Goal: Task Accomplishment & Management: Complete application form

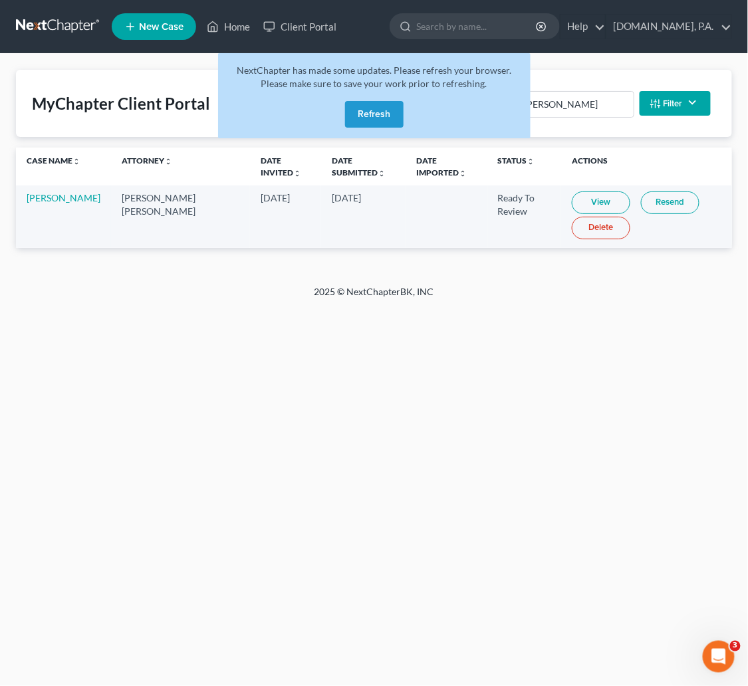
click at [384, 114] on button "Refresh" at bounding box center [374, 114] width 59 height 27
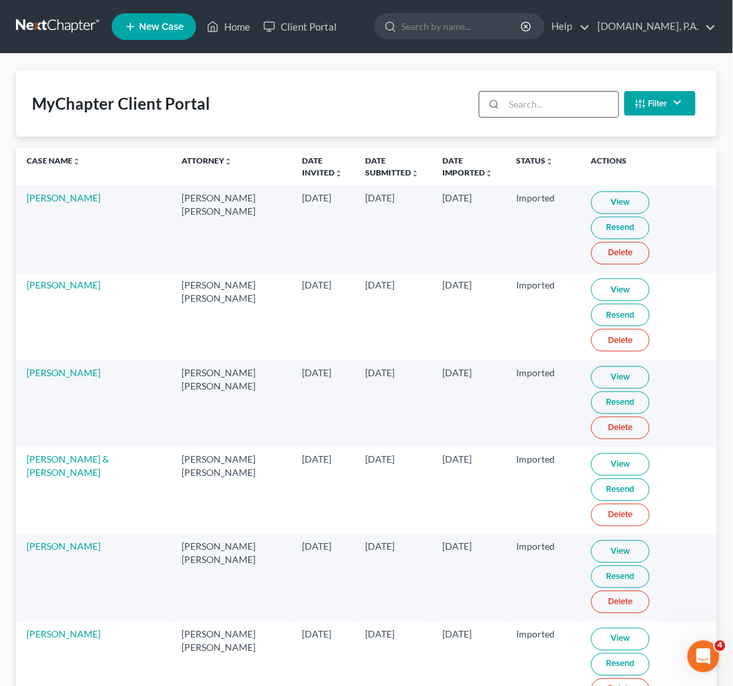
click at [501, 106] on div at bounding box center [492, 104] width 25 height 25
click at [75, 23] on link at bounding box center [58, 27] width 85 height 24
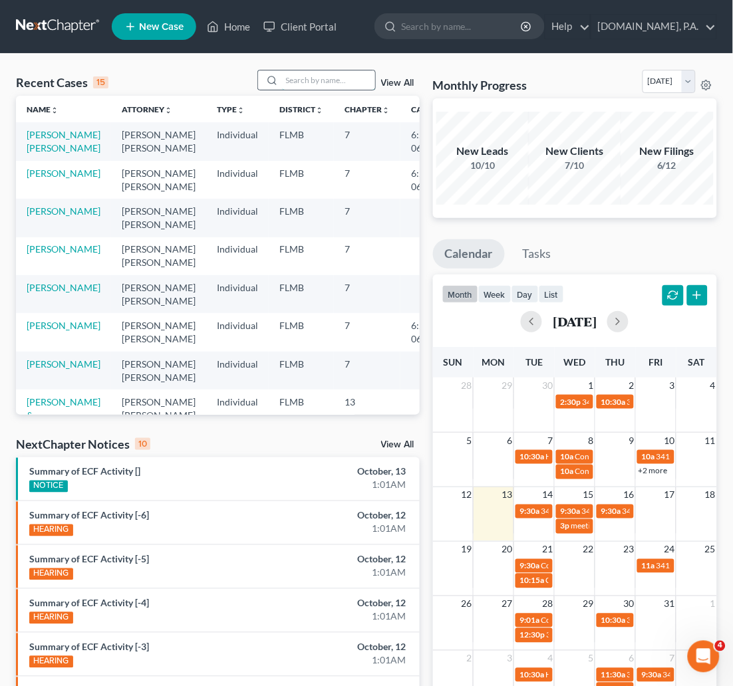
click at [324, 81] on input "search" at bounding box center [328, 80] width 93 height 19
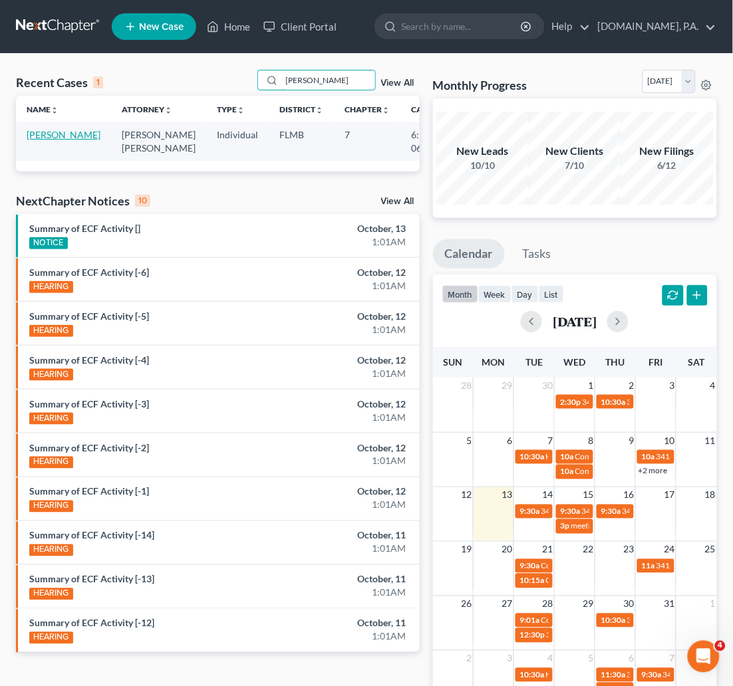
type input "[PERSON_NAME]"
click at [35, 133] on link "[PERSON_NAME]" at bounding box center [64, 134] width 74 height 11
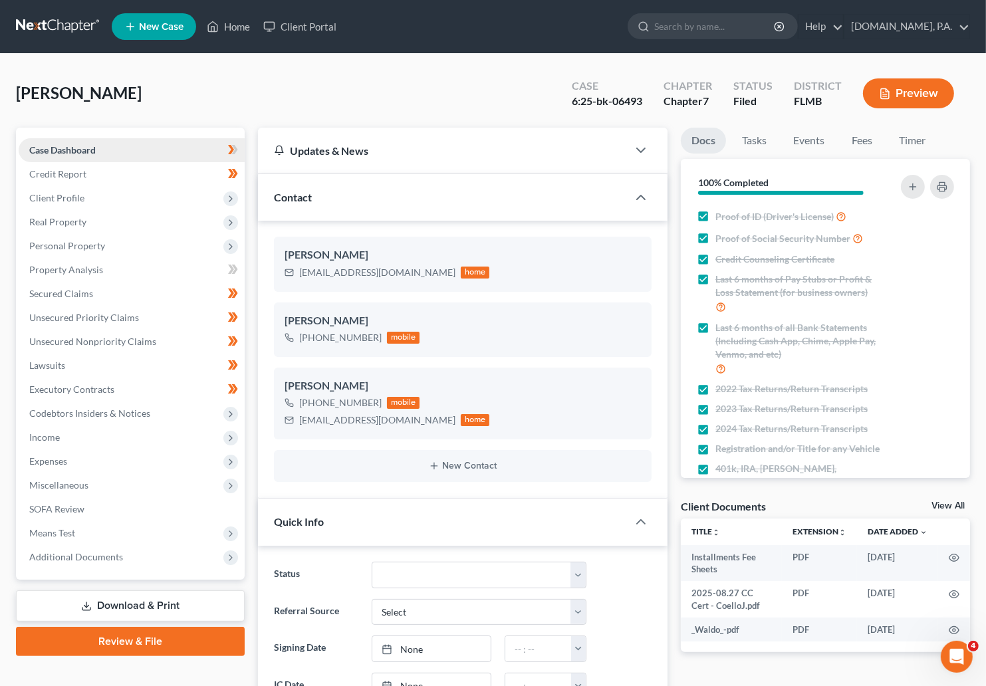
click at [90, 147] on span "Case Dashboard" at bounding box center [62, 149] width 67 height 11
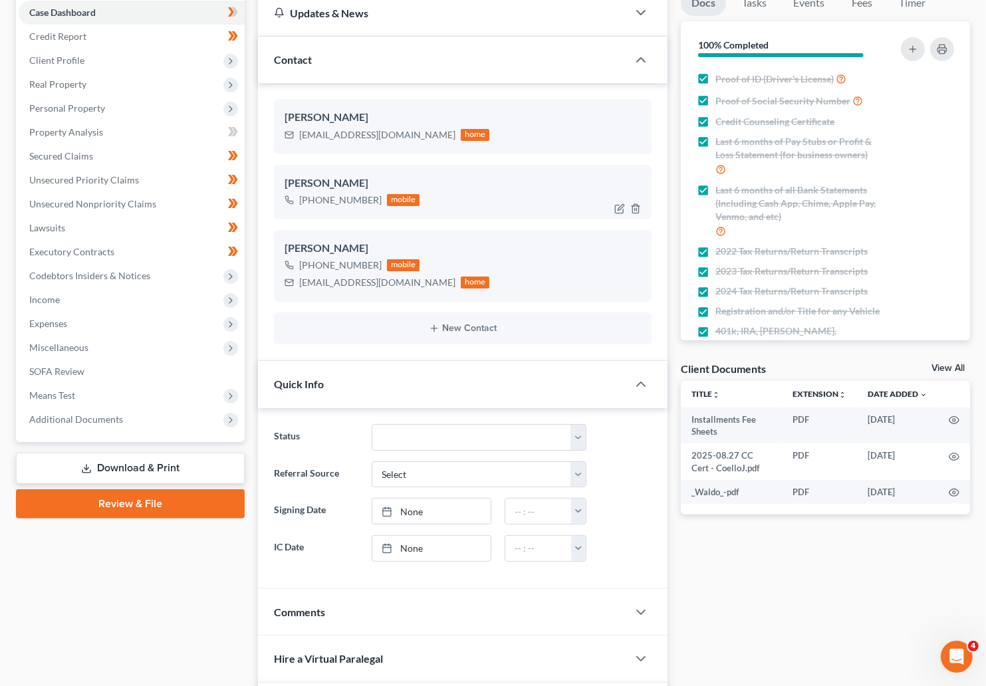
scroll to position [90, 0]
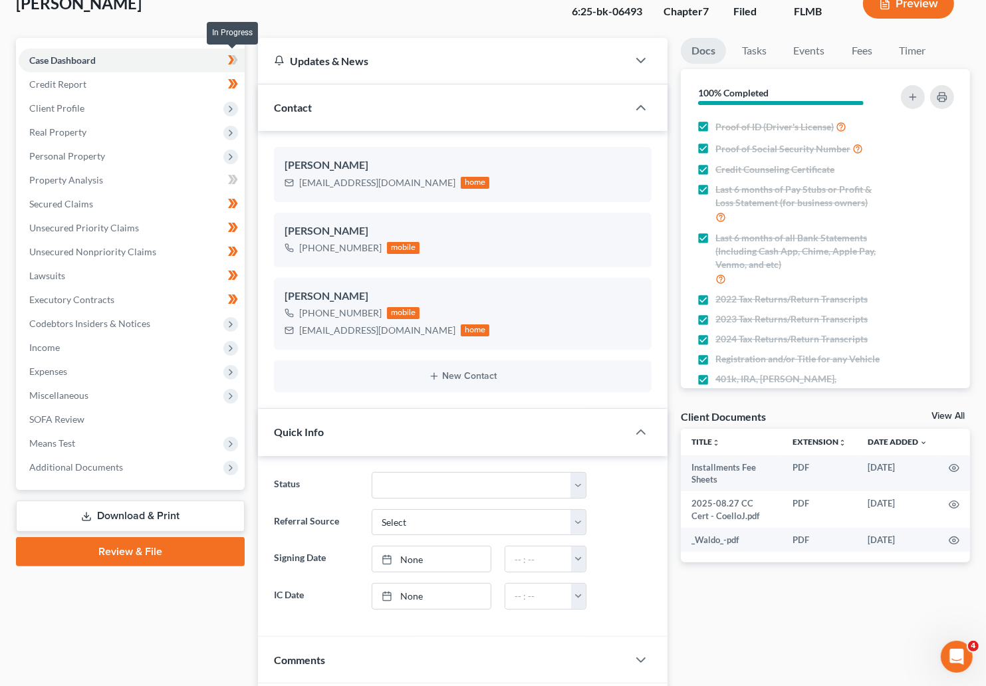
click at [241, 54] on span at bounding box center [232, 62] width 23 height 20
click at [55, 87] on span "Credit Report" at bounding box center [57, 83] width 57 height 11
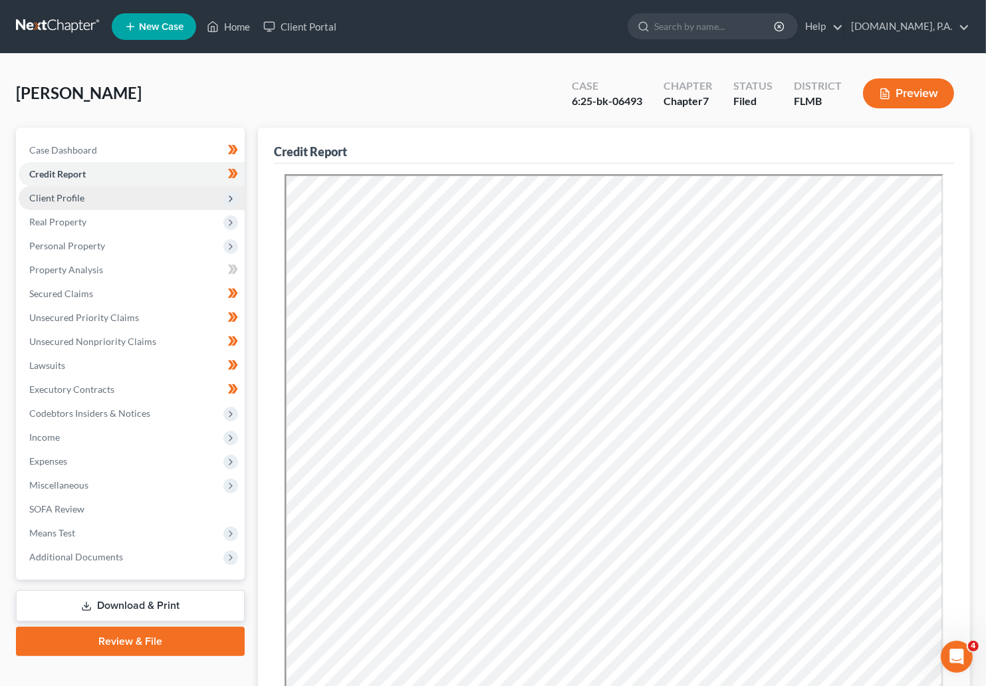
click at [65, 202] on span "Client Profile" at bounding box center [56, 197] width 55 height 11
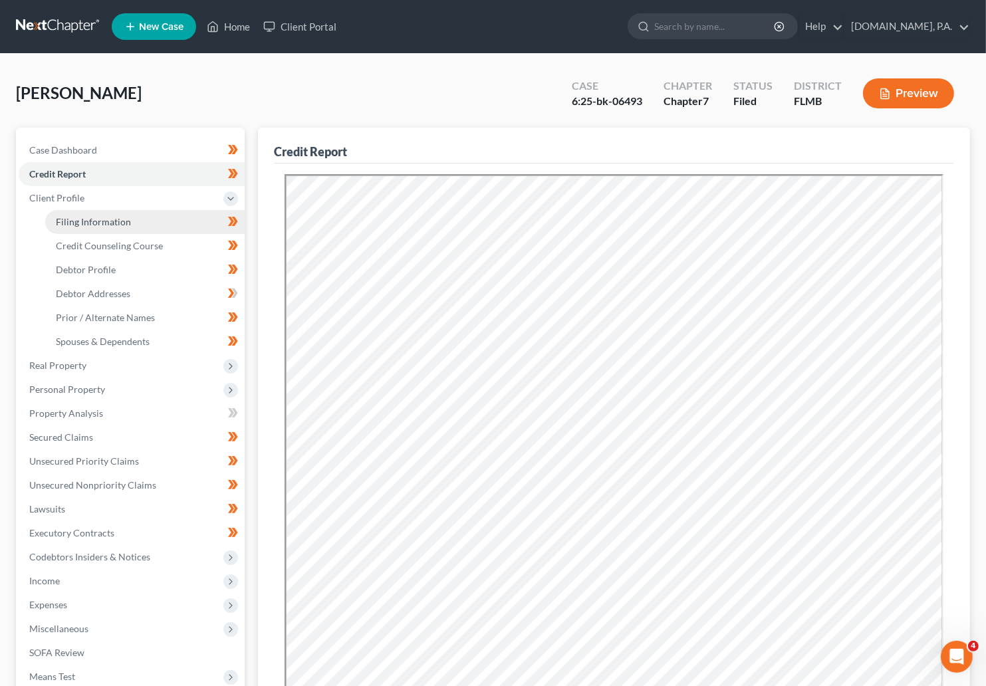
click at [109, 221] on span "Filing Information" at bounding box center [93, 221] width 75 height 11
select select "1"
select select "0"
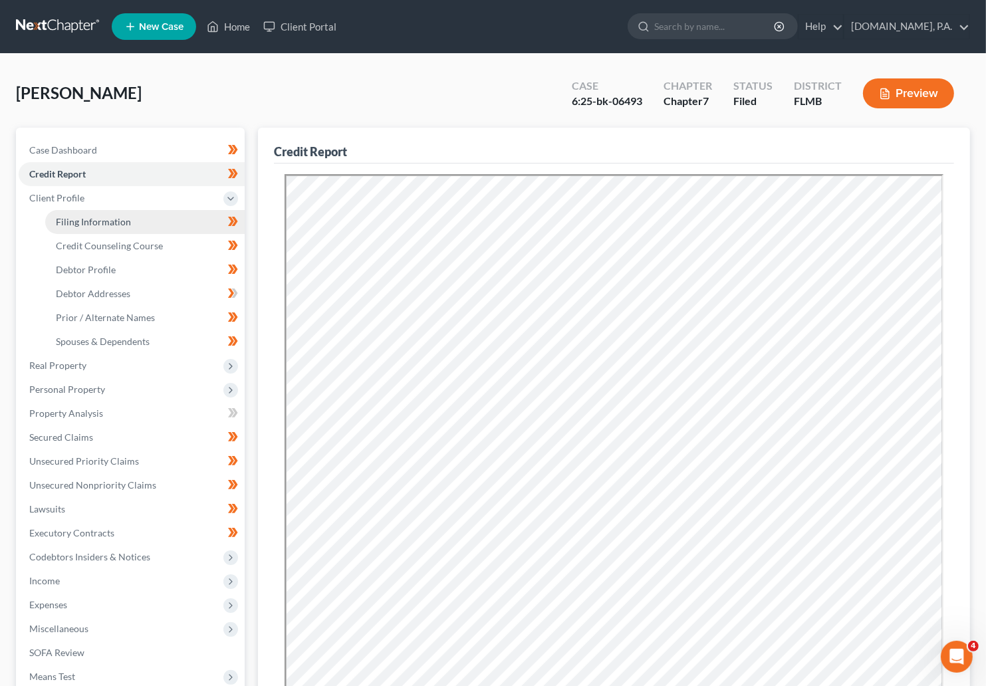
select select "9"
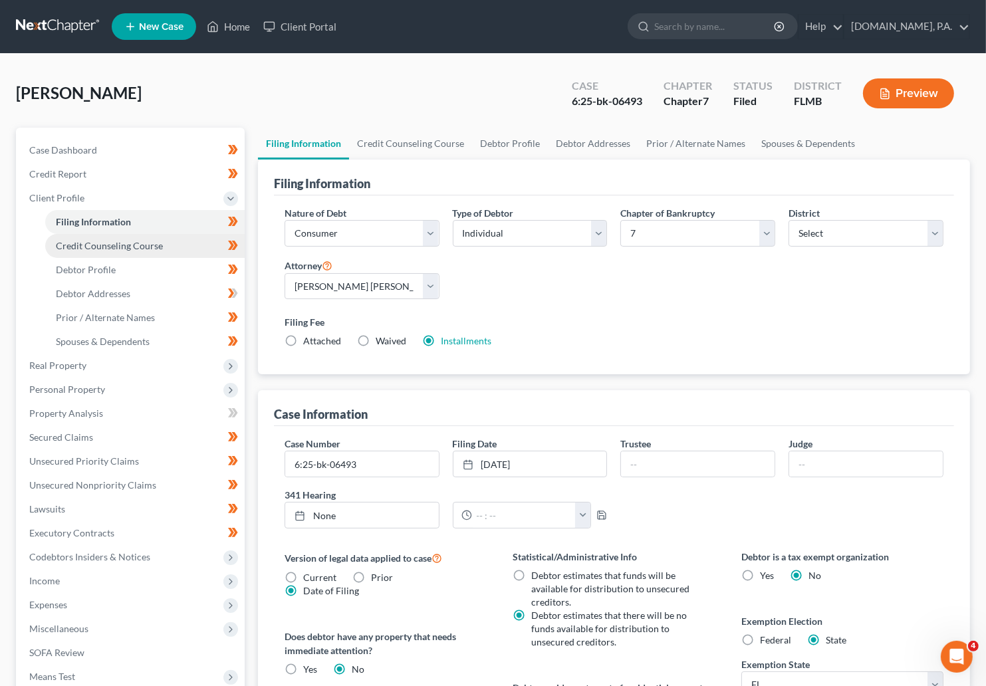
click at [96, 240] on span "Credit Counseling Course" at bounding box center [109, 245] width 107 height 11
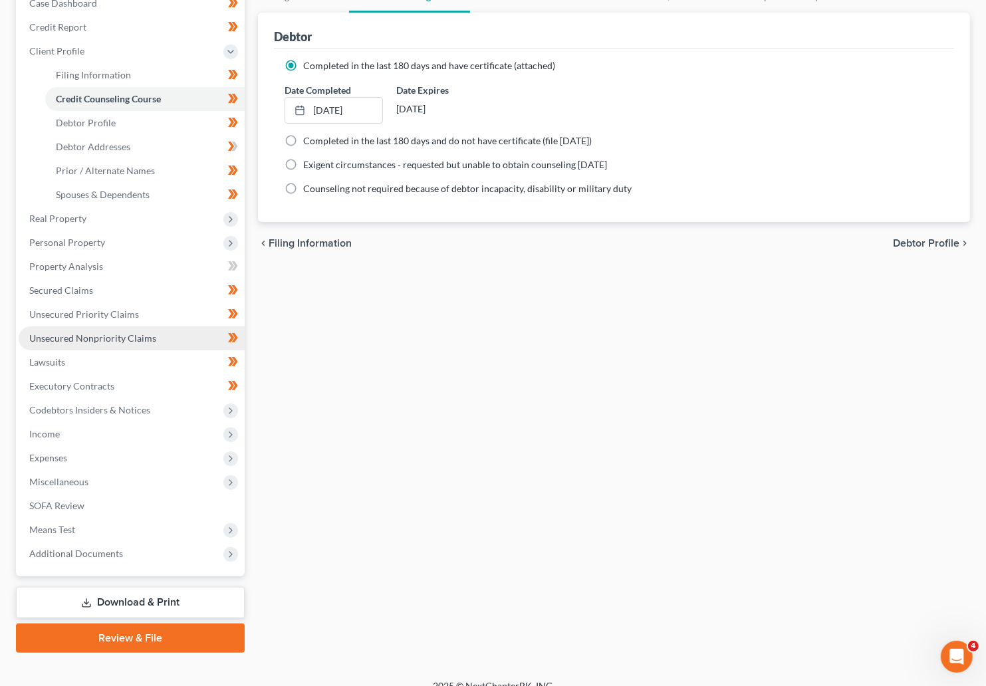
scroll to position [163, 0]
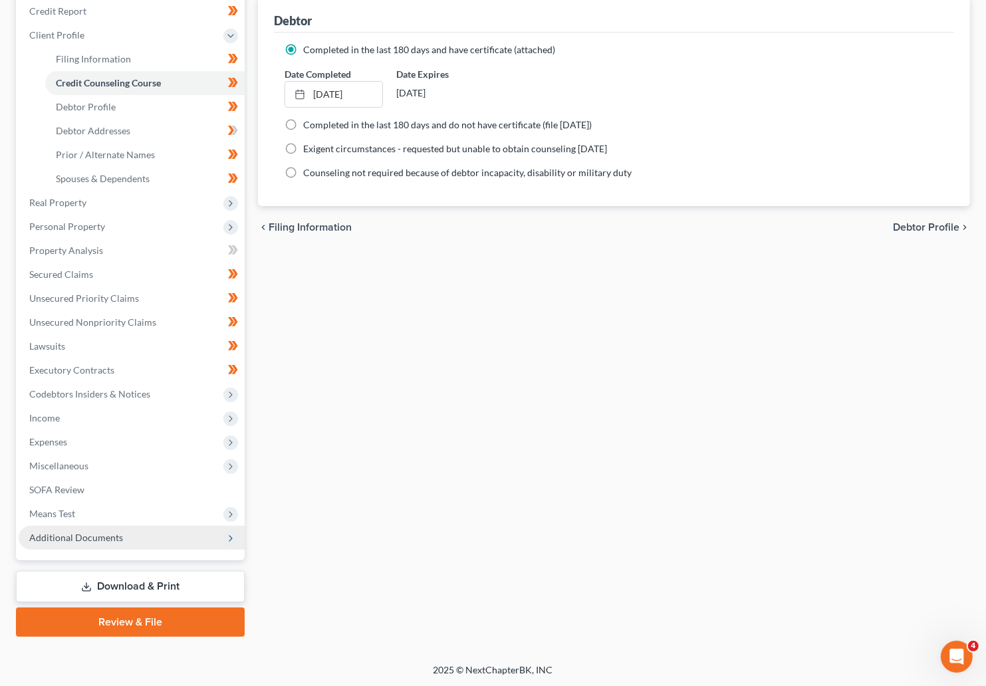
click at [72, 539] on span "Additional Documents" at bounding box center [76, 537] width 94 height 11
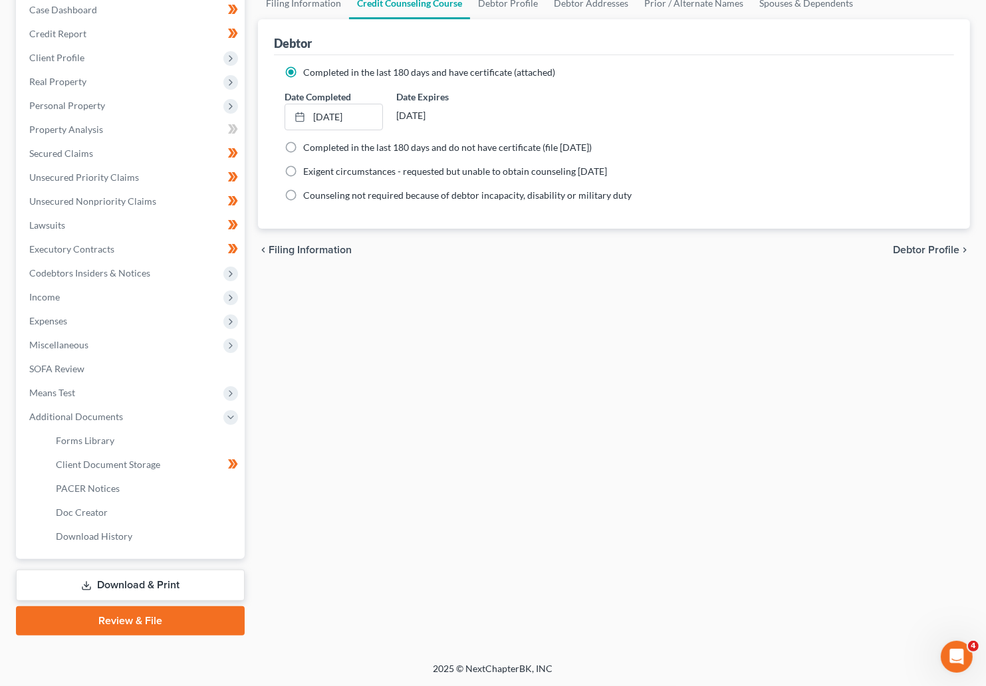
scroll to position [139, 0]
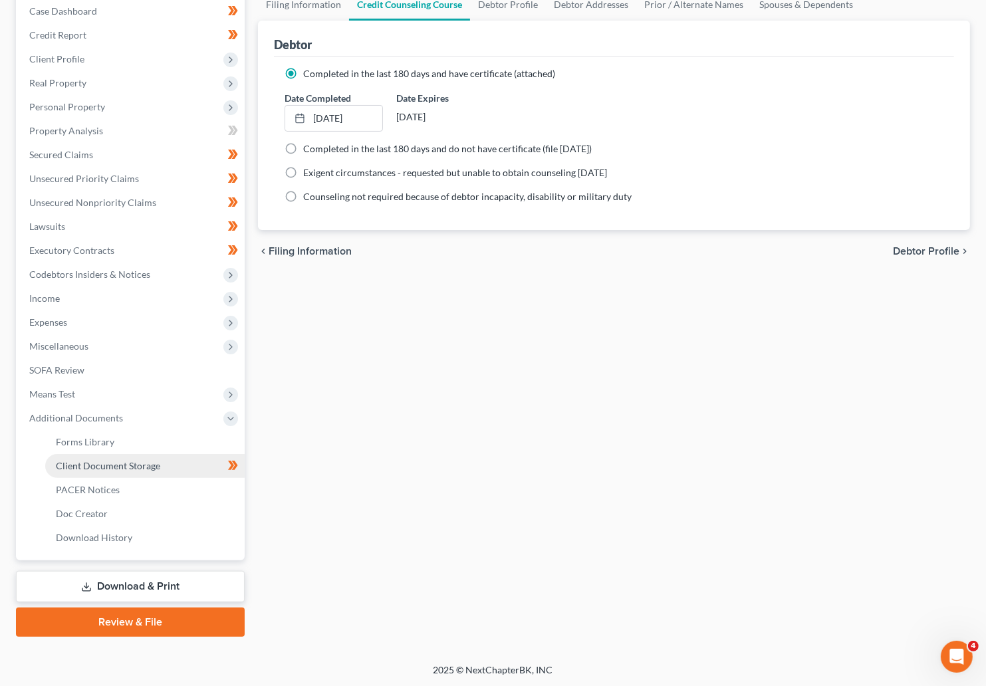
click at [134, 465] on span "Client Document Storage" at bounding box center [108, 465] width 104 height 11
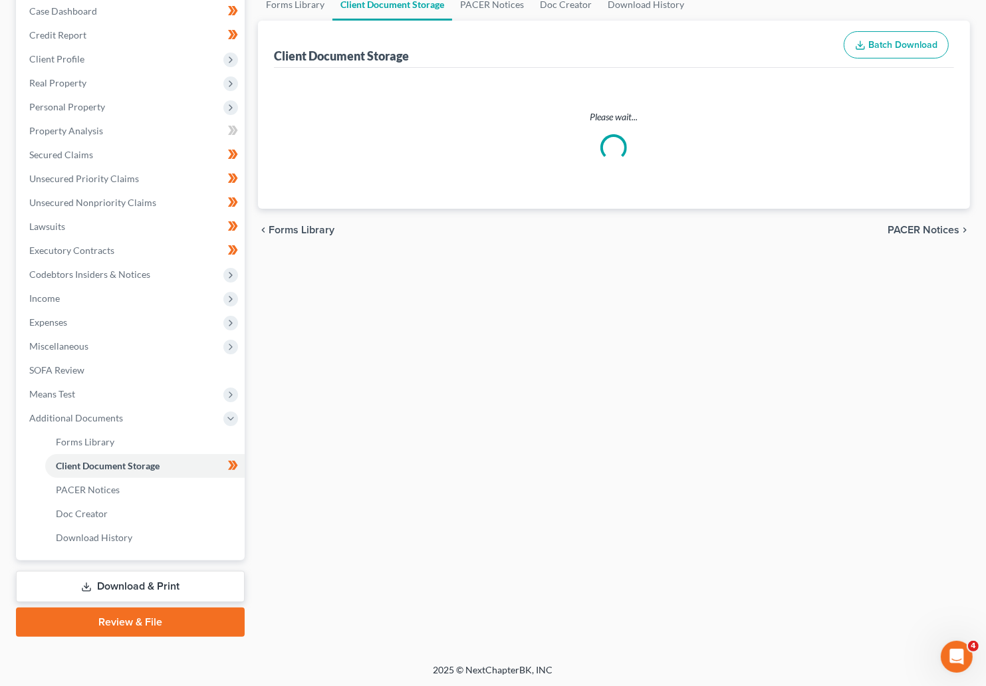
scroll to position [3, 0]
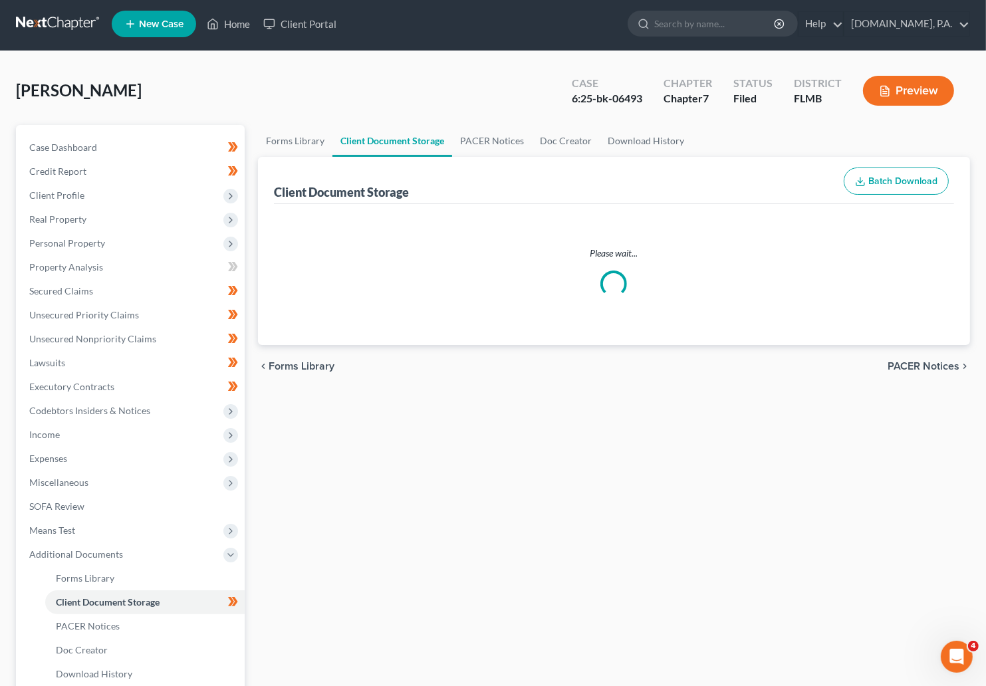
select select "9"
select select "4"
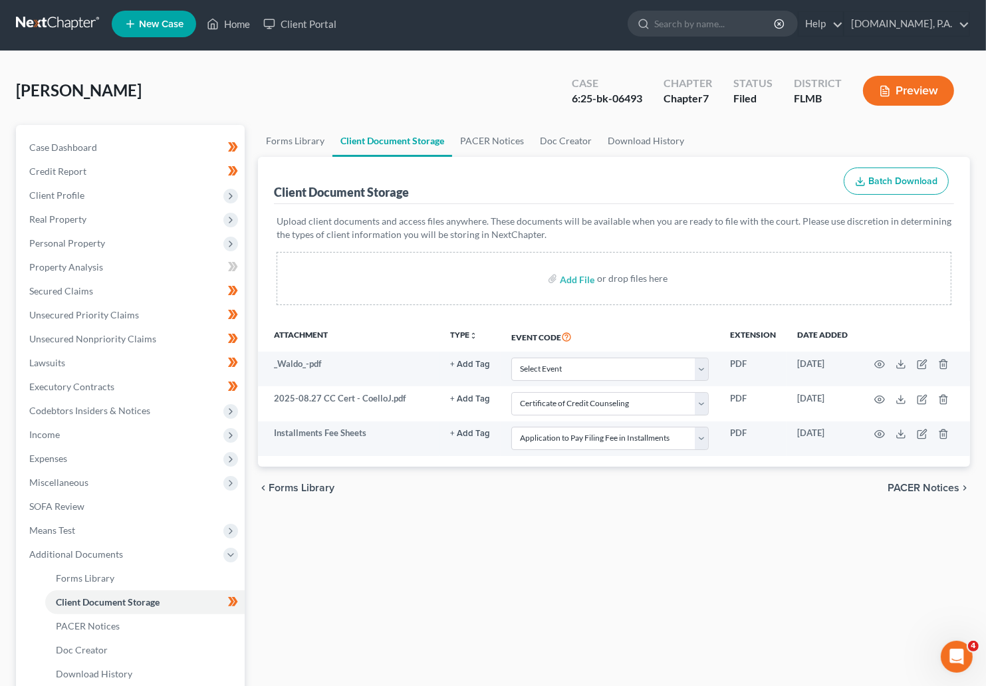
scroll to position [0, 0]
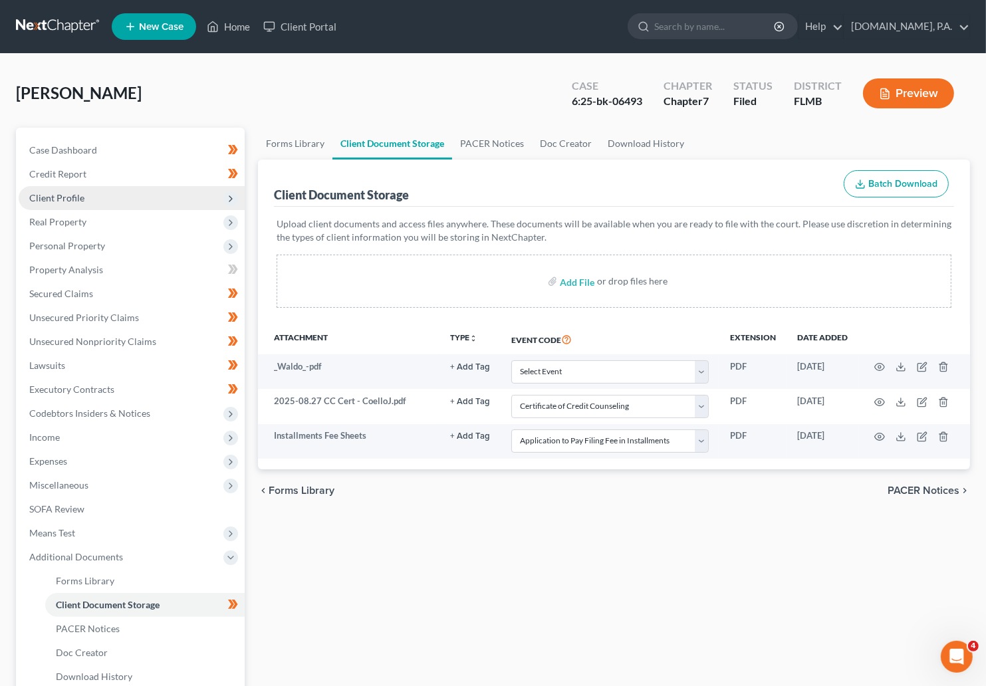
click at [74, 196] on span "Client Profile" at bounding box center [56, 197] width 55 height 11
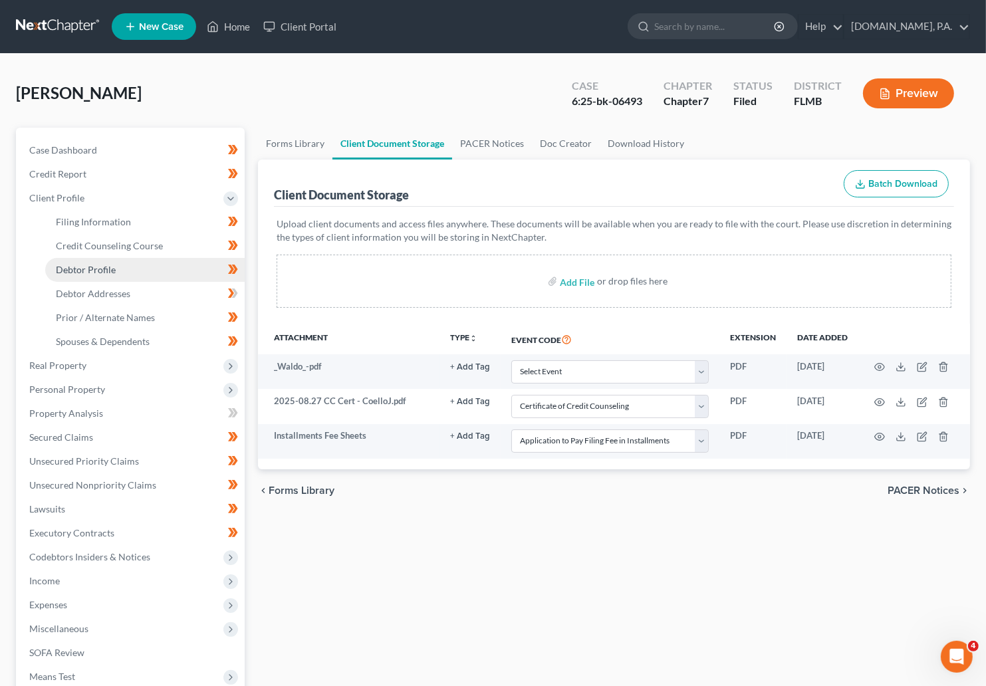
click at [102, 271] on span "Debtor Profile" at bounding box center [86, 269] width 60 height 11
select select "1"
select select "5"
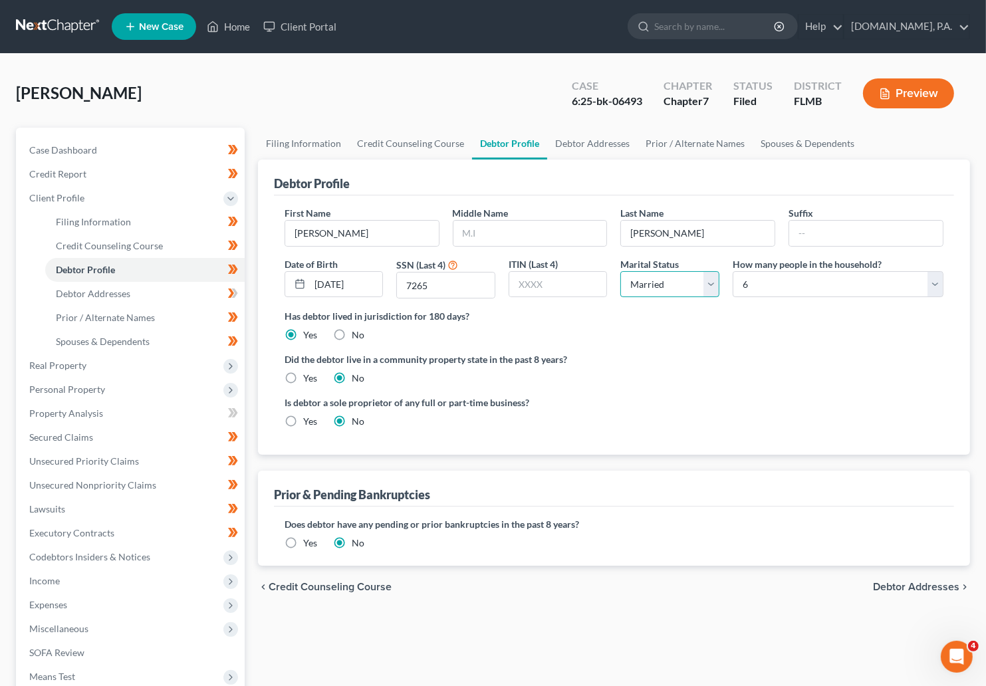
click at [716, 281] on select "Select Single Married Separated Divorced Widowed" at bounding box center [670, 284] width 99 height 27
select select "2"
click at [621, 271] on select "Select Single Married Separated Divorced Widowed" at bounding box center [670, 284] width 99 height 27
click at [118, 295] on span "Debtor Addresses" at bounding box center [93, 293] width 74 height 11
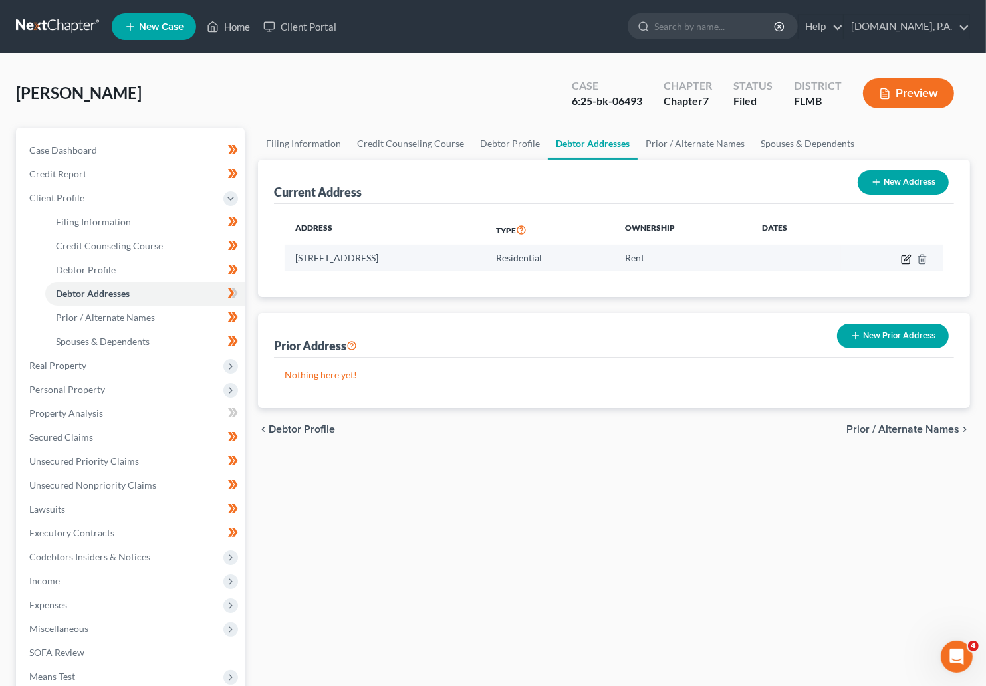
click at [748, 257] on icon "button" at bounding box center [906, 259] width 11 height 11
select select "9"
select select "56"
select select "0"
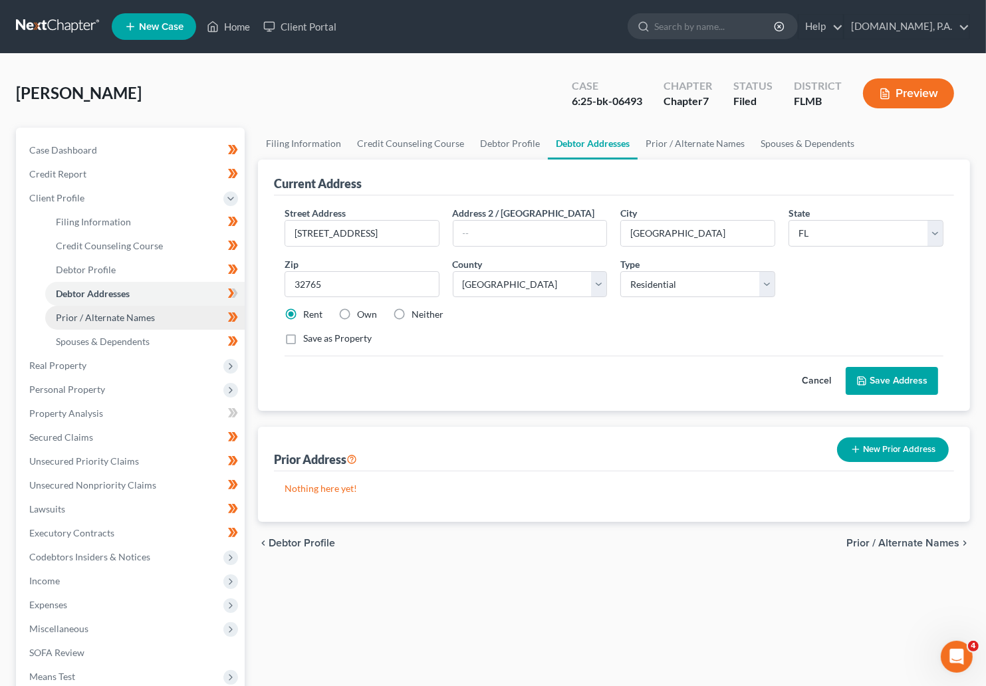
click at [115, 319] on span "Prior / Alternate Names" at bounding box center [105, 317] width 99 height 11
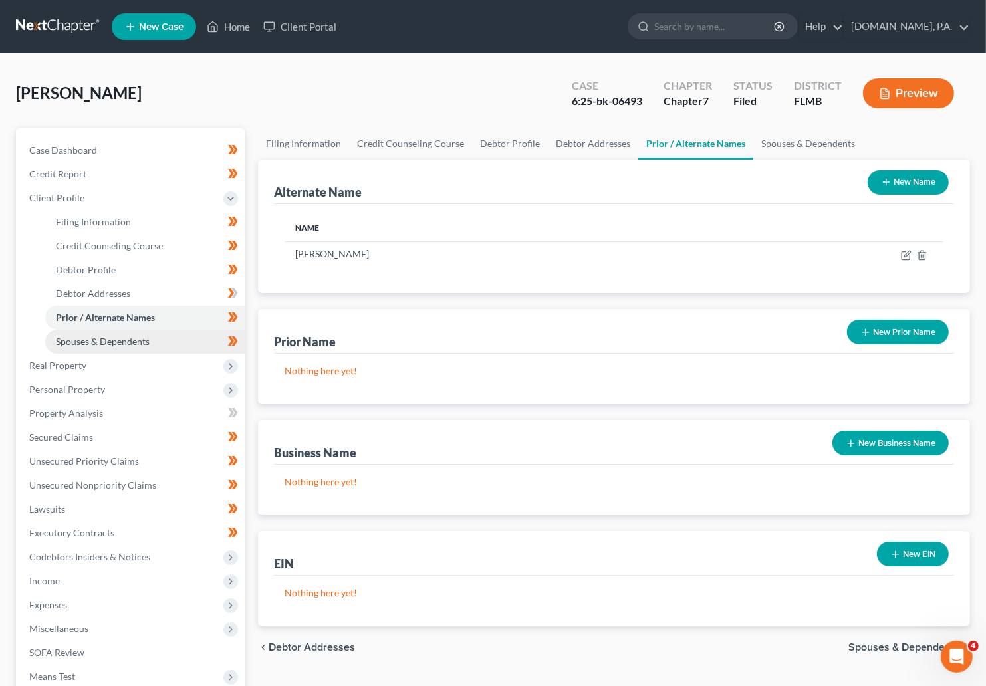
click at [153, 339] on link "Spouses & Dependents" at bounding box center [145, 342] width 200 height 24
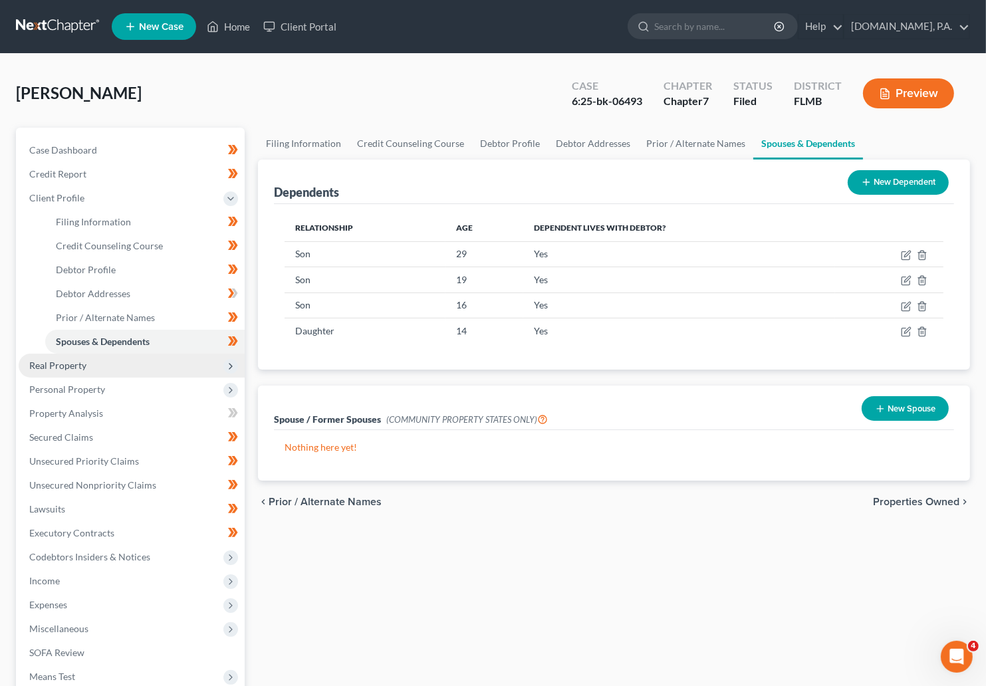
click at [63, 368] on span "Real Property" at bounding box center [57, 365] width 57 height 11
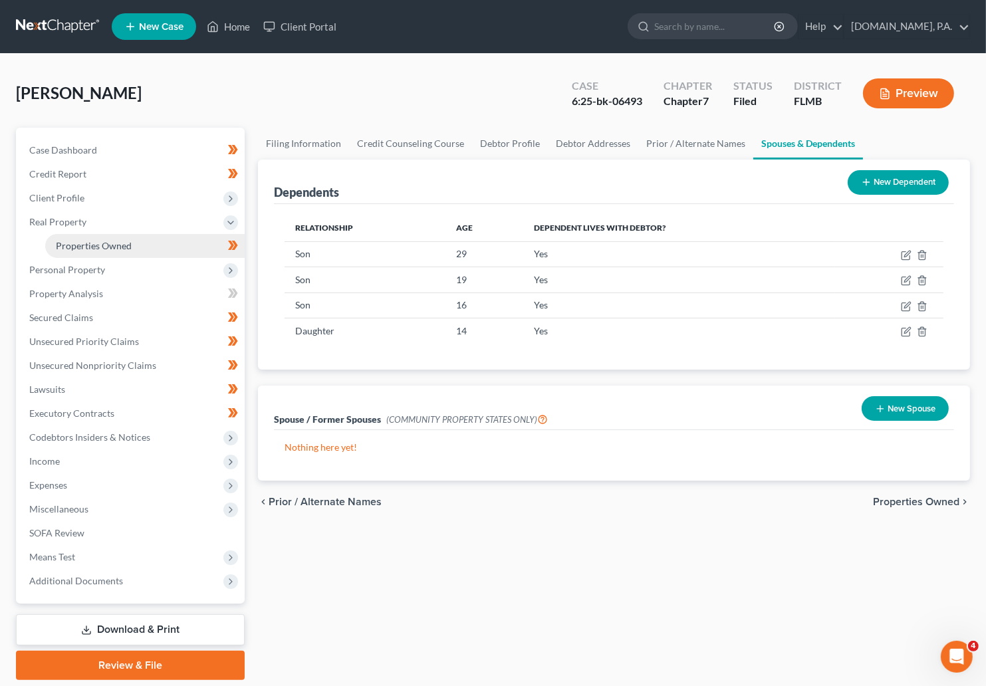
click at [113, 249] on span "Properties Owned" at bounding box center [94, 245] width 76 height 11
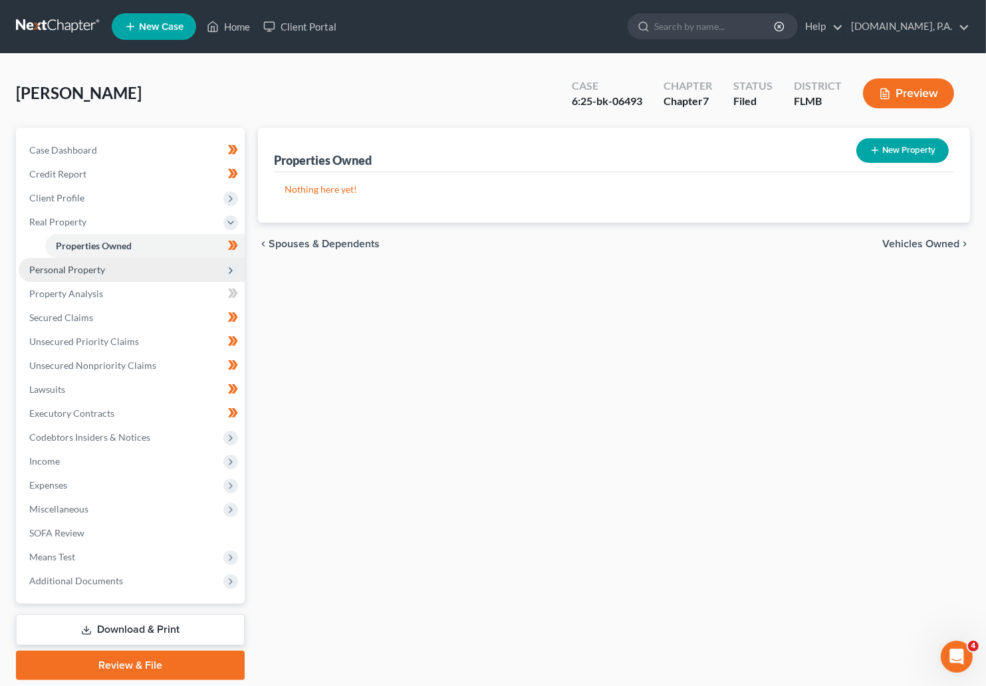
click at [63, 270] on span "Personal Property" at bounding box center [67, 269] width 76 height 11
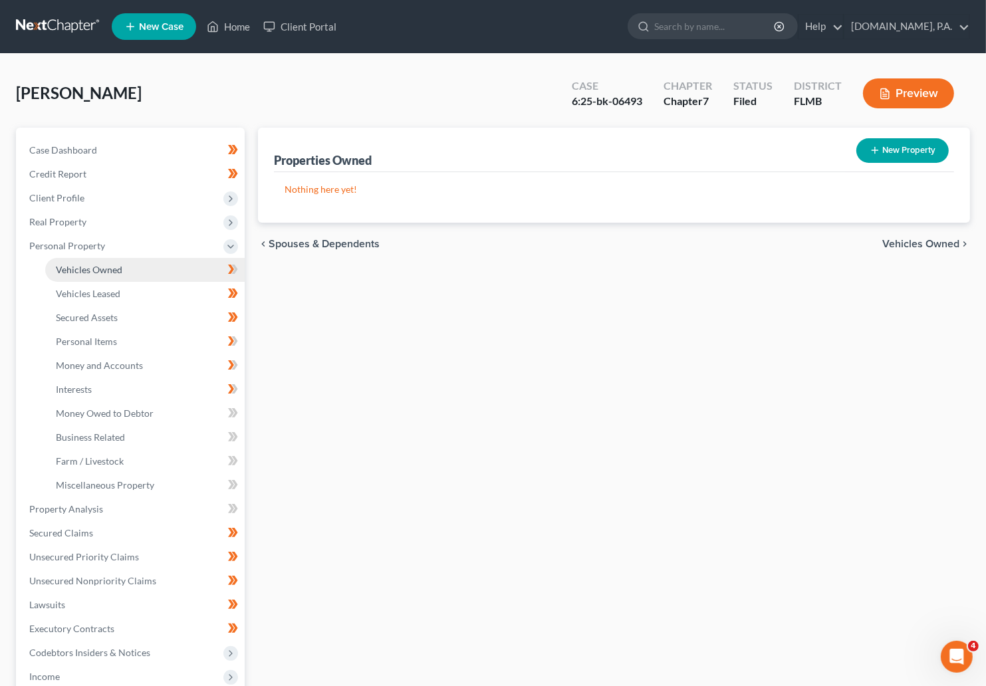
click at [75, 275] on link "Vehicles Owned" at bounding box center [145, 270] width 200 height 24
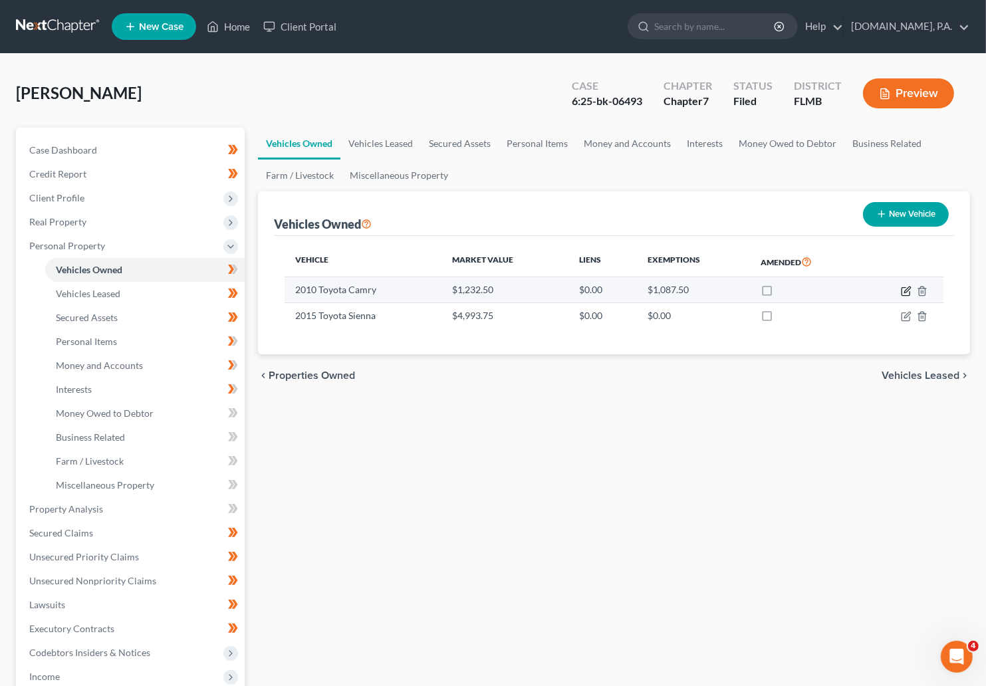
click at [748, 289] on icon "button" at bounding box center [906, 291] width 11 height 11
select select "0"
select select "16"
select select "3"
select select "0"
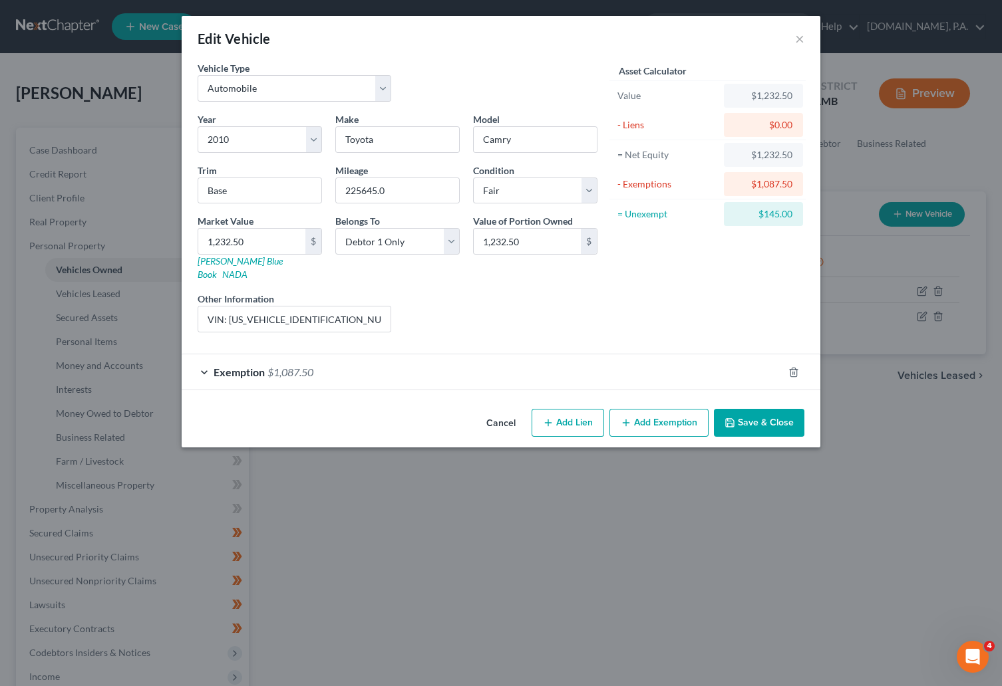
click at [205, 355] on div "Exemption $1,087.50" at bounding box center [482, 372] width 601 height 35
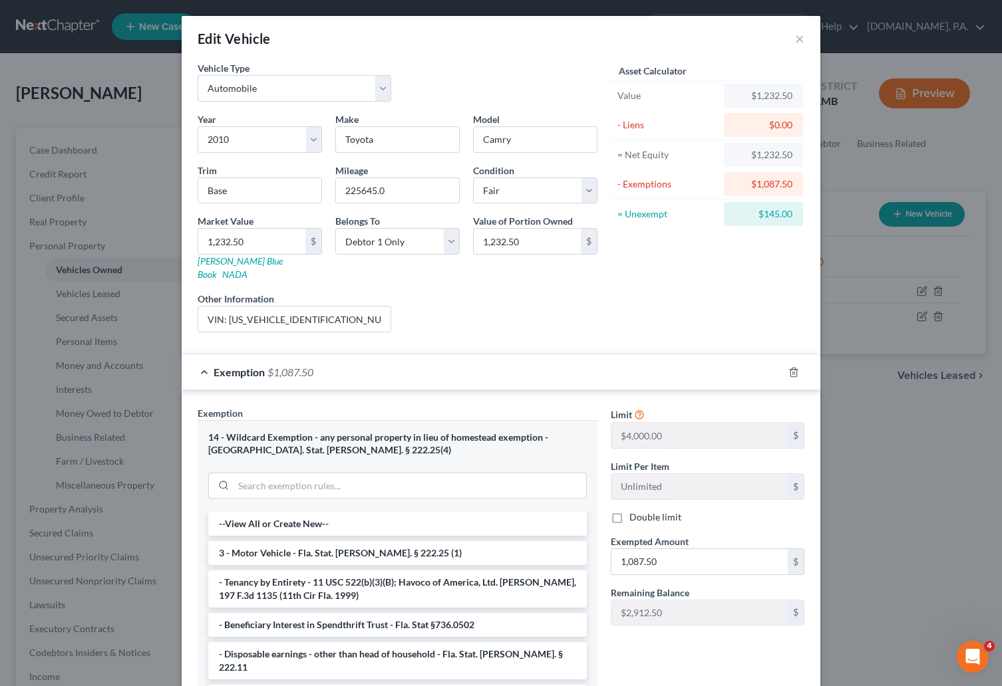
click at [196, 357] on div "Exemption $1,087.50" at bounding box center [482, 372] width 601 height 35
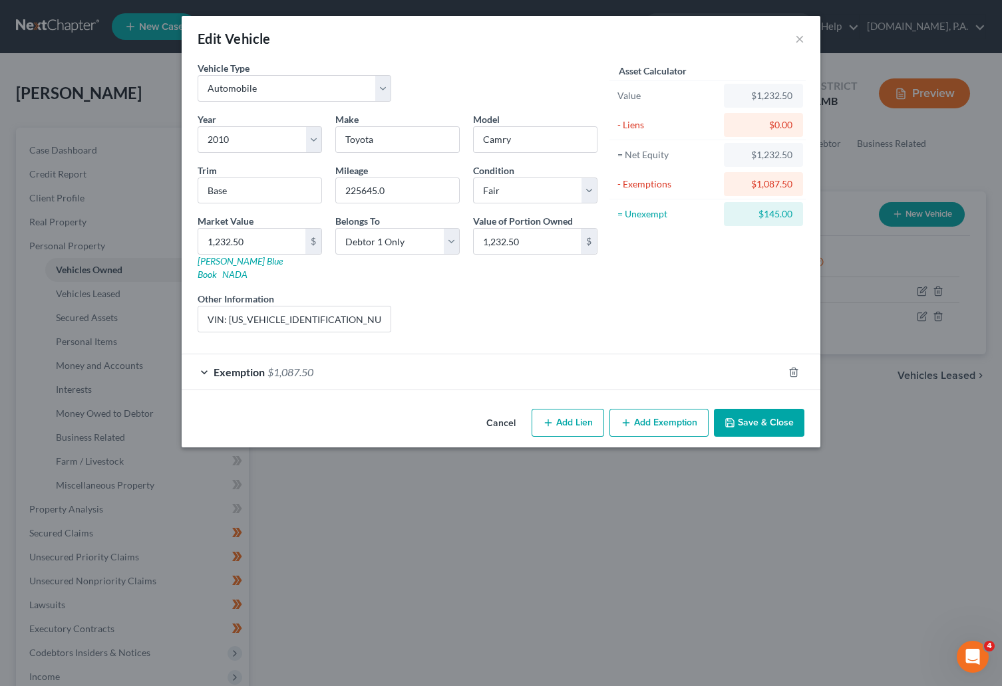
click at [492, 413] on button "Cancel" at bounding box center [501, 423] width 51 height 27
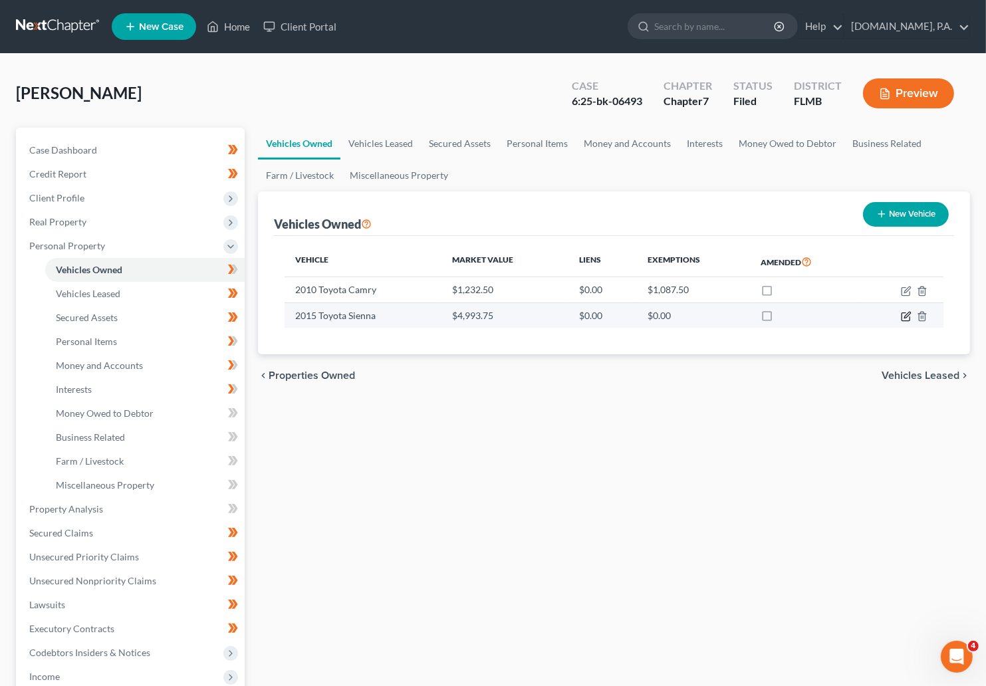
click at [748, 315] on icon "button" at bounding box center [906, 316] width 11 height 11
select select "0"
select select "11"
select select "3"
select select "0"
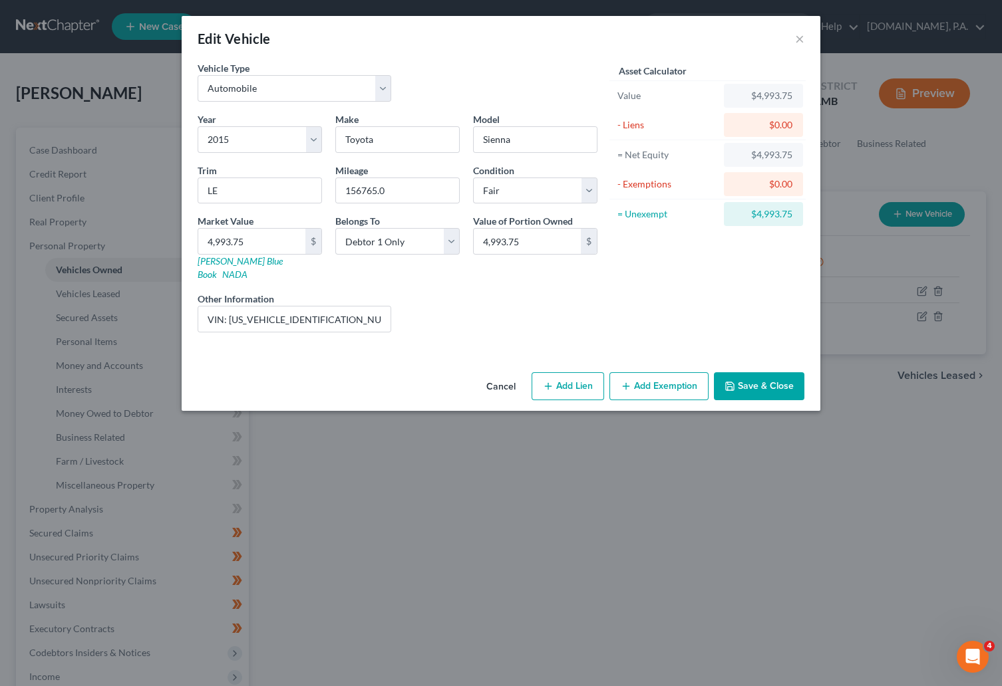
click at [501, 374] on button "Cancel" at bounding box center [501, 387] width 51 height 27
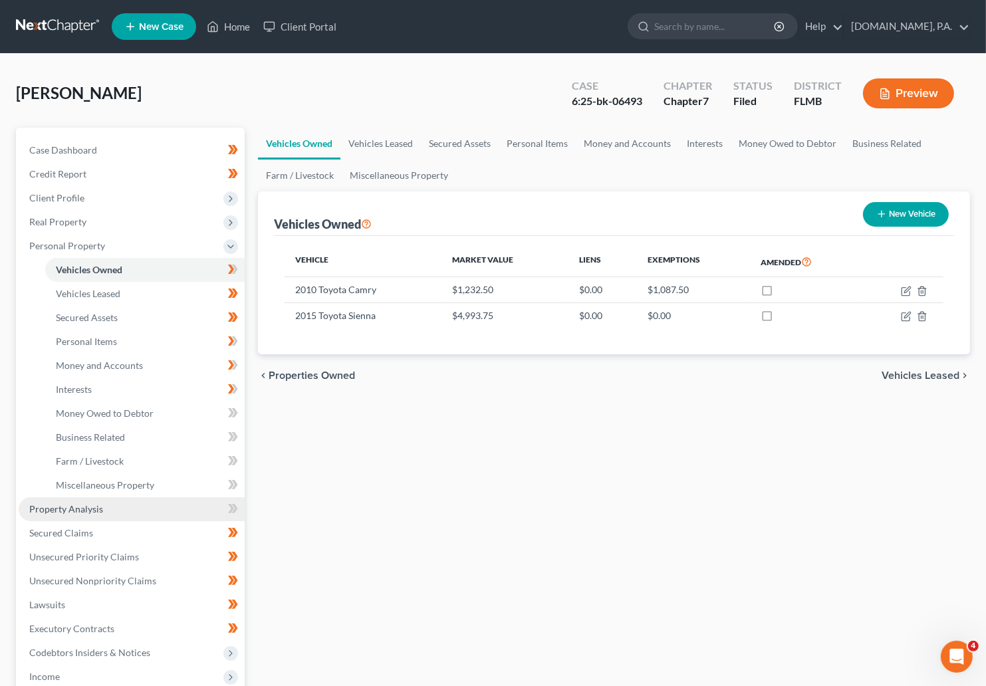
click at [59, 505] on span "Property Analysis" at bounding box center [66, 508] width 74 height 11
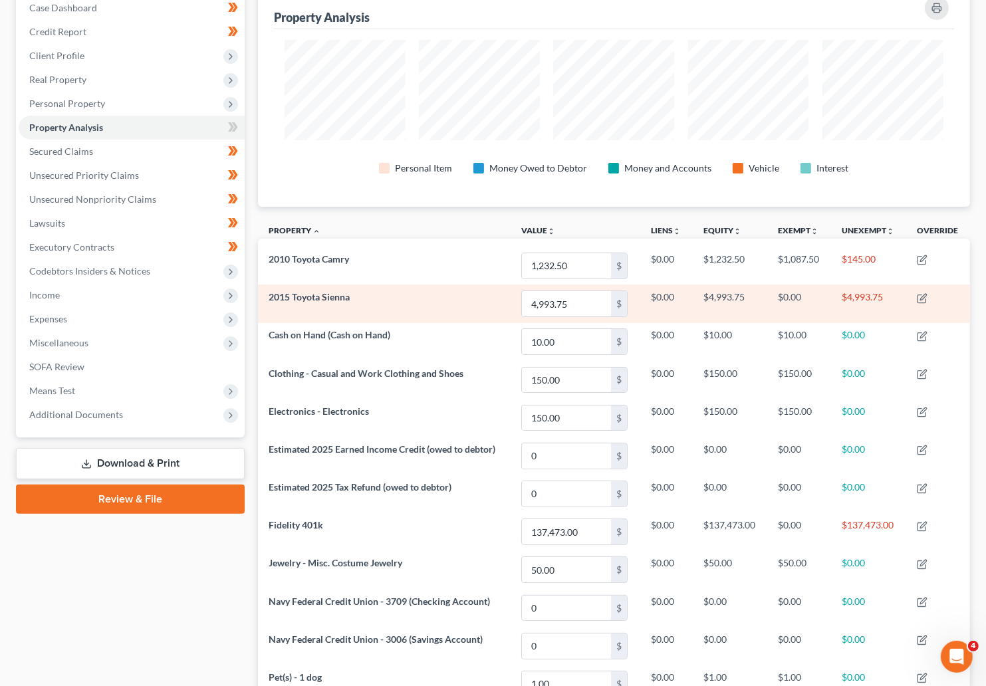
scroll to position [93, 0]
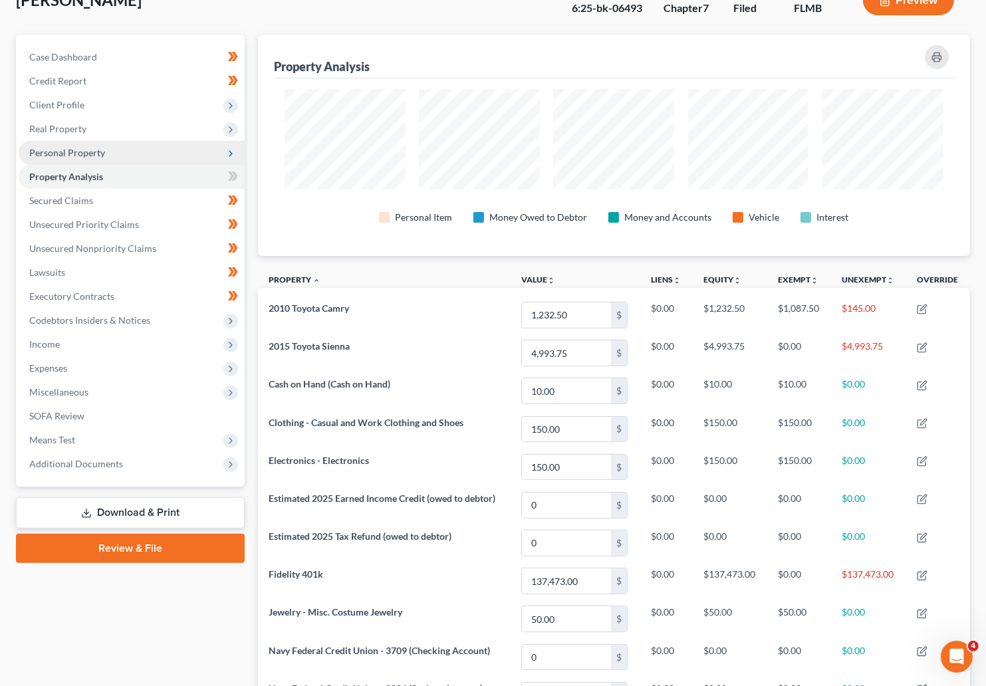
click at [81, 155] on span "Personal Property" at bounding box center [67, 152] width 76 height 11
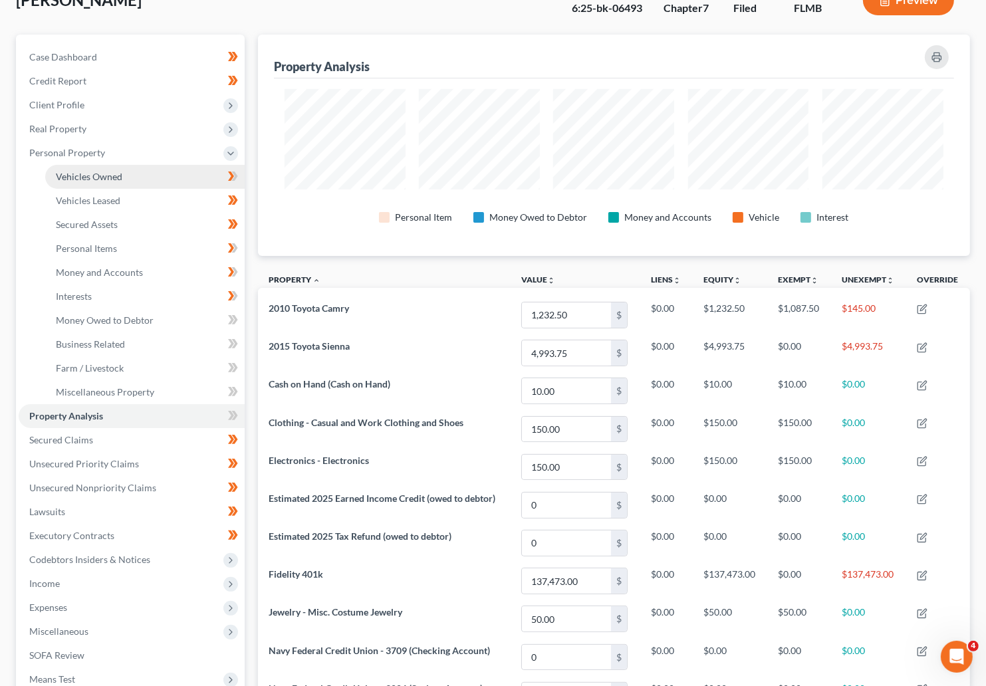
click at [79, 175] on span "Vehicles Owned" at bounding box center [89, 176] width 67 height 11
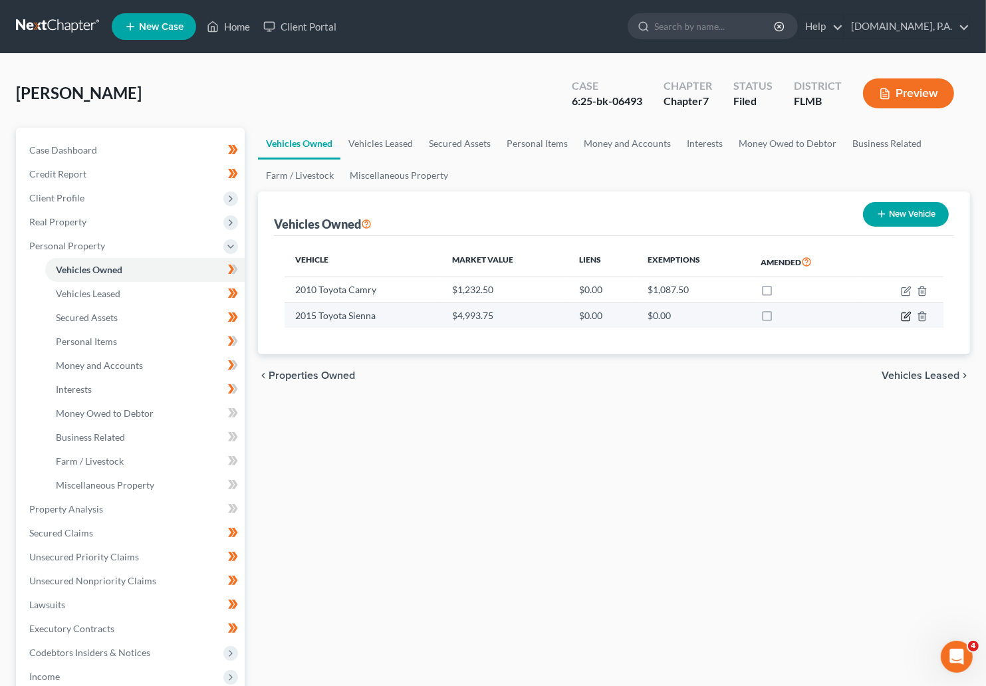
click at [748, 318] on icon "button" at bounding box center [906, 316] width 11 height 11
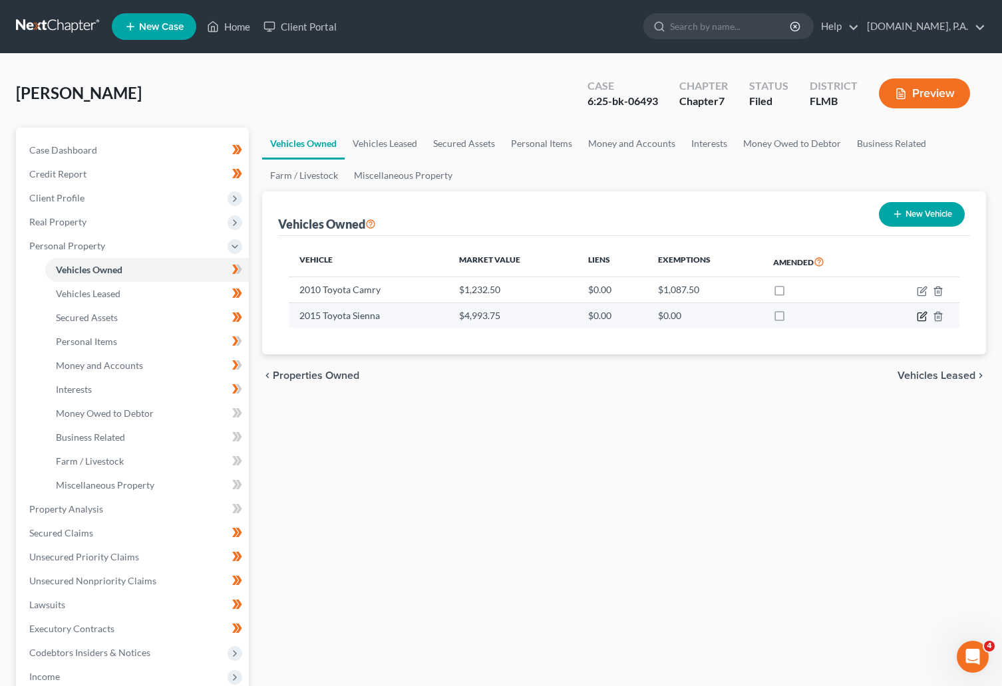
select select "0"
select select "11"
select select "3"
select select "0"
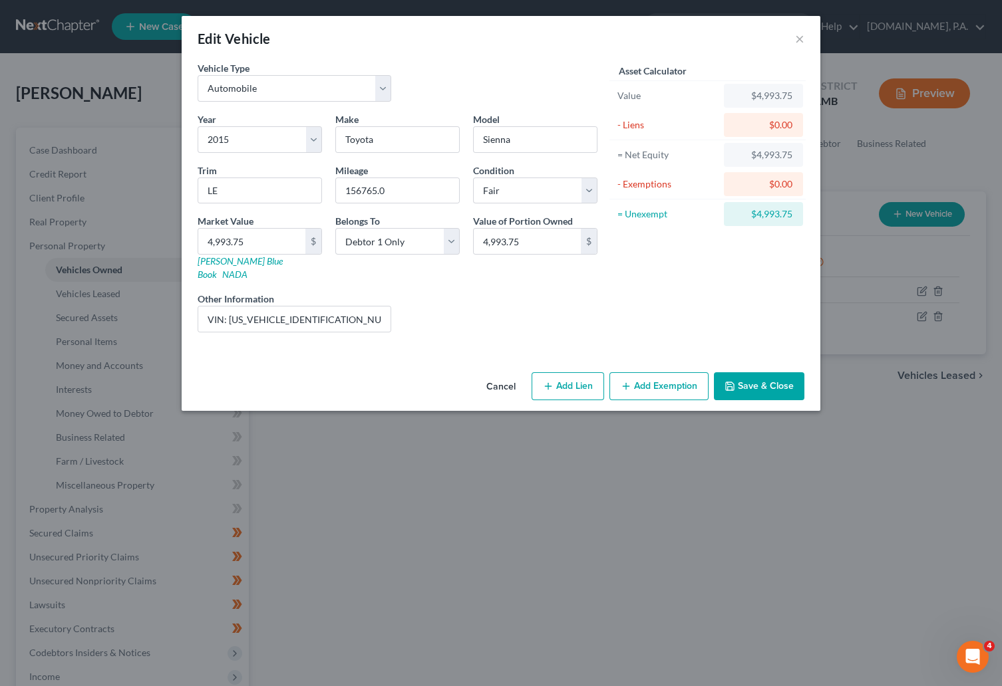
click at [655, 373] on button "Add Exemption" at bounding box center [658, 386] width 99 height 28
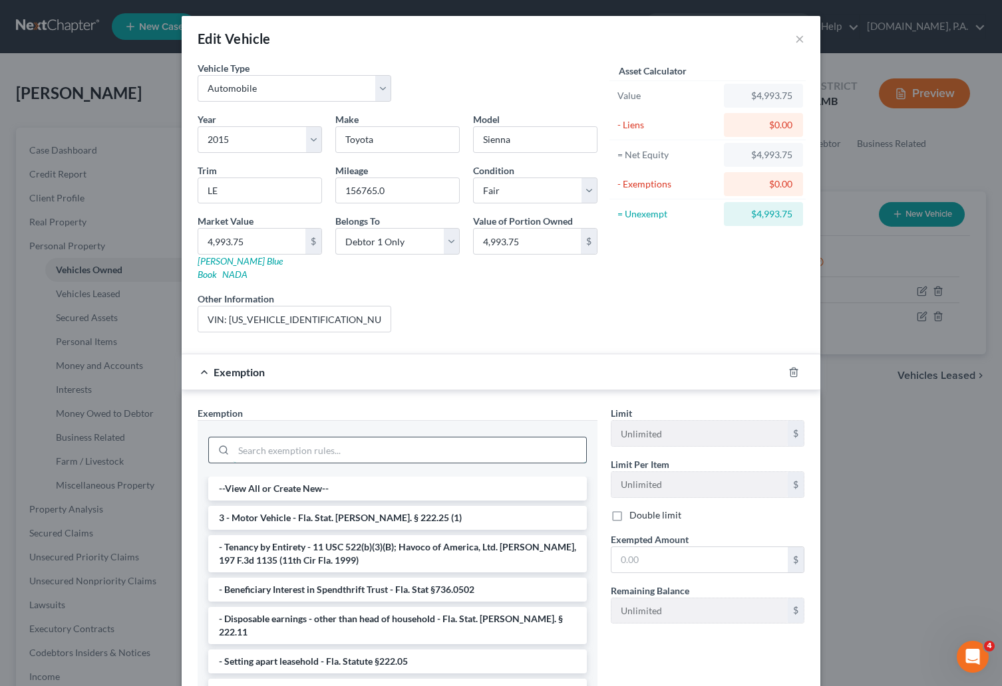
click at [317, 438] on input "search" at bounding box center [409, 450] width 353 height 25
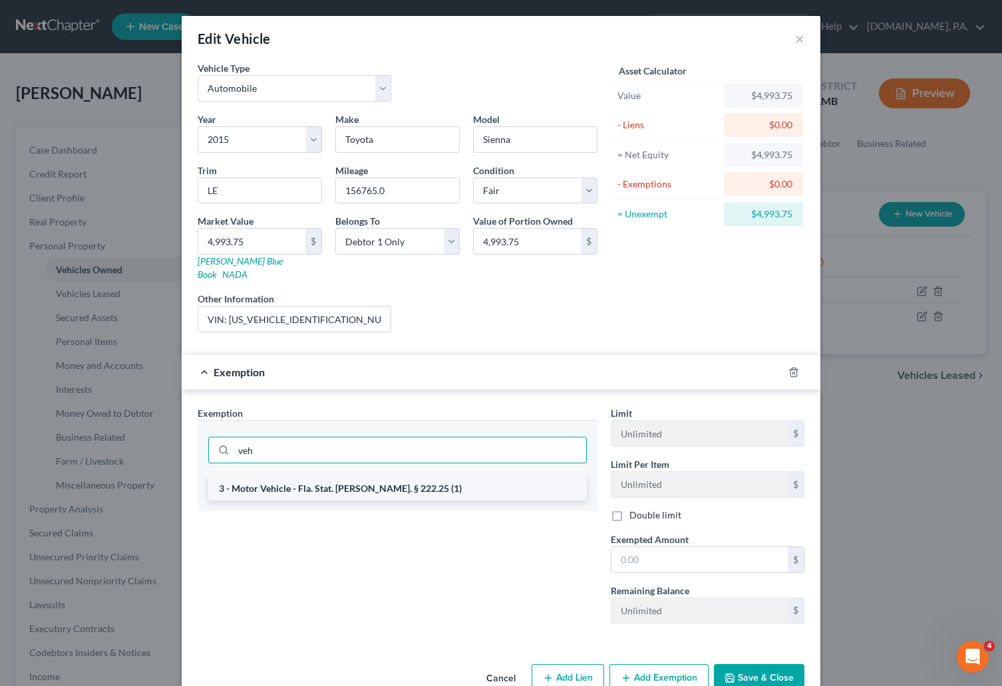
type input "veh"
click at [400, 477] on li "3 - Motor Vehicle - Fla. Stat. Ann. § 222.25 (1)" at bounding box center [397, 489] width 378 height 24
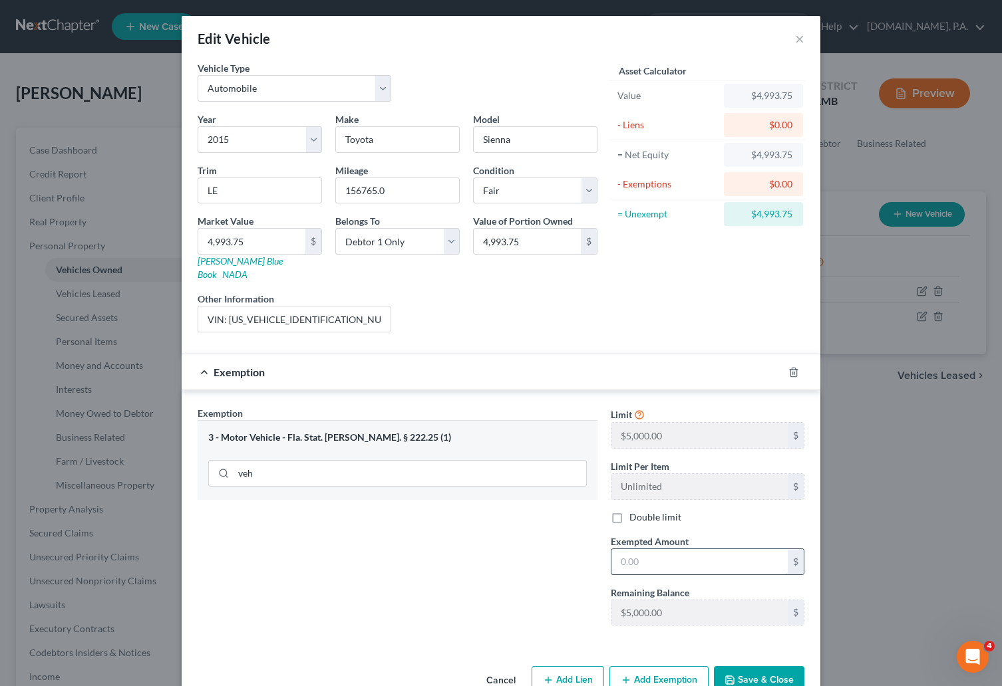
click at [666, 554] on input "text" at bounding box center [699, 561] width 176 height 25
type input "4,993.75"
click at [748, 666] on button "Save & Close" at bounding box center [759, 680] width 90 height 28
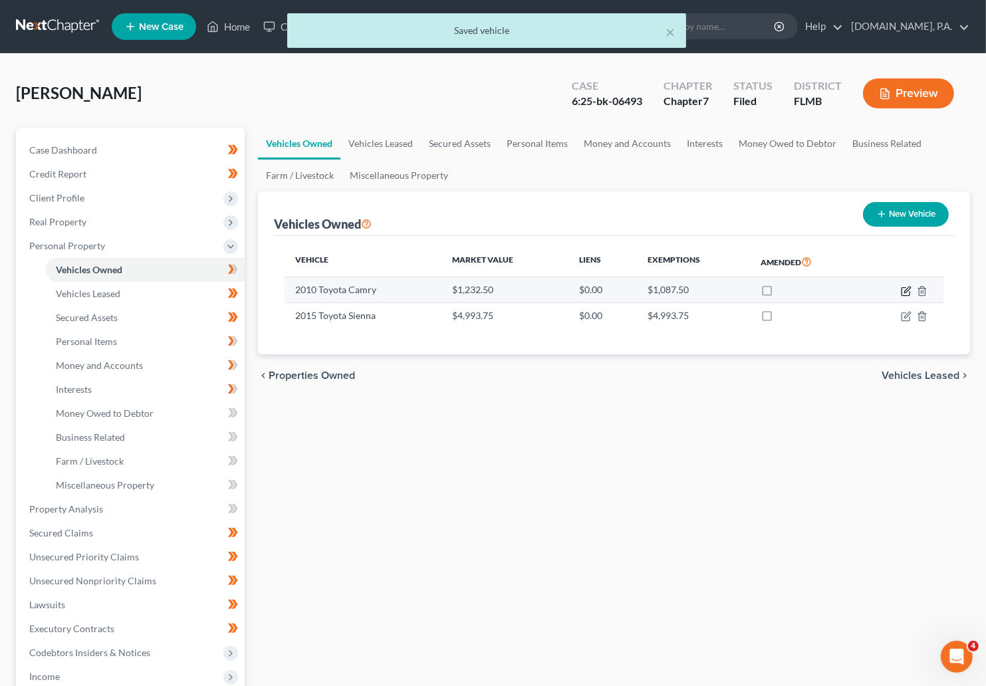
click at [748, 291] on icon "button" at bounding box center [908, 290] width 6 height 6
select select "0"
select select "16"
select select "3"
select select "0"
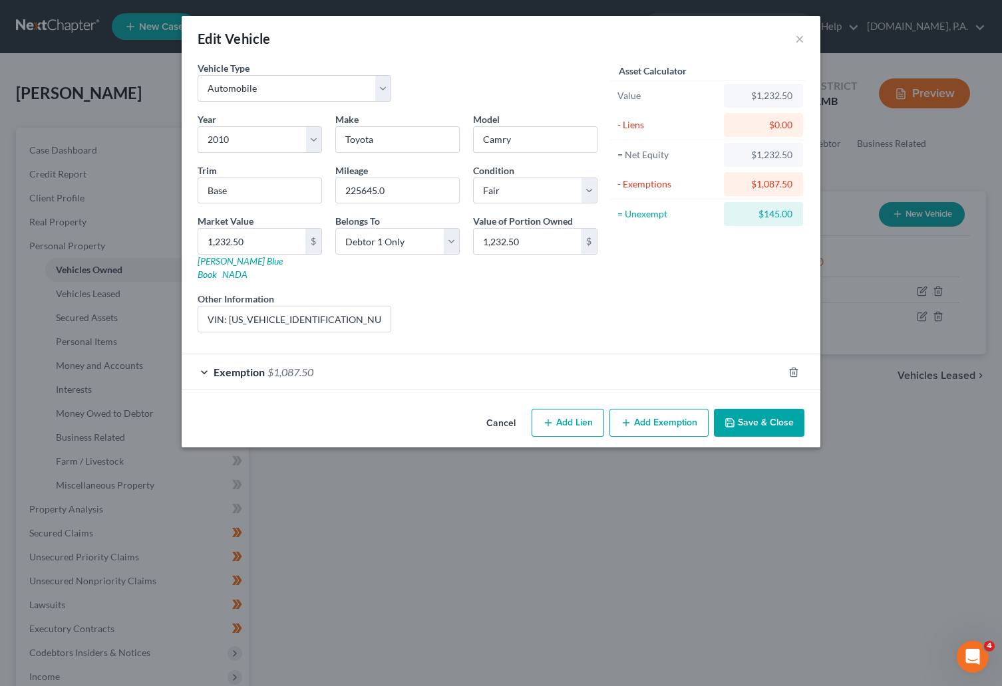
click at [199, 364] on div "Exemption $1,087.50" at bounding box center [482, 372] width 601 height 35
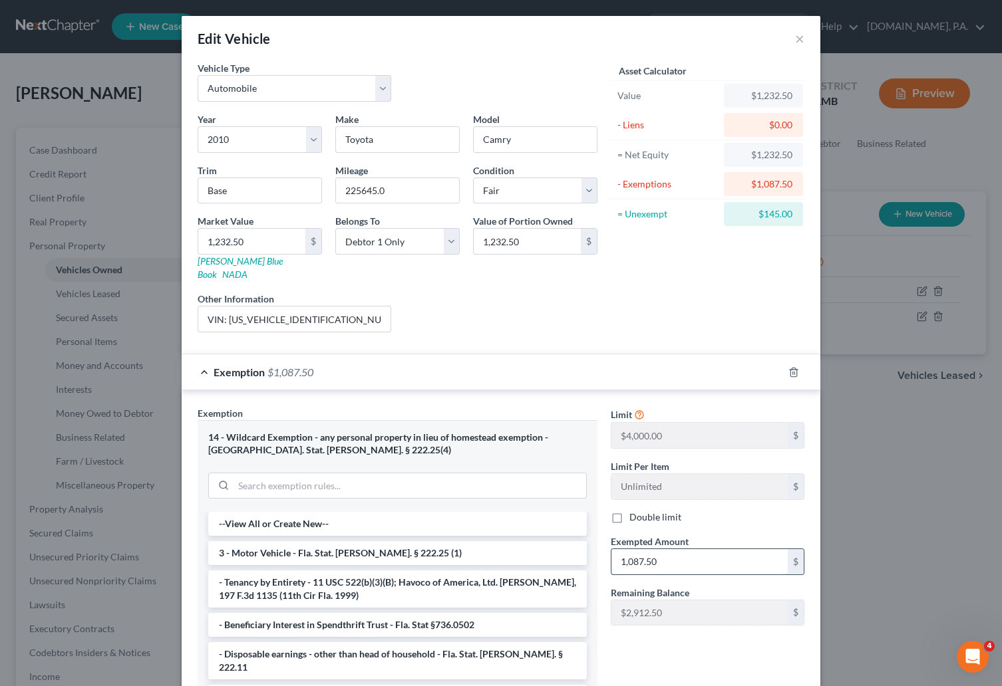
click at [660, 549] on input "1,087.50" at bounding box center [699, 561] width 176 height 25
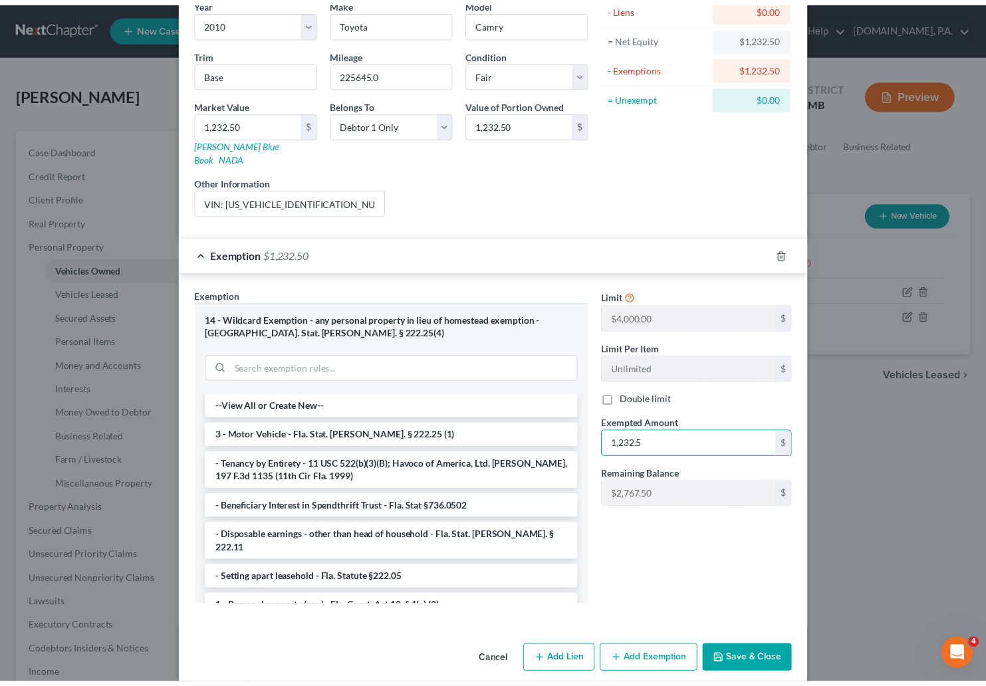
scroll to position [122, 0]
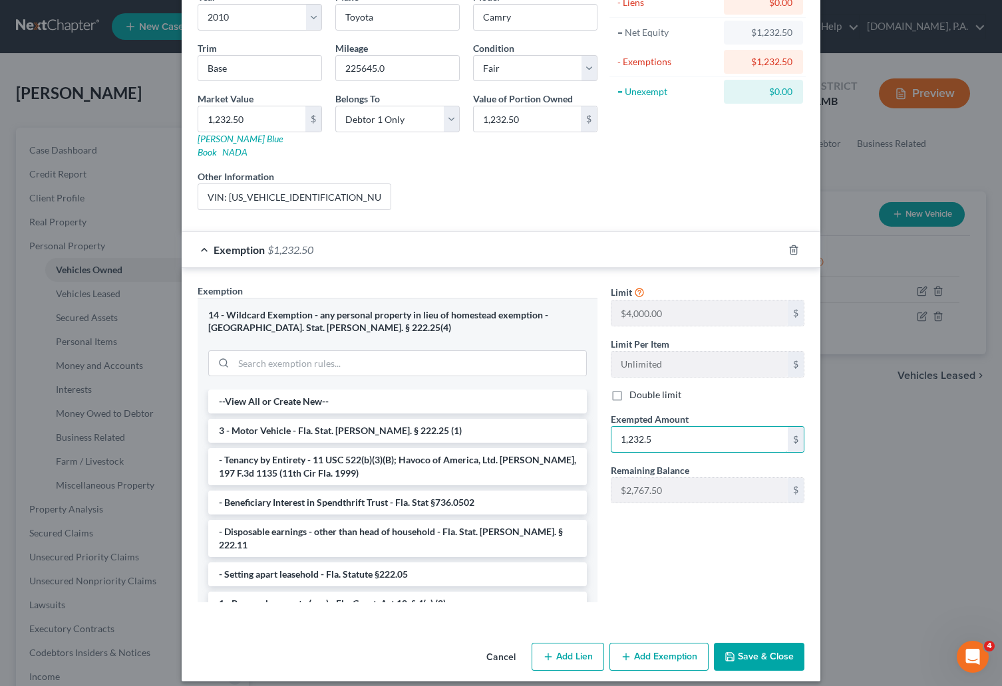
type input "1,232.5"
click at [748, 649] on button "Save & Close" at bounding box center [759, 657] width 90 height 28
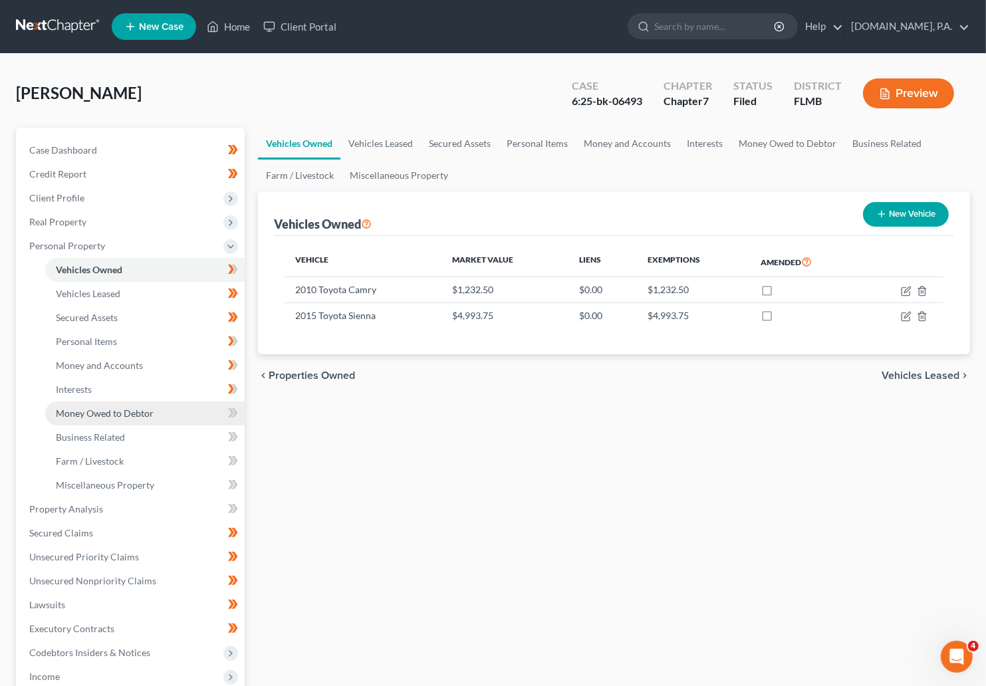
click at [98, 417] on span "Money Owed to Debtor" at bounding box center [105, 413] width 98 height 11
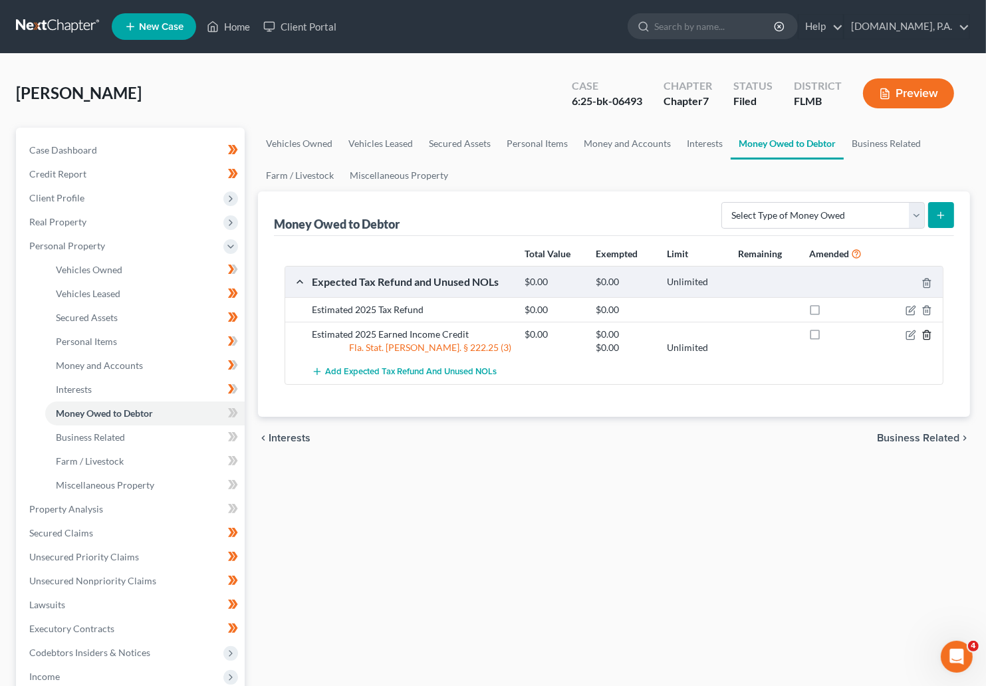
click at [748, 334] on icon "button" at bounding box center [927, 335] width 11 height 11
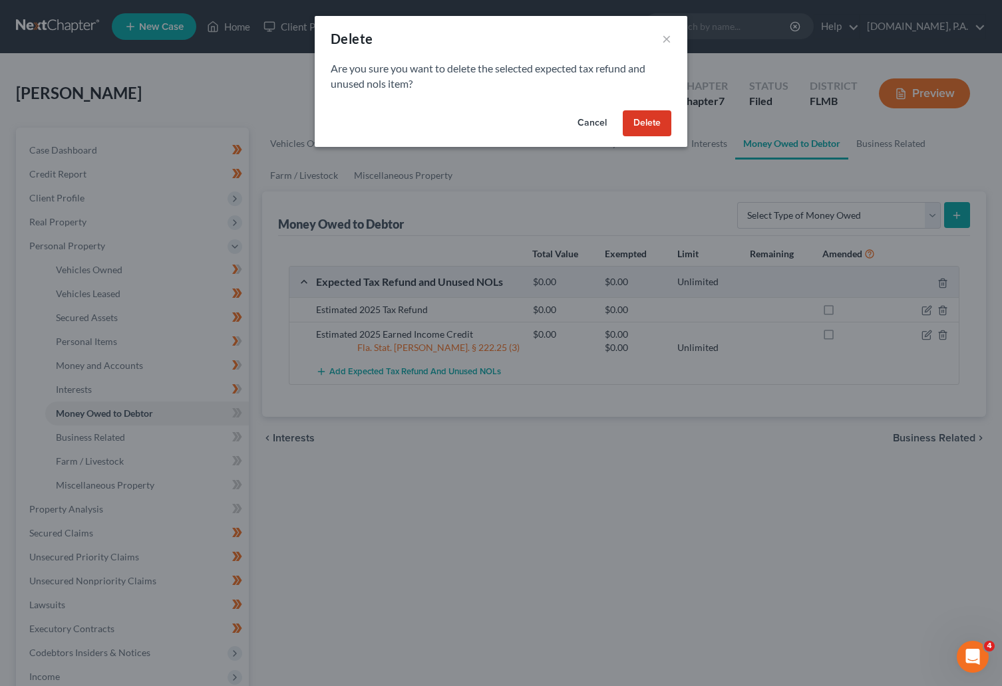
click at [650, 127] on button "Delete" at bounding box center [647, 123] width 49 height 27
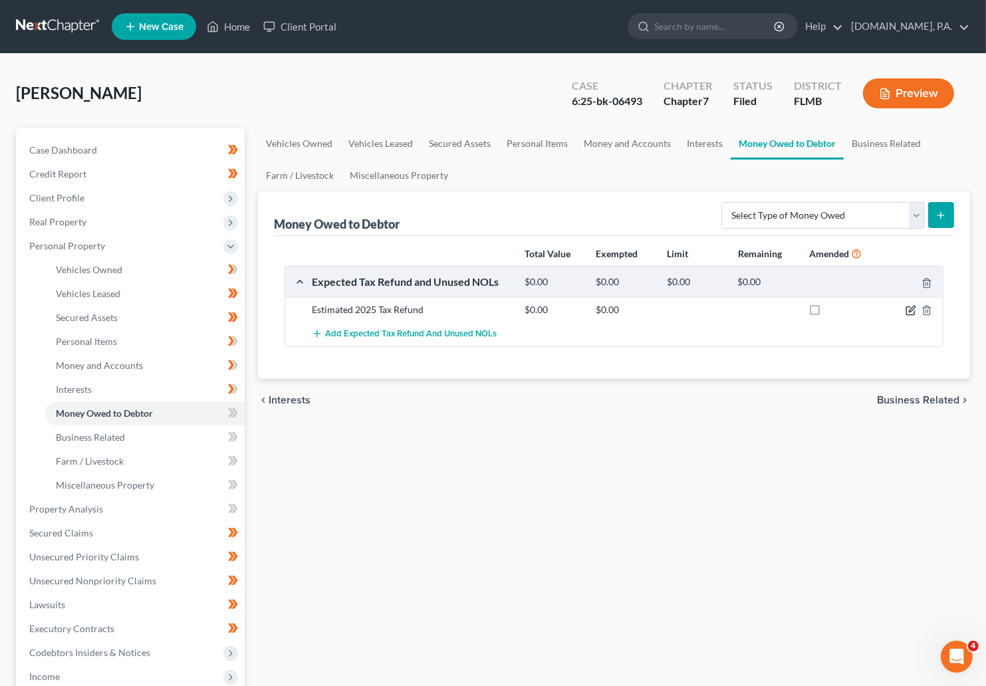
click at [748, 311] on icon "button" at bounding box center [911, 310] width 11 height 11
select select "0"
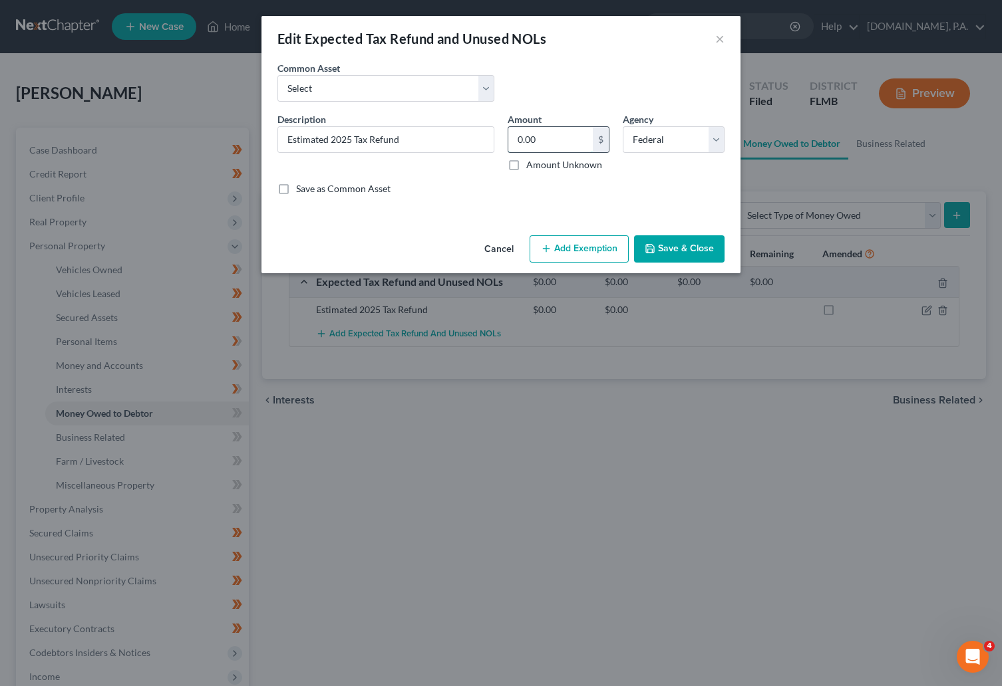
click at [549, 135] on input "0.00" at bounding box center [550, 139] width 84 height 25
type input "6,220"
click at [533, 189] on div "Save as Common Asset" at bounding box center [500, 188] width 447 height 13
click at [555, 249] on button "Add Exemption" at bounding box center [578, 249] width 99 height 28
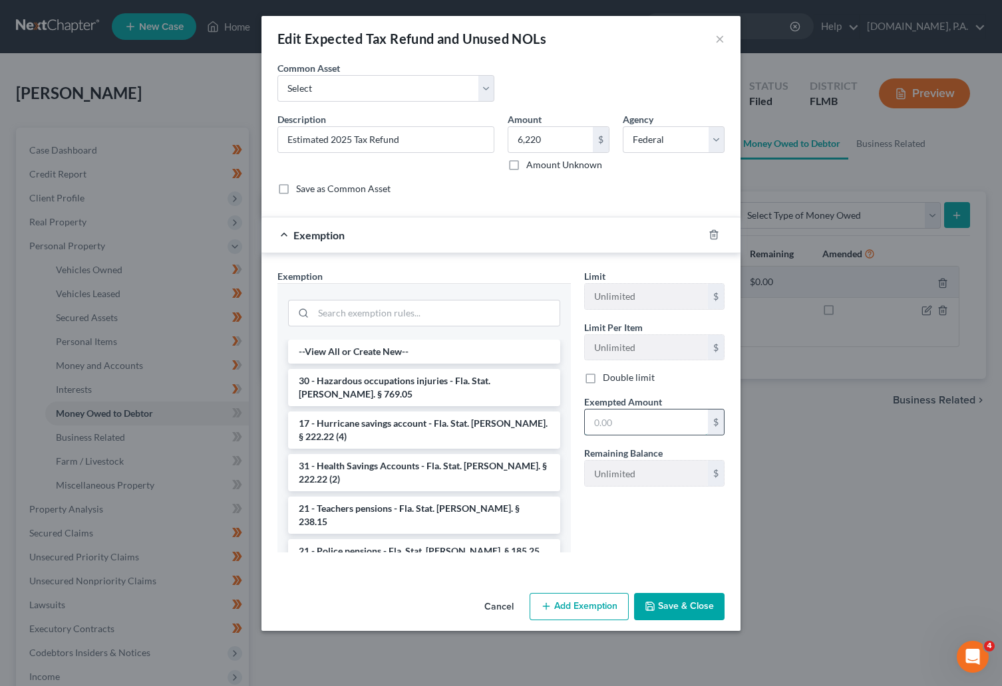
click at [633, 422] on input "text" at bounding box center [646, 422] width 123 height 25
type input "2,767.5"
click at [386, 314] on input "search" at bounding box center [436, 313] width 246 height 25
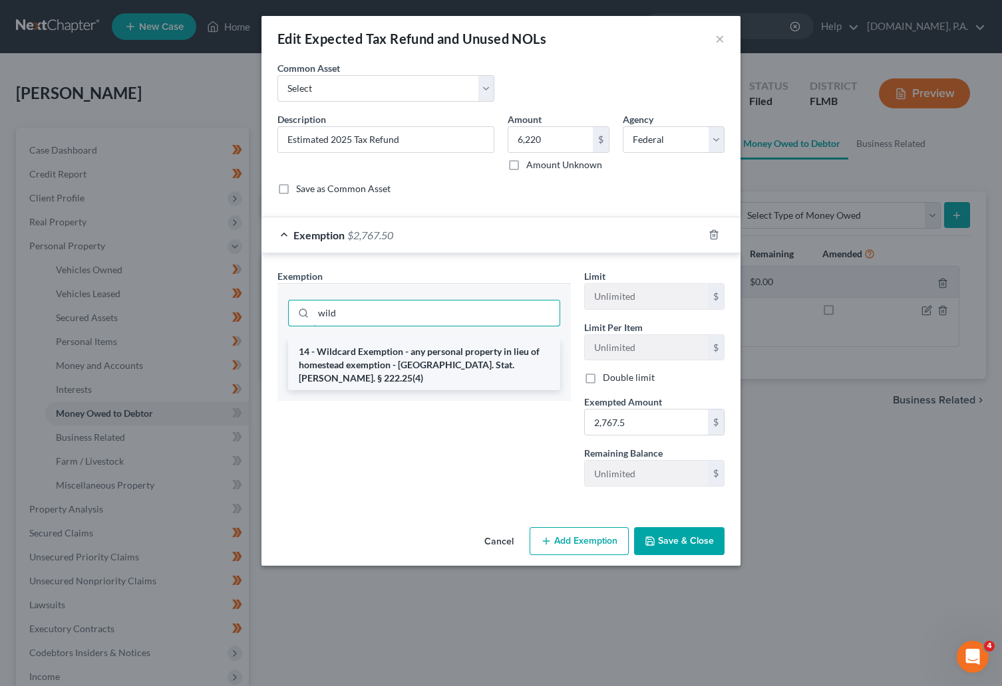
type input "wild"
click at [400, 349] on li "14 - Wildcard Exemption - any personal property in lieu of homestead exemption …" at bounding box center [424, 365] width 272 height 51
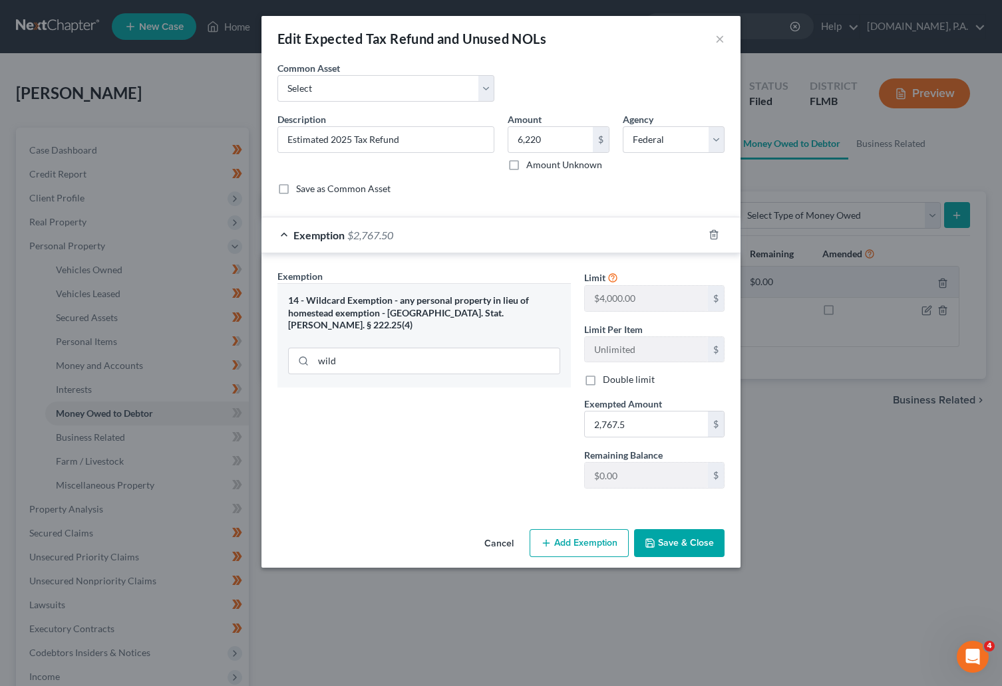
click at [676, 542] on button "Save & Close" at bounding box center [679, 543] width 90 height 28
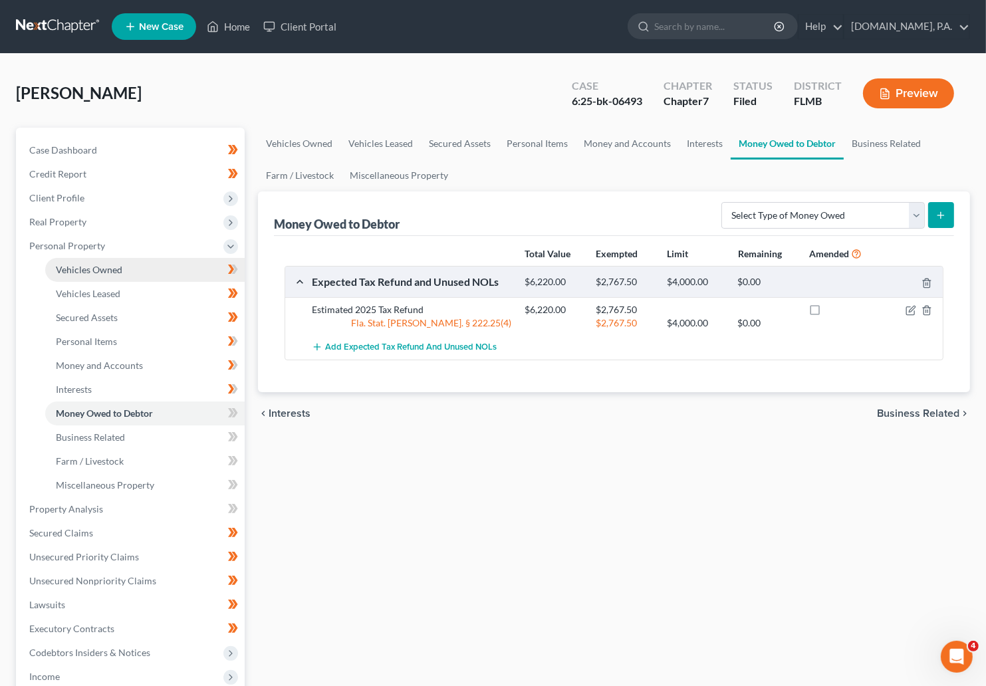
click at [74, 267] on span "Vehicles Owned" at bounding box center [89, 269] width 67 height 11
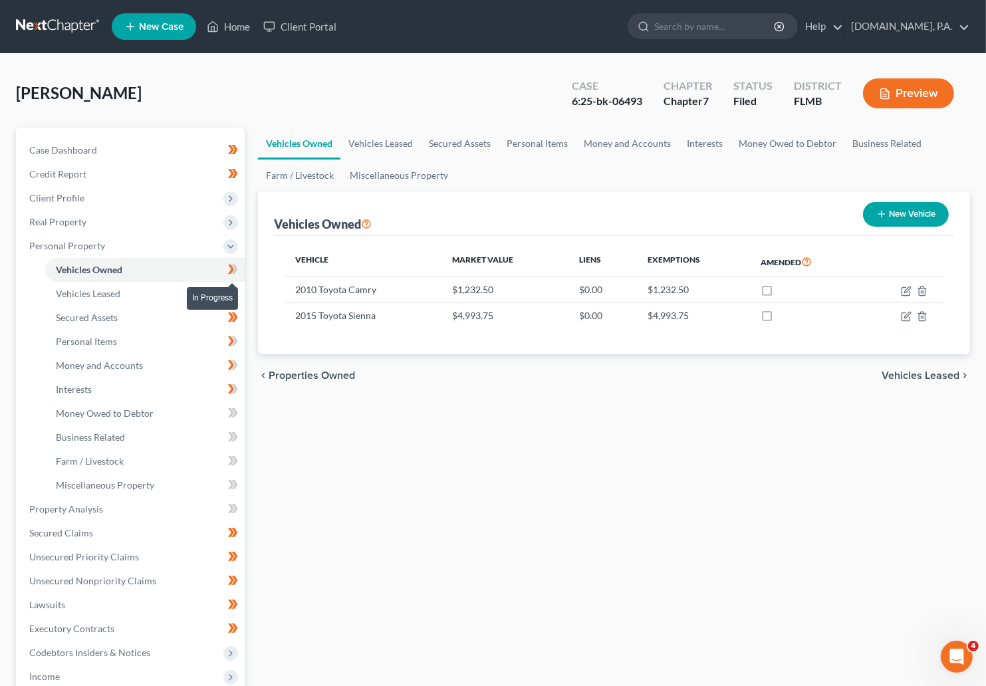
click at [237, 267] on icon at bounding box center [233, 269] width 10 height 17
click at [748, 286] on icon "button" at bounding box center [906, 291] width 11 height 11
select select "0"
select select "16"
select select "3"
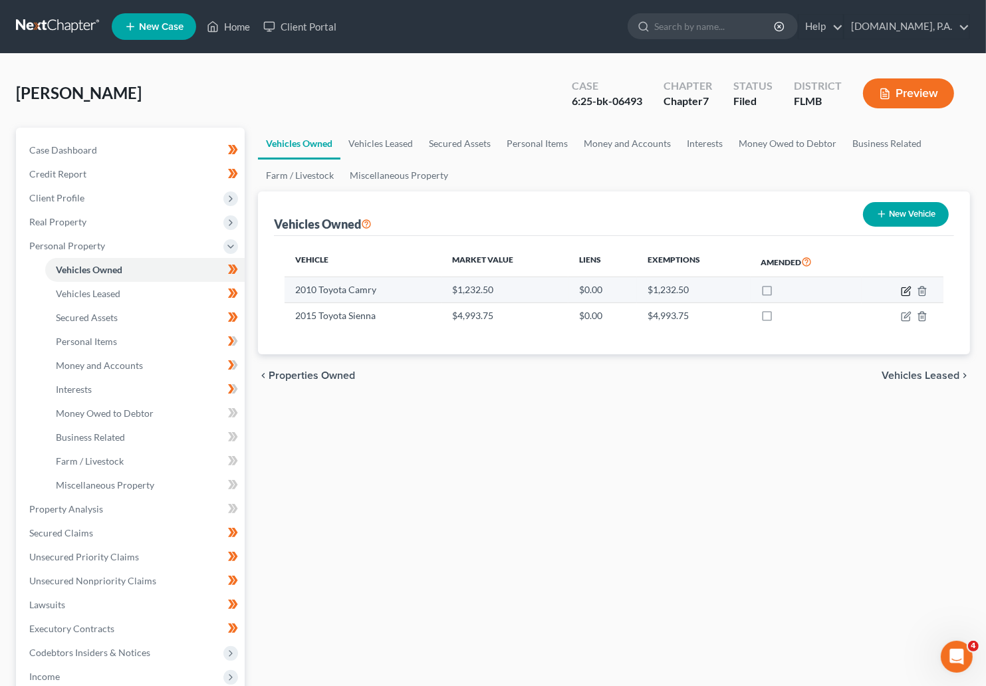
select select "0"
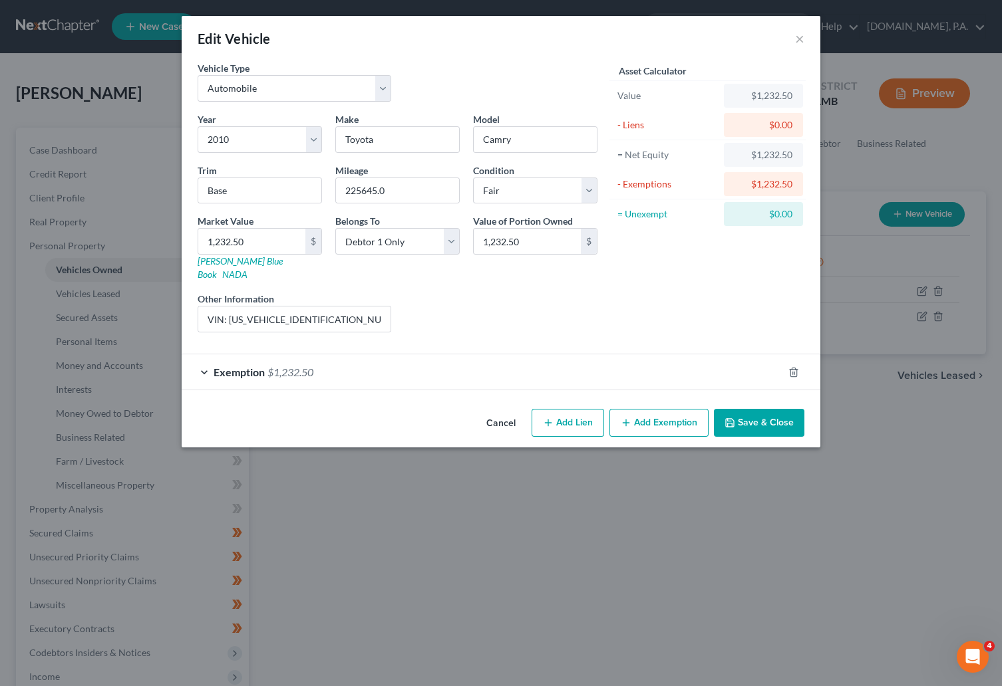
click at [498, 410] on button "Cancel" at bounding box center [501, 423] width 51 height 27
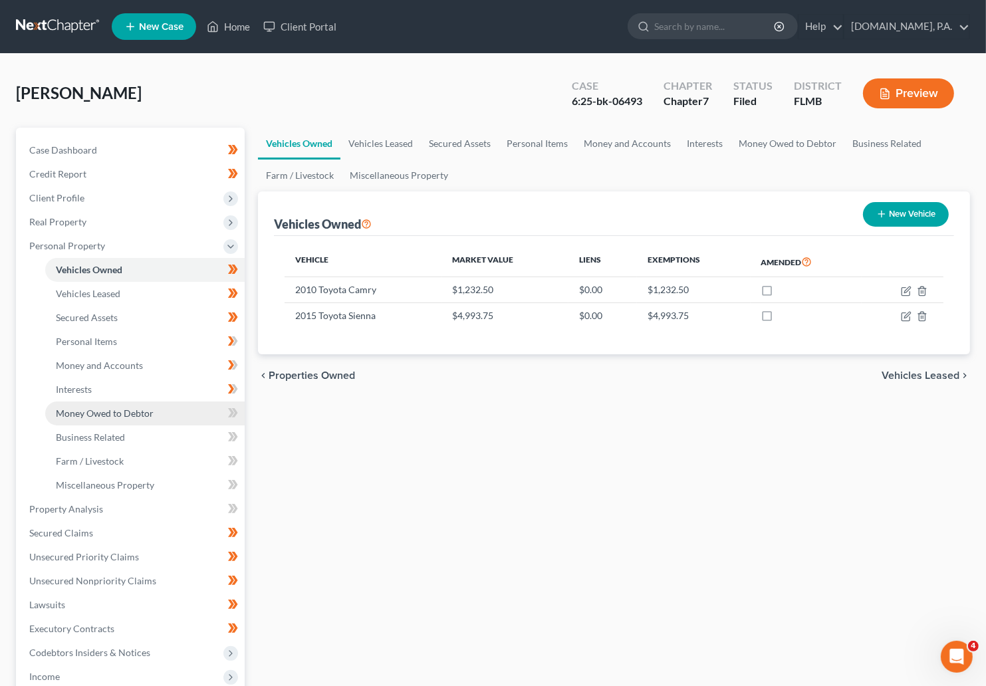
click at [103, 416] on span "Money Owed to Debtor" at bounding box center [105, 413] width 98 height 11
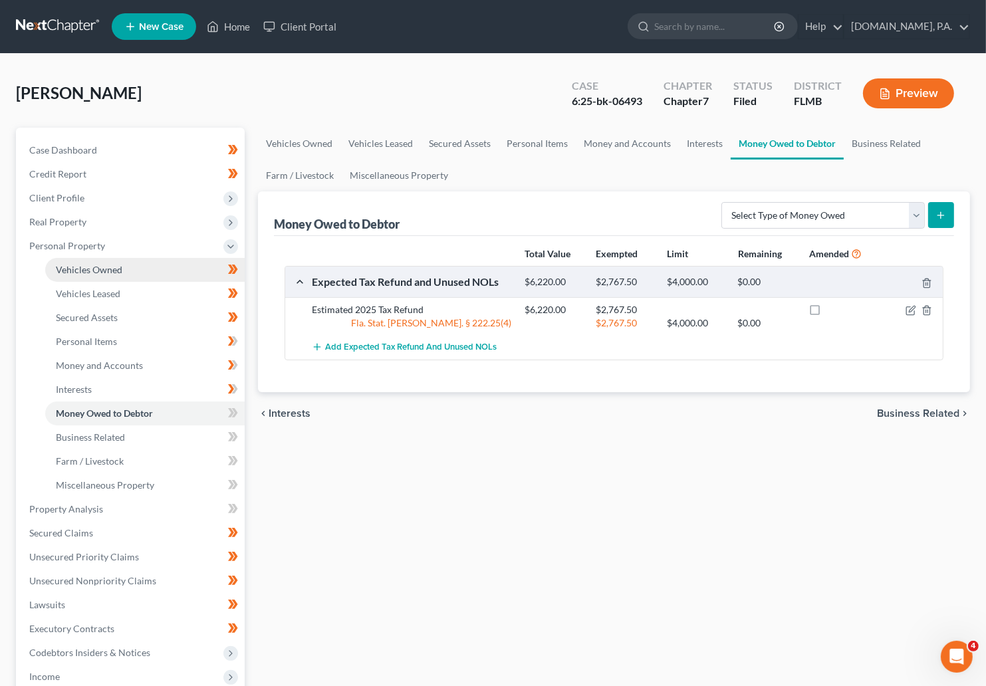
click at [94, 275] on link "Vehicles Owned" at bounding box center [145, 270] width 200 height 24
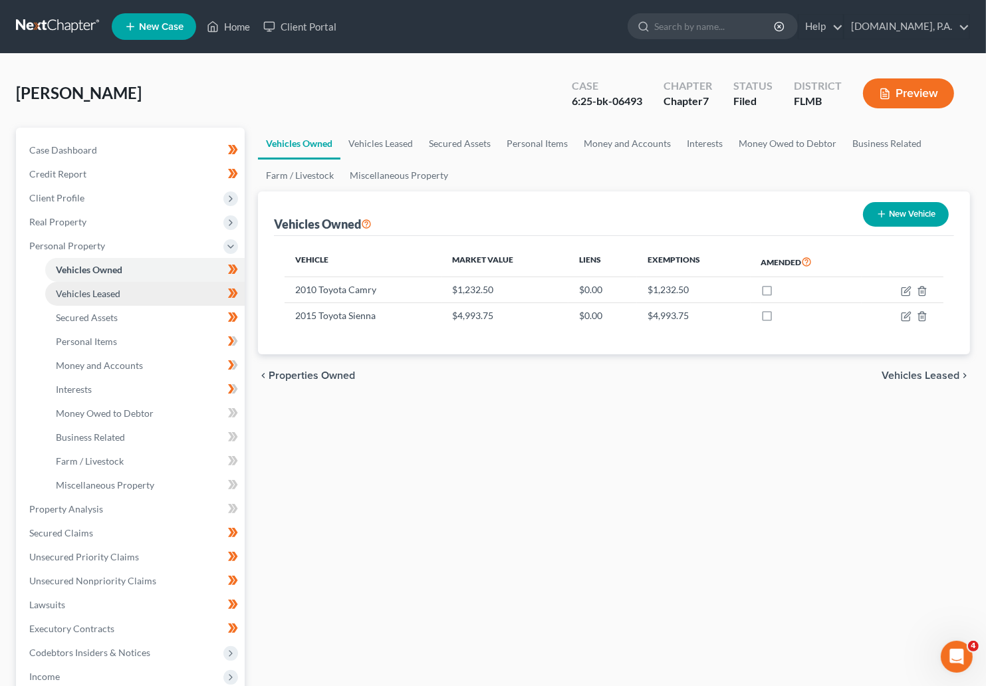
click at [93, 297] on span "Vehicles Leased" at bounding box center [88, 293] width 65 height 11
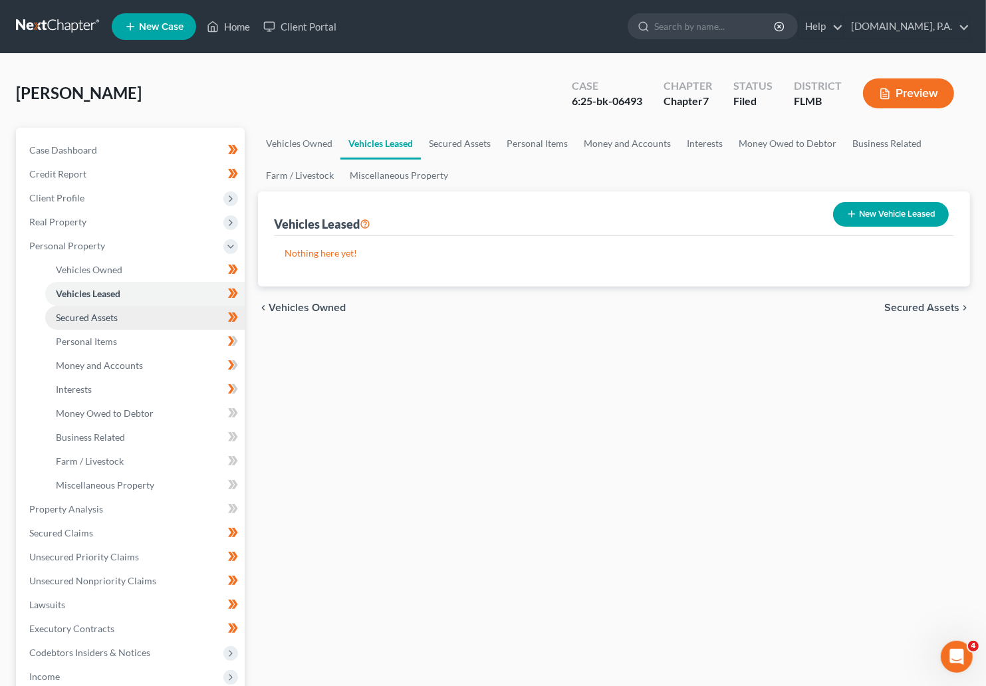
click at [98, 317] on span "Secured Assets" at bounding box center [87, 317] width 62 height 11
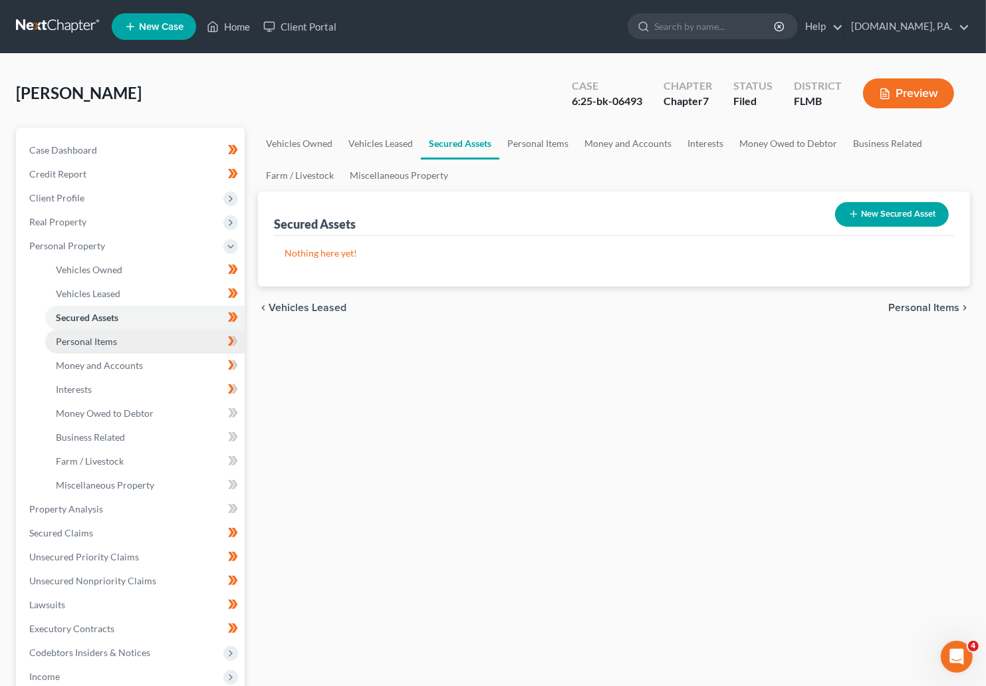
click at [102, 342] on span "Personal Items" at bounding box center [86, 341] width 61 height 11
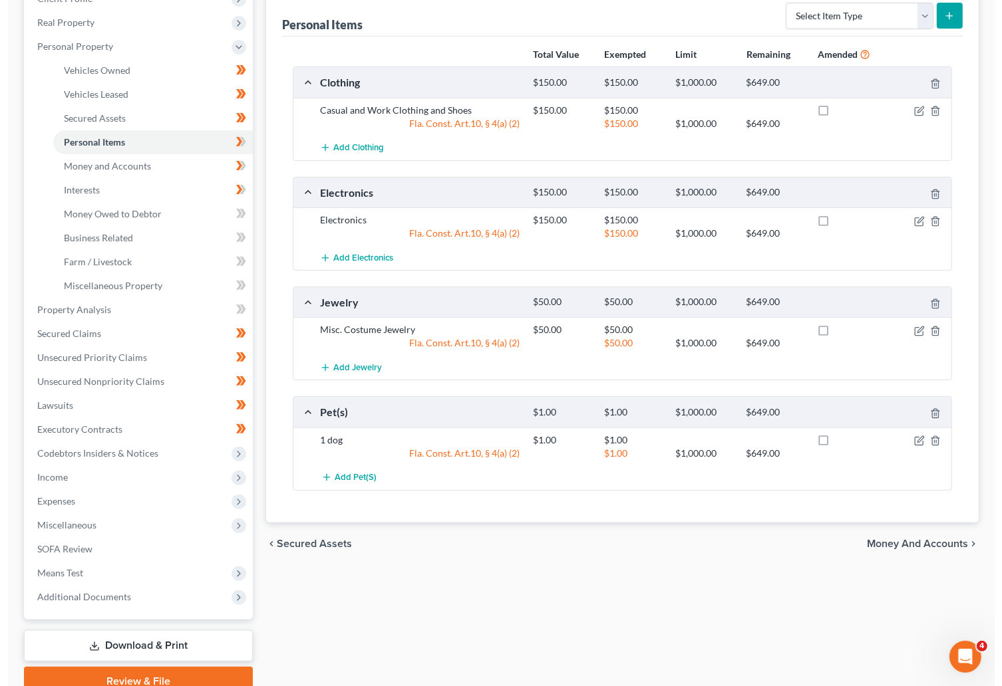
scroll to position [100, 0]
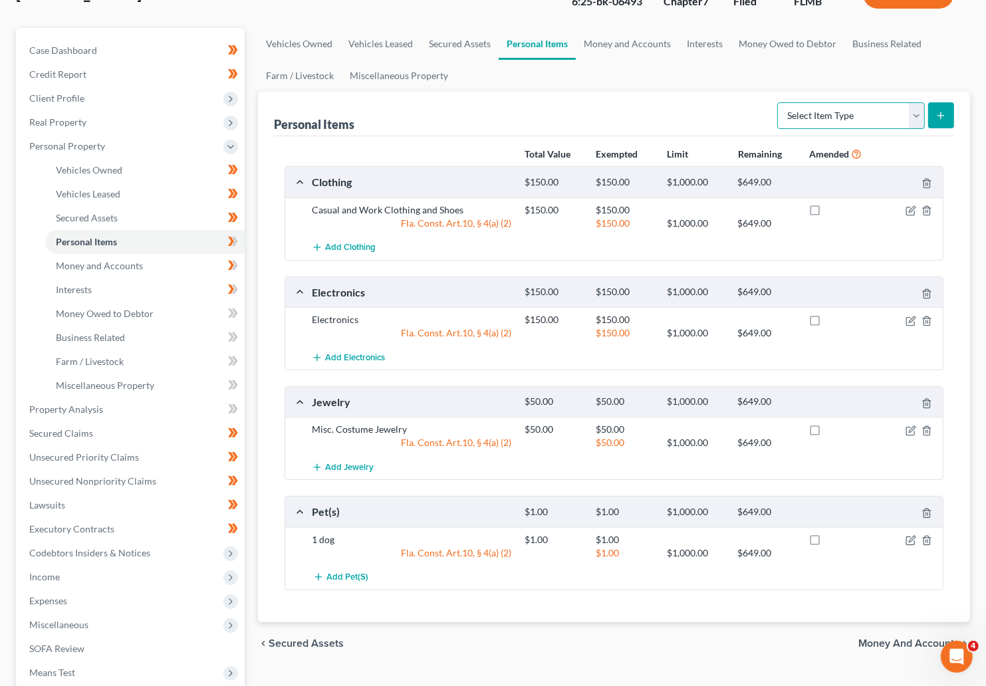
click at [748, 119] on select "Select Item Type Clothing Collectibles Of Value Electronics Firearms Household …" at bounding box center [852, 115] width 148 height 27
select select "household_goods"
click at [748, 102] on select "Select Item Type Clothing Collectibles Of Value Electronics Firearms Household …" at bounding box center [852, 115] width 148 height 27
click at [748, 120] on button "submit" at bounding box center [941, 115] width 26 height 26
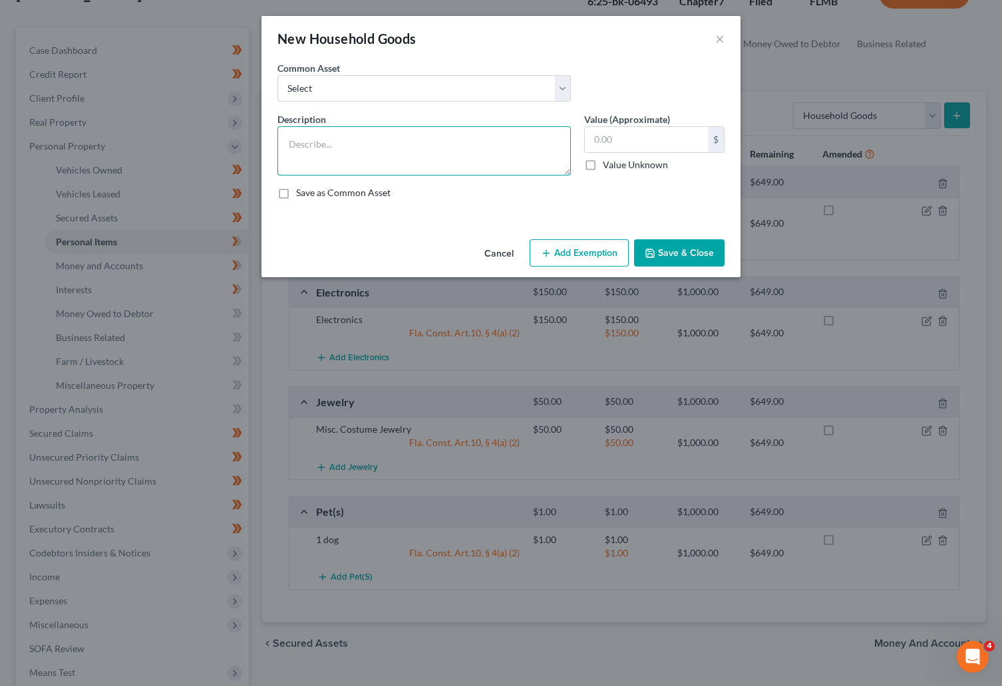
click at [323, 140] on textarea at bounding box center [423, 150] width 293 height 49
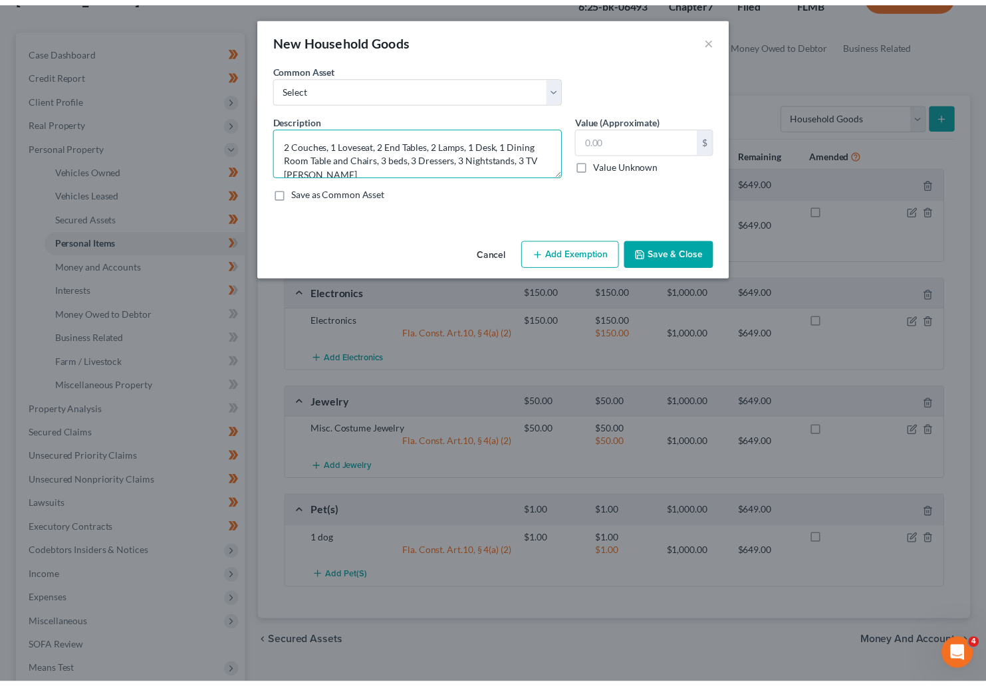
scroll to position [2, 0]
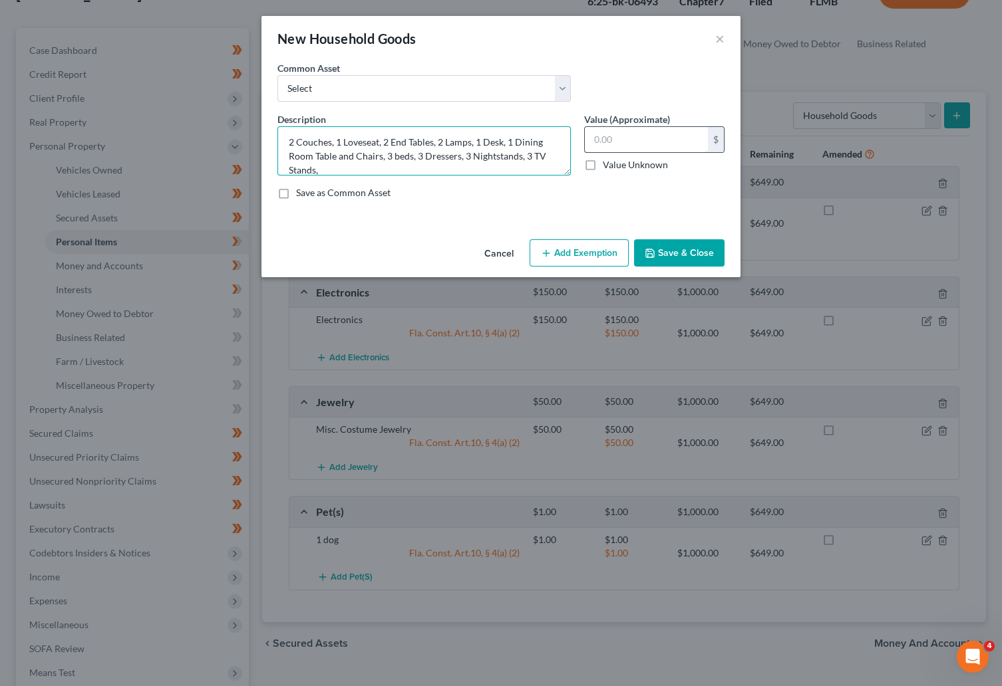
type textarea "2 Couches, 1 Loveseat, 2 End Tables, 2 Lamps, 1 Desk, 1 Dining Room Table and C…"
click at [651, 140] on input "text" at bounding box center [646, 139] width 123 height 25
type input "450.00"
click at [564, 255] on button "Add Exemption" at bounding box center [578, 253] width 99 height 28
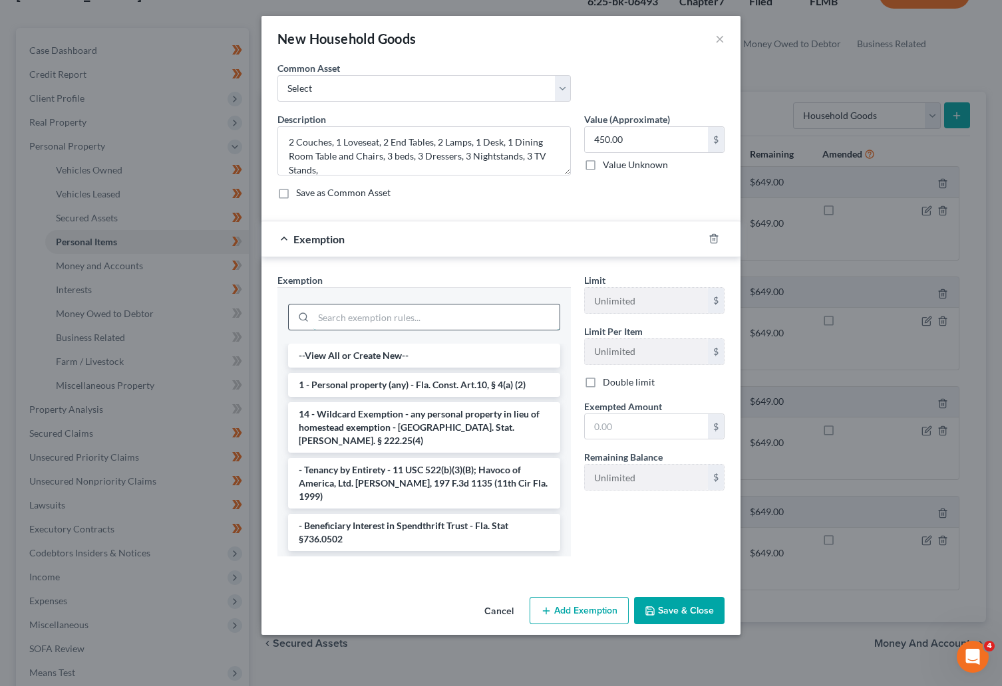
click at [436, 317] on input "search" at bounding box center [436, 317] width 246 height 25
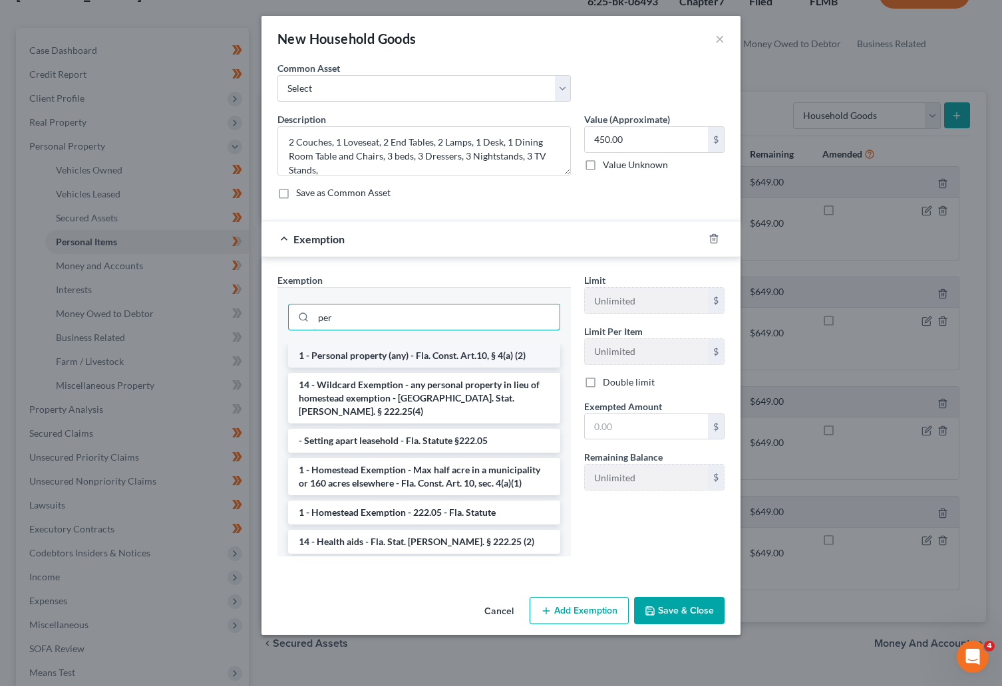
type input "per"
click at [416, 356] on li "1 - Personal property (any) - Fla. Const. Art.10, § 4(a) (2)" at bounding box center [424, 356] width 272 height 24
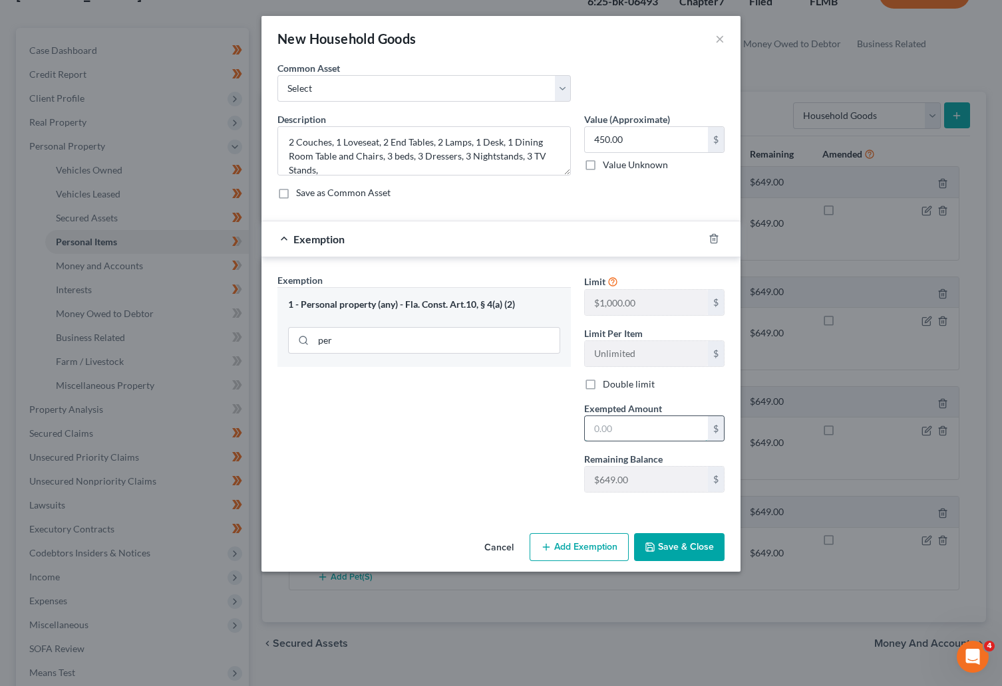
click at [620, 426] on input "text" at bounding box center [646, 428] width 123 height 25
type input "1"
type input "450"
click at [662, 543] on button "Save & Close" at bounding box center [679, 547] width 90 height 28
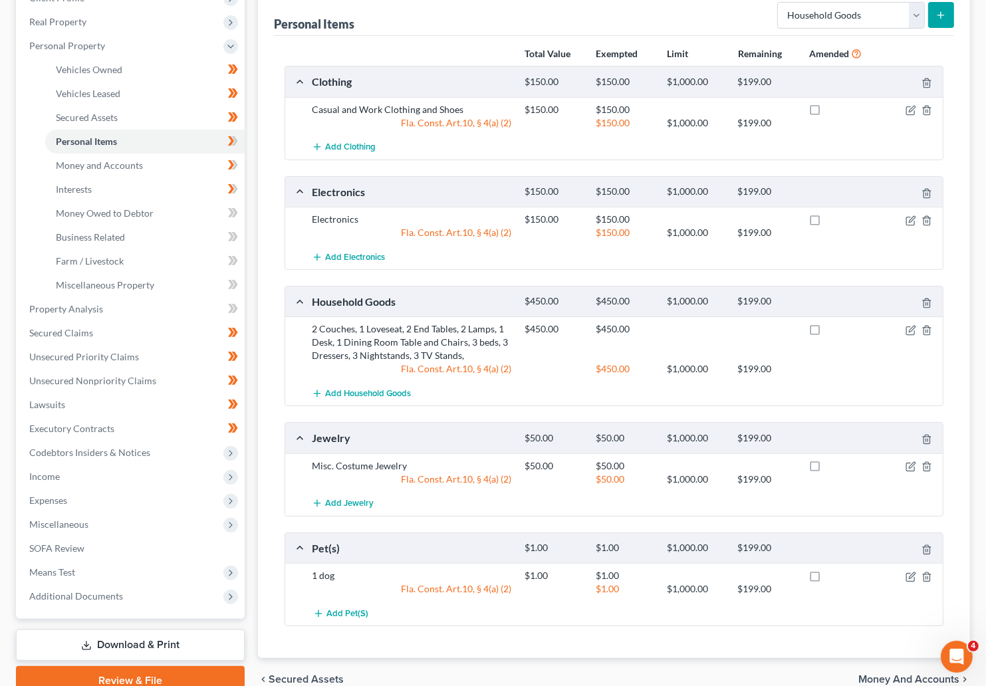
scroll to position [67, 0]
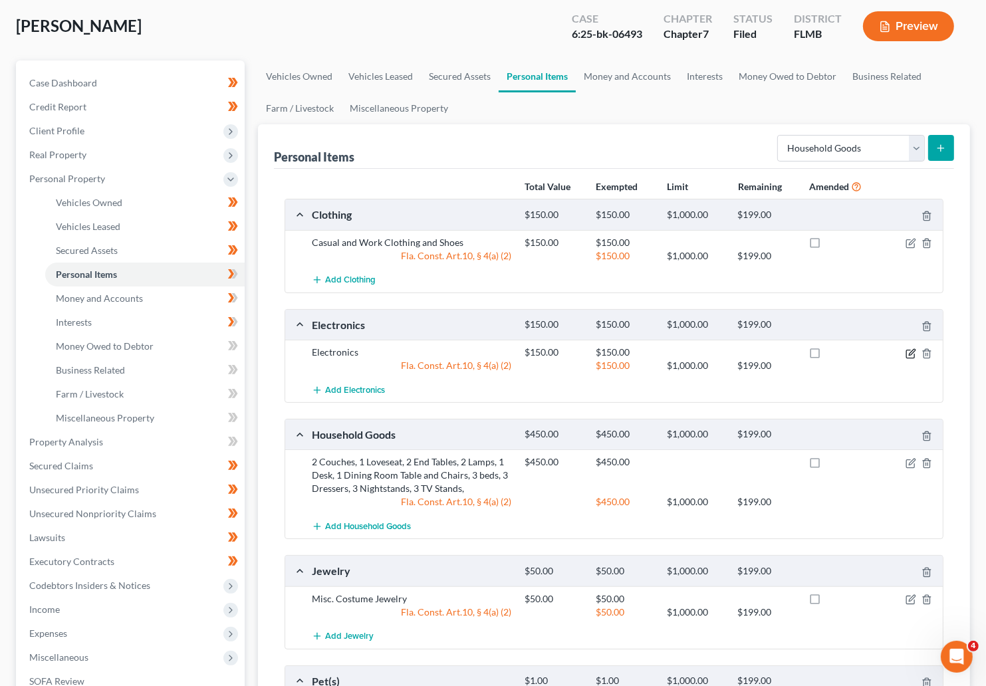
click at [748, 353] on icon "button" at bounding box center [911, 354] width 11 height 11
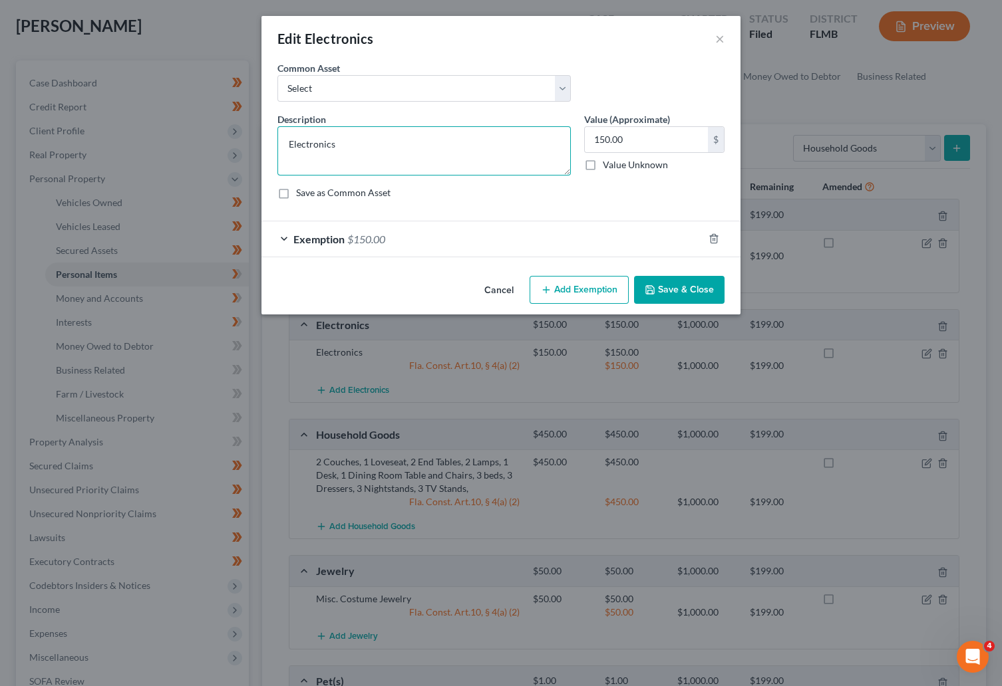
click at [331, 153] on textarea "Electronics" at bounding box center [423, 150] width 293 height 49
drag, startPoint x: 352, startPoint y: 149, endPoint x: 277, endPoint y: 158, distance: 75.7
click at [277, 158] on textarea "Electronics" at bounding box center [423, 150] width 293 height 49
type textarea "3 TV's 3 Gaming Consoles, 3 Cell Phones"
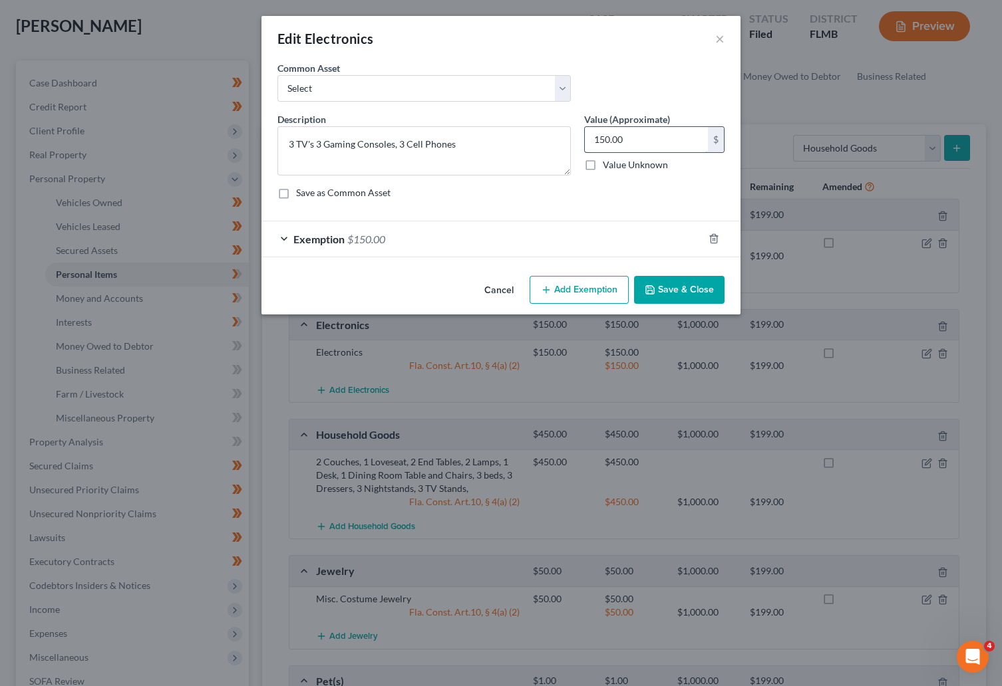
click at [644, 142] on input "150.00" at bounding box center [646, 139] width 123 height 25
type input "250"
click at [560, 289] on button "Add Exemption" at bounding box center [578, 290] width 99 height 28
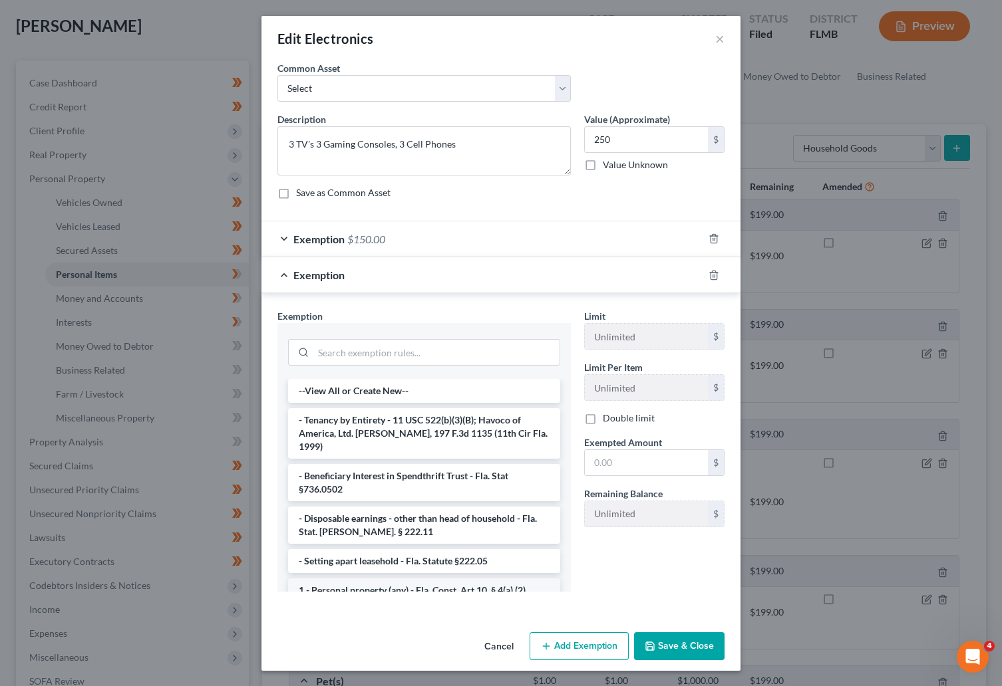
click at [378, 579] on li "1 - Personal property (any) - Fla. Const. Art.10, § 4(a) (2)" at bounding box center [424, 591] width 272 height 24
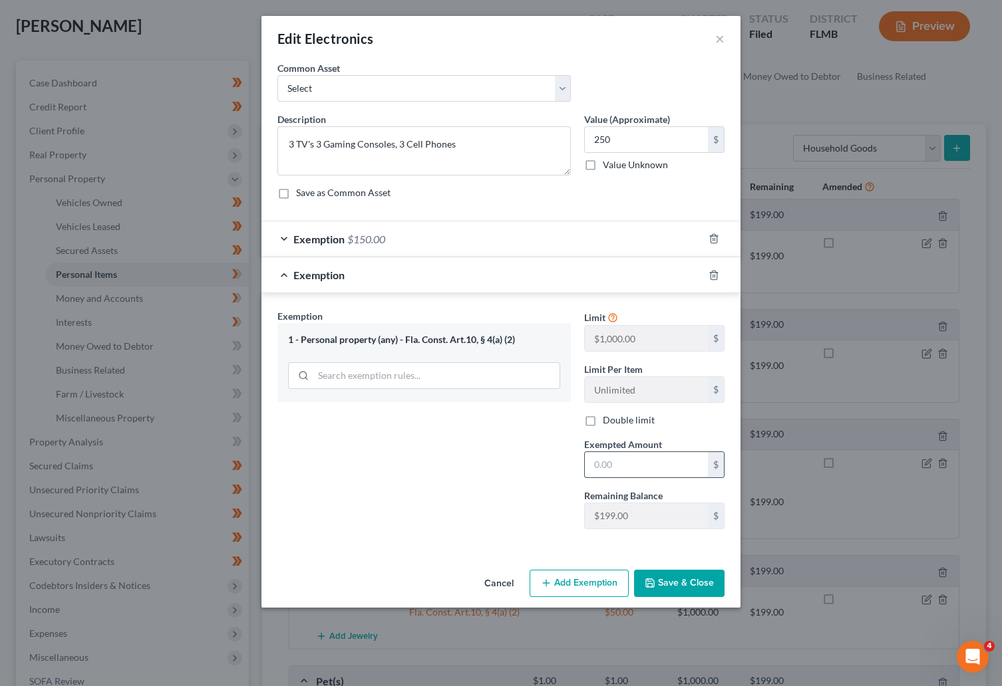
click at [626, 465] on input "text" at bounding box center [646, 464] width 123 height 25
type input "250"
click at [572, 581] on button "Add Exemption" at bounding box center [578, 584] width 99 height 28
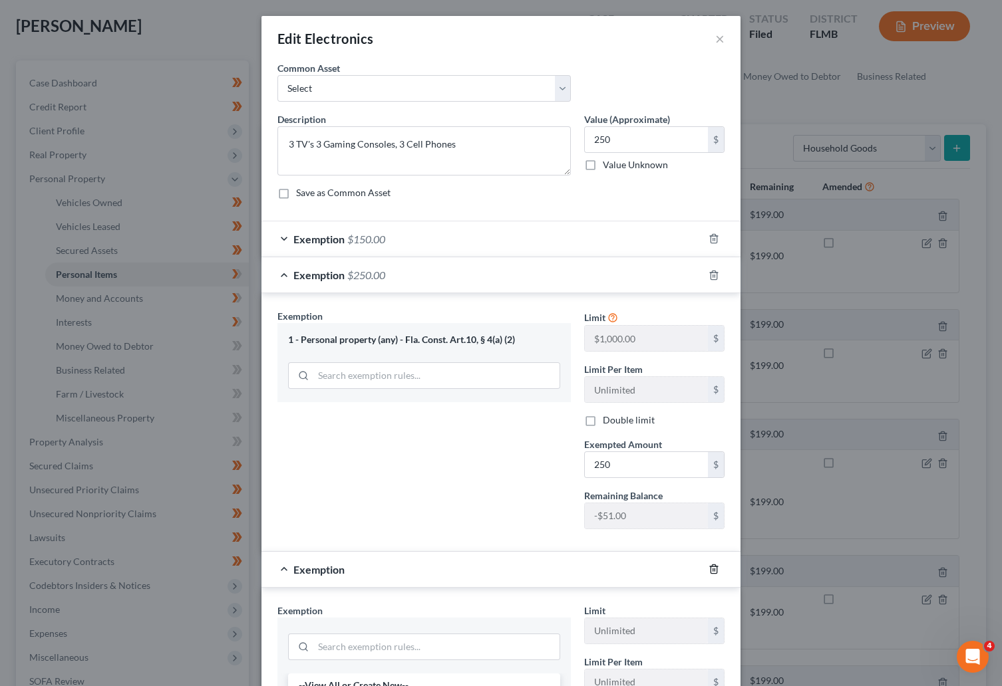
click at [714, 571] on line "button" at bounding box center [714, 570] width 0 height 3
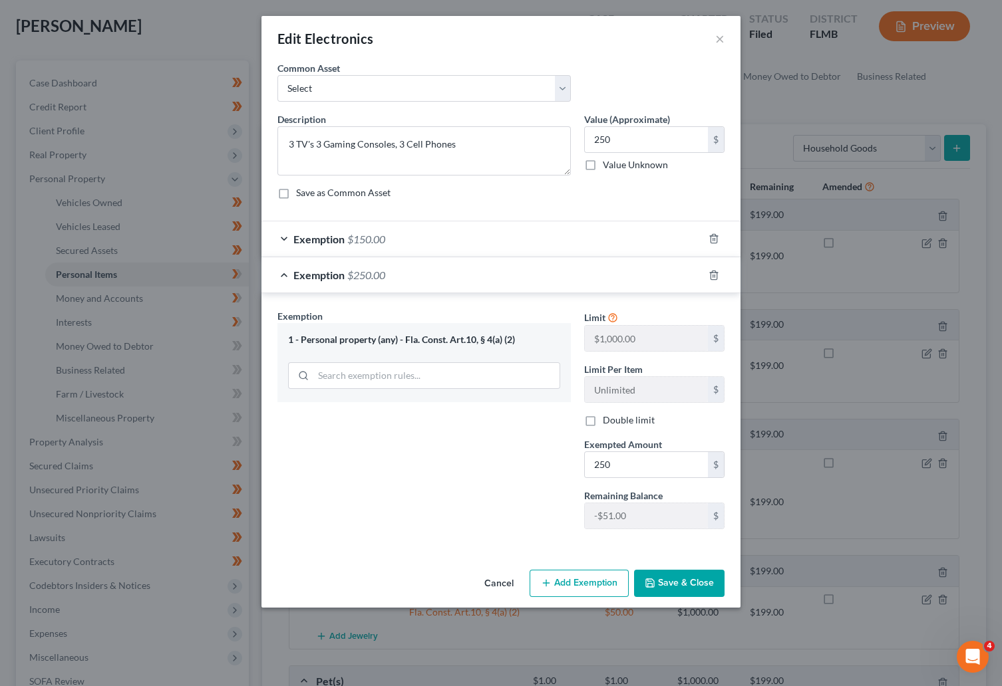
click at [670, 589] on button "Save & Close" at bounding box center [679, 584] width 90 height 28
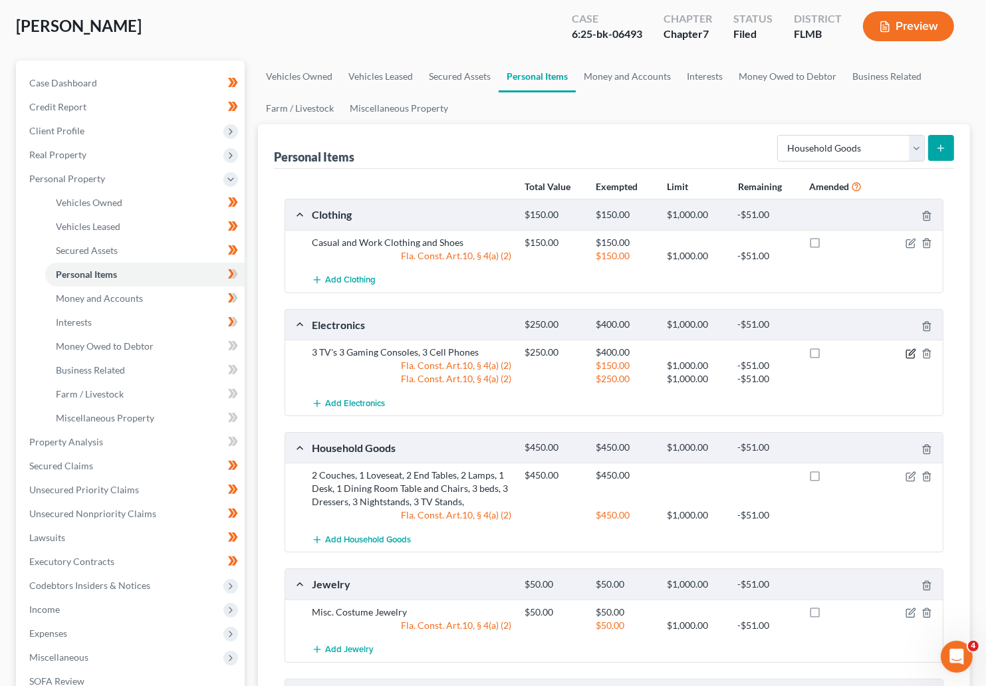
click at [748, 355] on icon "button" at bounding box center [911, 354] width 11 height 11
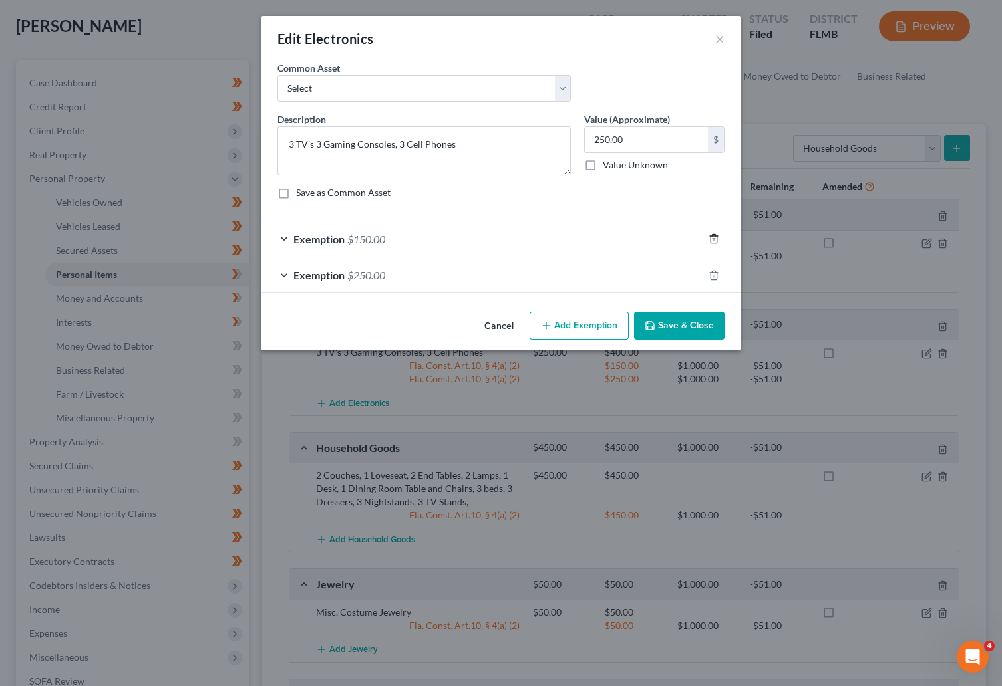
click at [713, 239] on line "button" at bounding box center [713, 240] width 0 height 3
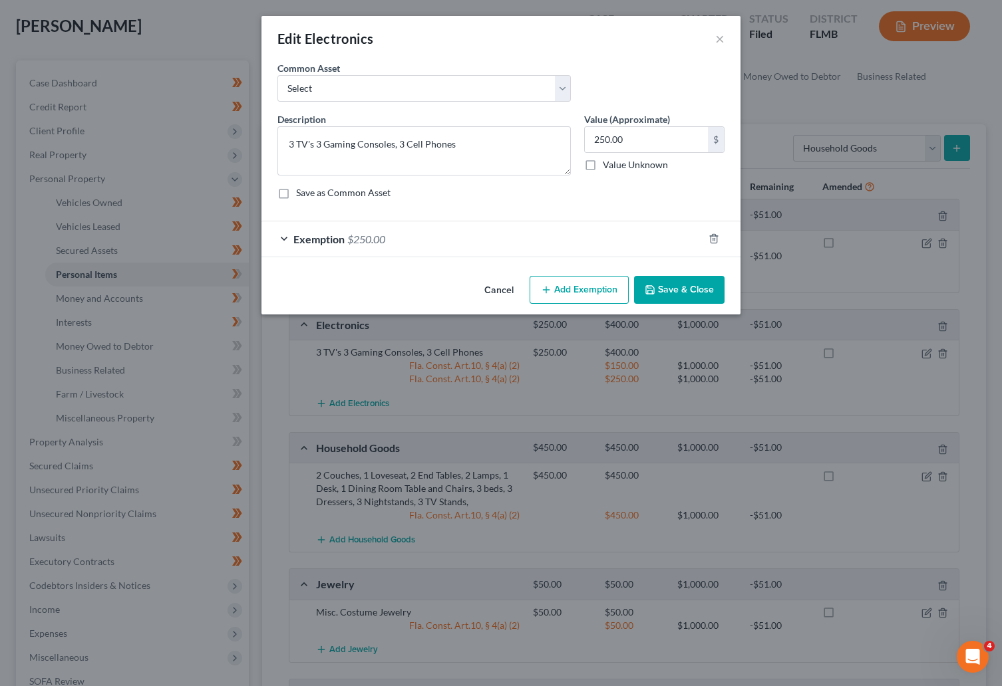
click at [689, 289] on button "Save & Close" at bounding box center [679, 290] width 90 height 28
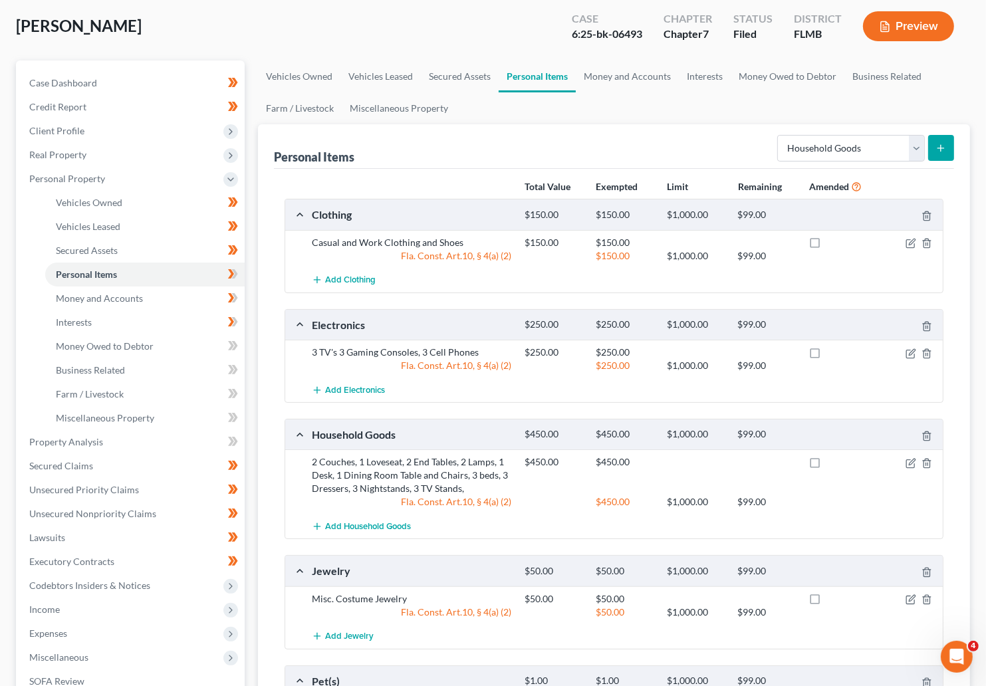
scroll to position [167, 0]
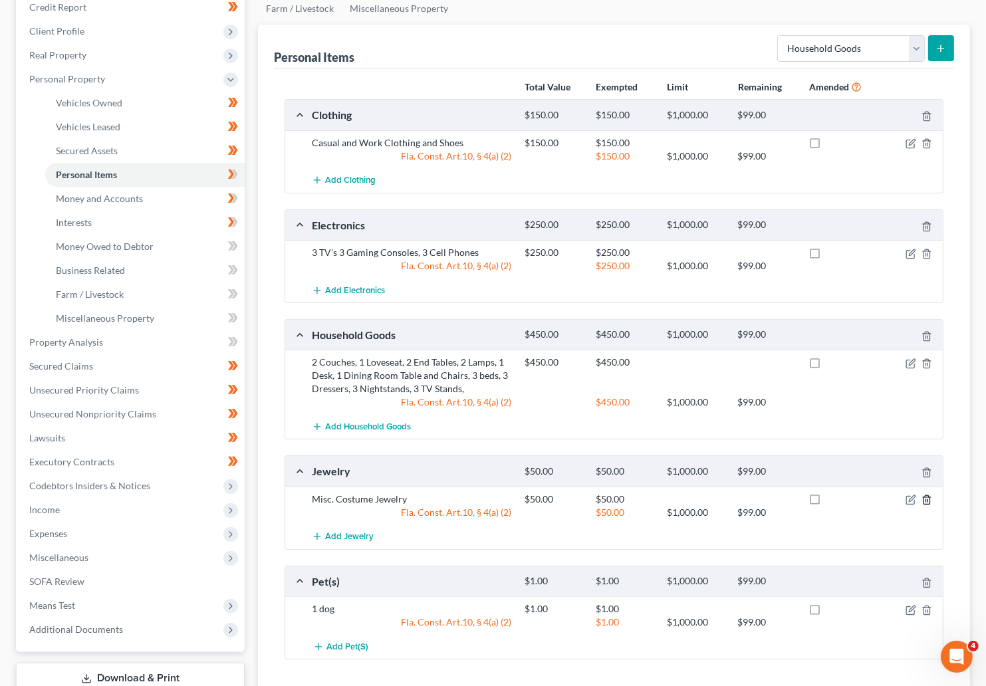
click at [748, 502] on icon "button" at bounding box center [927, 500] width 11 height 11
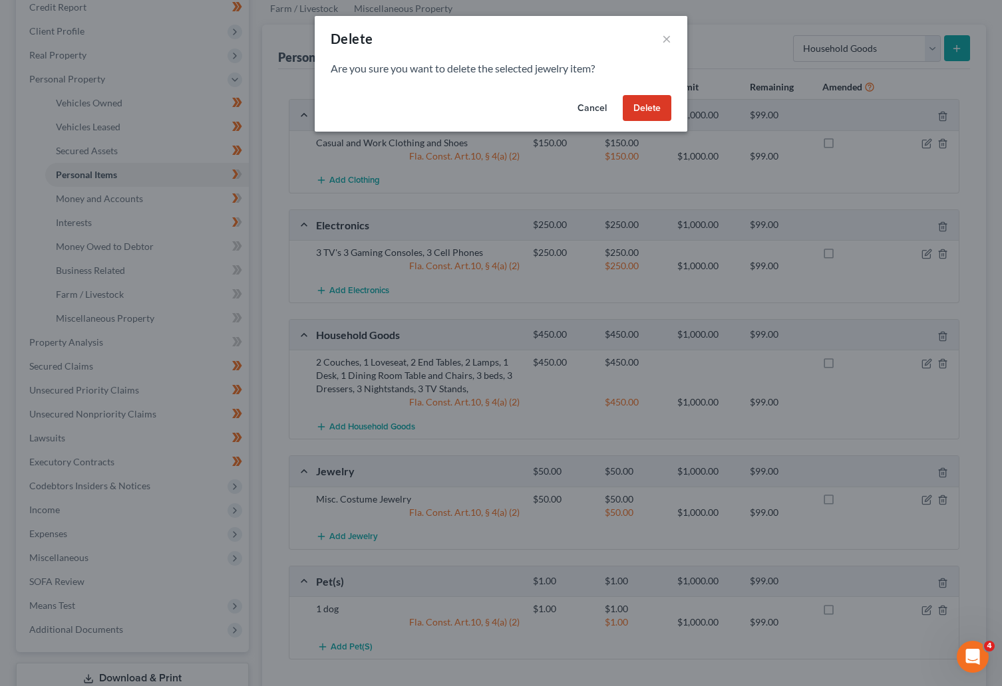
click at [660, 114] on button "Delete" at bounding box center [647, 108] width 49 height 27
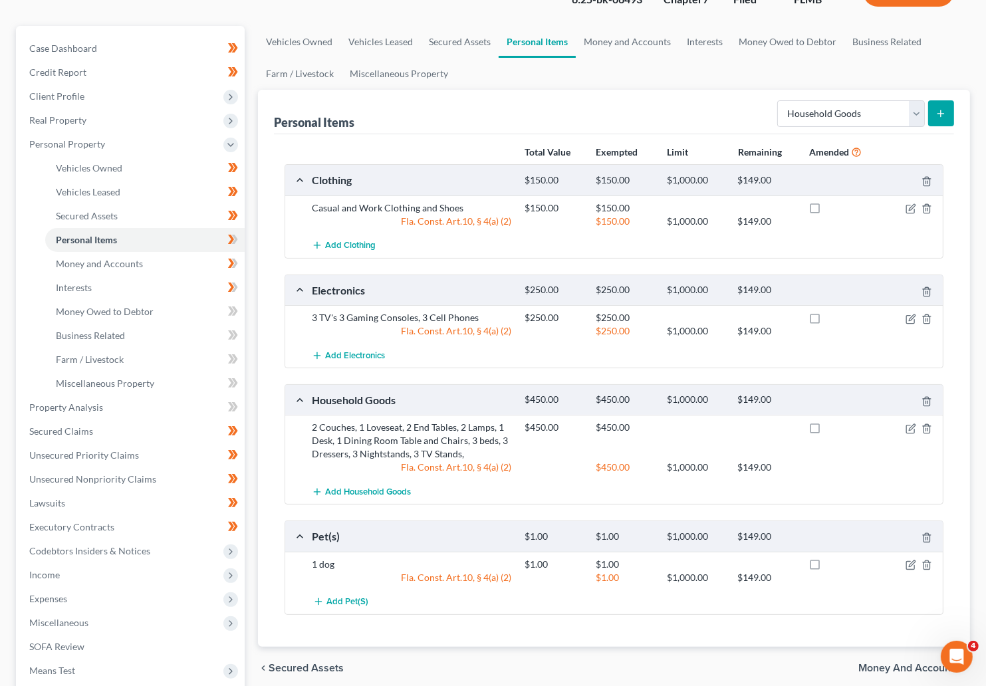
scroll to position [67, 0]
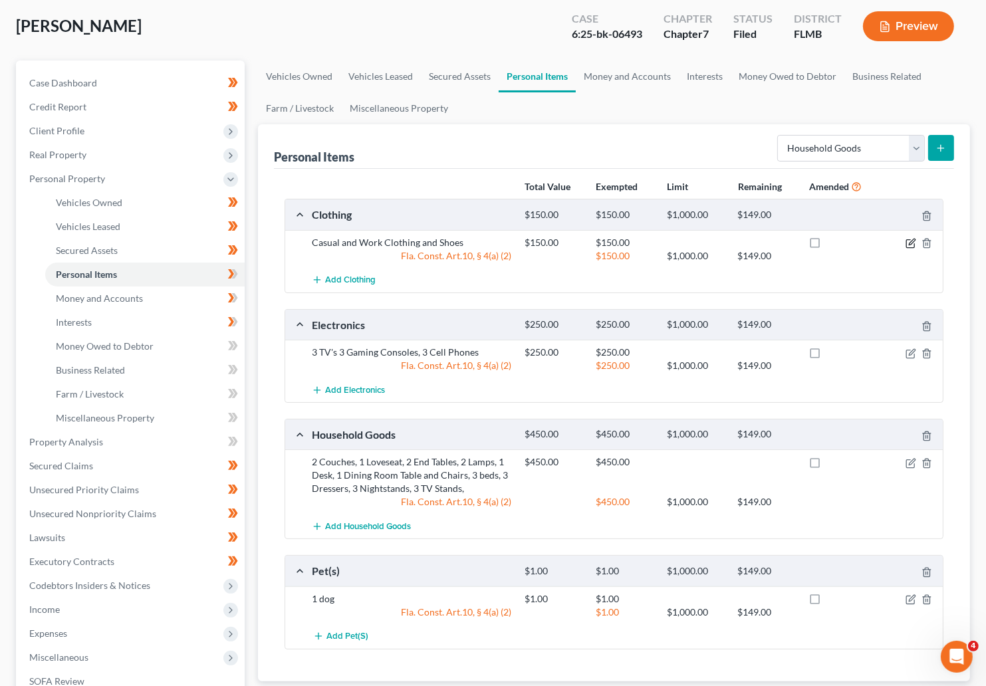
click at [748, 243] on icon "button" at bounding box center [912, 242] width 6 height 6
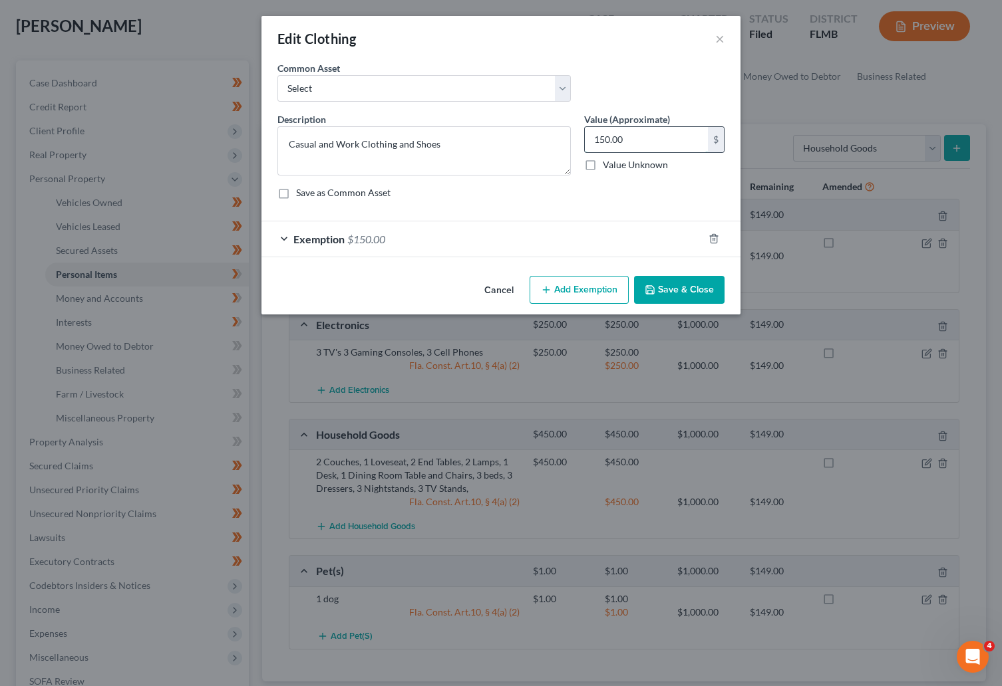
click at [634, 134] on input "150.00" at bounding box center [646, 139] width 123 height 25
type input "125"
click at [580, 287] on button "Add Exemption" at bounding box center [578, 290] width 99 height 28
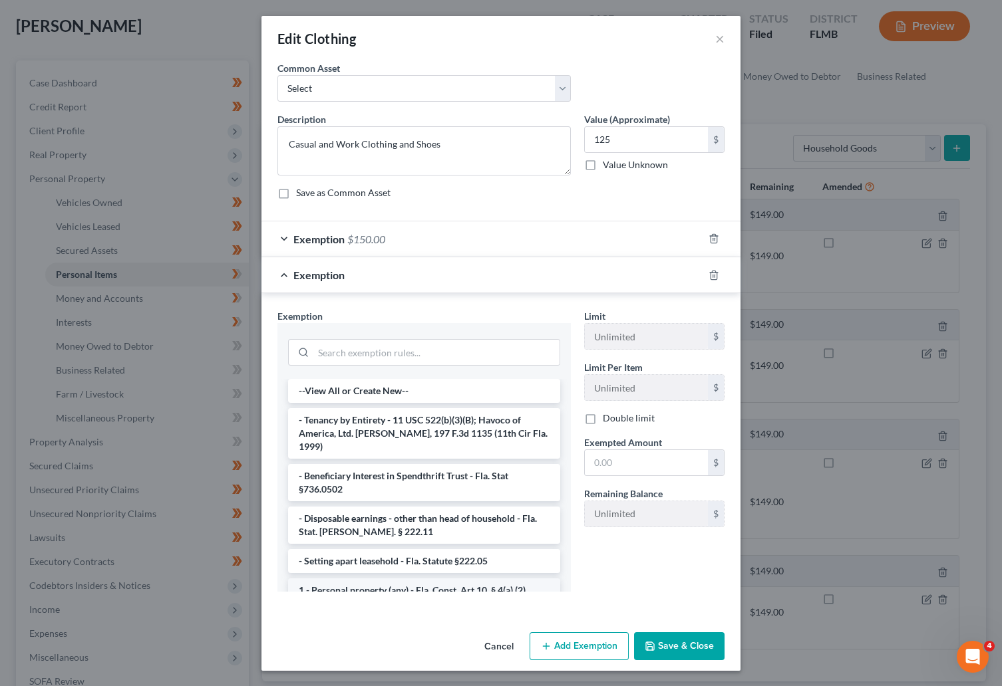
click at [374, 580] on li "1 - Personal property (any) - Fla. Const. Art.10, § 4(a) (2)" at bounding box center [424, 591] width 272 height 24
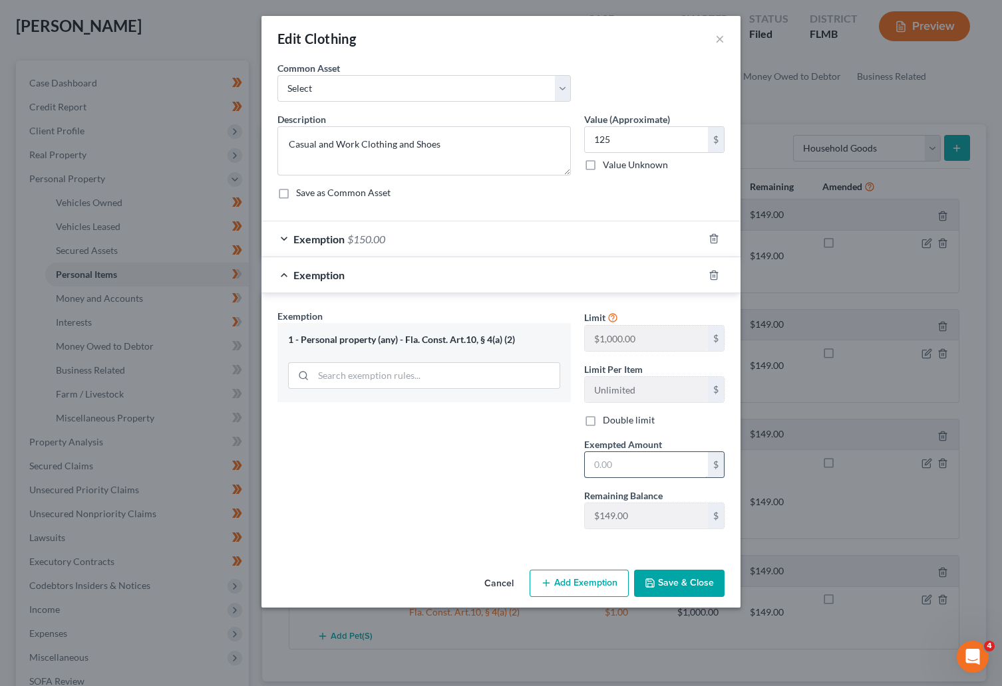
click at [616, 467] on input "text" at bounding box center [646, 464] width 123 height 25
type input "125.00"
drag, startPoint x: 673, startPoint y: 585, endPoint x: 676, endPoint y: 578, distance: 8.0
click at [675, 585] on button "Save & Close" at bounding box center [679, 584] width 90 height 28
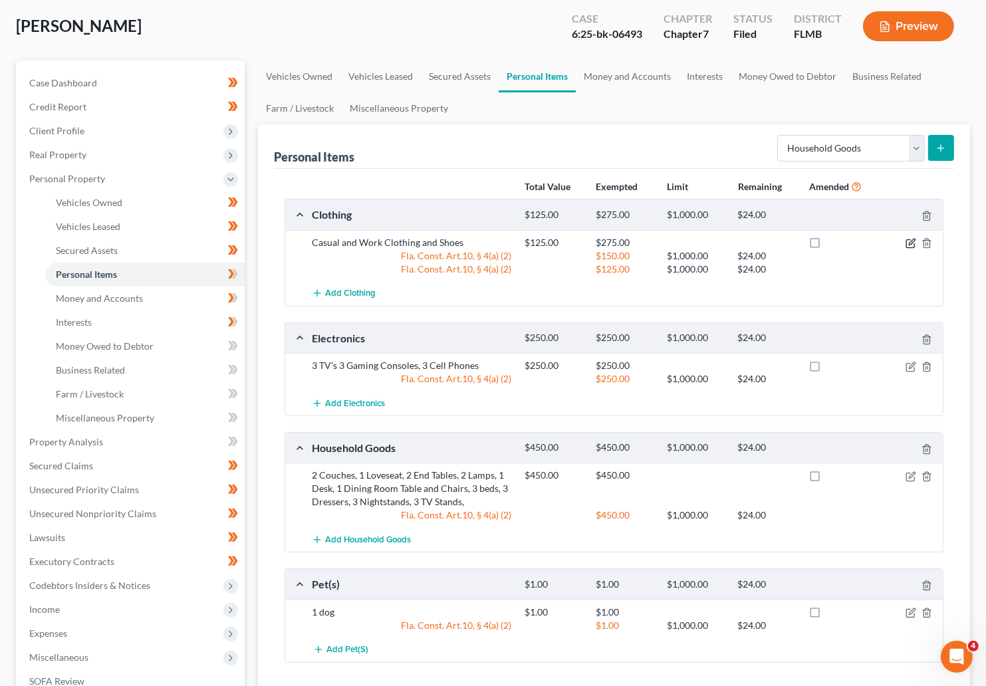
click at [748, 245] on icon "button" at bounding box center [911, 243] width 11 height 11
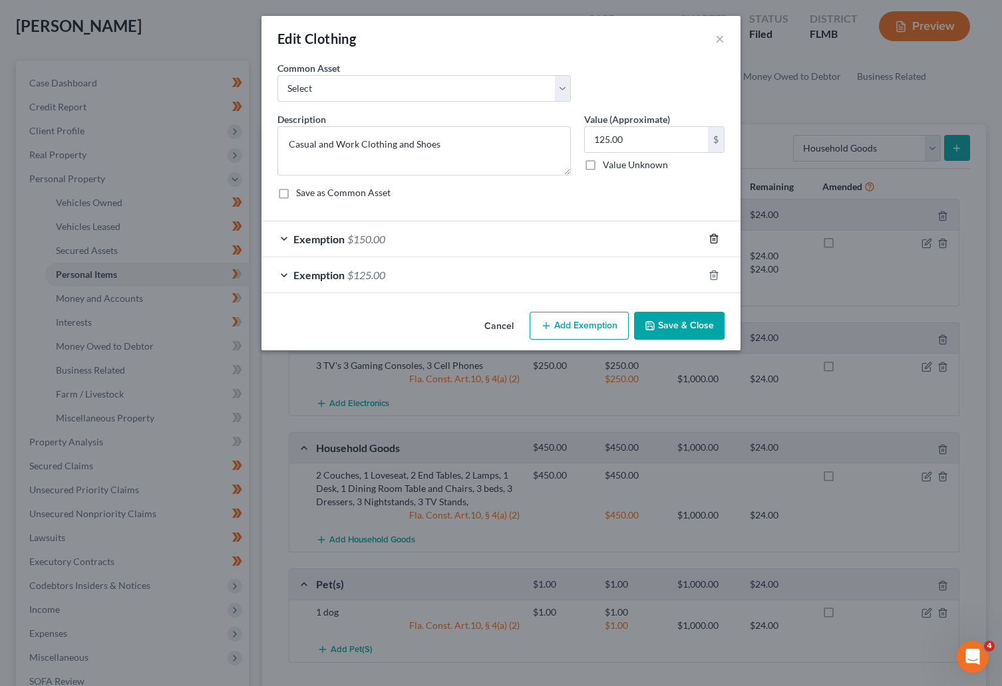
click at [715, 235] on icon "button" at bounding box center [713, 239] width 6 height 9
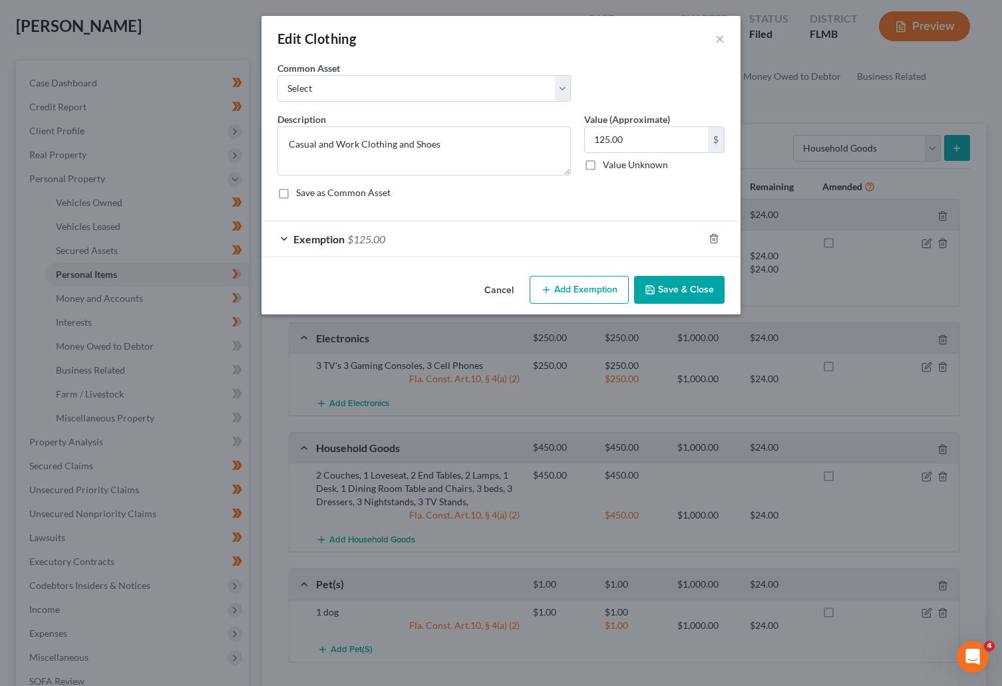
click at [672, 290] on button "Save & Close" at bounding box center [679, 290] width 90 height 28
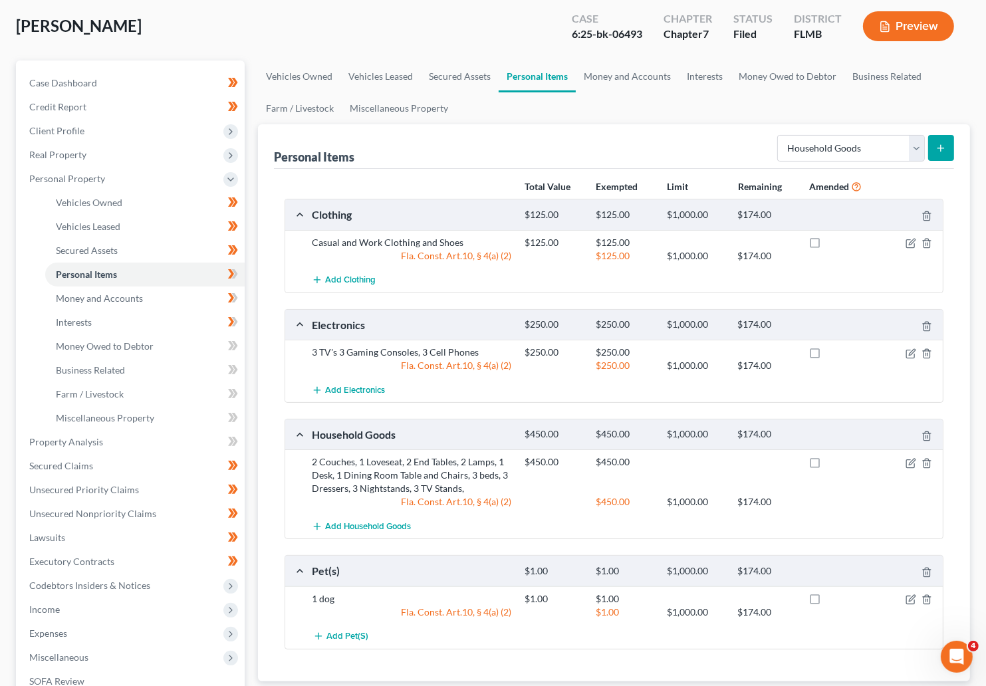
scroll to position [167, 0]
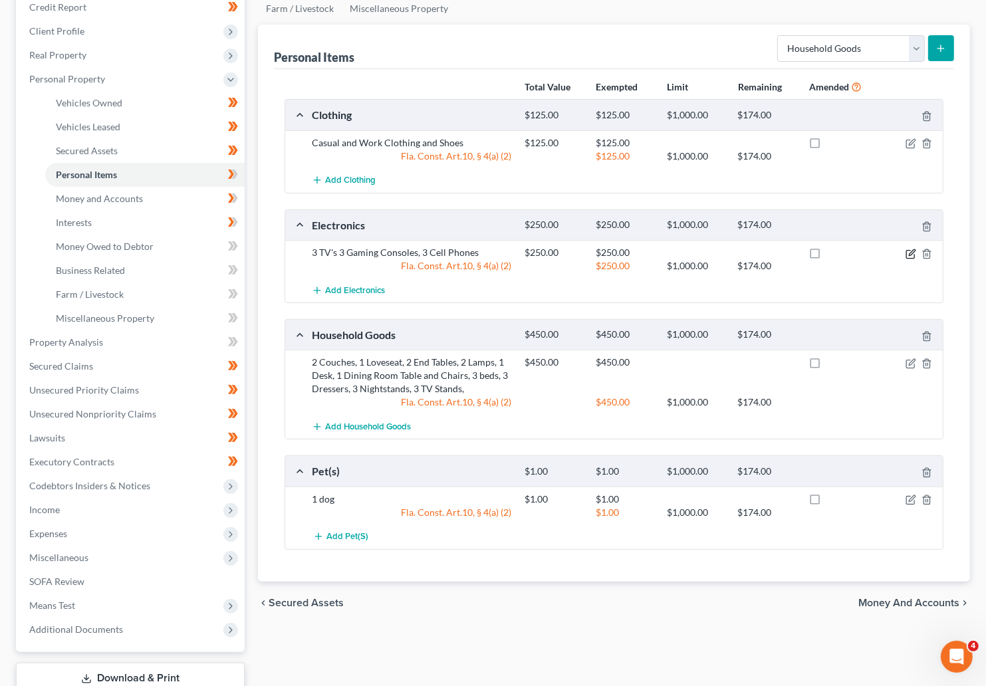
click at [748, 251] on icon "button" at bounding box center [911, 254] width 8 height 8
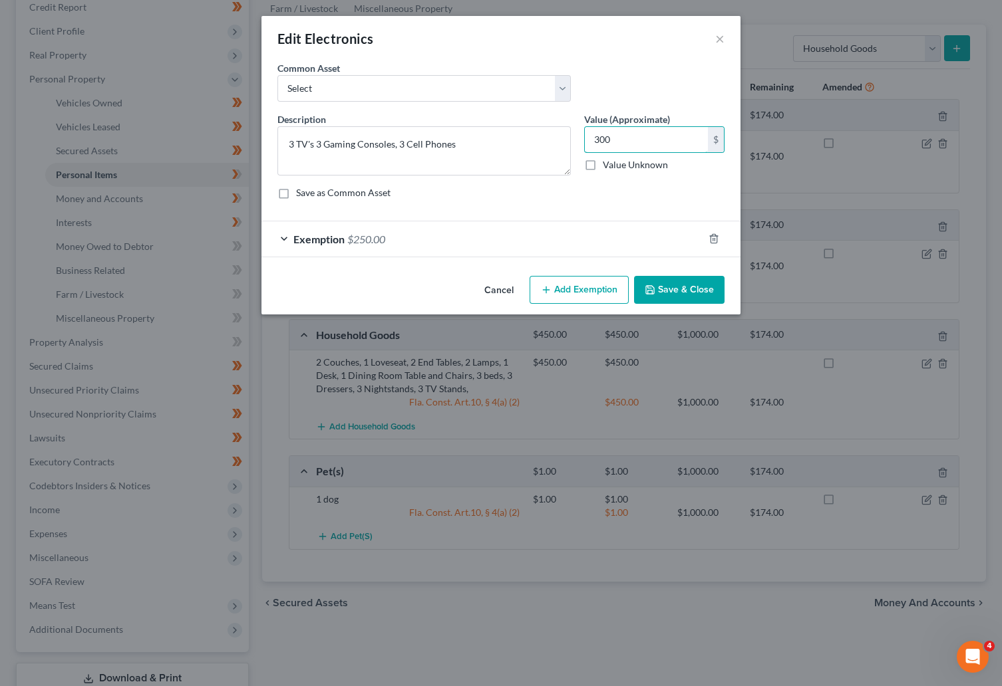
type input "300"
click at [281, 242] on div "Exemption $250.00" at bounding box center [482, 238] width 442 height 35
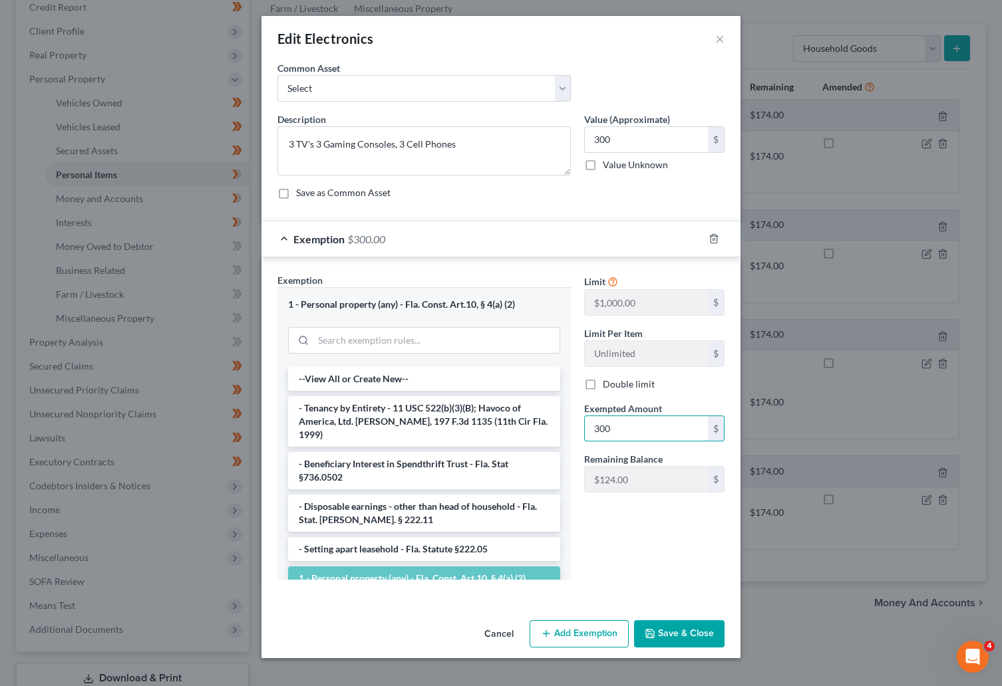
type input "300"
click at [697, 634] on button "Save & Close" at bounding box center [679, 635] width 90 height 28
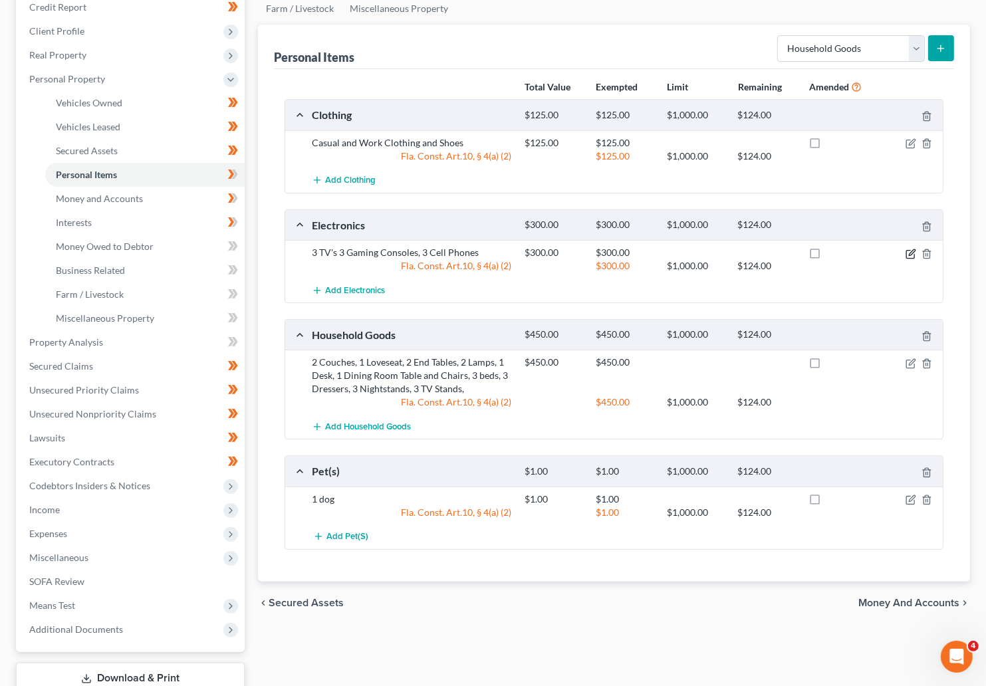
click at [748, 255] on icon "button" at bounding box center [911, 254] width 11 height 11
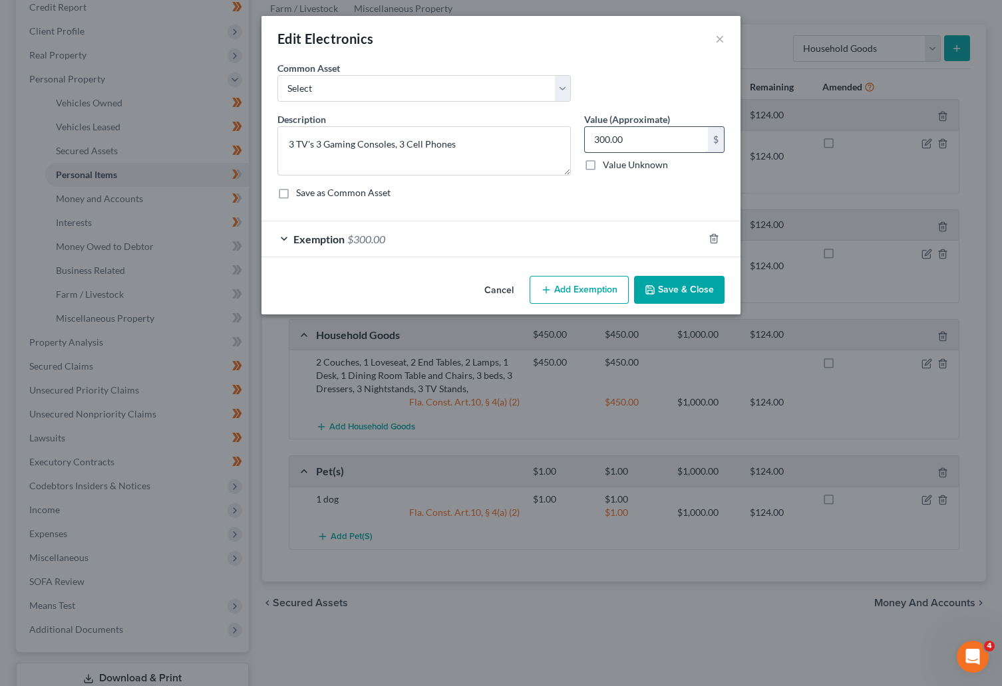
click at [607, 137] on input "300.00" at bounding box center [646, 139] width 123 height 25
type input "350"
click at [278, 241] on div "Exemption $300.00" at bounding box center [482, 238] width 442 height 35
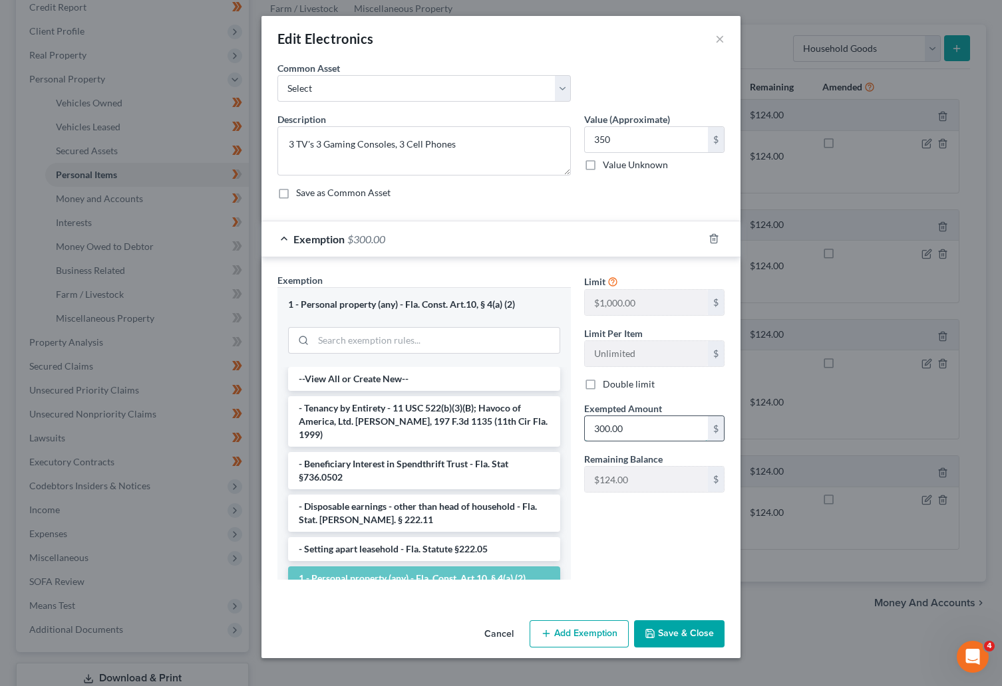
click at [642, 434] on input "300.00" at bounding box center [646, 428] width 123 height 25
type input "350"
click at [682, 637] on button "Save & Close" at bounding box center [679, 635] width 90 height 28
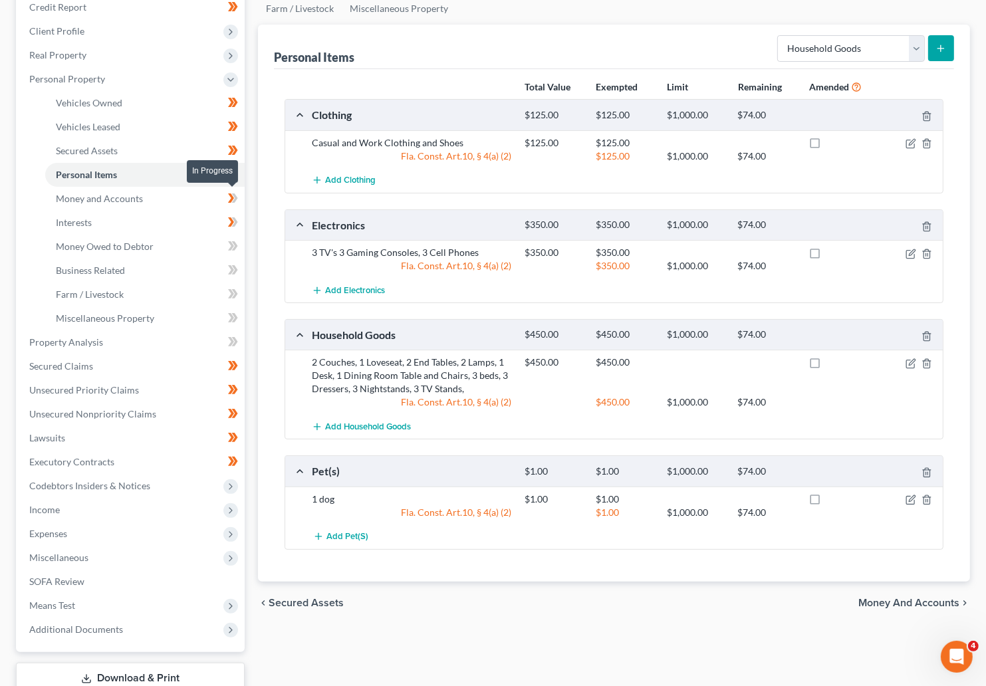
click at [238, 199] on span at bounding box center [232, 200] width 23 height 20
click at [234, 176] on icon at bounding box center [234, 174] width 6 height 9
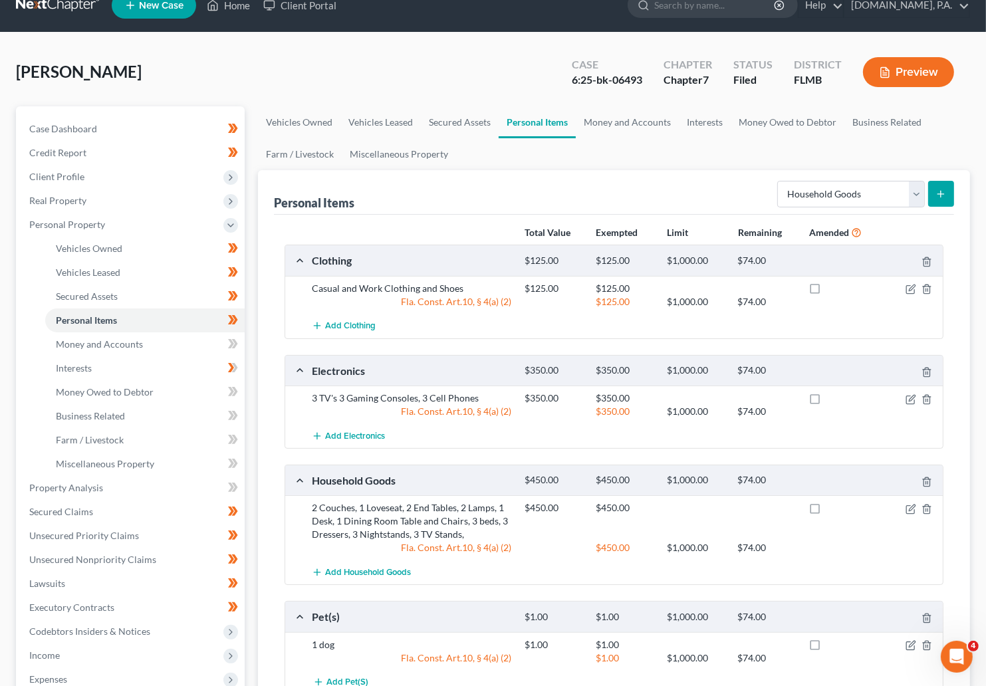
scroll to position [0, 0]
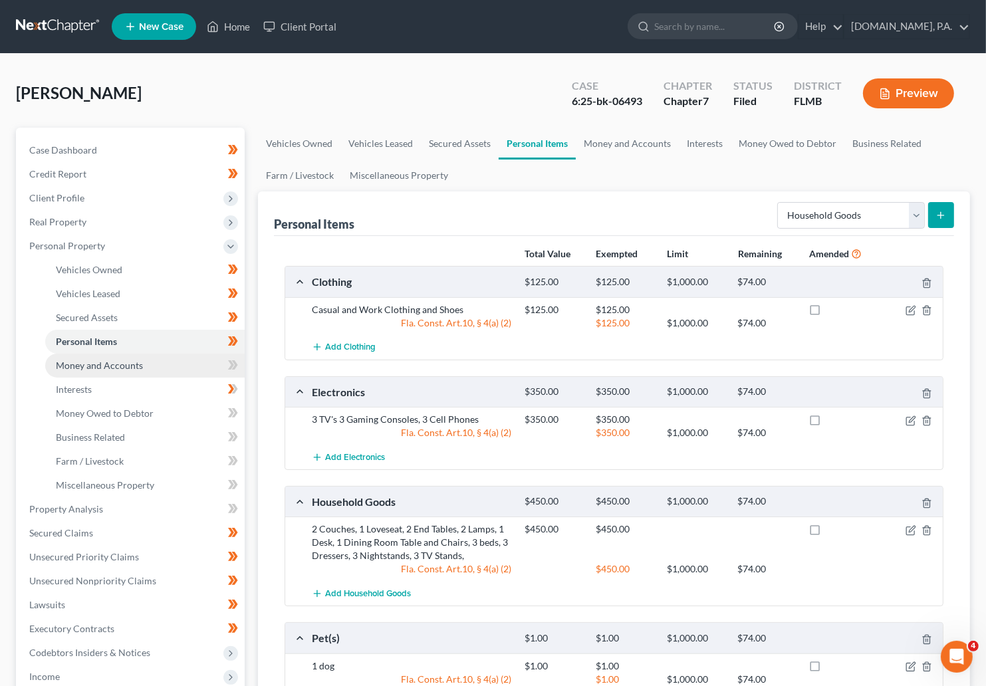
click at [104, 360] on span "Money and Accounts" at bounding box center [99, 365] width 87 height 11
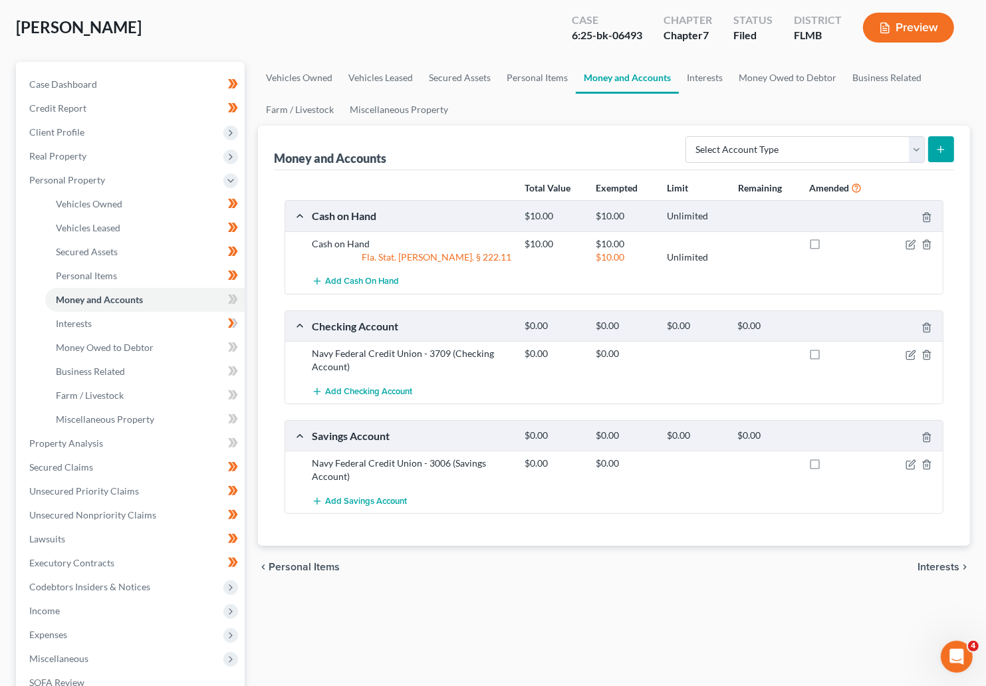
scroll to position [100, 0]
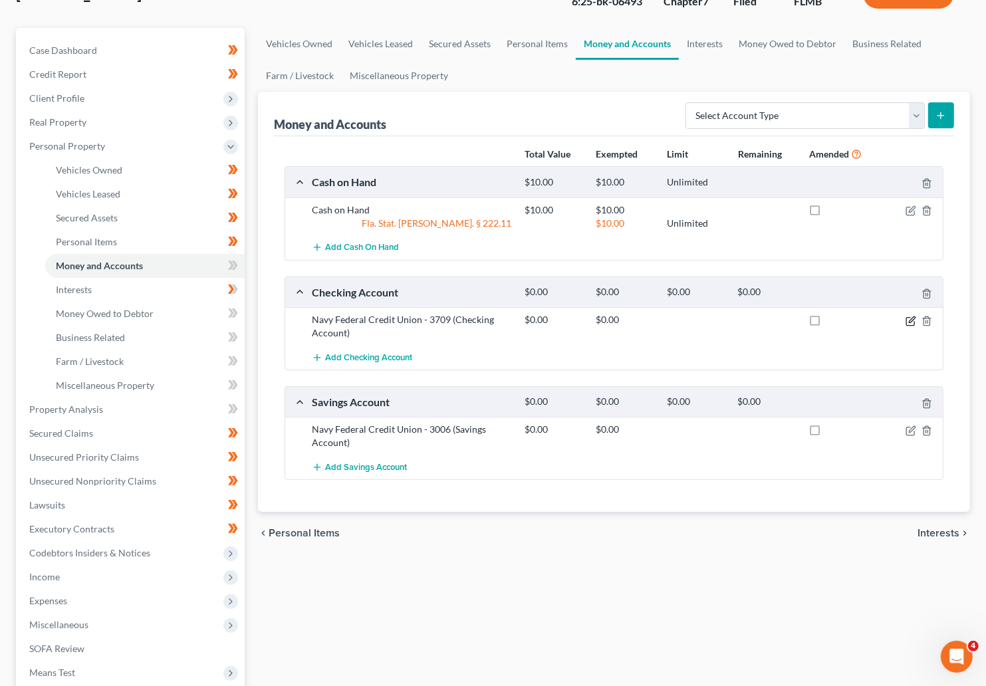
click at [748, 319] on icon "button" at bounding box center [911, 321] width 8 height 8
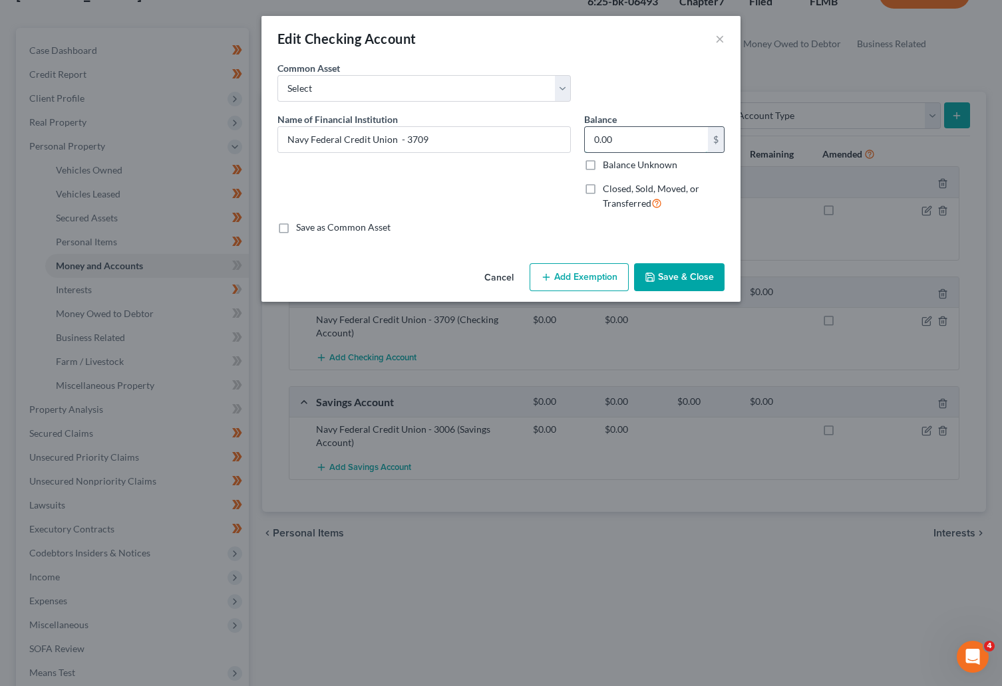
click at [638, 136] on input "0.00" at bounding box center [646, 139] width 123 height 25
type input "0.02"
click at [581, 274] on button "Add Exemption" at bounding box center [578, 277] width 99 height 28
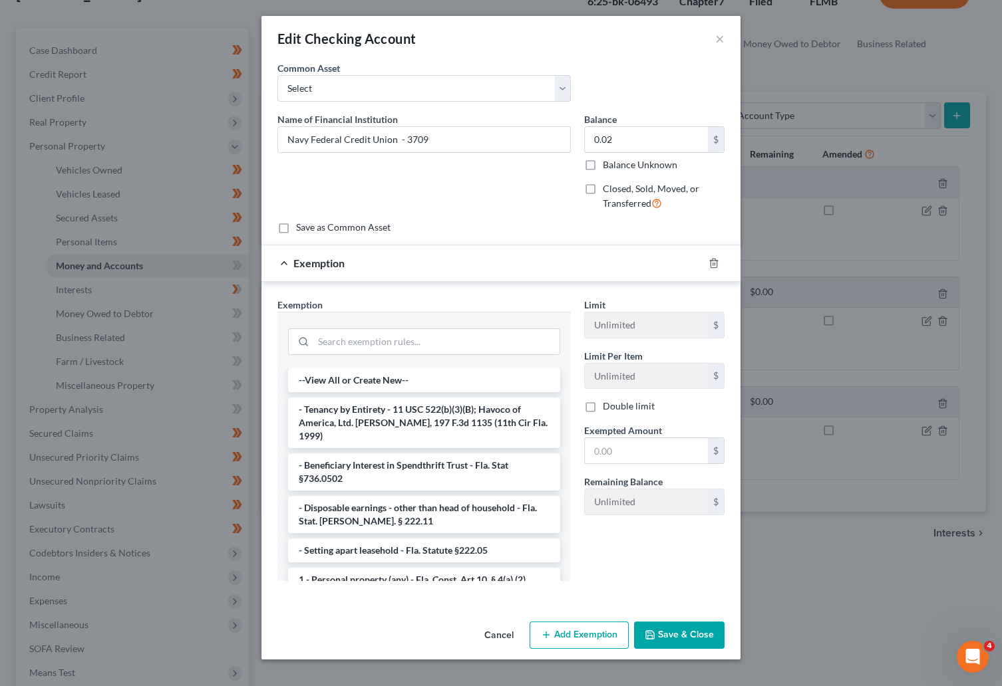
click at [349, 569] on li "1 - Personal property (any) - Fla. Const. Art.10, § 4(a) (2)" at bounding box center [424, 580] width 272 height 24
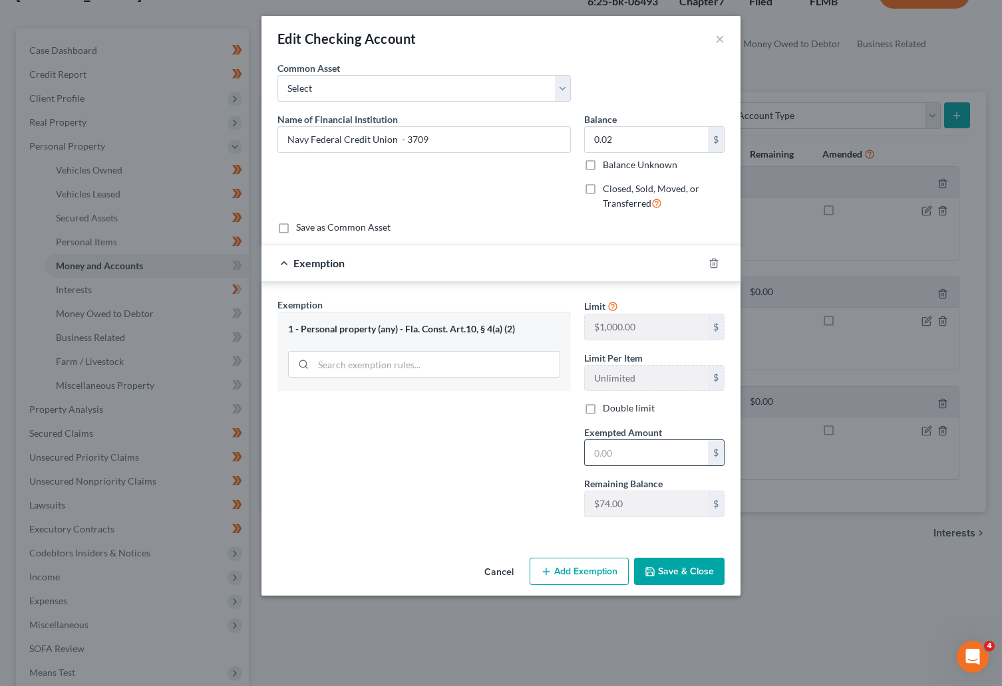
click at [618, 459] on input "text" at bounding box center [646, 452] width 123 height 25
type input "0.02"
click at [682, 572] on button "Save & Close" at bounding box center [679, 572] width 90 height 28
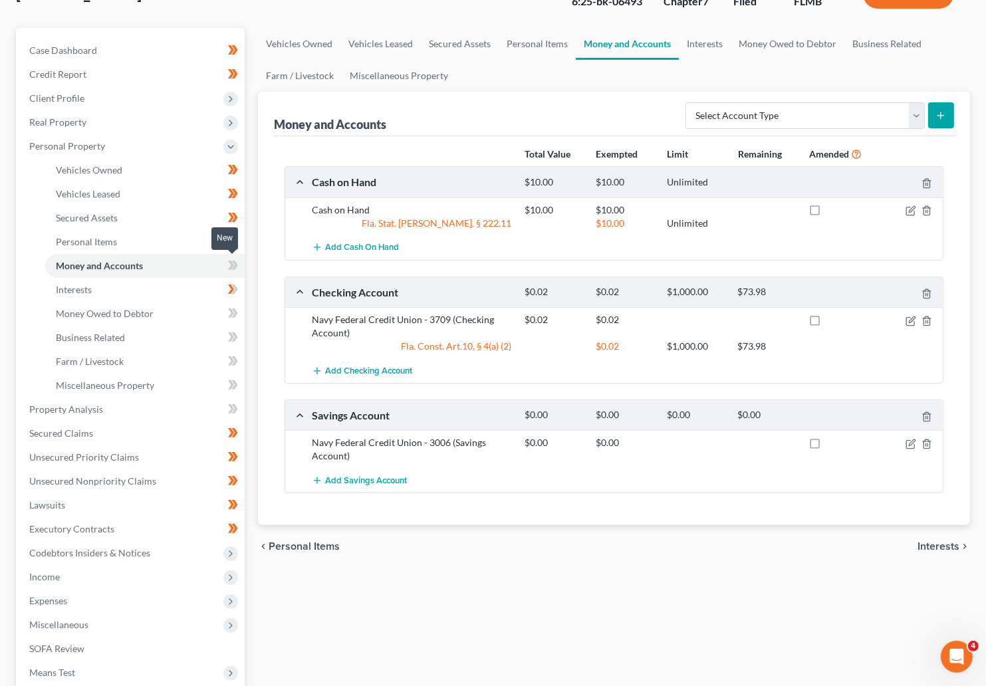
click at [230, 265] on icon at bounding box center [231, 265] width 6 height 9
click at [237, 263] on icon at bounding box center [233, 265] width 10 height 17
click at [80, 291] on span "Interests" at bounding box center [74, 289] width 36 height 11
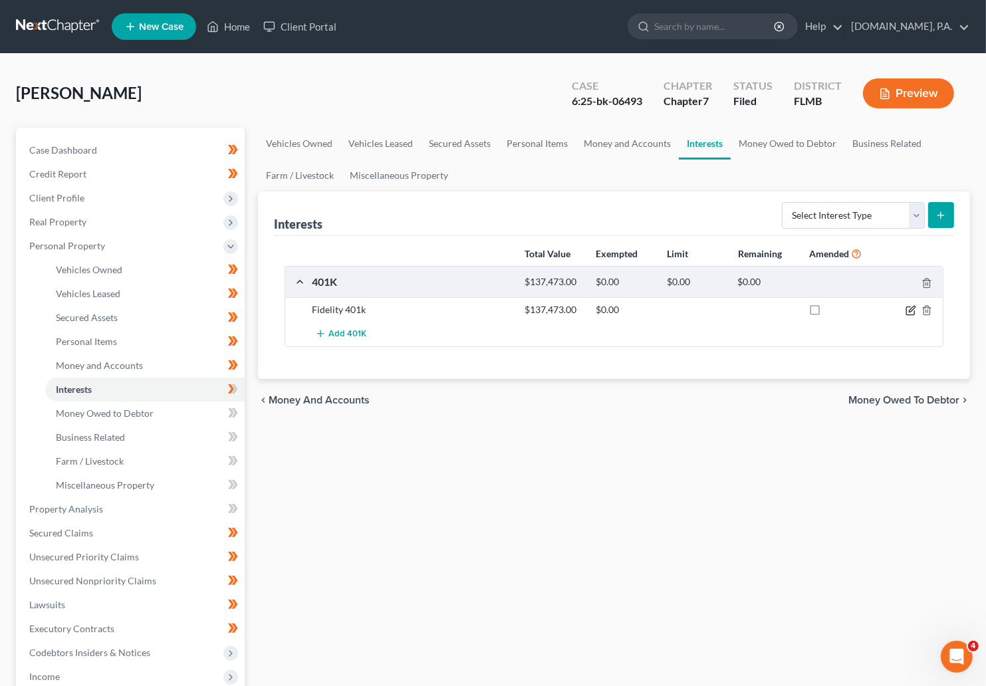
click at [748, 309] on icon "button" at bounding box center [911, 311] width 8 height 8
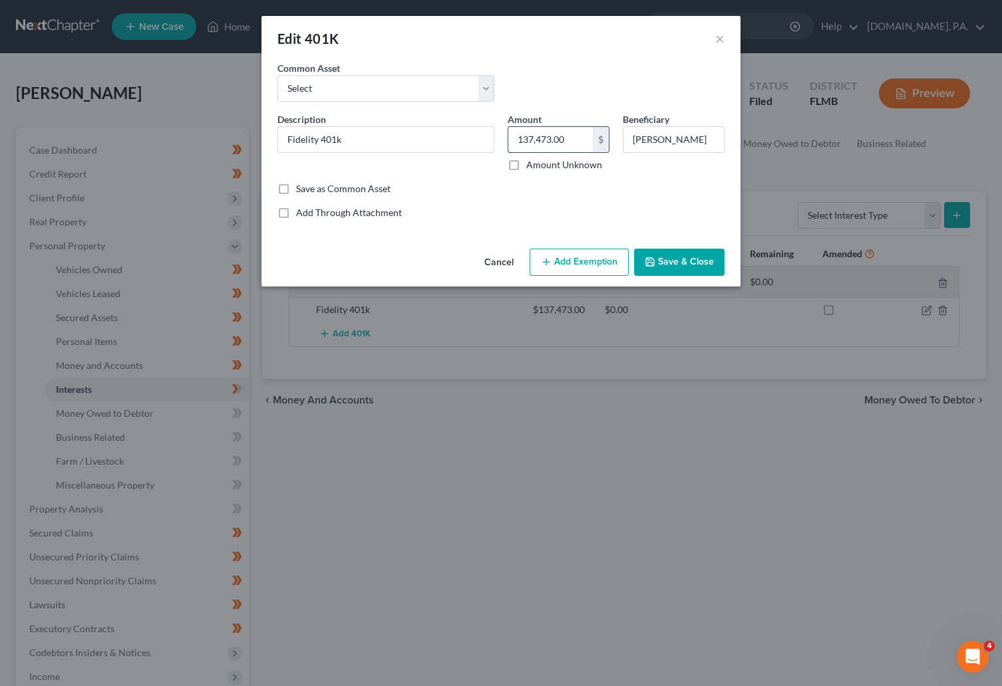
click at [573, 140] on input "137,473.00" at bounding box center [550, 139] width 84 height 25
click at [644, 190] on div "Save as Common Asset" at bounding box center [500, 188] width 447 height 13
click at [557, 139] on input "141.66" at bounding box center [550, 139] width 84 height 25
type input "141,665.63"
click at [637, 207] on div "Add Through Attachment" at bounding box center [500, 212] width 447 height 13
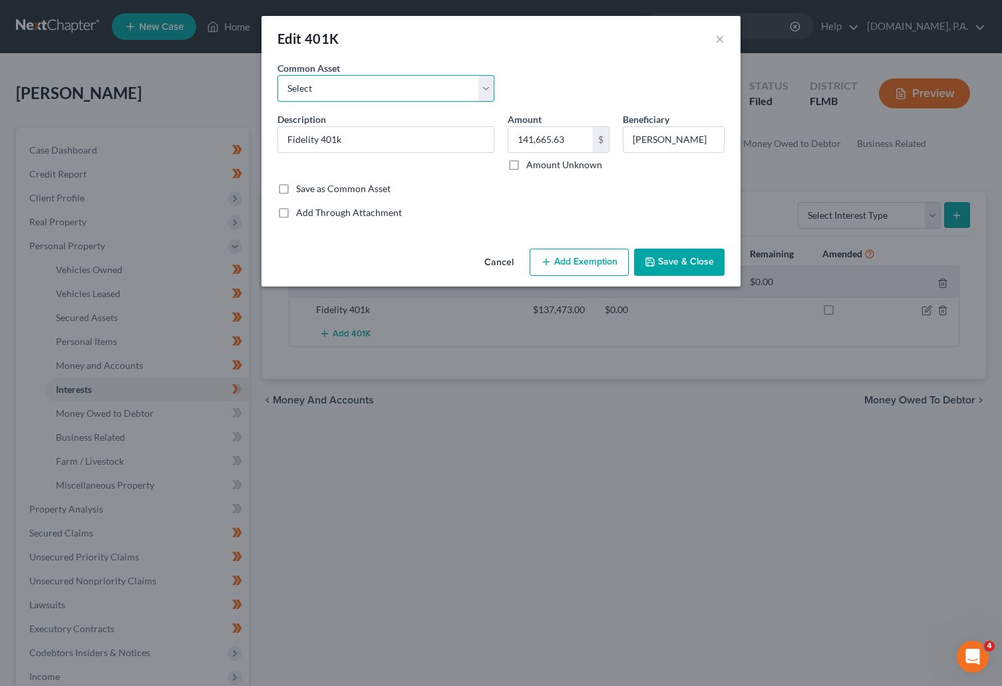
click at [482, 87] on select "Select 401K" at bounding box center [385, 88] width 217 height 27
select select "0"
click at [277, 75] on select "Select 401K" at bounding box center [385, 88] width 217 height 27
type input "401K"
type input "743.45"
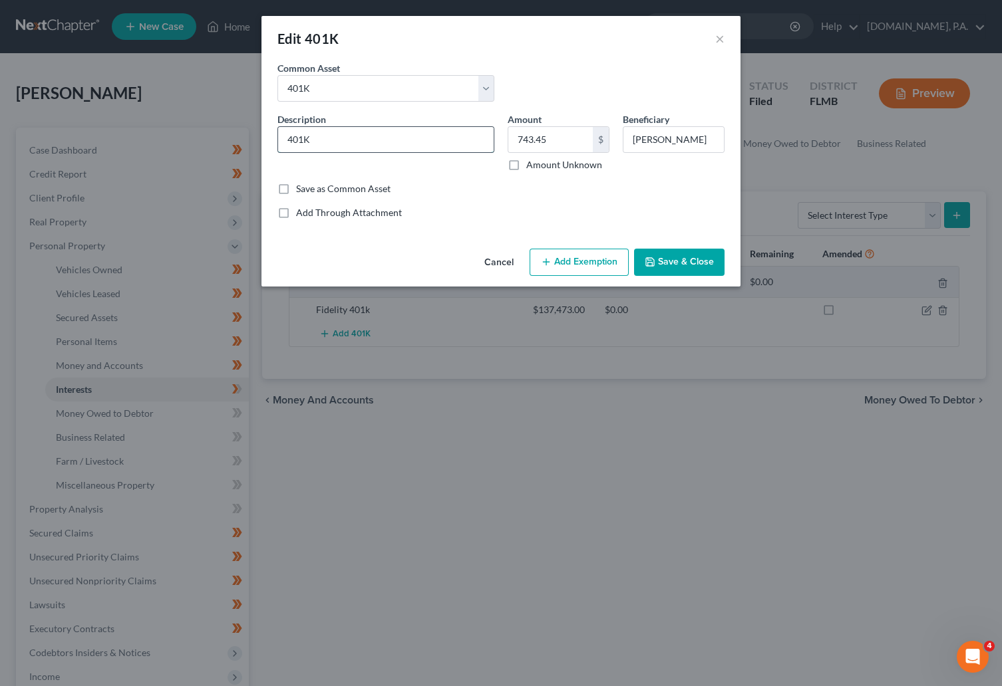
click at [333, 135] on input "401K" at bounding box center [385, 139] width 215 height 25
type input "401K - Fidelity - Bridgestone"
click at [558, 257] on button "Add Exemption" at bounding box center [578, 263] width 99 height 28
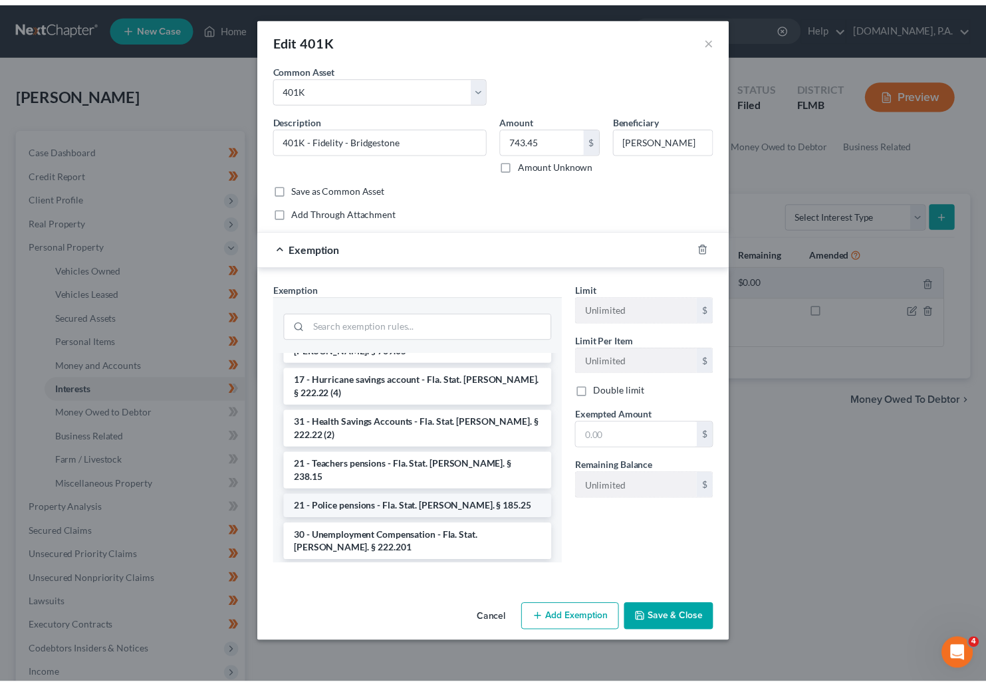
scroll to position [100, 0]
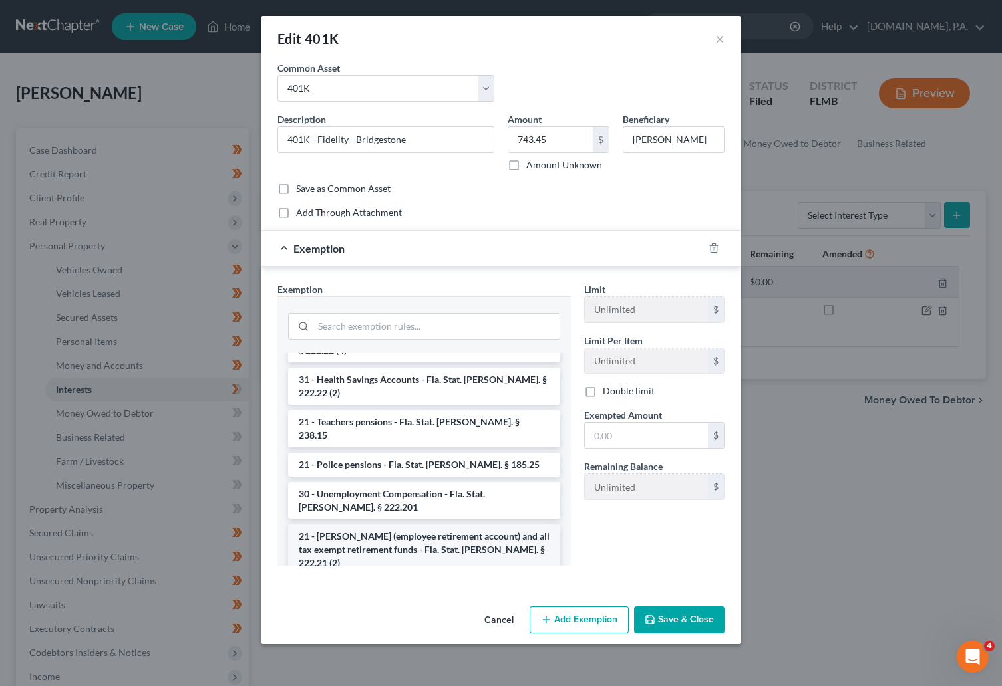
click at [416, 525] on li "21 - ERISA (employee retirement account) and all tax exempt retirement funds - …" at bounding box center [424, 550] width 272 height 51
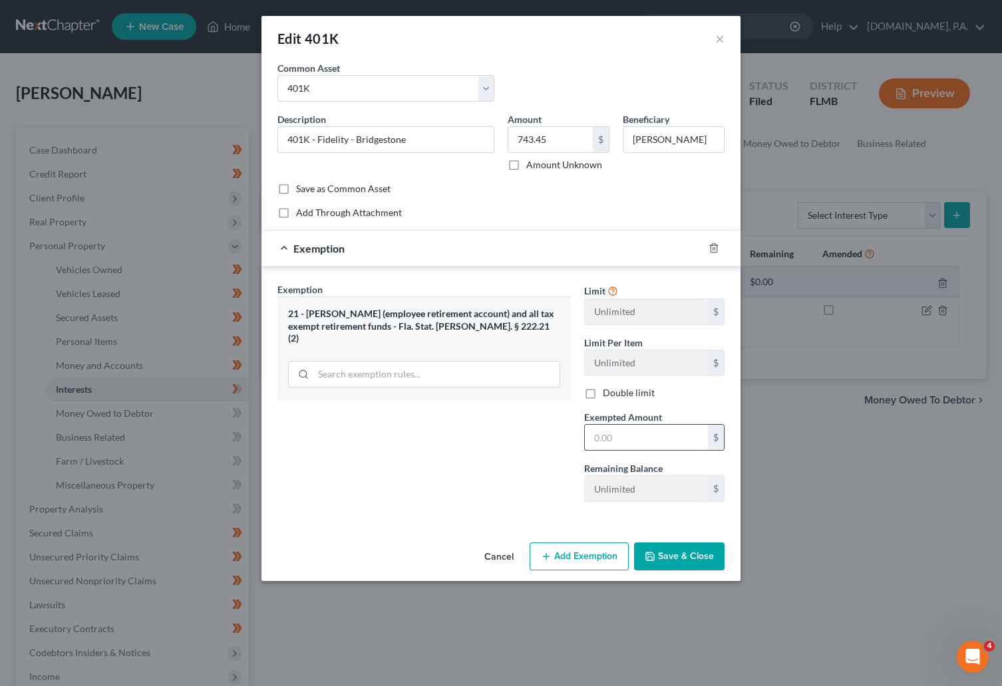
click at [610, 440] on input "text" at bounding box center [646, 437] width 123 height 25
click at [563, 138] on input "743.45" at bounding box center [550, 139] width 84 height 25
type input "141,665.63"
click at [458, 188] on div "Save as Common Asset" at bounding box center [500, 188] width 447 height 13
click at [637, 440] on input "text" at bounding box center [646, 437] width 123 height 25
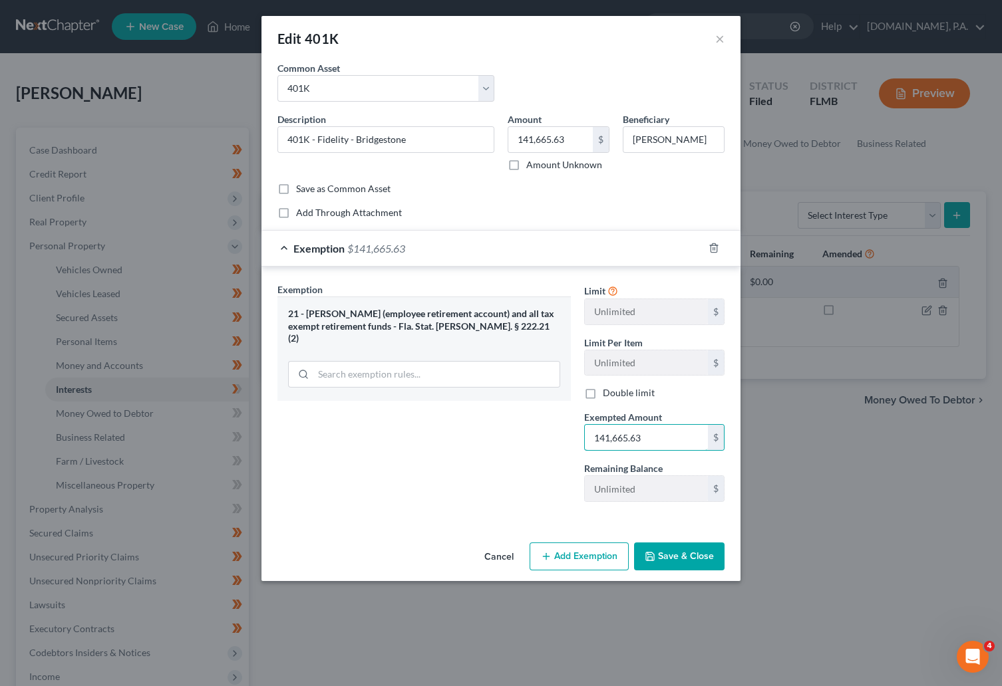
type input "141,665.63"
click at [667, 559] on button "Save & Close" at bounding box center [679, 557] width 90 height 28
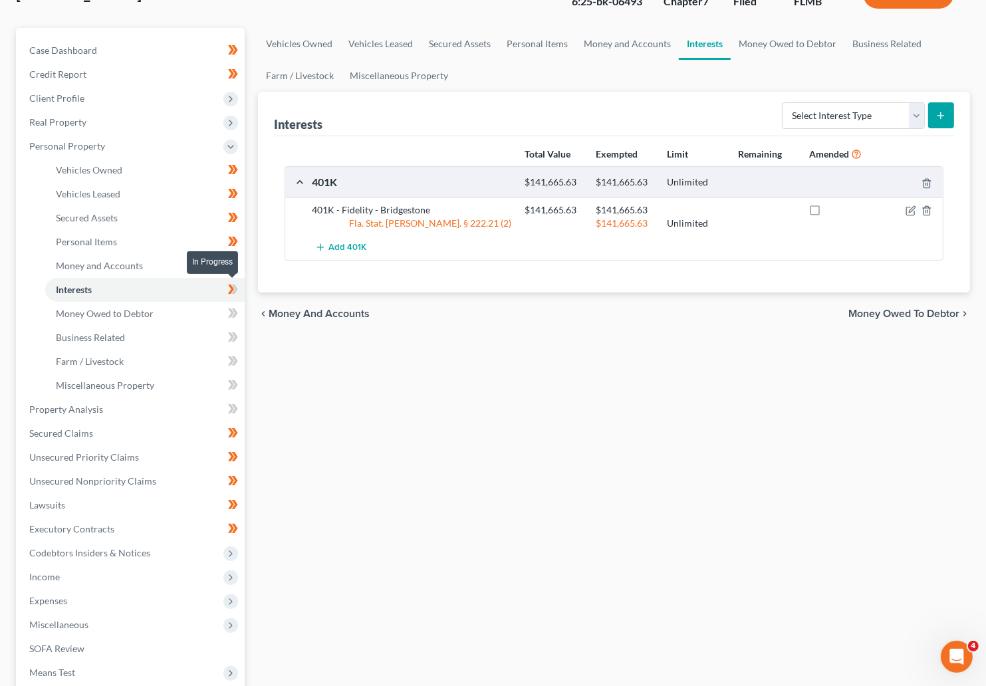
click at [237, 295] on icon at bounding box center [233, 289] width 10 height 17
click at [114, 311] on span "Money Owed to Debtor" at bounding box center [105, 313] width 98 height 11
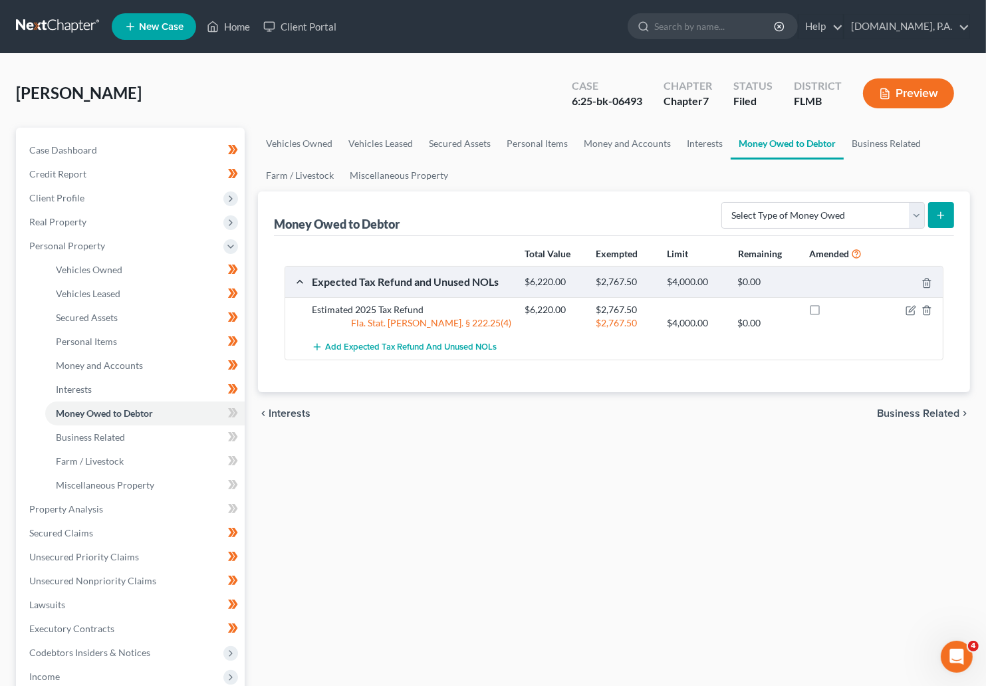
scroll to position [100, 0]
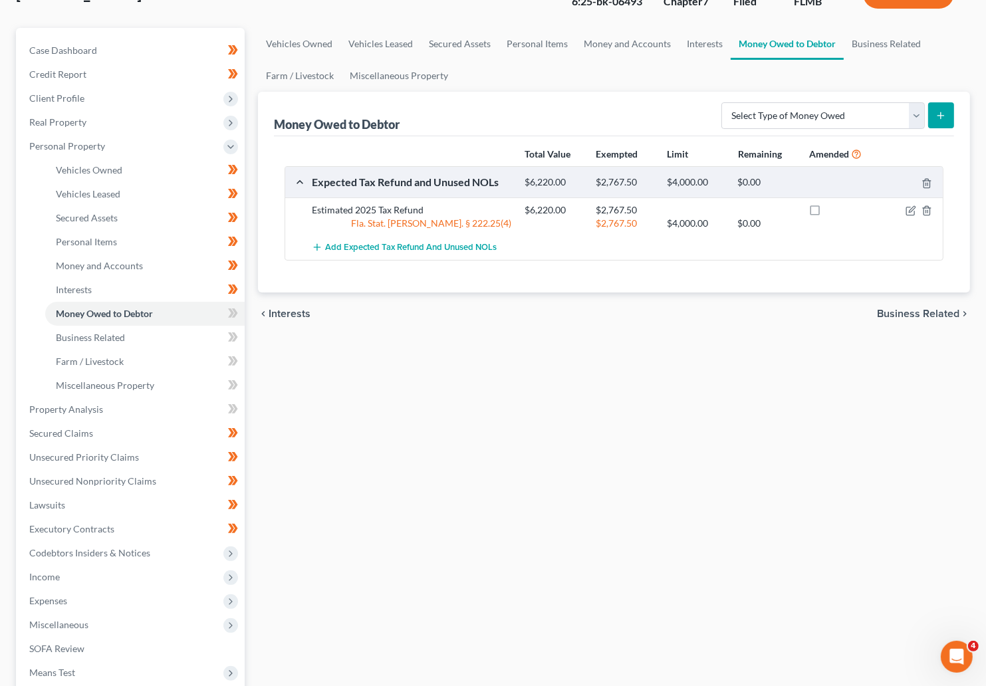
click at [748, 217] on div "$2,767.50 $4,000.00 $0.00" at bounding box center [731, 223] width 426 height 13
click at [748, 214] on icon "button" at bounding box center [911, 211] width 11 height 11
select select "0"
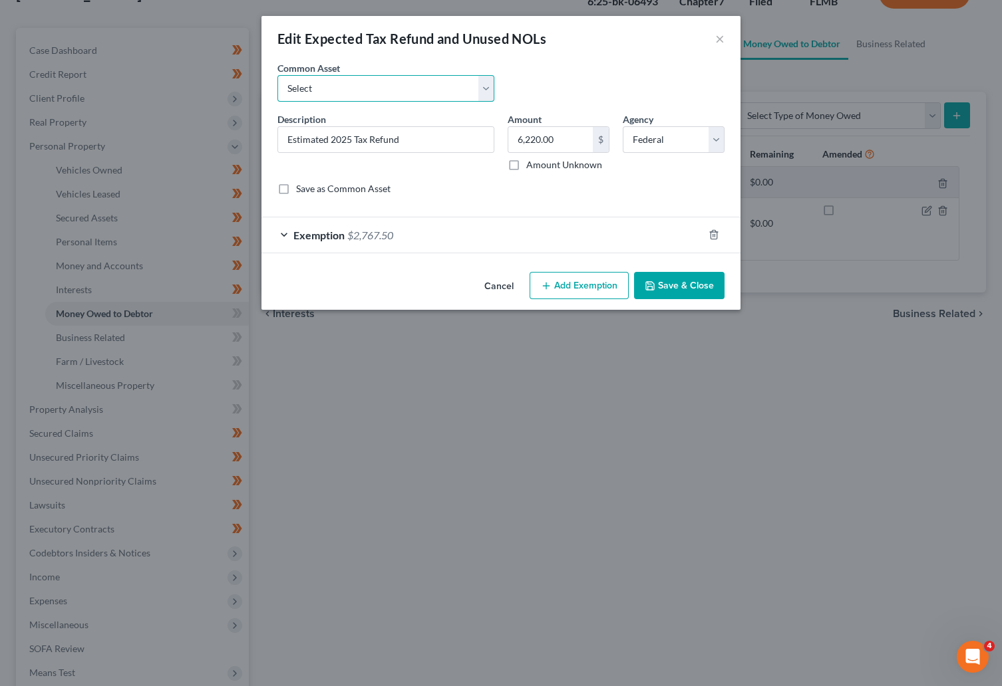
click at [488, 88] on select "Select Estimated 2025 Earned Income Credit Estimated 2025 Tax Refund Estimated …" at bounding box center [385, 88] width 217 height 27
select select "1"
click at [277, 75] on select "Select Estimated 2025 Earned Income Credit Estimated 2025 Tax Refund Estimated …" at bounding box center [385, 88] width 217 height 27
click at [656, 184] on div "Save as Common Asset" at bounding box center [500, 188] width 447 height 13
click at [549, 140] on input "0" at bounding box center [550, 139] width 84 height 25
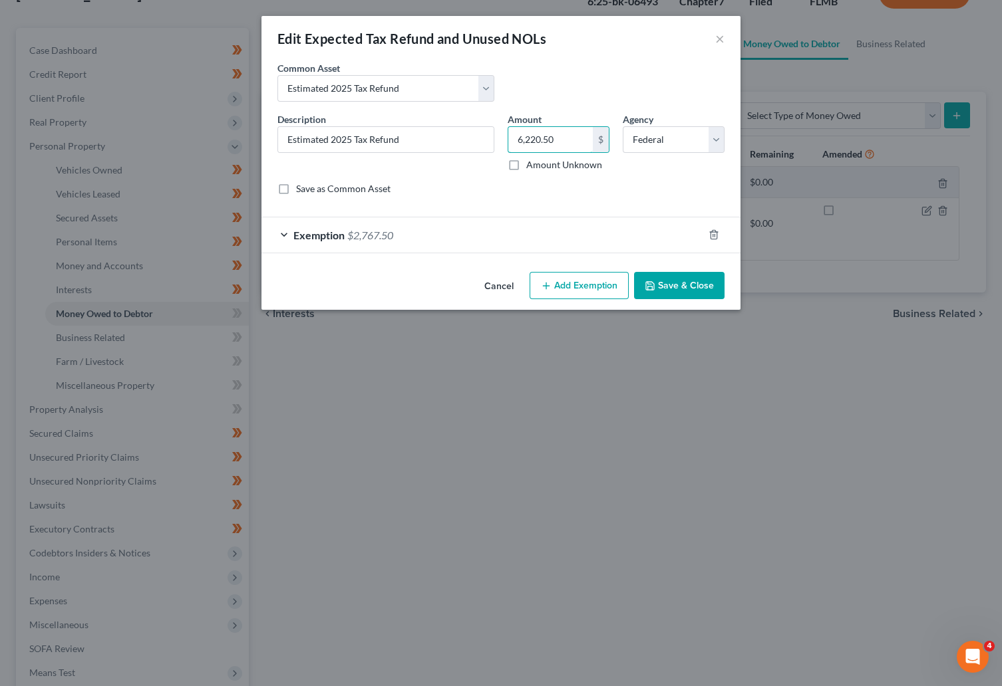
type input "6,220.50"
click at [682, 283] on button "Save & Close" at bounding box center [679, 286] width 90 height 28
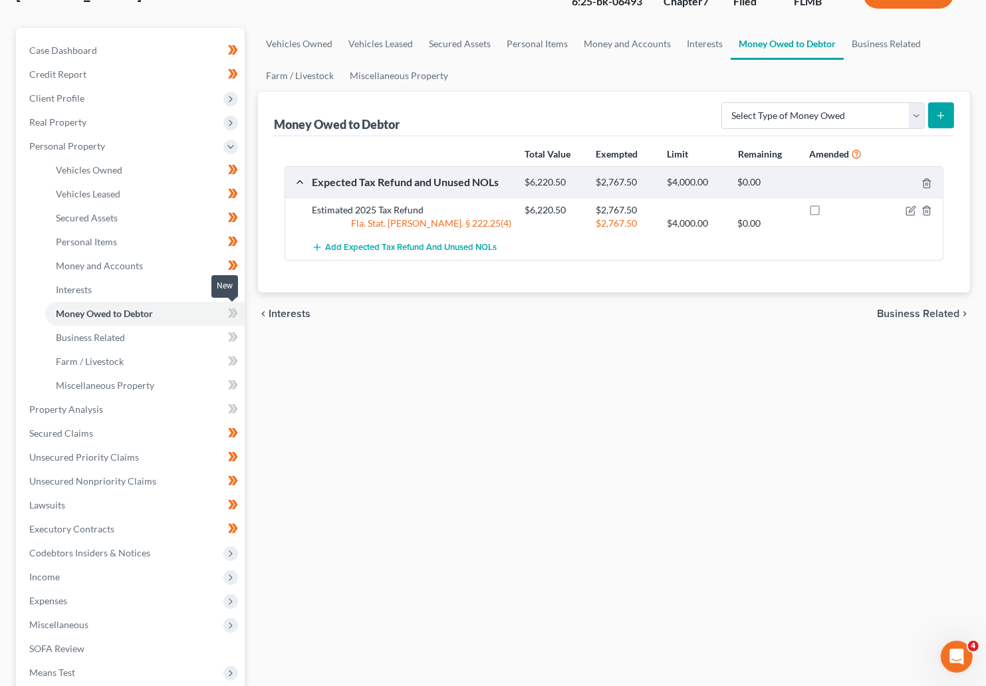
click at [228, 309] on icon at bounding box center [233, 313] width 10 height 17
click at [236, 314] on icon at bounding box center [234, 313] width 6 height 9
click at [115, 335] on span "Business Related" at bounding box center [90, 337] width 69 height 11
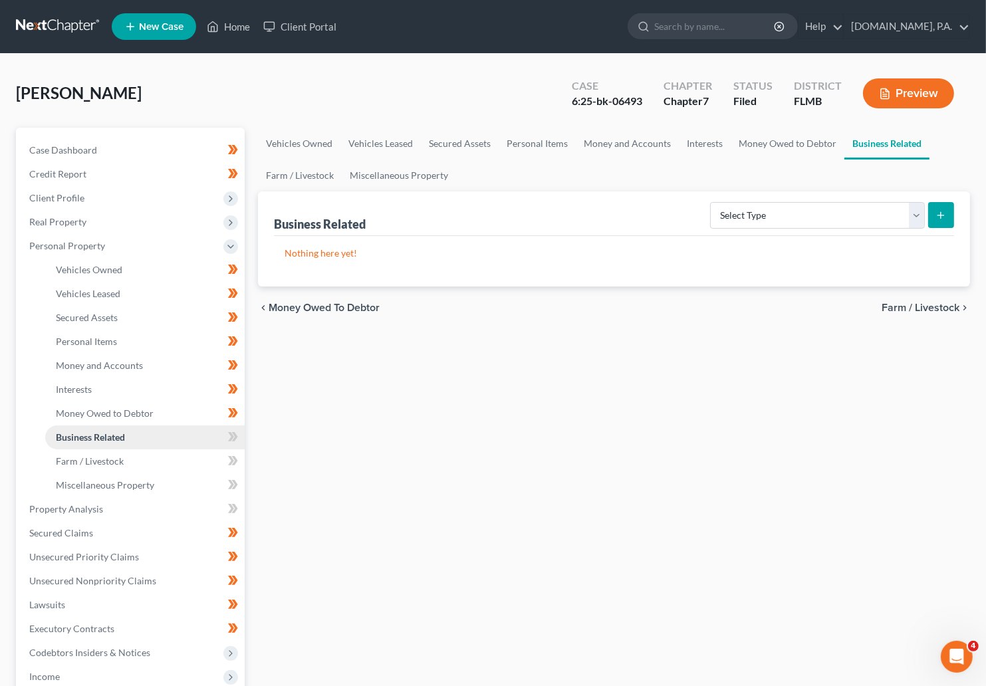
scroll to position [100, 0]
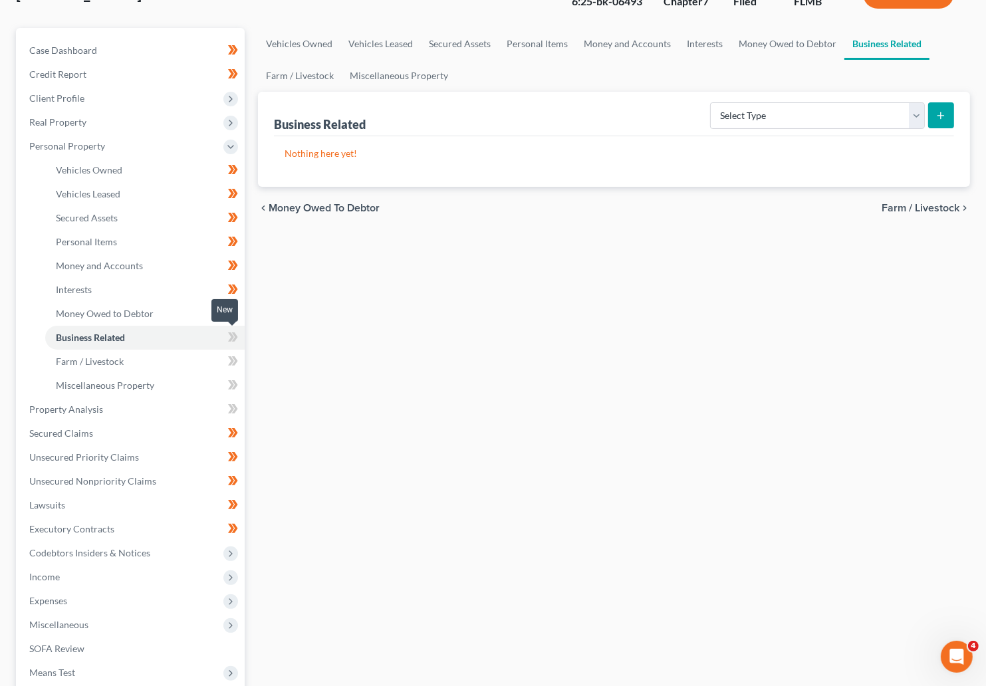
drag, startPoint x: 228, startPoint y: 337, endPoint x: 237, endPoint y: 337, distance: 9.3
click at [228, 337] on icon at bounding box center [233, 337] width 10 height 17
click at [237, 337] on icon at bounding box center [233, 337] width 10 height 17
click at [128, 362] on link "Farm / Livestock" at bounding box center [145, 362] width 200 height 24
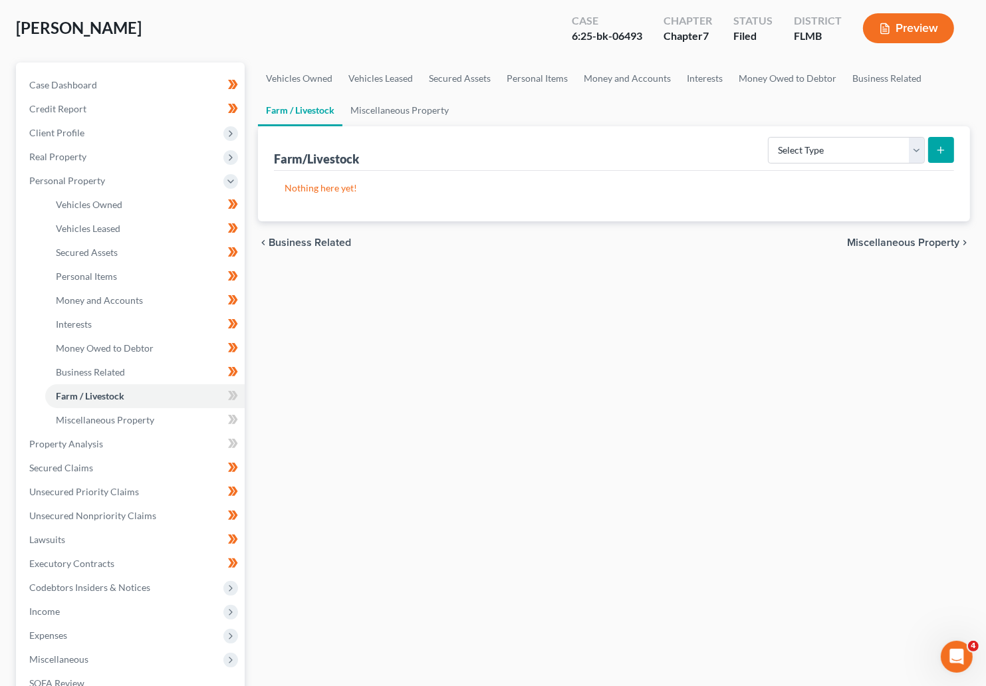
scroll to position [100, 0]
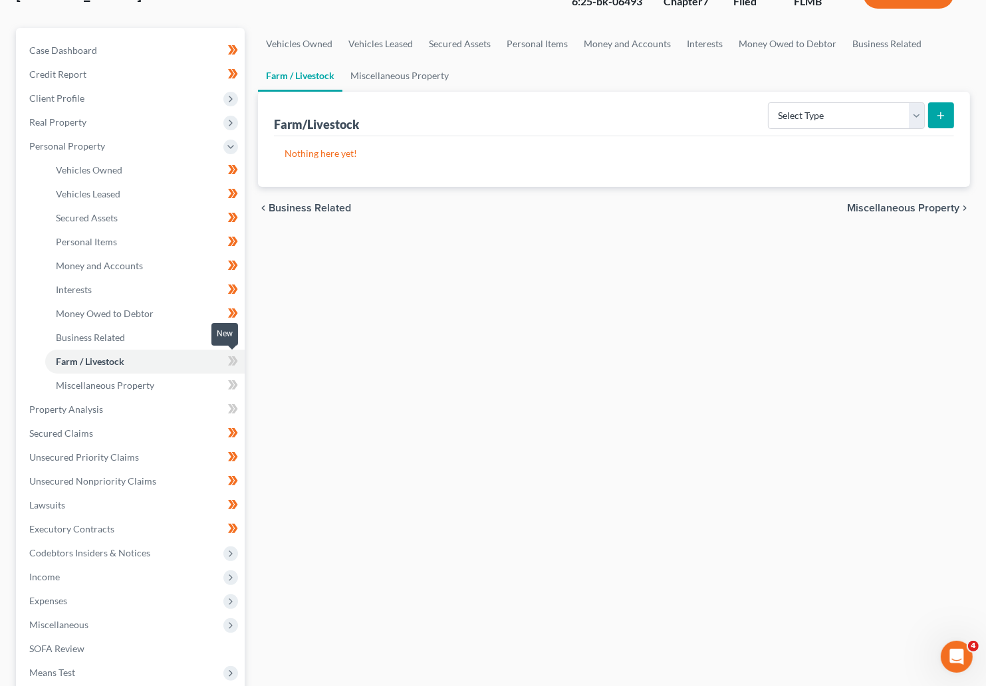
click at [228, 357] on icon at bounding box center [233, 361] width 10 height 17
drag, startPoint x: 236, startPoint y: 358, endPoint x: 220, endPoint y: 363, distance: 16.6
click at [235, 357] on icon at bounding box center [234, 360] width 6 height 9
click at [147, 381] on span "Miscellaneous Property" at bounding box center [105, 385] width 98 height 11
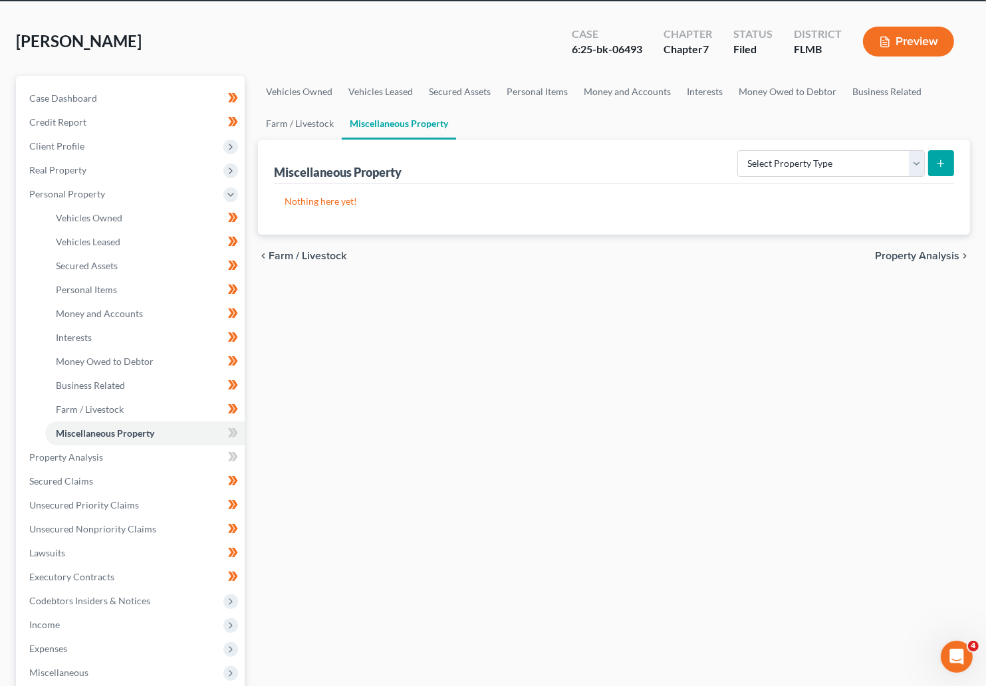
scroll to position [100, 0]
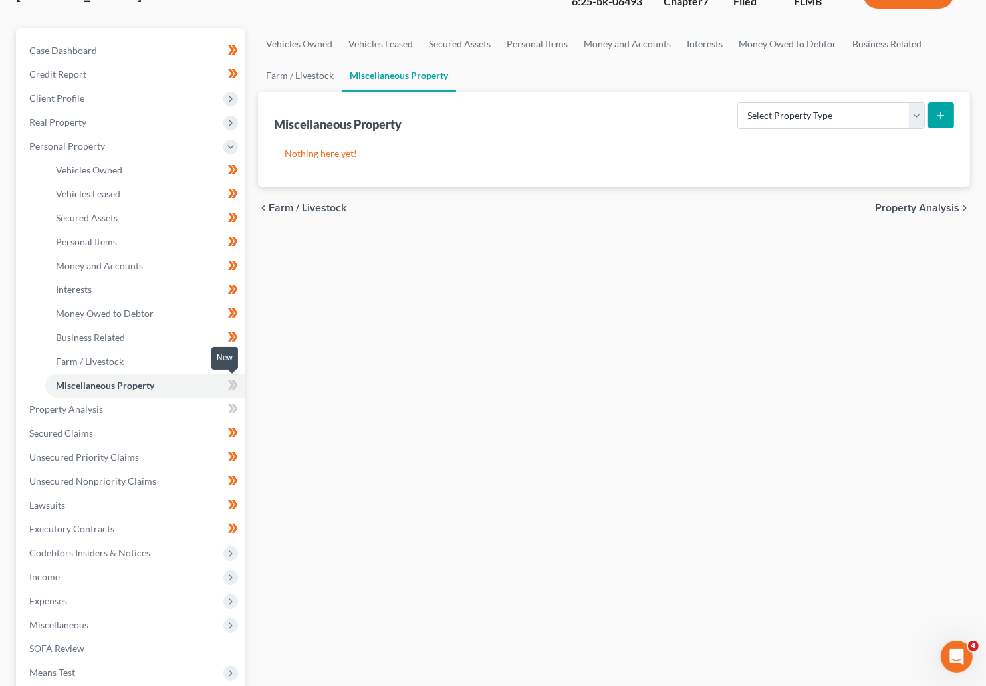
click at [229, 383] on icon at bounding box center [233, 385] width 10 height 17
click at [237, 385] on icon at bounding box center [233, 385] width 10 height 17
click at [130, 414] on link "Property Analysis" at bounding box center [132, 410] width 226 height 24
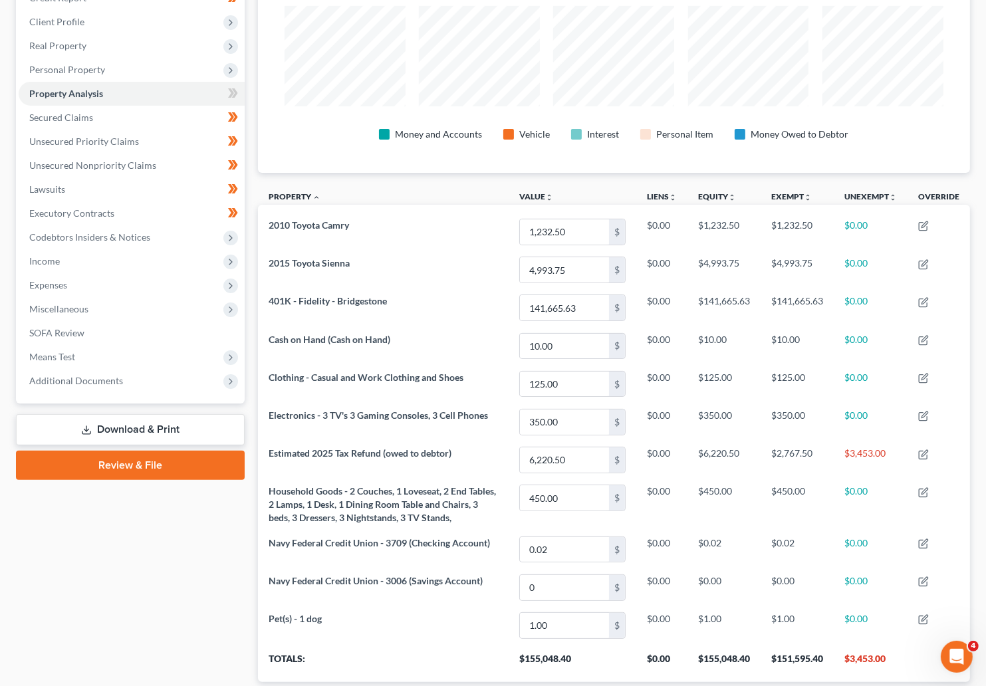
scroll to position [67, 0]
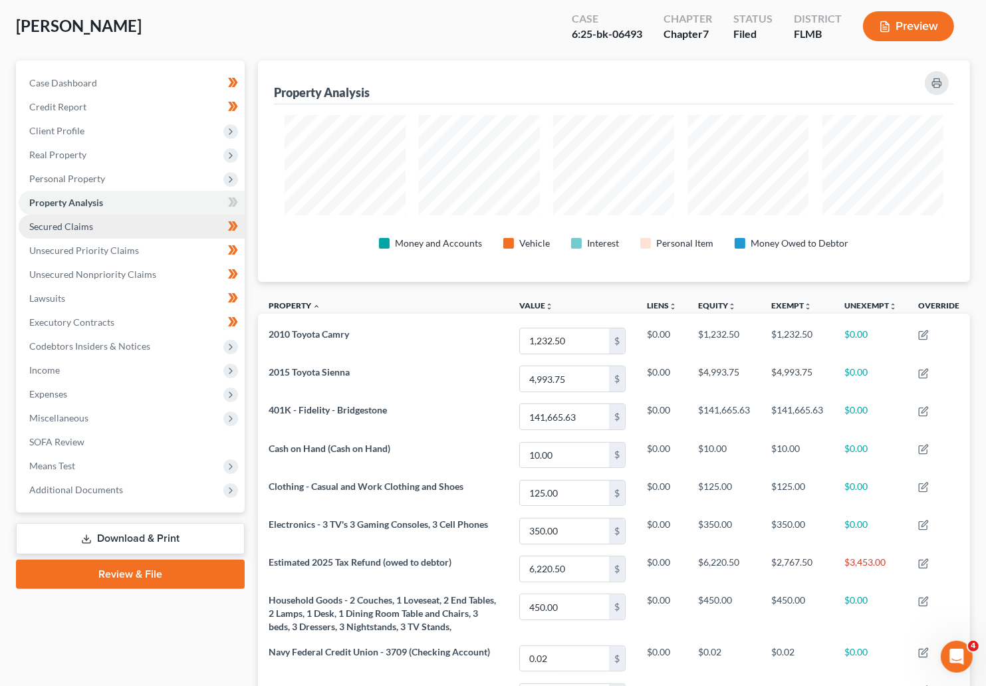
click at [63, 223] on span "Secured Claims" at bounding box center [61, 226] width 64 height 11
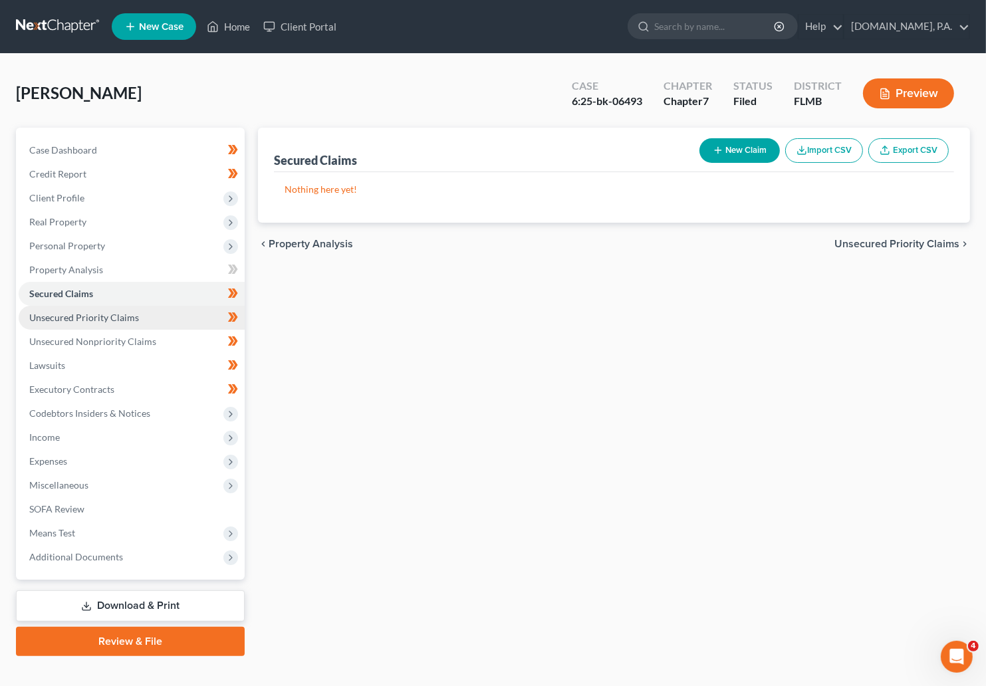
click at [74, 313] on span "Unsecured Priority Claims" at bounding box center [84, 317] width 110 height 11
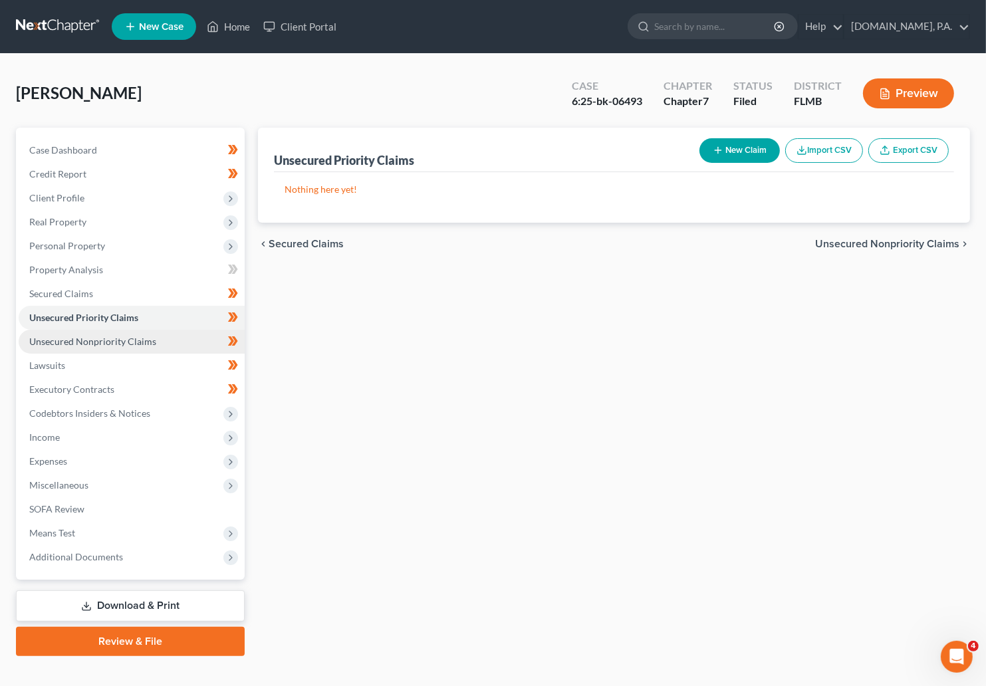
click at [88, 337] on span "Unsecured Nonpriority Claims" at bounding box center [92, 341] width 127 height 11
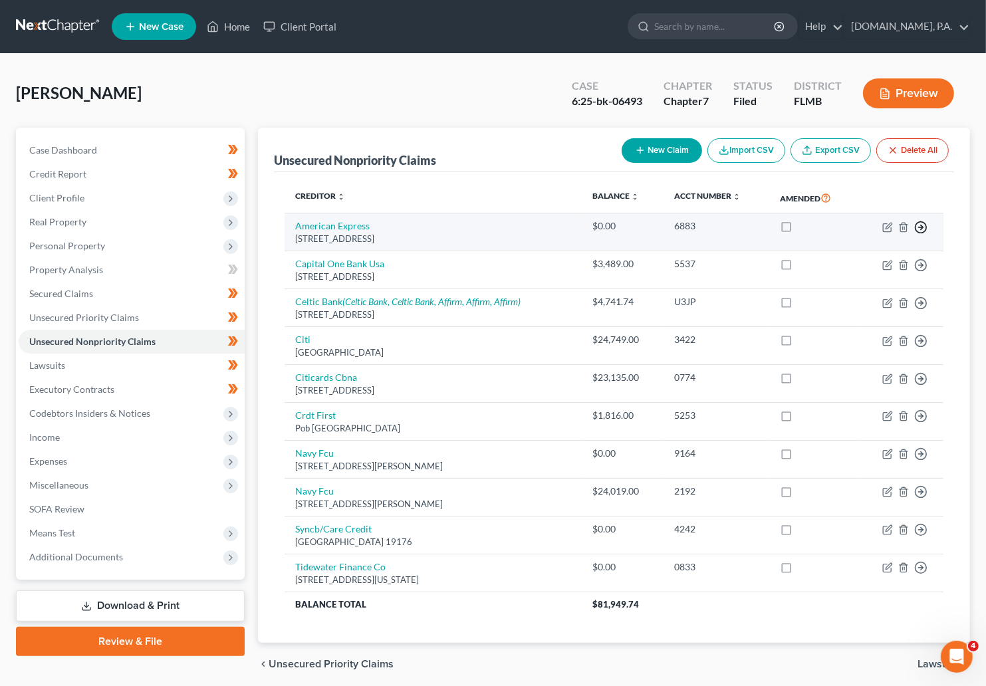
click at [748, 225] on icon "button" at bounding box center [921, 227] width 13 height 13
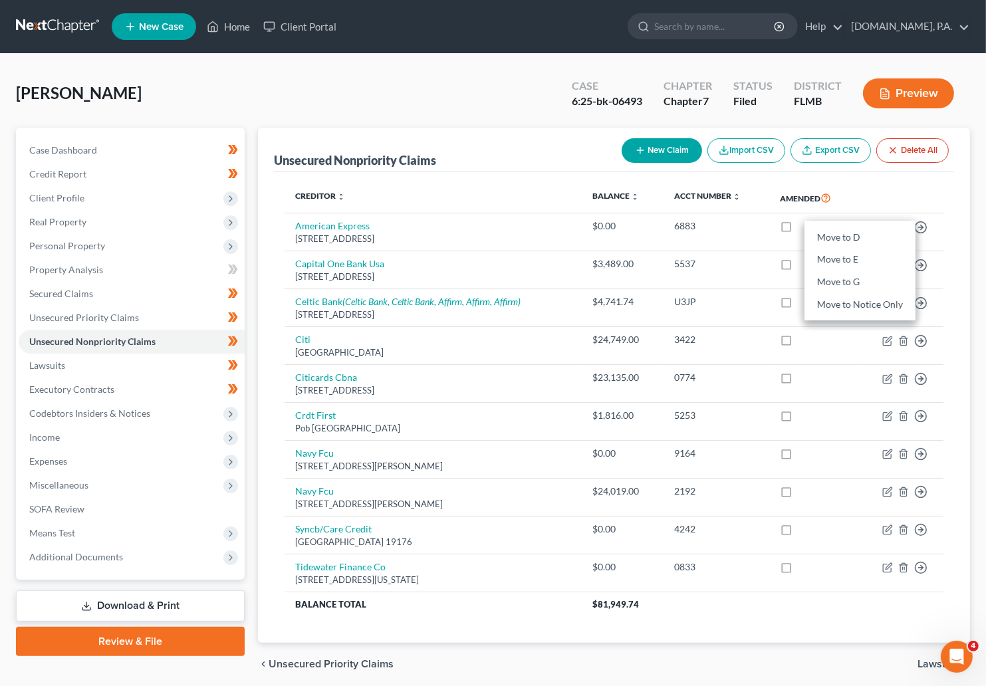
click at [748, 186] on div "Unsecured Nonpriority Claims New Claim Import CSV Export CSV Delete All Credito…" at bounding box center [614, 385] width 712 height 515
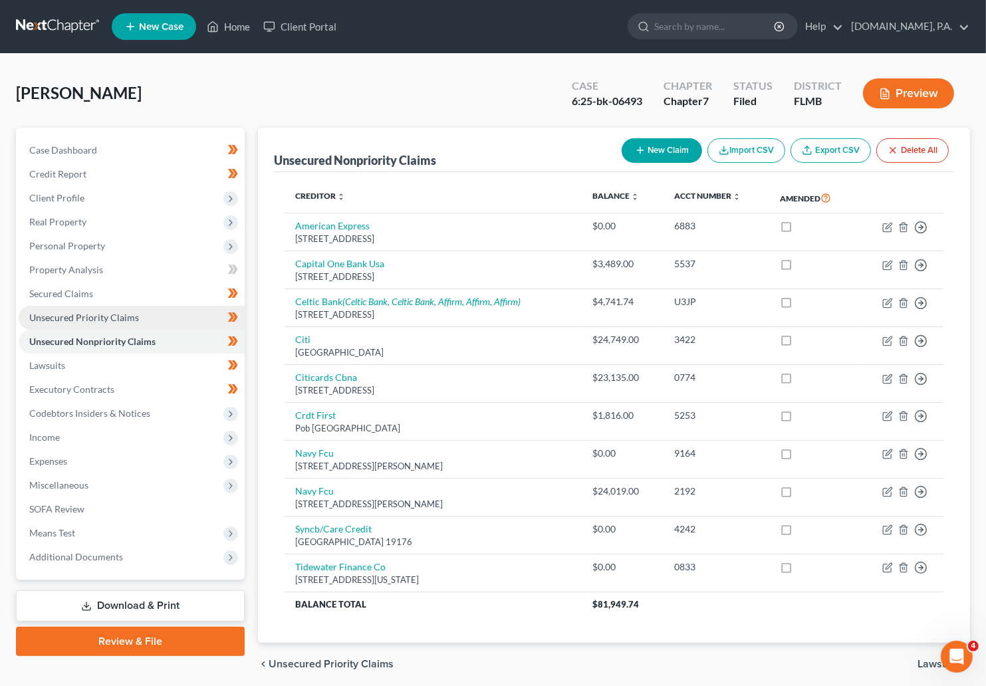
click at [61, 315] on span "Unsecured Priority Claims" at bounding box center [84, 317] width 110 height 11
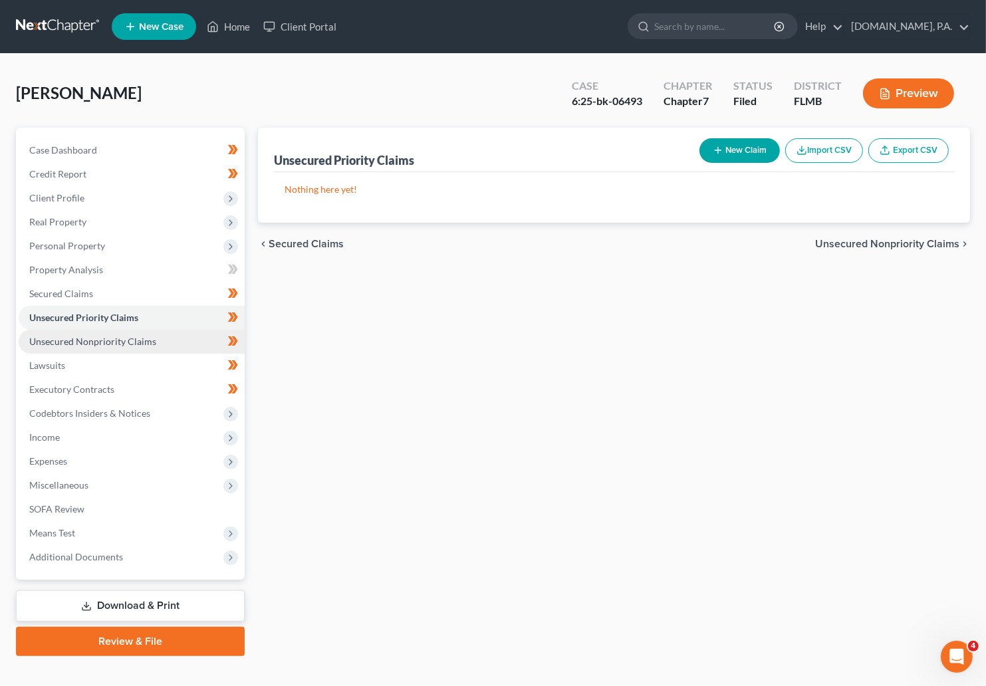
click at [59, 342] on span "Unsecured Nonpriority Claims" at bounding box center [92, 341] width 127 height 11
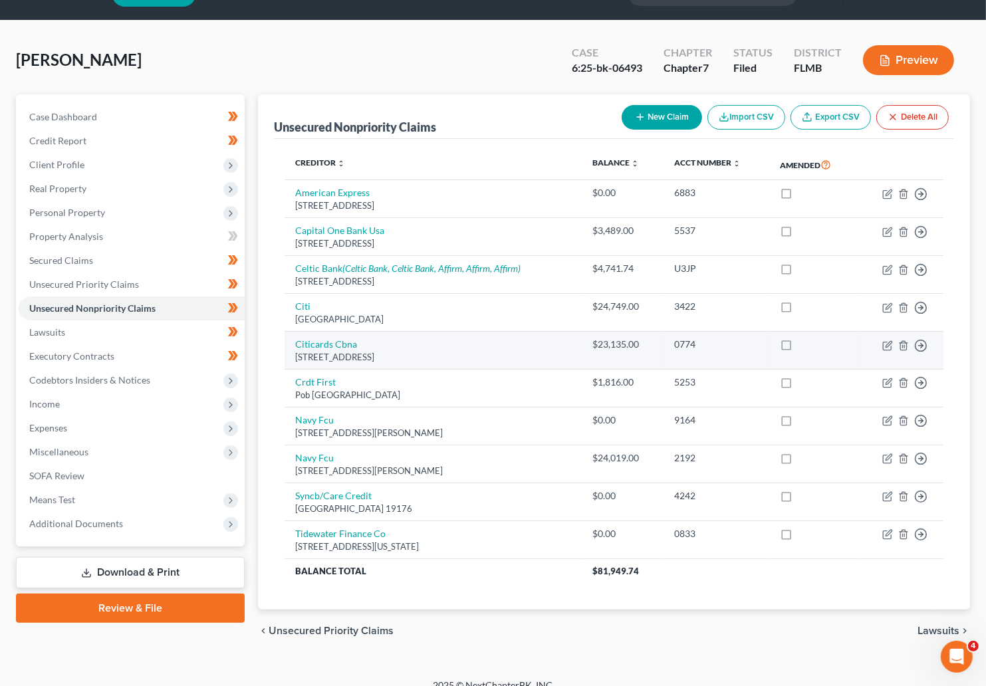
scroll to position [51, 0]
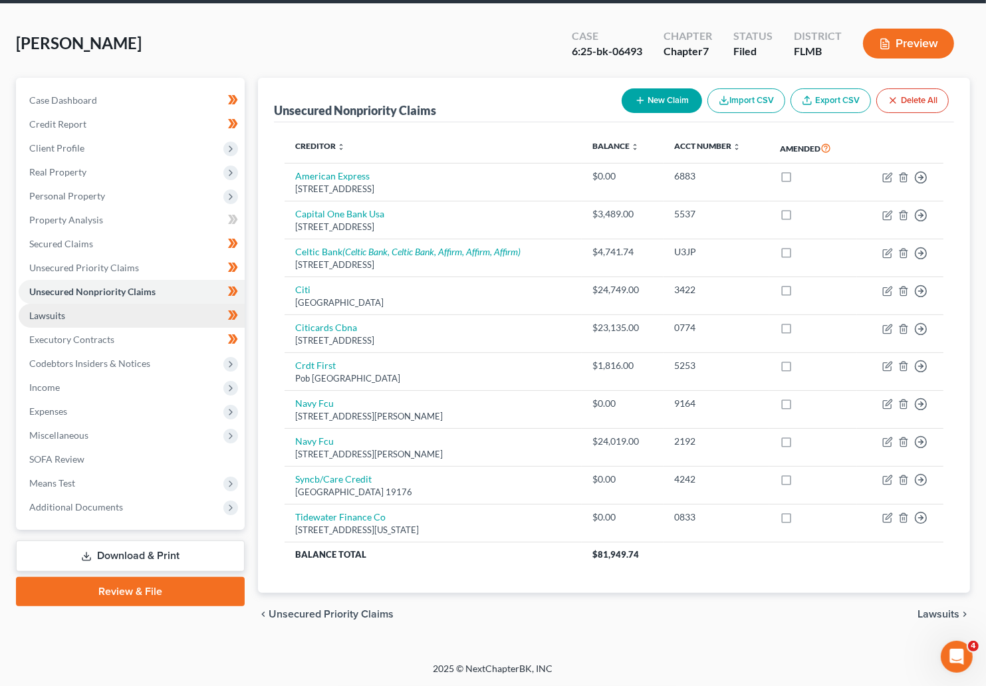
click at [55, 315] on span "Lawsuits" at bounding box center [47, 315] width 36 height 11
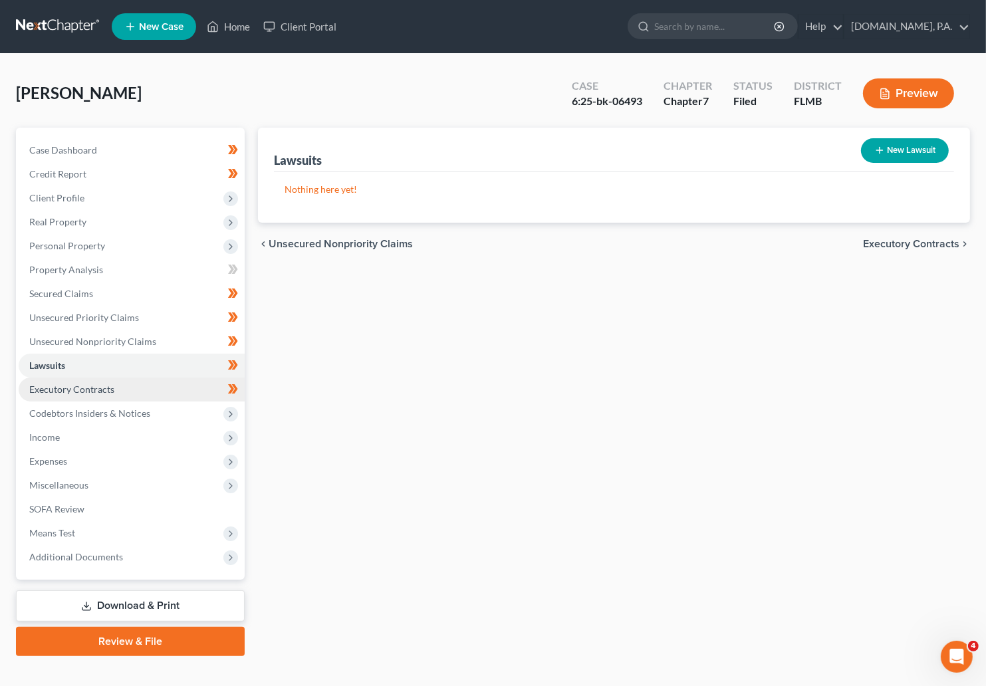
click at [81, 384] on span "Executory Contracts" at bounding box center [71, 389] width 85 height 11
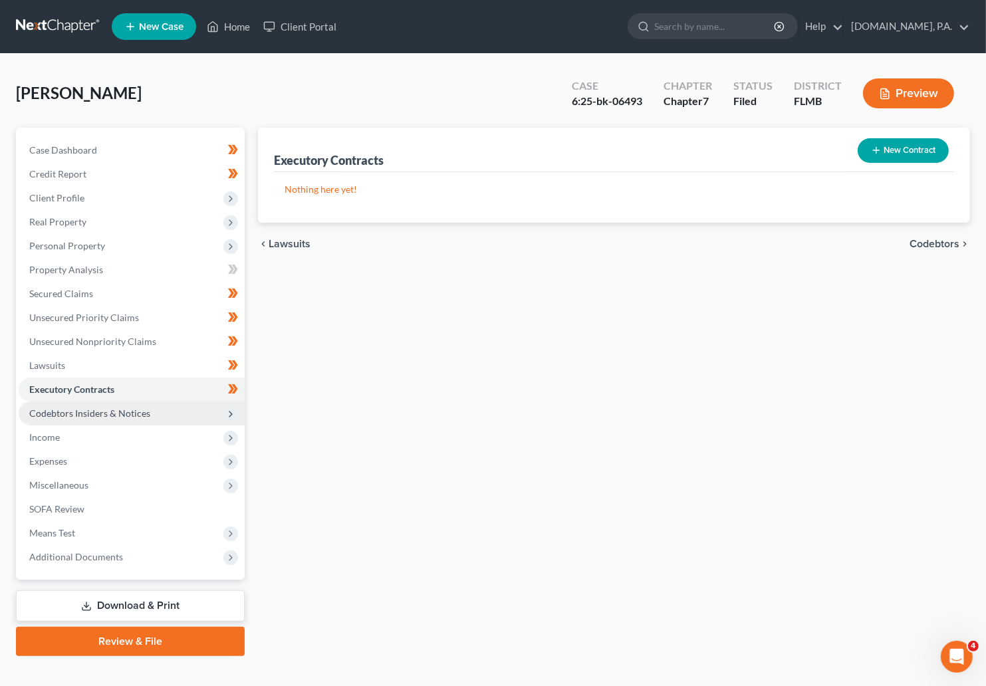
click at [106, 413] on span "Codebtors Insiders & Notices" at bounding box center [89, 413] width 121 height 11
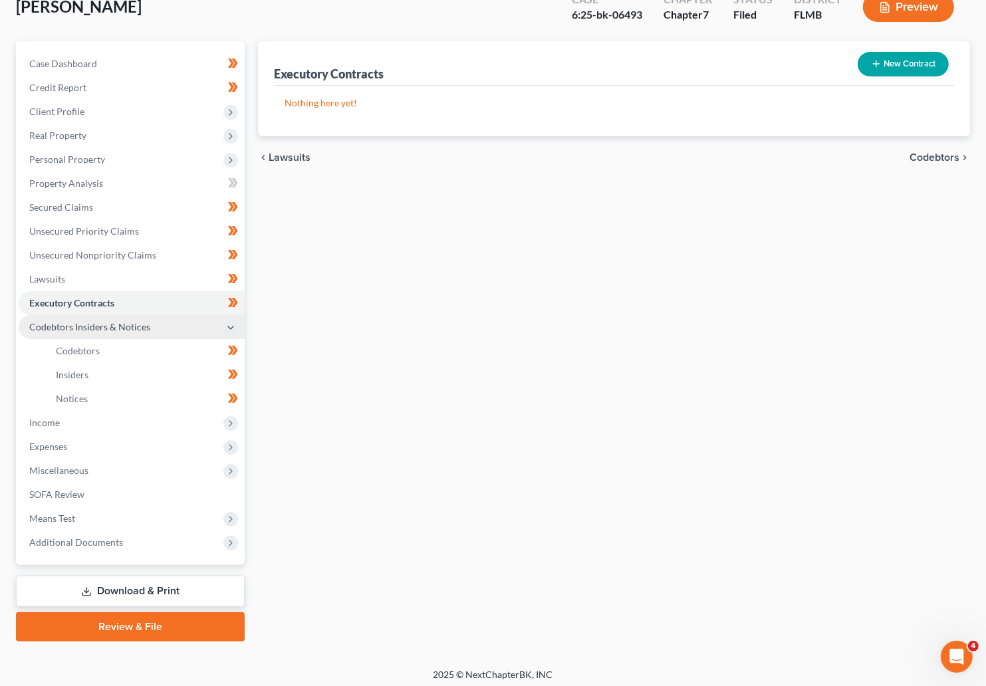
scroll to position [92, 0]
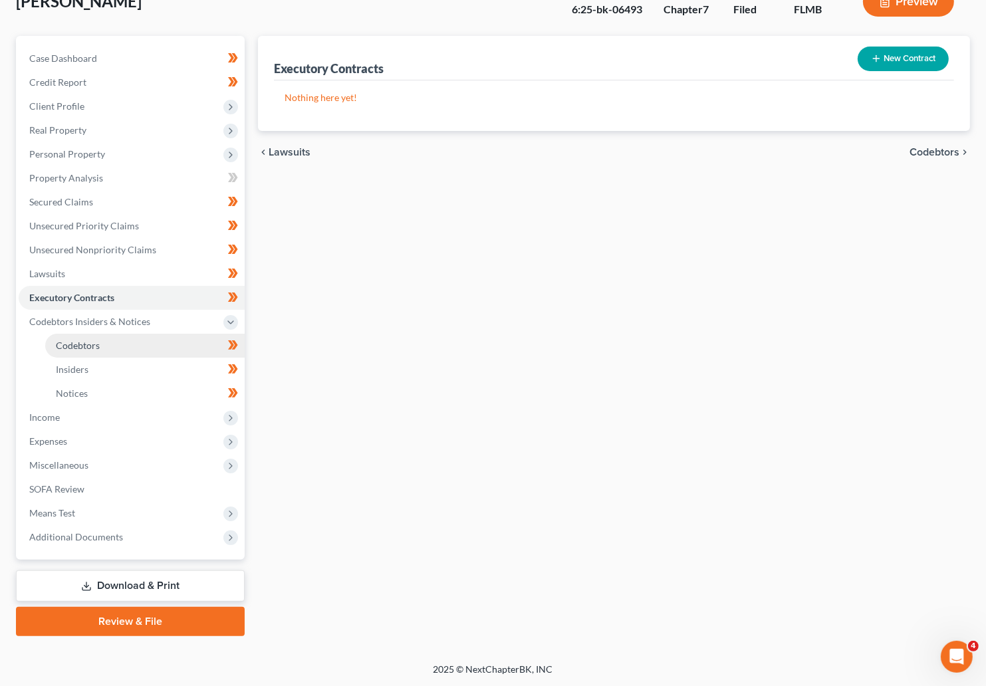
click at [78, 345] on span "Codebtors" at bounding box center [78, 345] width 44 height 11
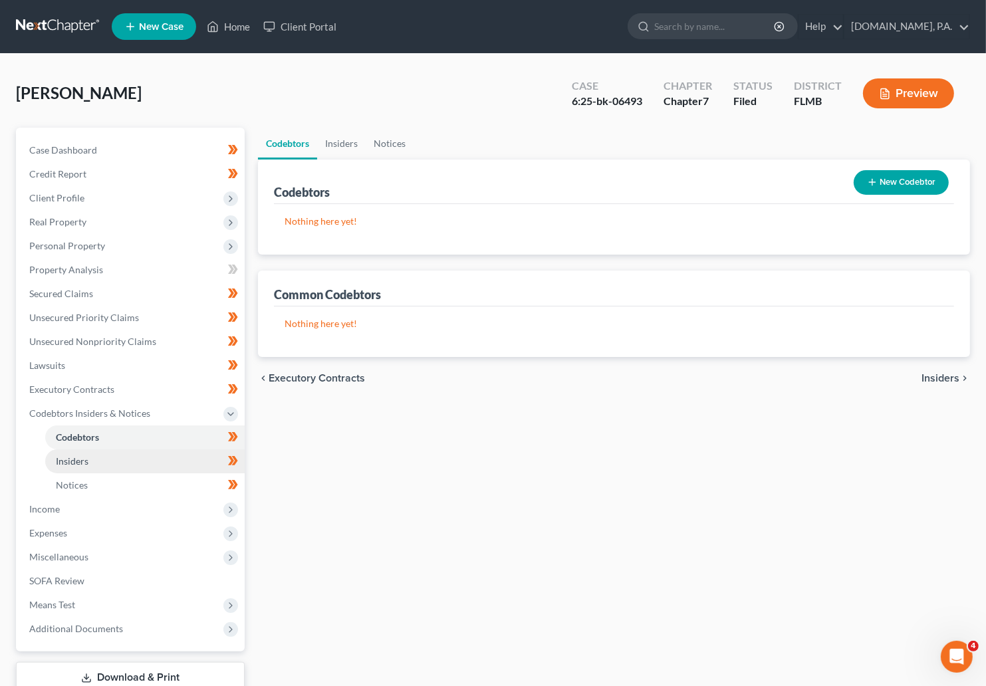
click at [67, 462] on span "Insiders" at bounding box center [72, 461] width 33 height 11
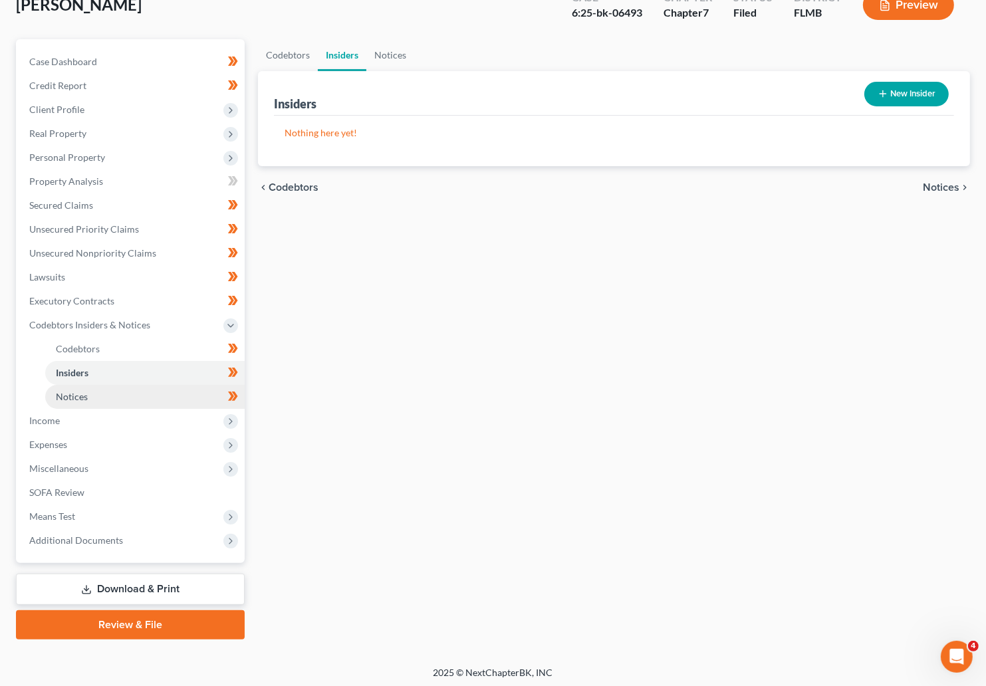
scroll to position [92, 0]
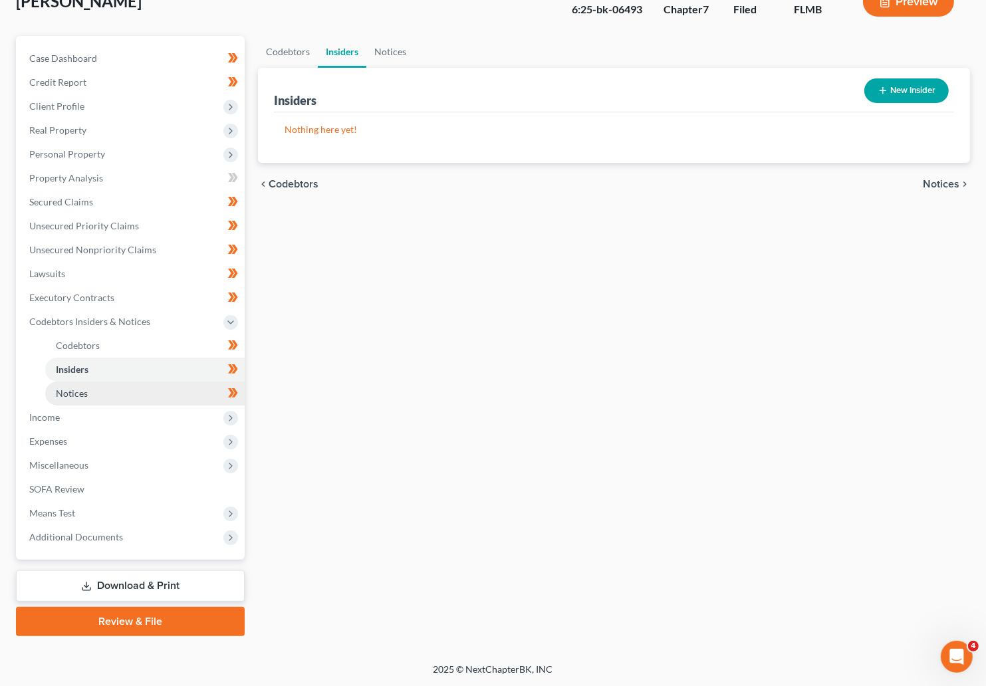
click at [69, 394] on span "Notices" at bounding box center [72, 393] width 32 height 11
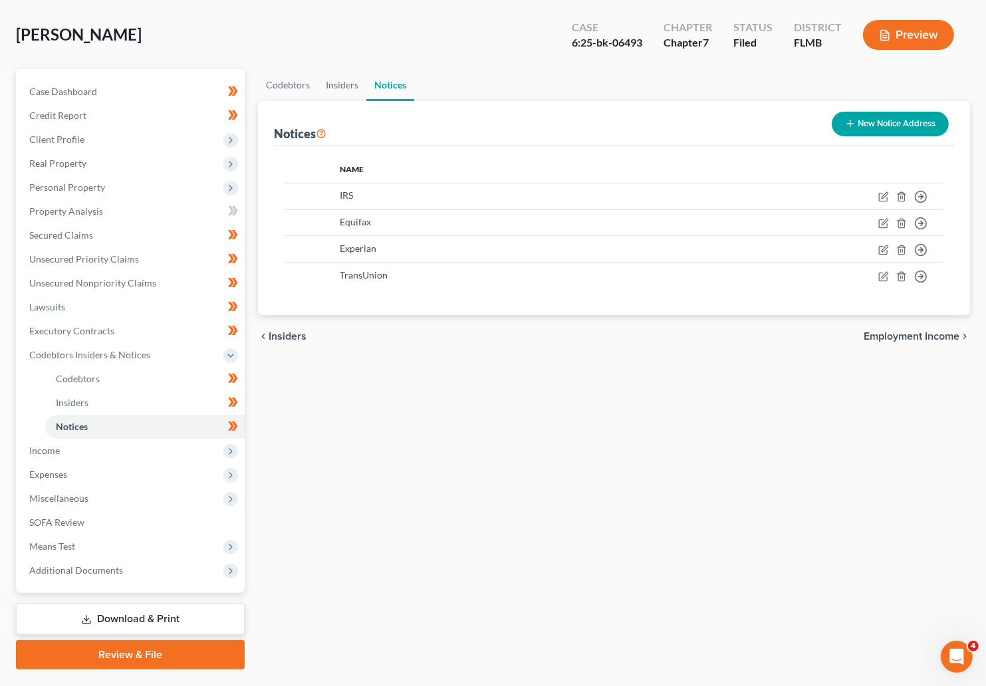
scroll to position [92, 0]
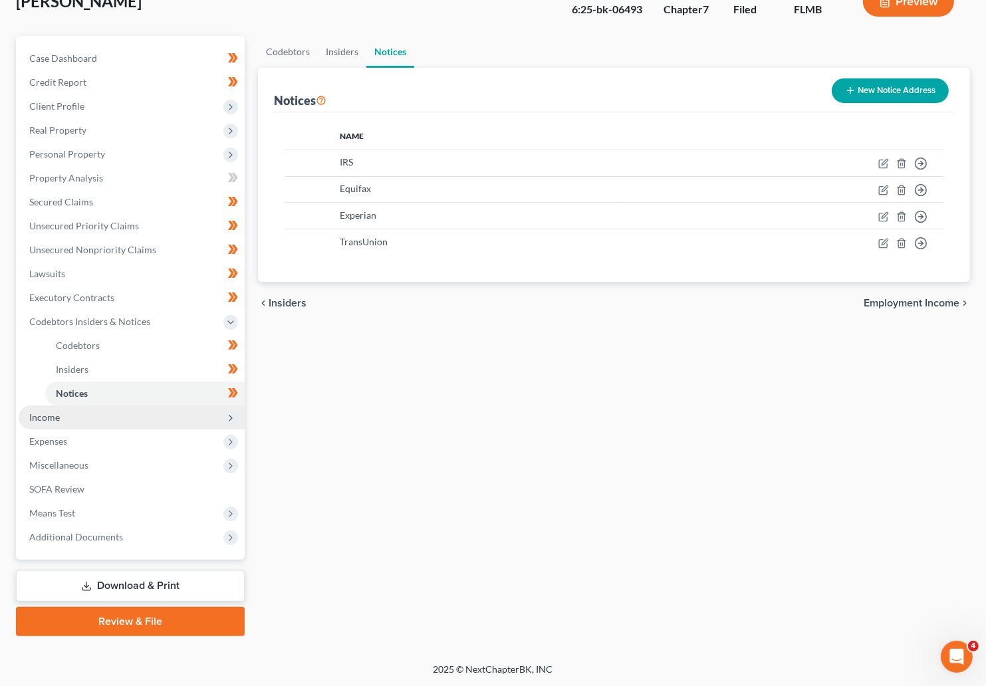
click at [55, 415] on span "Income" at bounding box center [44, 417] width 31 height 11
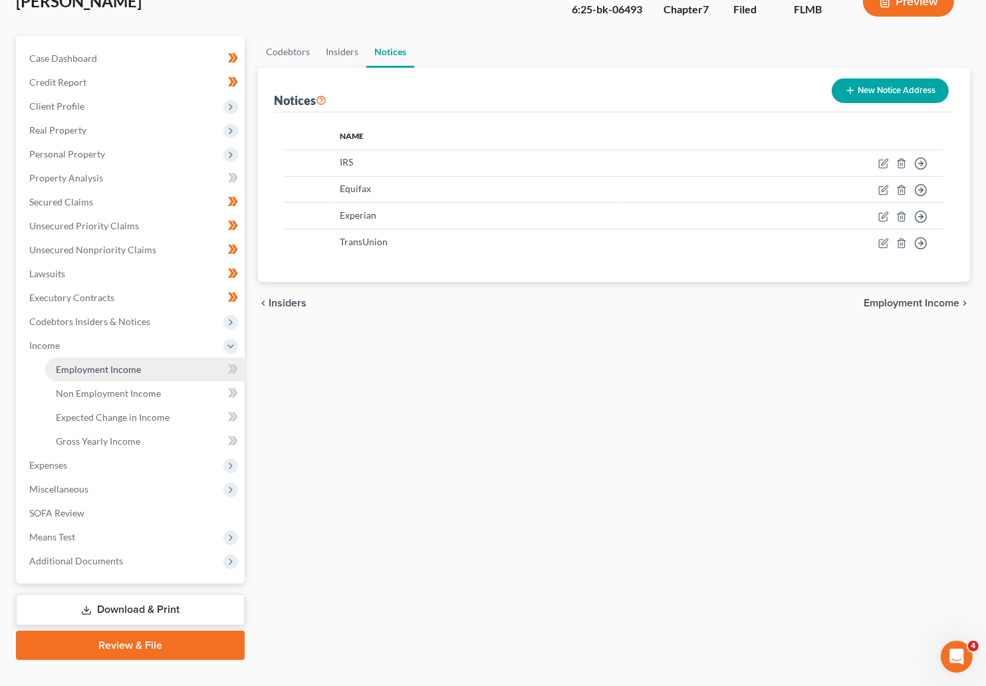
click at [131, 370] on span "Employment Income" at bounding box center [98, 369] width 85 height 11
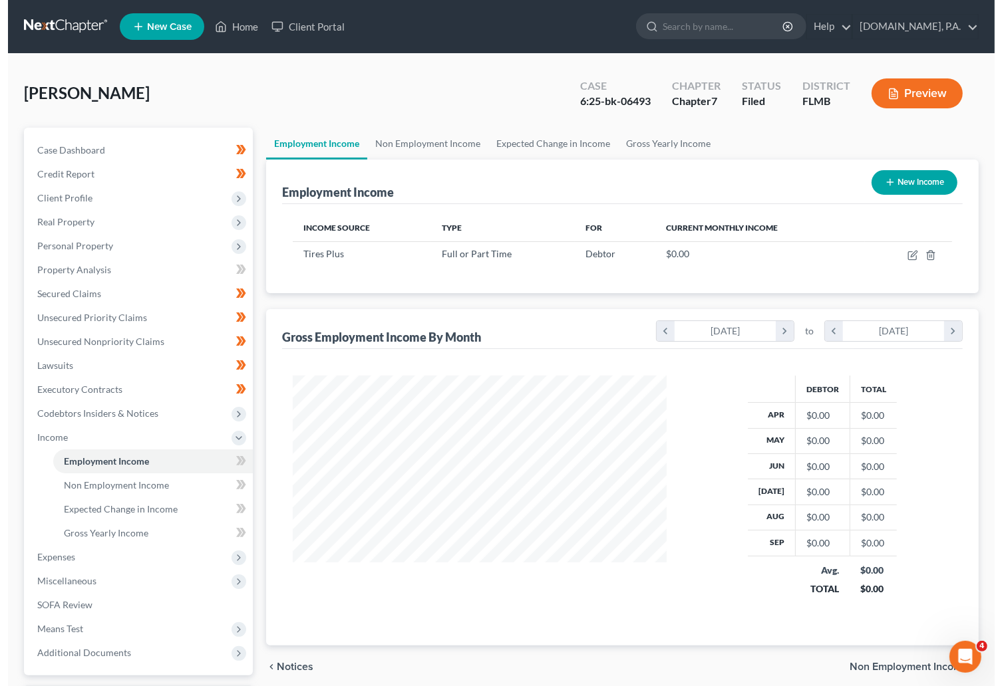
scroll to position [238, 400]
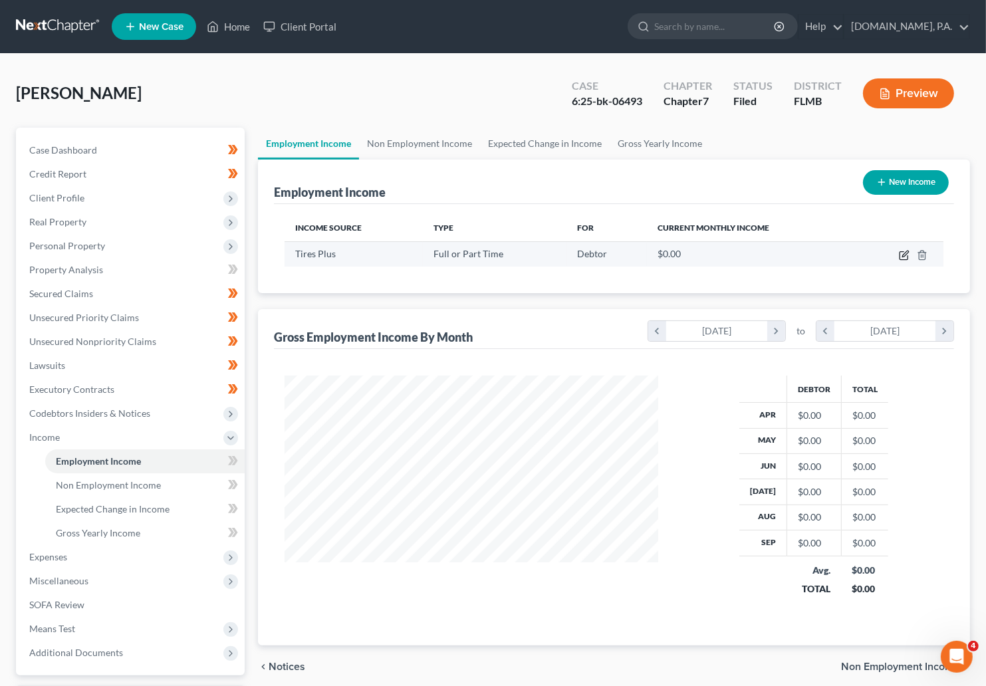
click at [748, 259] on icon "button" at bounding box center [904, 255] width 11 height 11
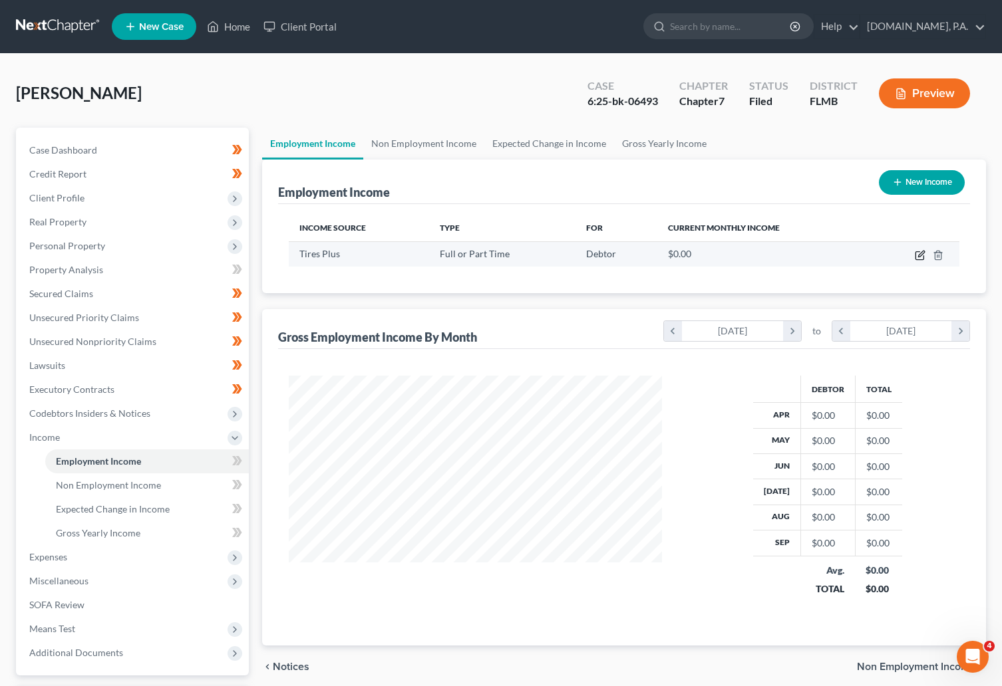
select select "0"
select select "9"
select select "3"
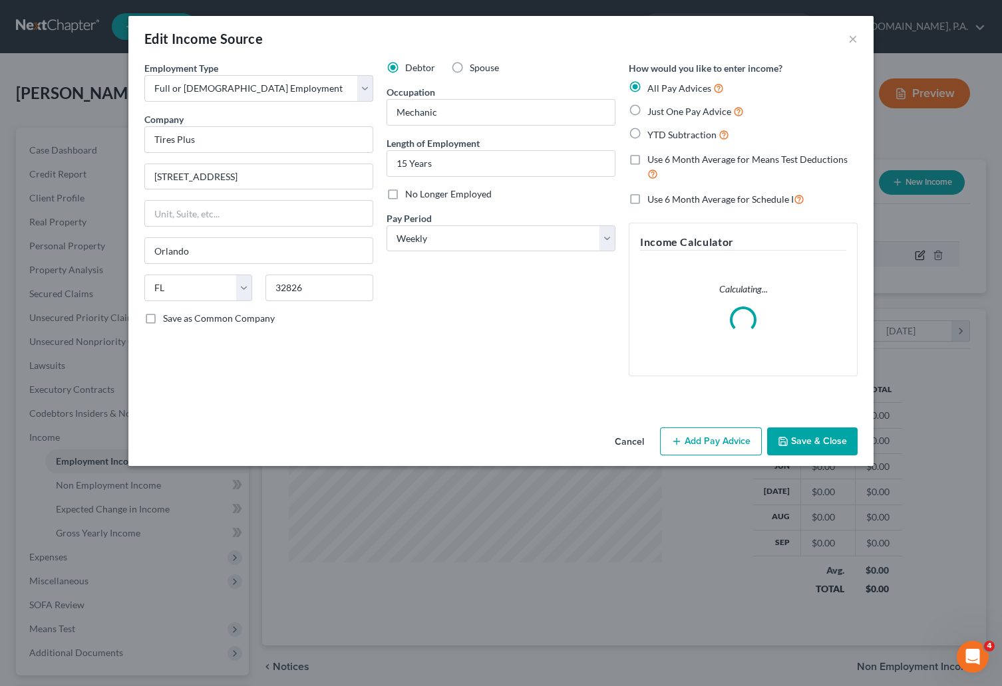
scroll to position [238, 406]
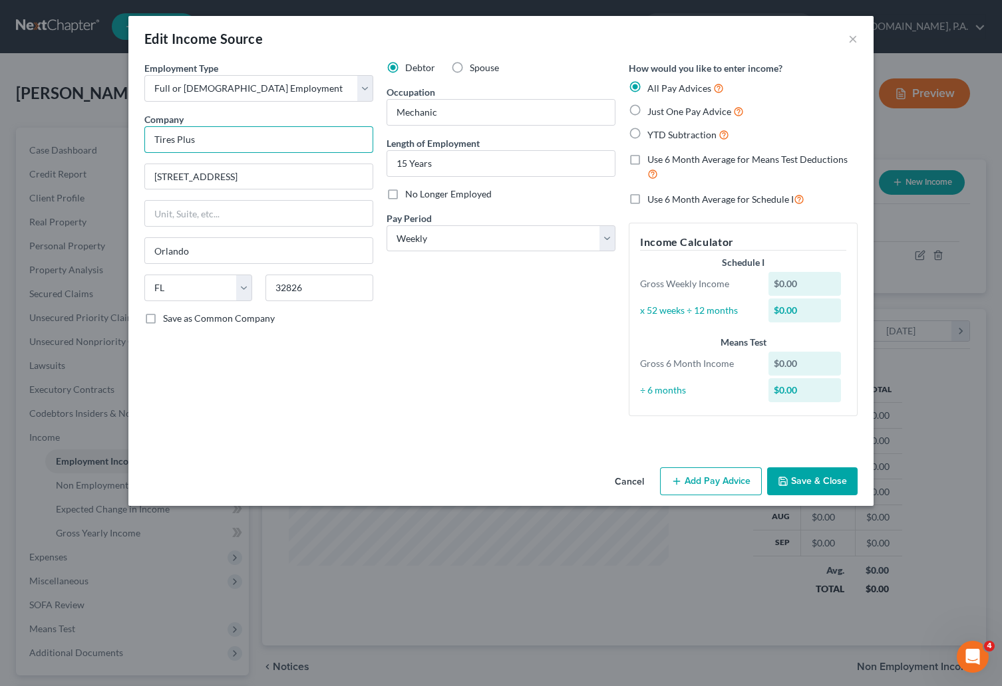
click at [260, 144] on input "Tires Plus" at bounding box center [258, 139] width 229 height 27
type input "Tires Plus - Bridgestone"
drag, startPoint x: 632, startPoint y: 111, endPoint x: 630, endPoint y: 176, distance: 64.5
click at [647, 110] on label "Just One Pay Advice" at bounding box center [695, 111] width 96 height 15
click at [652, 110] on input "Just One Pay Advice" at bounding box center [656, 108] width 9 height 9
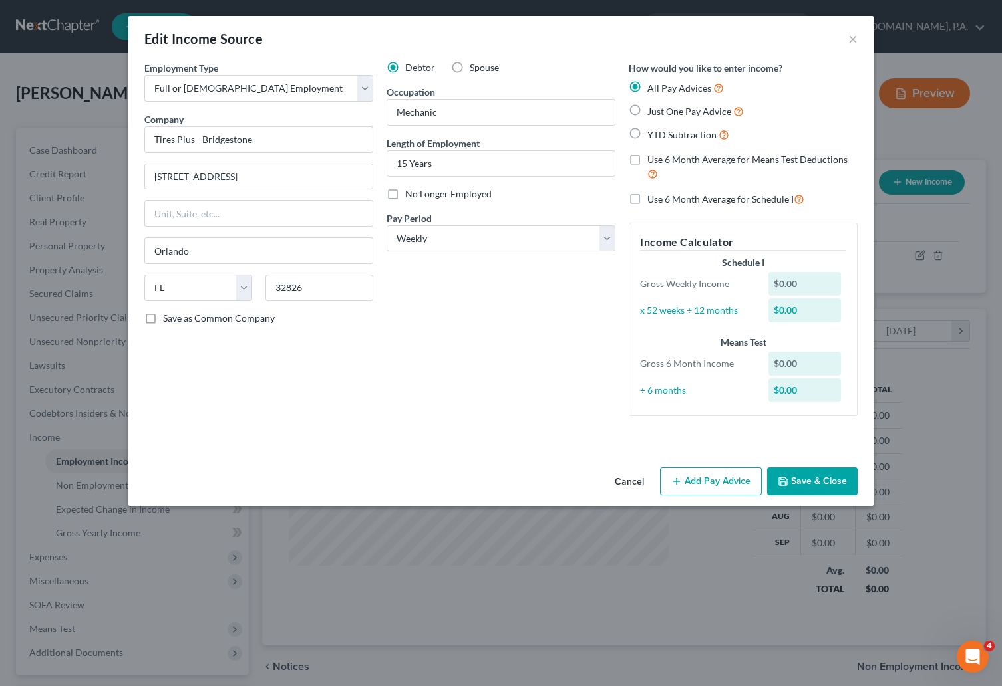
radio input "true"
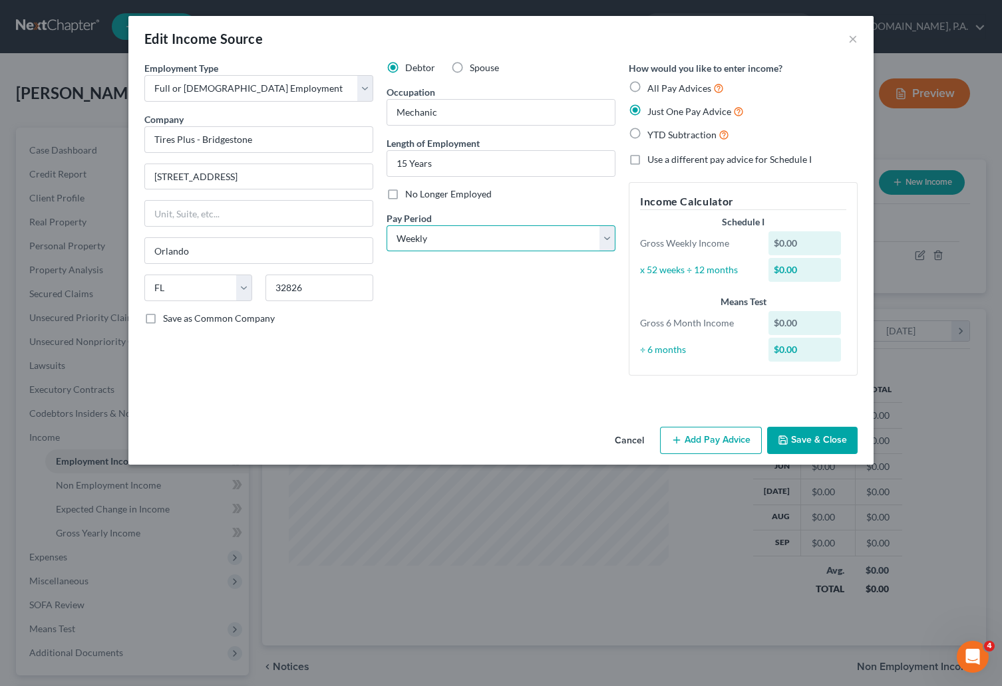
drag, startPoint x: 605, startPoint y: 237, endPoint x: 597, endPoint y: 241, distance: 8.6
click at [605, 237] on select "Select Monthly Twice Monthly Every Other Week Weekly" at bounding box center [500, 238] width 229 height 27
select select "0"
click at [386, 225] on select "Select Monthly Twice Monthly Every Other Week Weekly" at bounding box center [500, 238] width 229 height 27
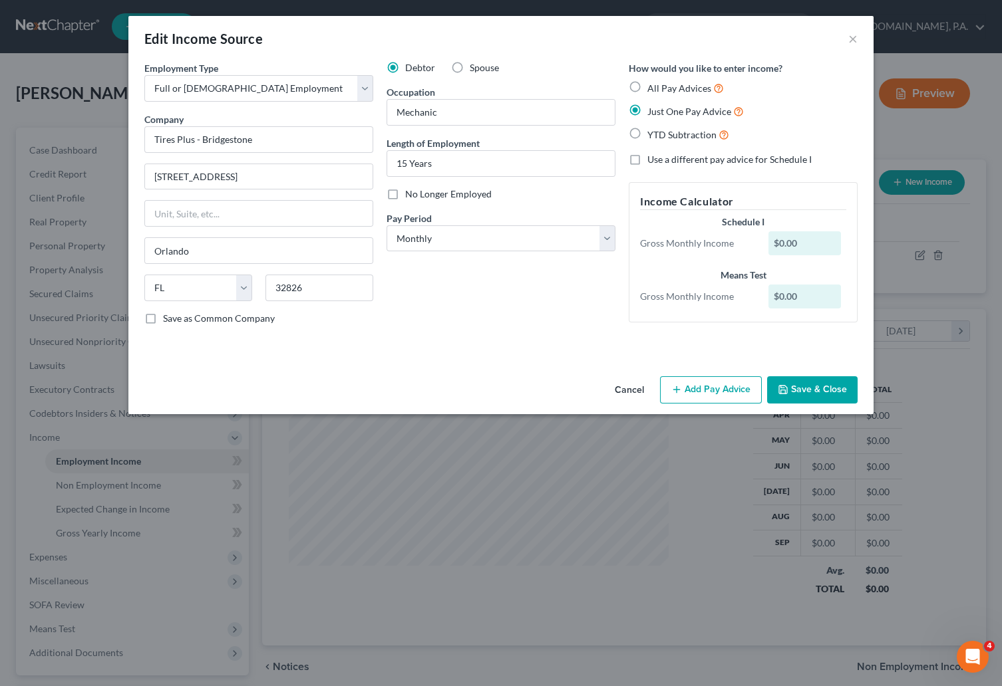
click at [714, 439] on div "Edit Income Source × Employment Type * Select Full or Part Time Employment Self…" at bounding box center [501, 343] width 1002 height 686
click at [692, 389] on button "Add Pay Advice" at bounding box center [711, 390] width 102 height 28
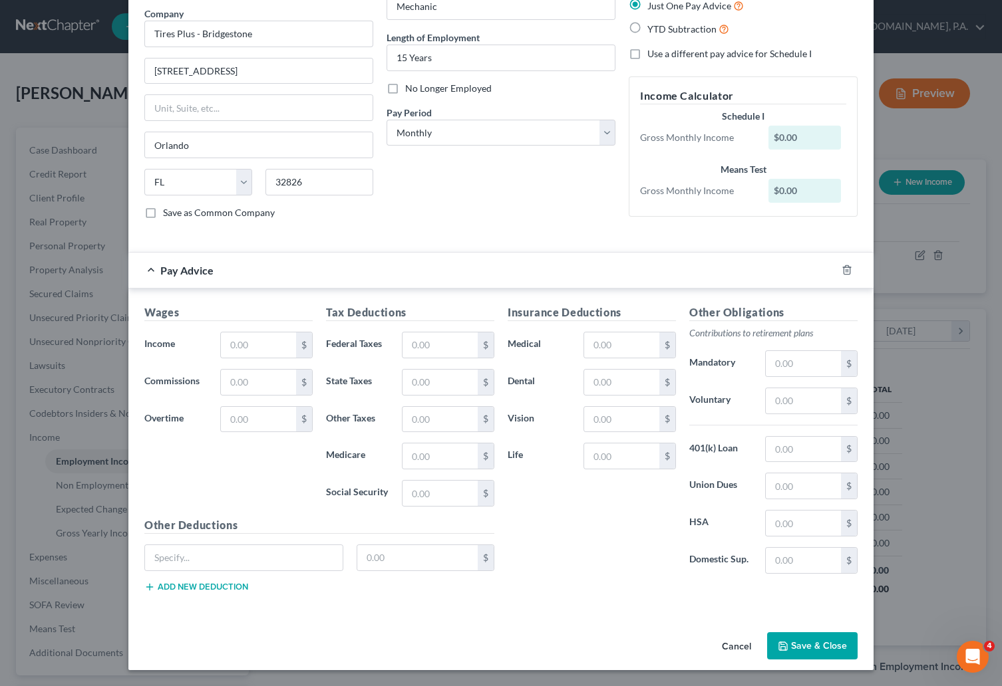
scroll to position [109, 0]
click at [261, 343] on input "text" at bounding box center [258, 345] width 75 height 25
type input "5,921.68"
click at [420, 347] on input "text" at bounding box center [439, 345] width 75 height 25
type input "624.02"
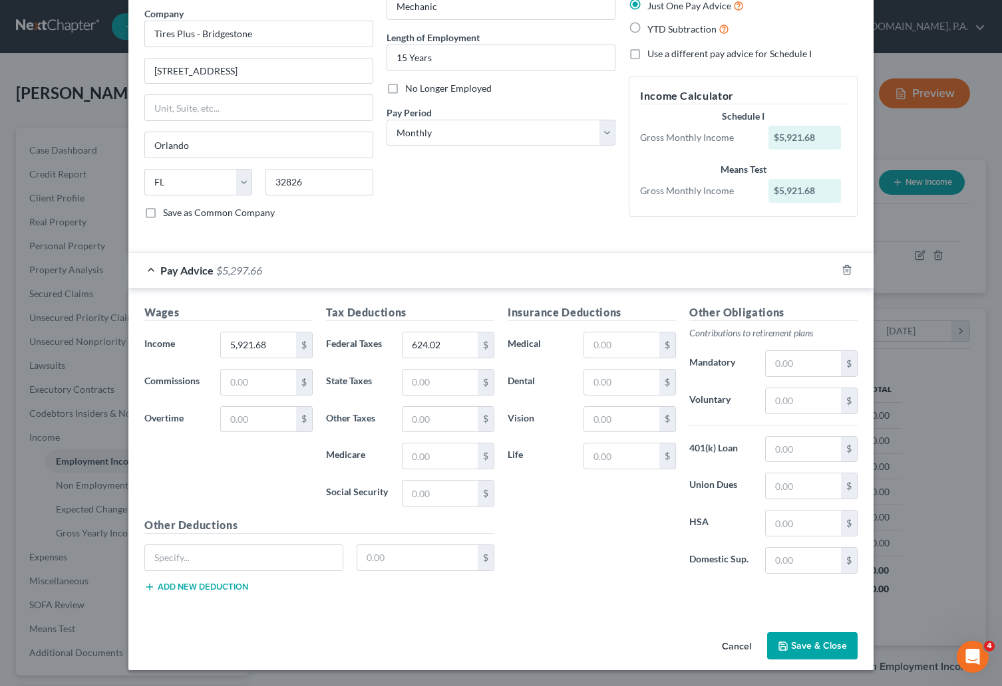
click at [558, 482] on div "Insurance Deductions Medical $ Dental $ Vision $ Life $" at bounding box center [592, 445] width 182 height 280
click at [418, 455] on input "text" at bounding box center [439, 456] width 75 height 25
type input "124.10"
click at [410, 486] on input "text" at bounding box center [439, 493] width 75 height 25
type input "4"
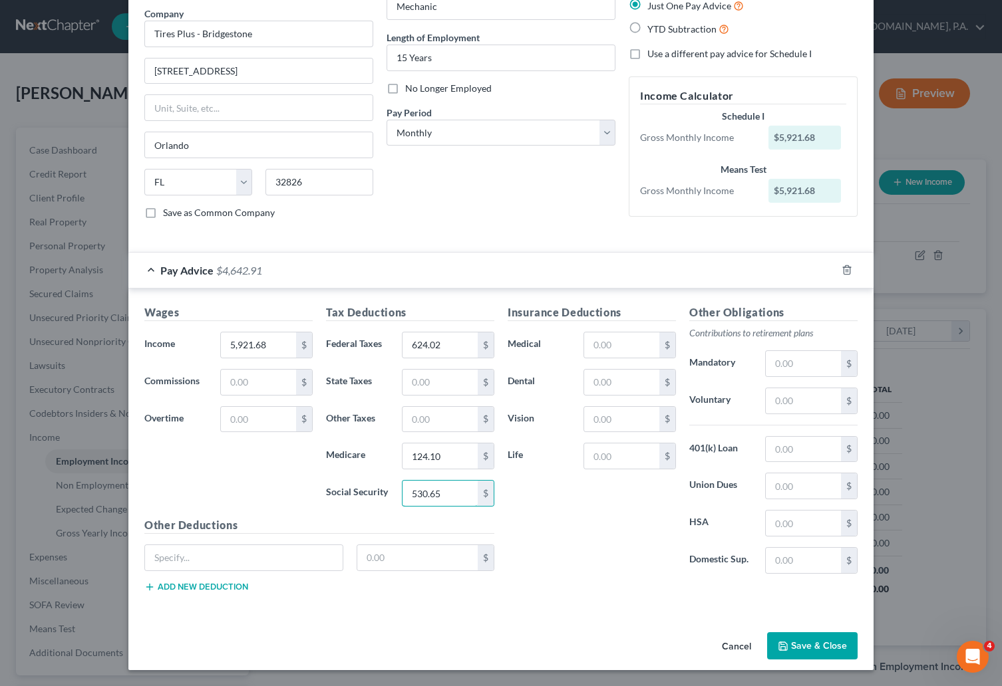
type input "530.65"
click at [549, 524] on div "Insurance Deductions Medical $ Dental $ Vision $ Life $" at bounding box center [592, 445] width 182 height 280
click at [624, 343] on input "text" at bounding box center [621, 345] width 75 height 25
type input "398.96"
click at [626, 382] on input "text" at bounding box center [621, 382] width 75 height 25
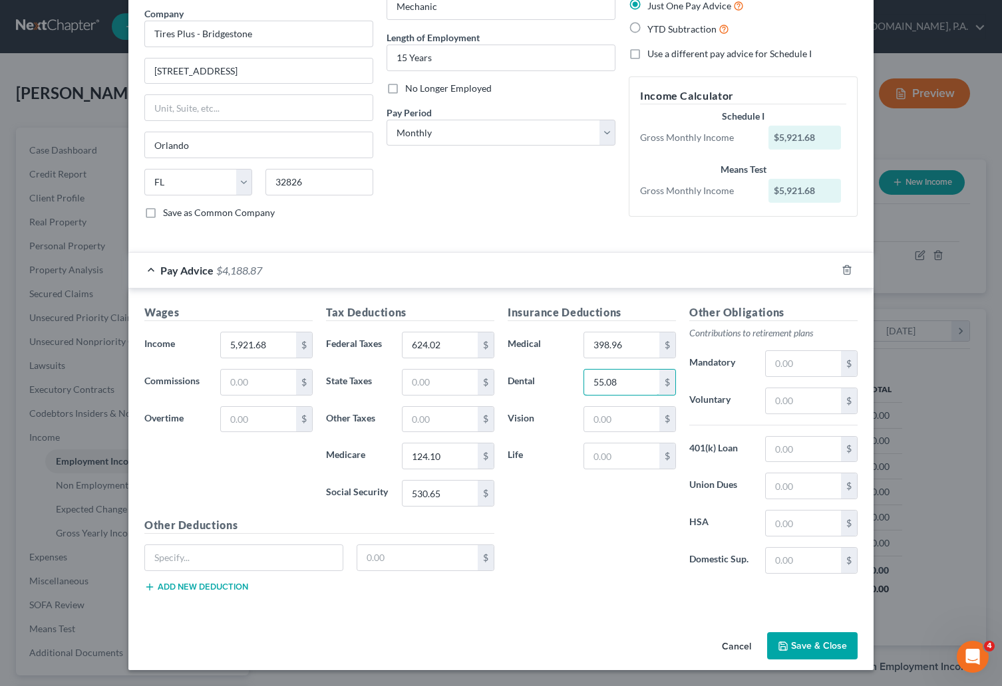
type input "55.08"
click at [574, 549] on div "Insurance Deductions Medical 398.96 $ Dental 55.08 $ Vision $ Life $" at bounding box center [592, 445] width 182 height 280
click at [748, 449] on input "text" at bounding box center [803, 449] width 75 height 25
type input "813.17"
click at [575, 616] on div "Employment Type * Select Full or Part Time Employment Self Employment Company *…" at bounding box center [500, 291] width 745 height 672
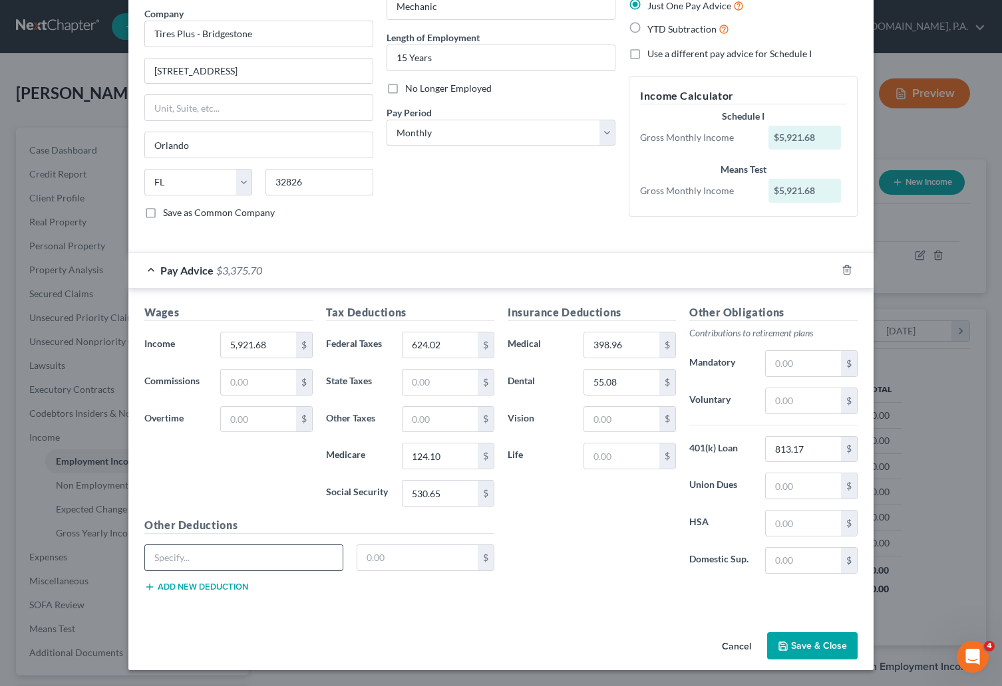
click at [182, 568] on input "text" at bounding box center [244, 557] width 198 height 25
type input "Incentive Savings"
click at [378, 559] on input "text" at bounding box center [417, 557] width 121 height 25
click at [370, 559] on input "text" at bounding box center [417, 557] width 121 height 25
type input "540.49"
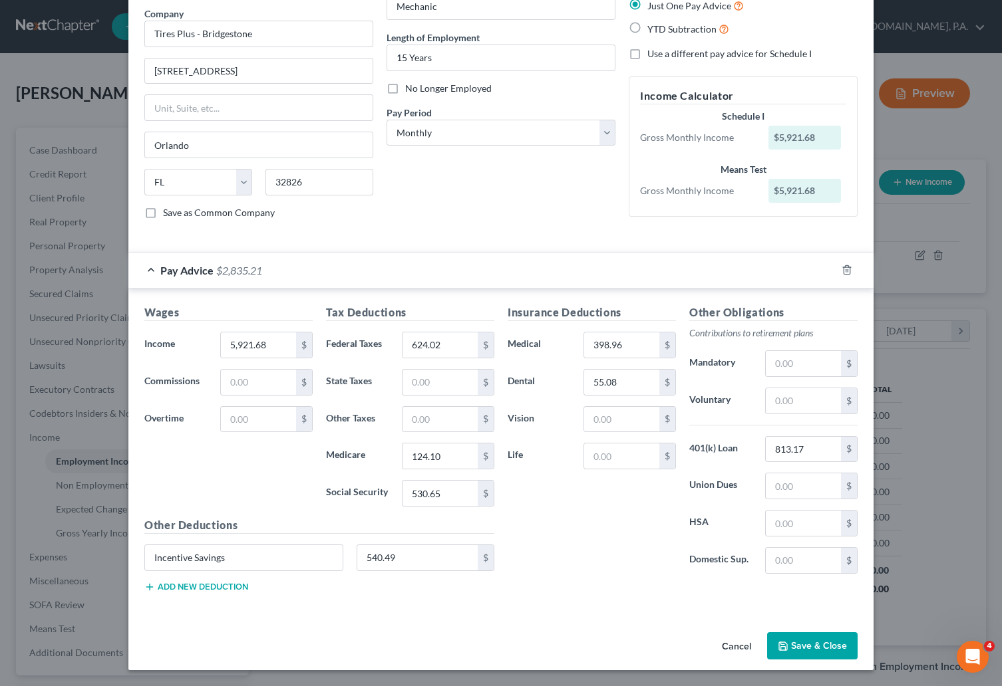
drag, startPoint x: 641, startPoint y: 578, endPoint x: 624, endPoint y: 581, distance: 17.5
click at [640, 578] on div "Insurance Deductions Medical 398.96 $ Dental 55.08 $ Vision $ Life $" at bounding box center [592, 445] width 182 height 280
click at [276, 343] on input "5,921.68" at bounding box center [258, 345] width 75 height 25
type input "9,008.15"
click at [748, 640] on button "Save & Close" at bounding box center [812, 647] width 90 height 28
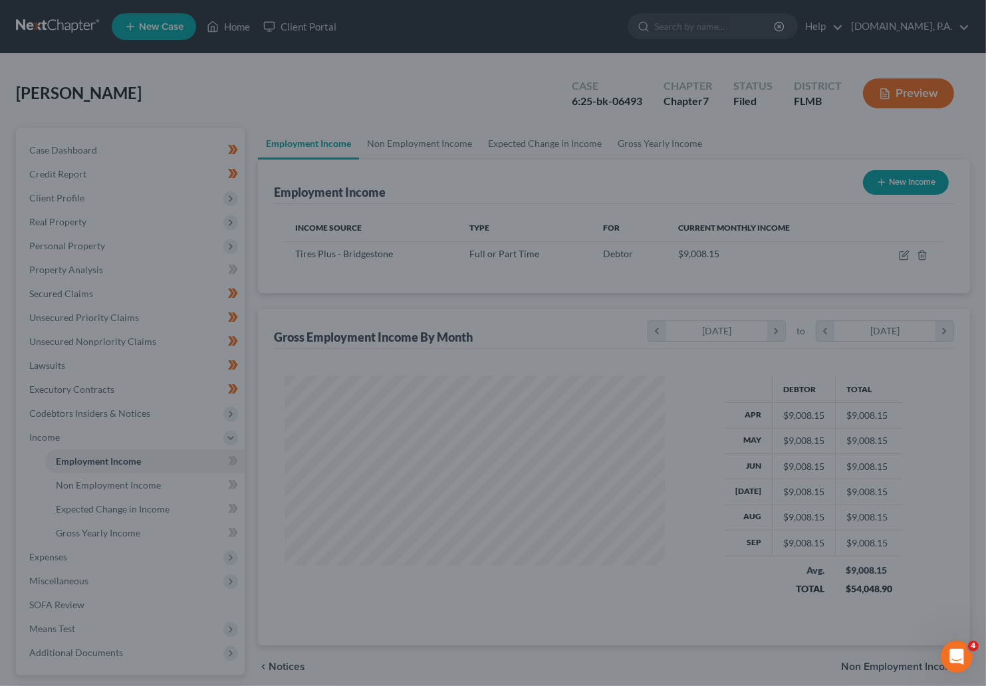
scroll to position [664867, 664707]
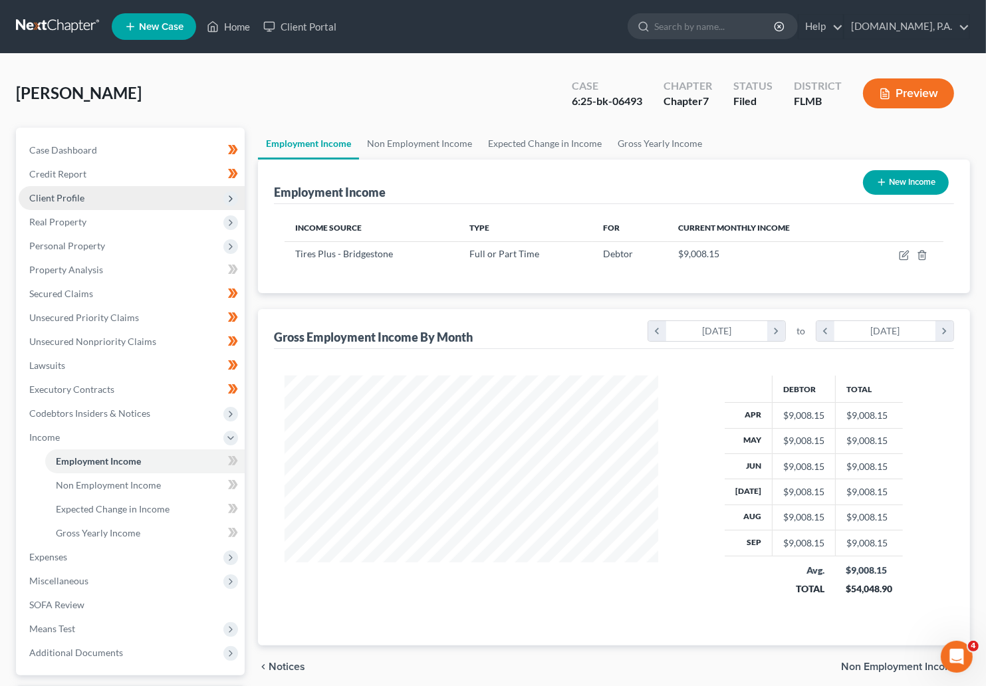
click at [65, 190] on span "Client Profile" at bounding box center [132, 198] width 226 height 24
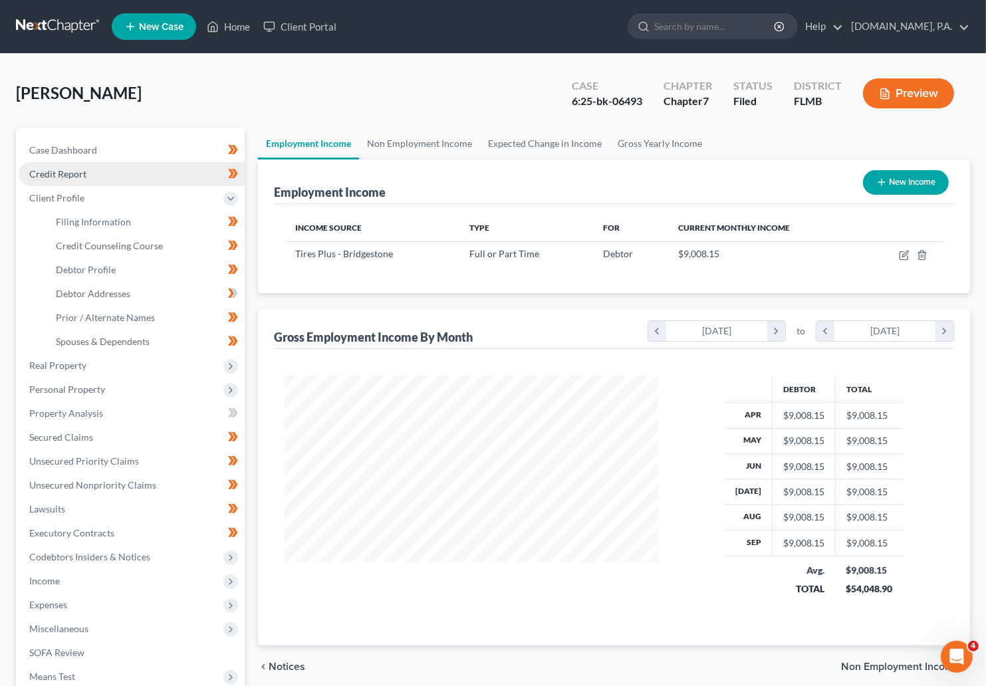
click at [65, 170] on span "Credit Report" at bounding box center [57, 173] width 57 height 11
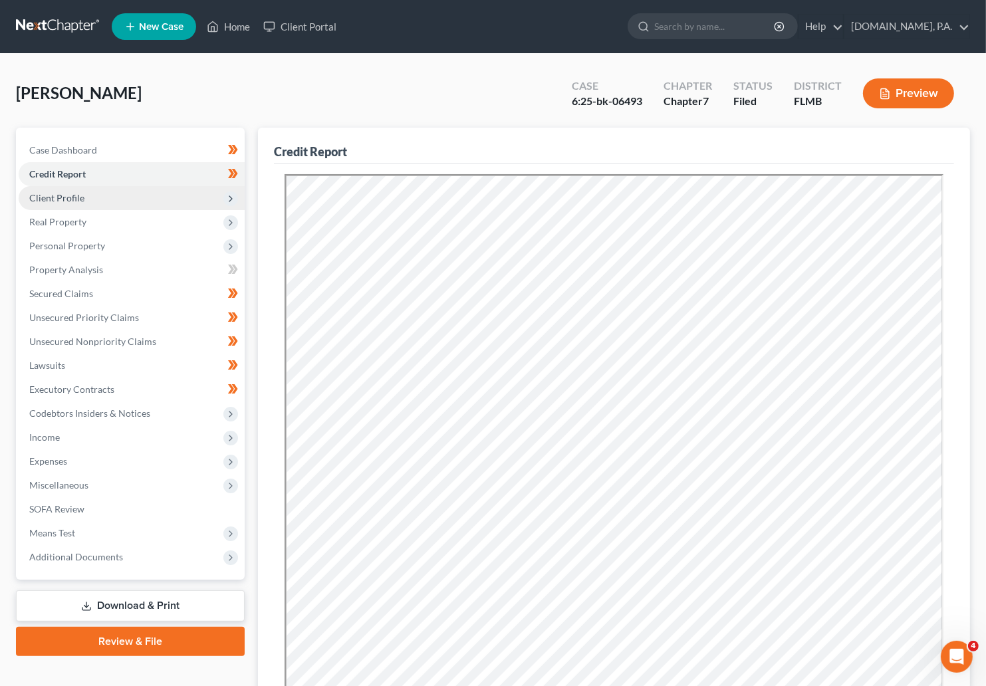
click at [57, 197] on span "Client Profile" at bounding box center [56, 197] width 55 height 11
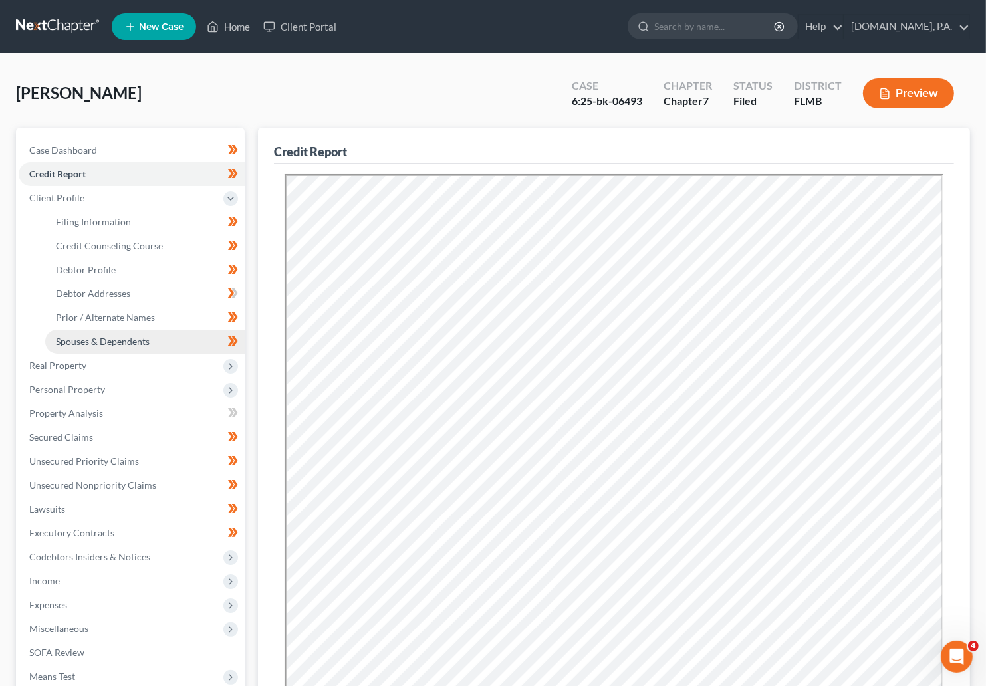
click at [106, 341] on span "Spouses & Dependents" at bounding box center [103, 341] width 94 height 11
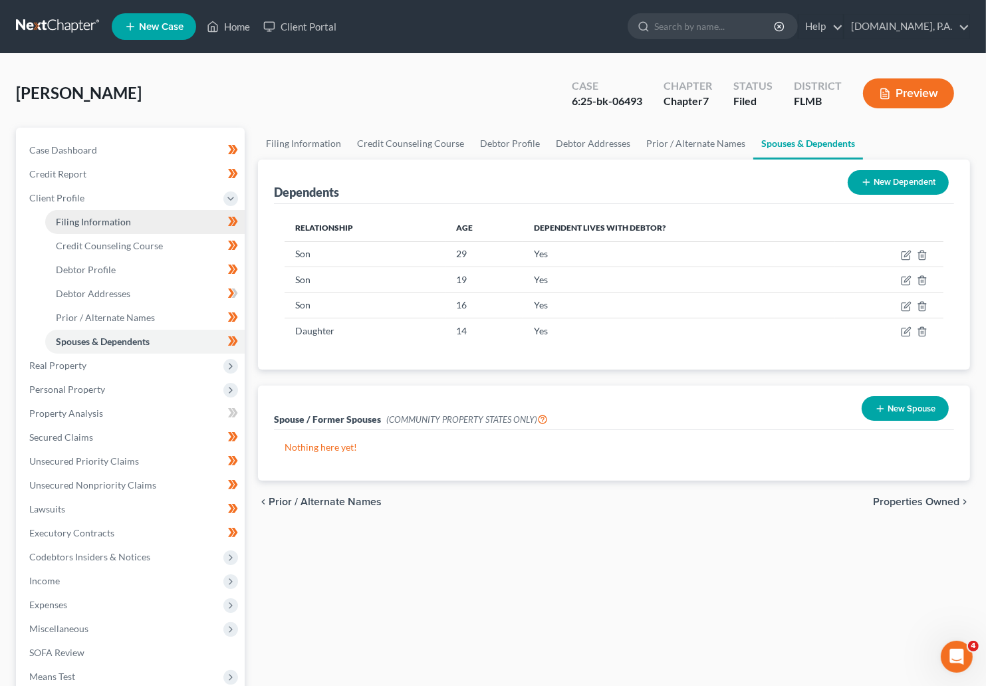
drag, startPoint x: 100, startPoint y: 223, endPoint x: 107, endPoint y: 225, distance: 6.8
click at [100, 223] on span "Filing Information" at bounding box center [93, 221] width 75 height 11
select select "1"
select select "0"
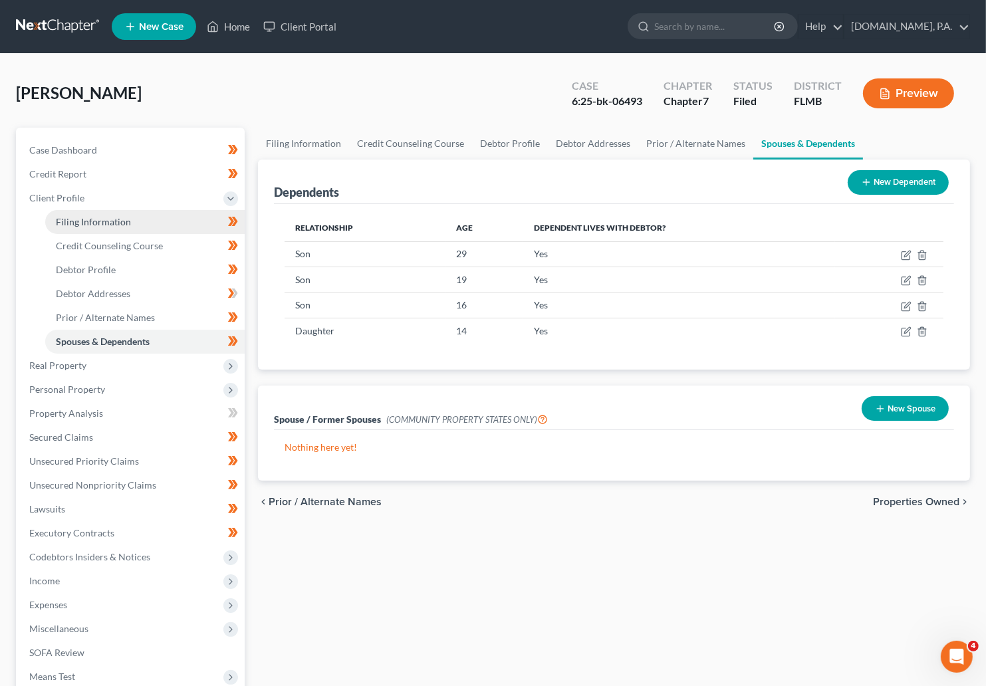
select select "15"
select select "0"
select select "9"
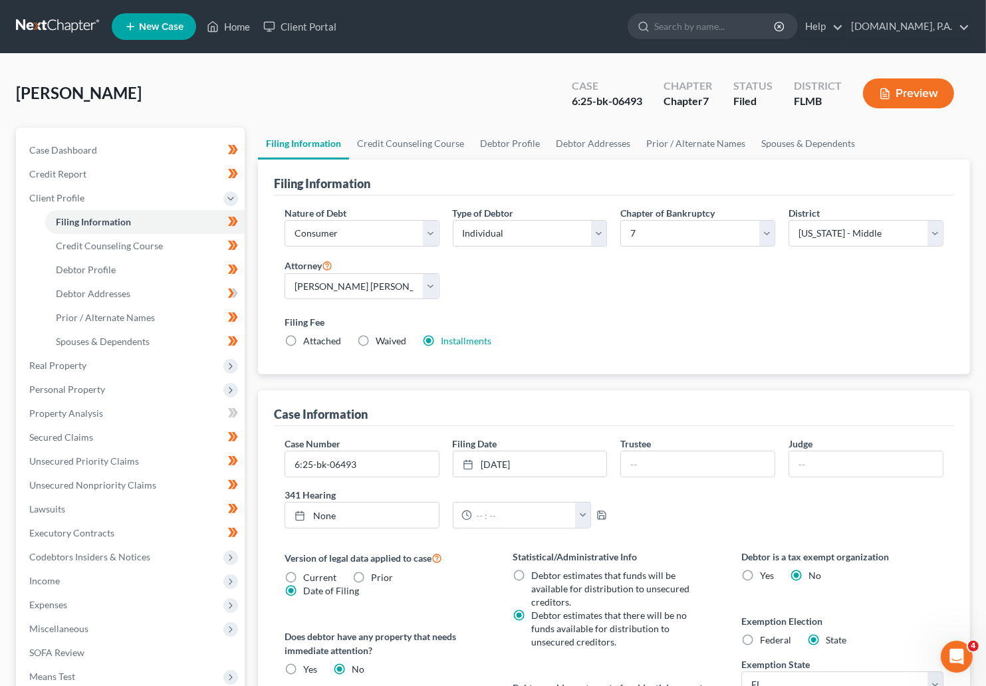
scroll to position [100, 0]
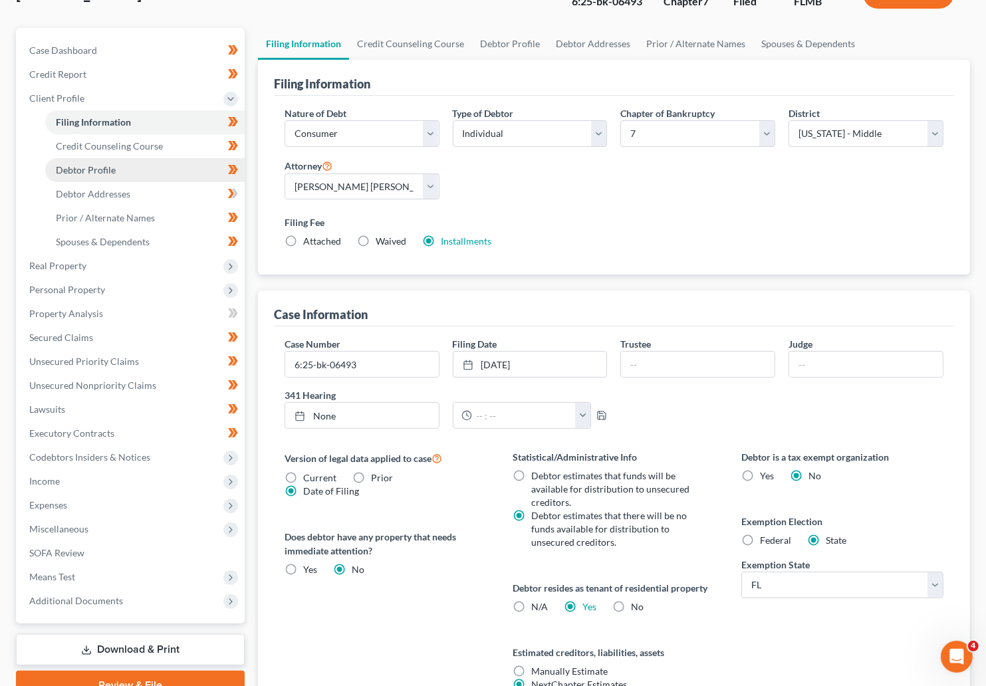
click at [93, 167] on span "Debtor Profile" at bounding box center [86, 169] width 60 height 11
select select "2"
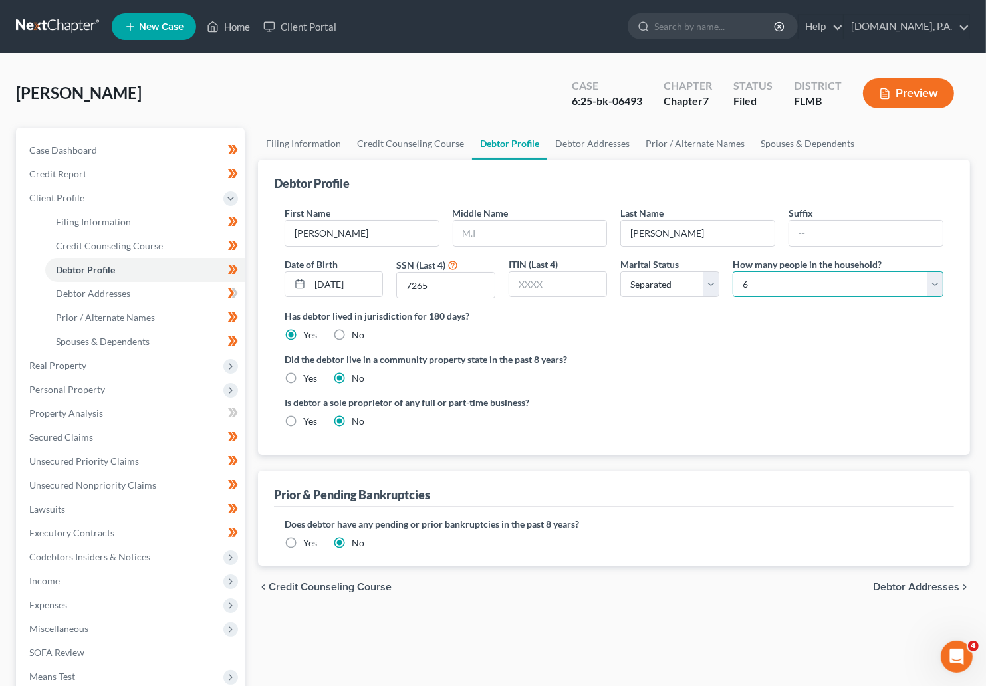
click at [748, 278] on select "Select 1 2 3 4 5 6 7 8 9 10 11 12 13 14 15 16 17 18 19 20" at bounding box center [838, 284] width 211 height 27
select select "4"
click at [733, 271] on select "Select 1 2 3 4 5 6 7 8 9 10 11 12 13 14 15 16 17 18 19 20" at bounding box center [838, 284] width 211 height 27
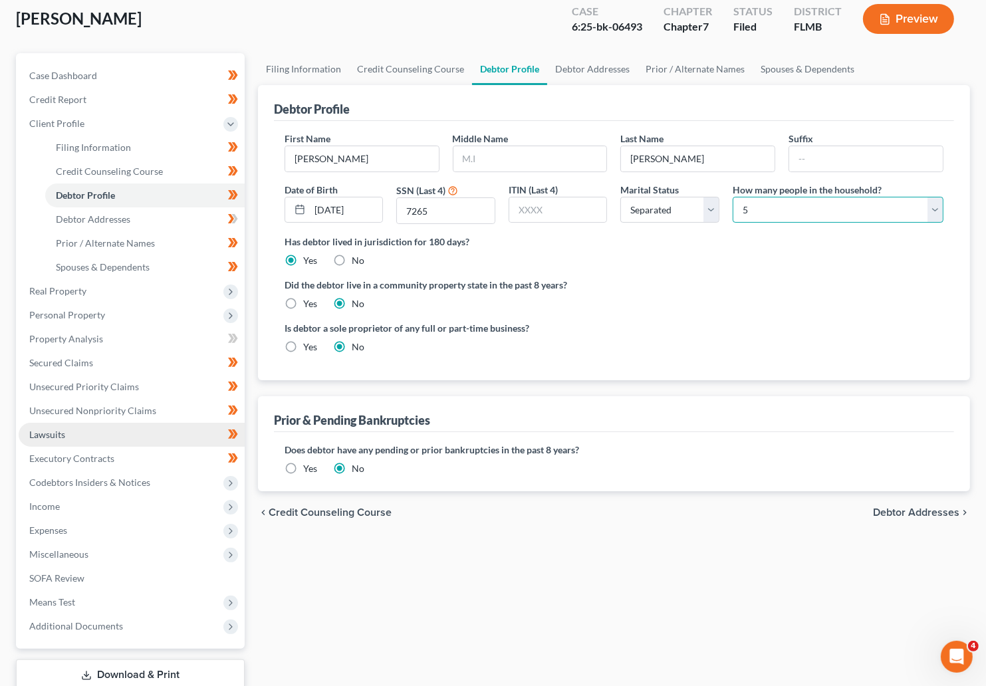
scroll to position [163, 0]
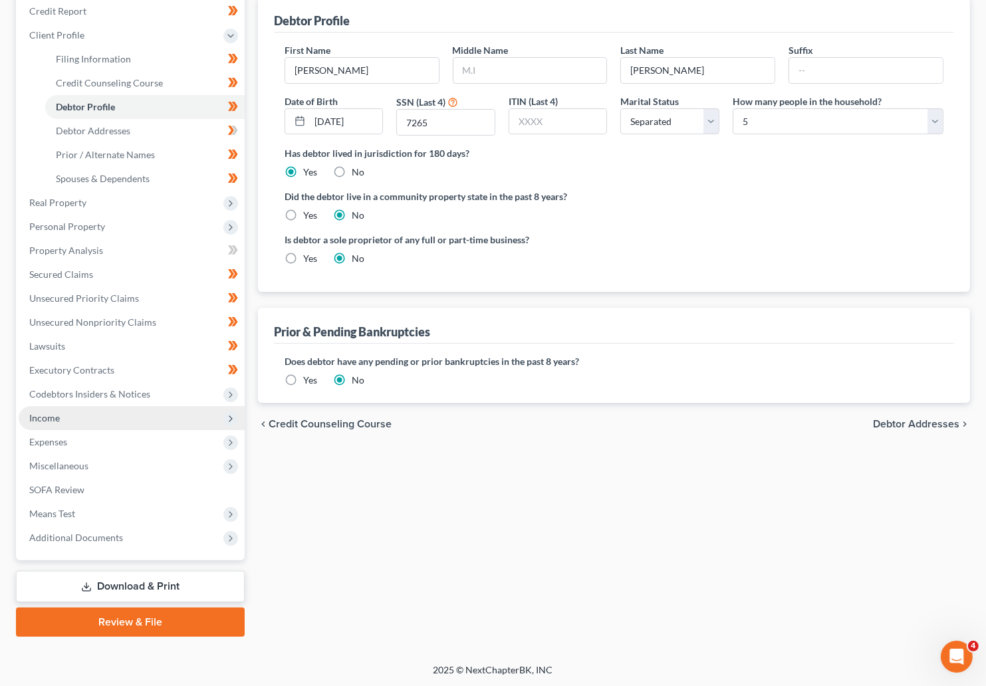
click at [49, 418] on span "Income" at bounding box center [44, 417] width 31 height 11
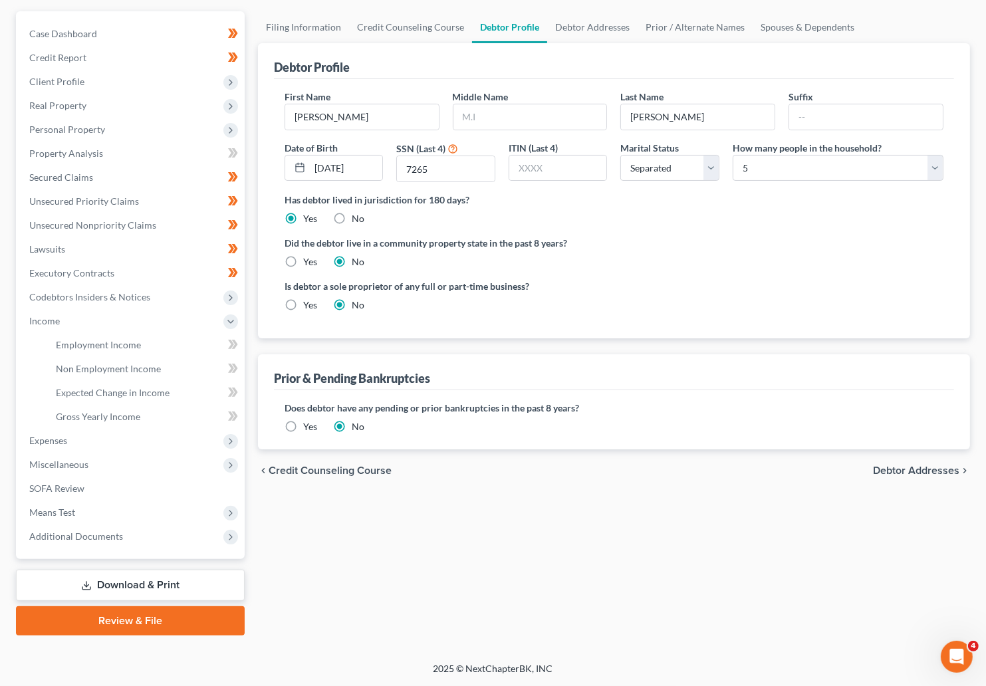
scroll to position [115, 0]
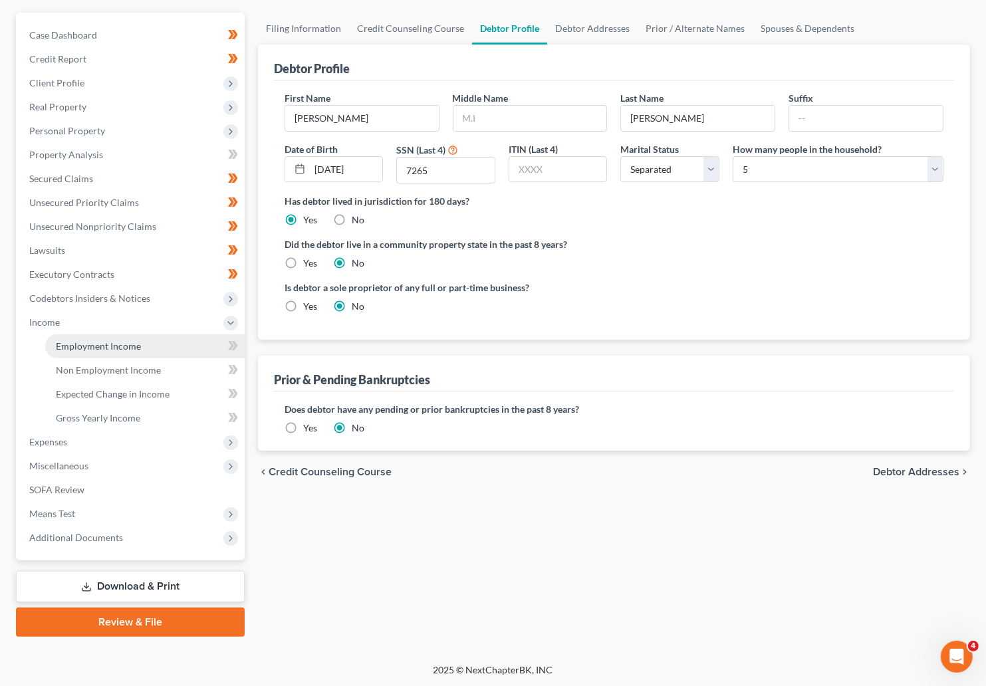
click at [102, 346] on span "Employment Income" at bounding box center [98, 346] width 85 height 11
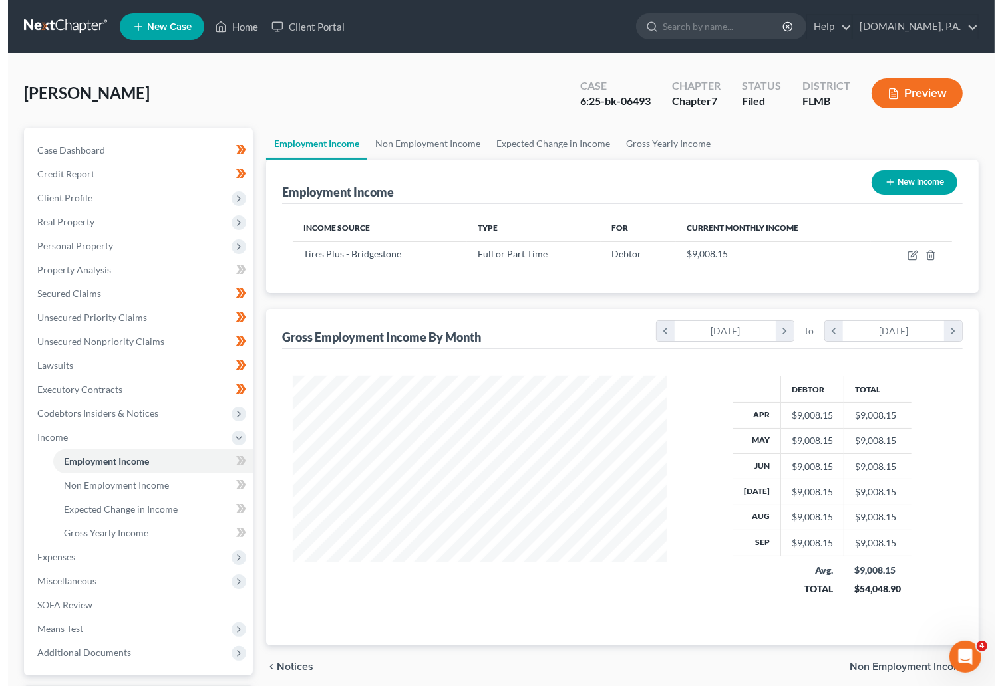
scroll to position [100, 0]
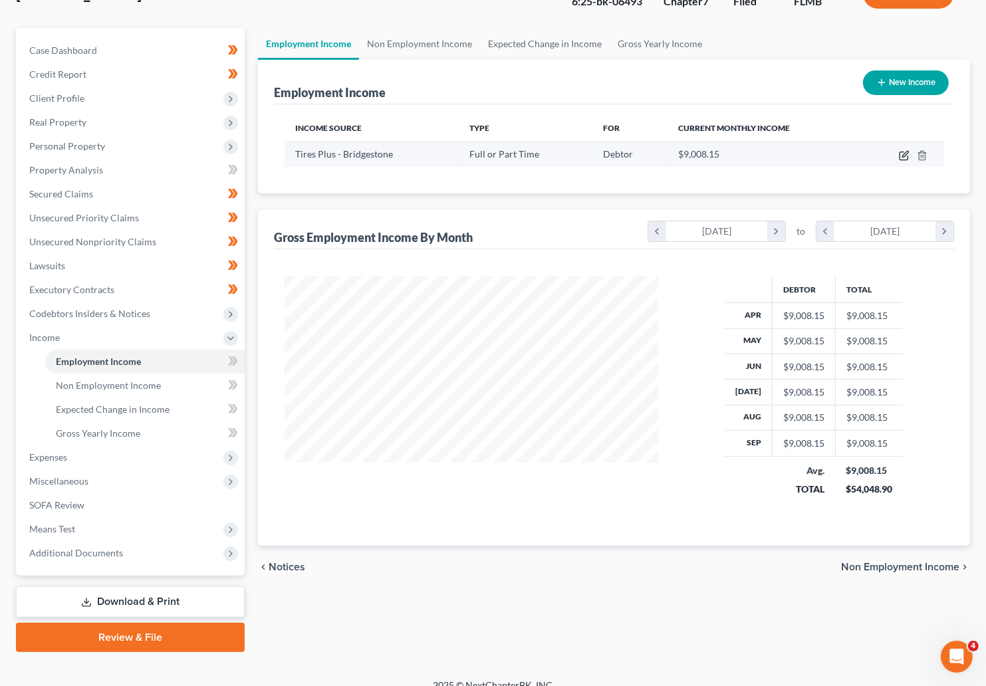
click at [748, 157] on icon "button" at bounding box center [904, 155] width 11 height 11
select select "0"
select select "9"
select select "0"
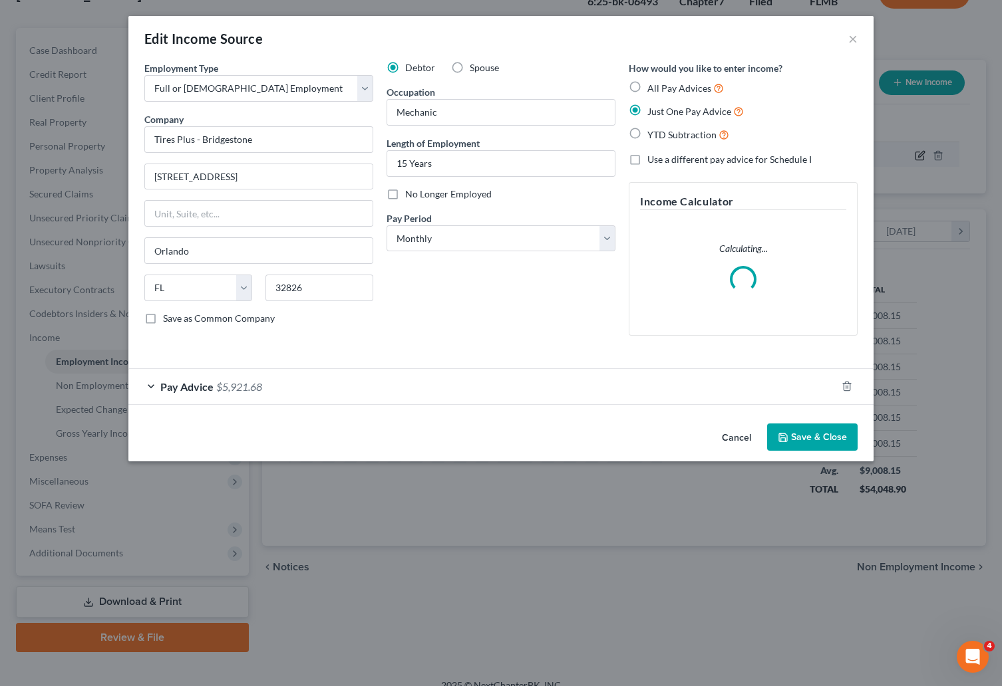
scroll to position [238, 406]
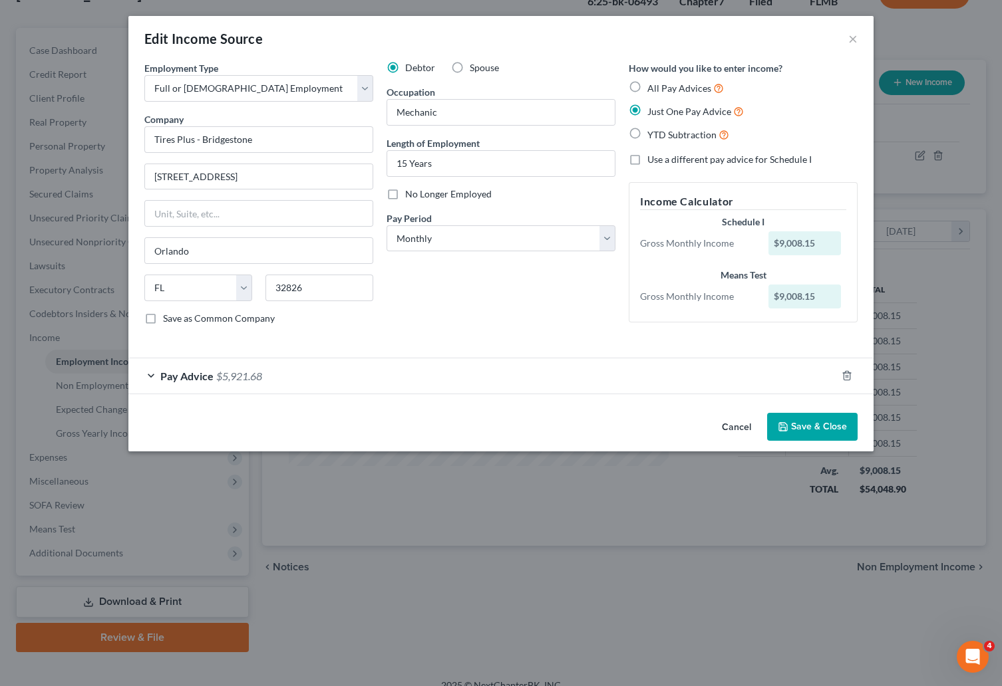
click at [150, 378] on div "Pay Advice $5,921.68" at bounding box center [482, 375] width 708 height 35
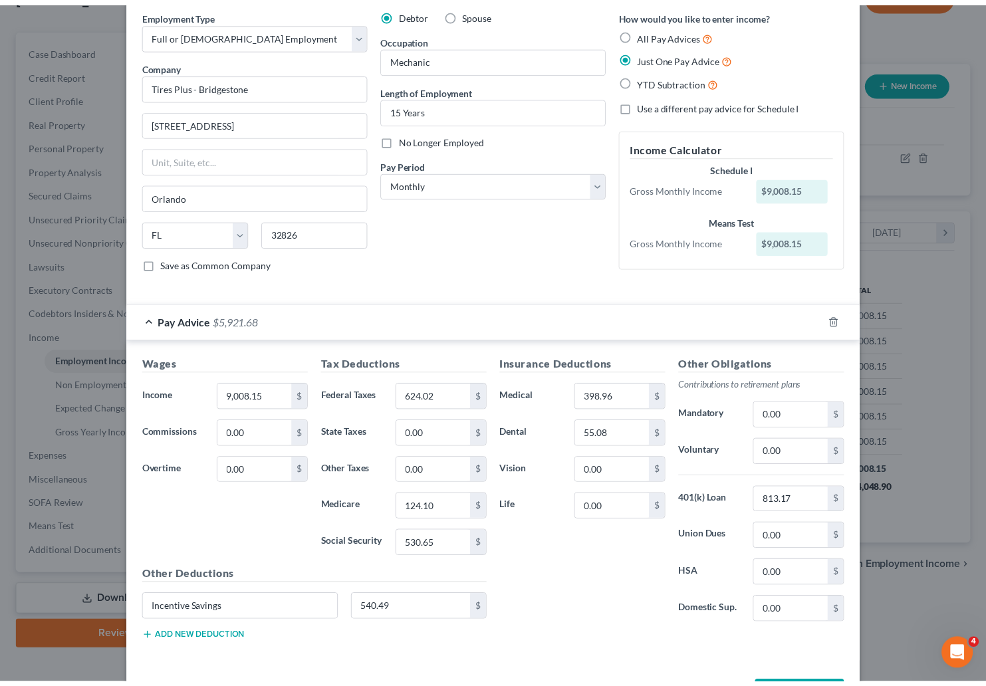
scroll to position [109, 0]
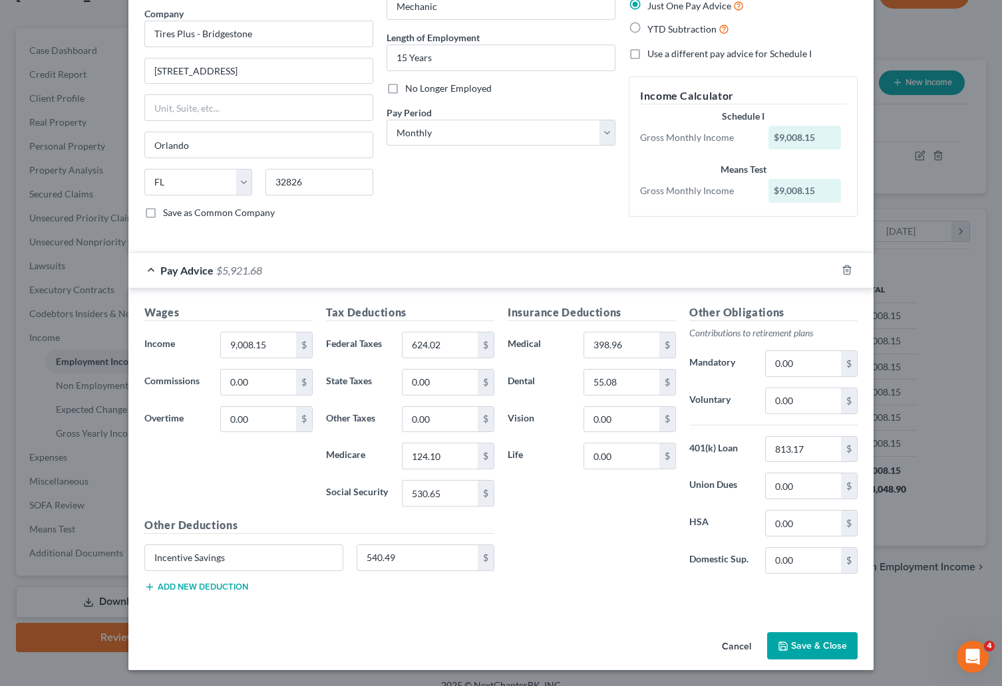
click at [748, 649] on button "Save & Close" at bounding box center [812, 647] width 90 height 28
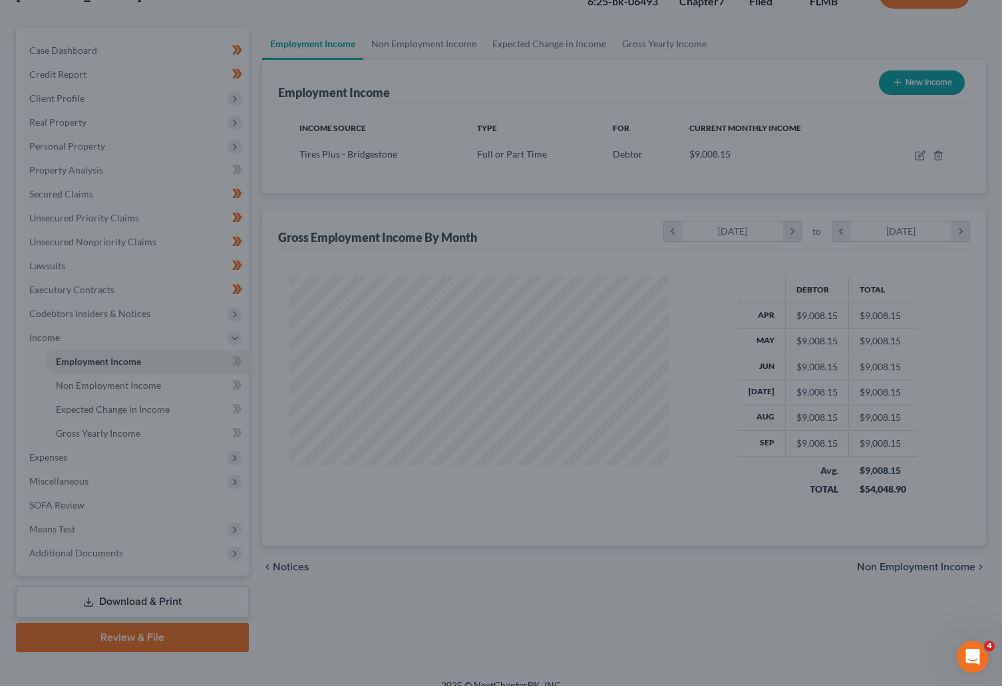
scroll to position [664867, 664707]
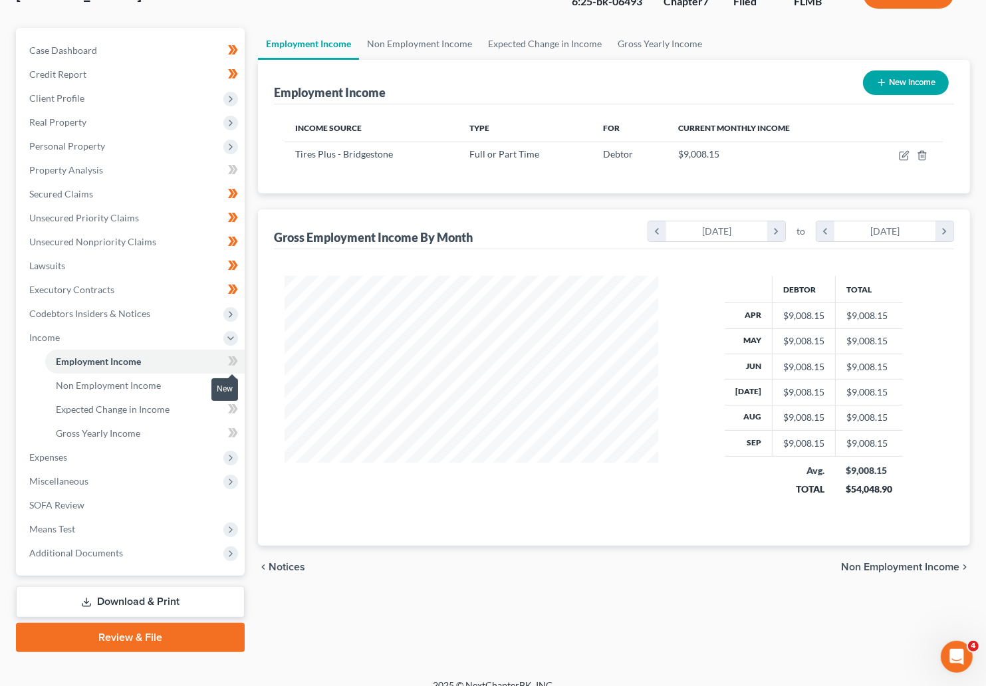
click at [229, 362] on icon at bounding box center [231, 360] width 6 height 9
click at [236, 363] on icon at bounding box center [233, 361] width 10 height 17
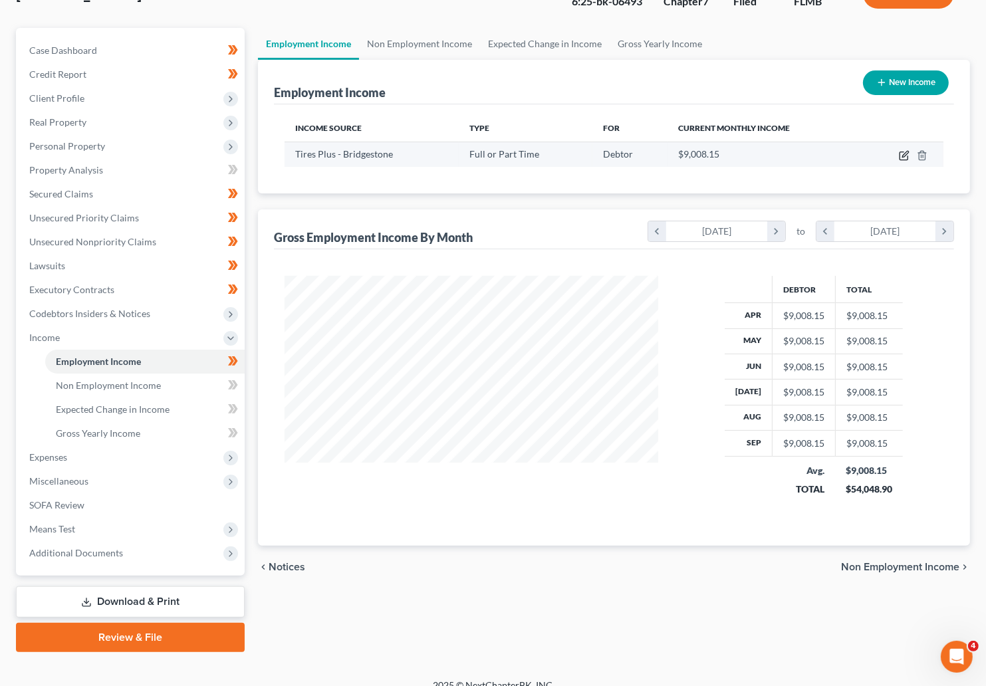
click at [748, 158] on icon "button" at bounding box center [904, 156] width 8 height 8
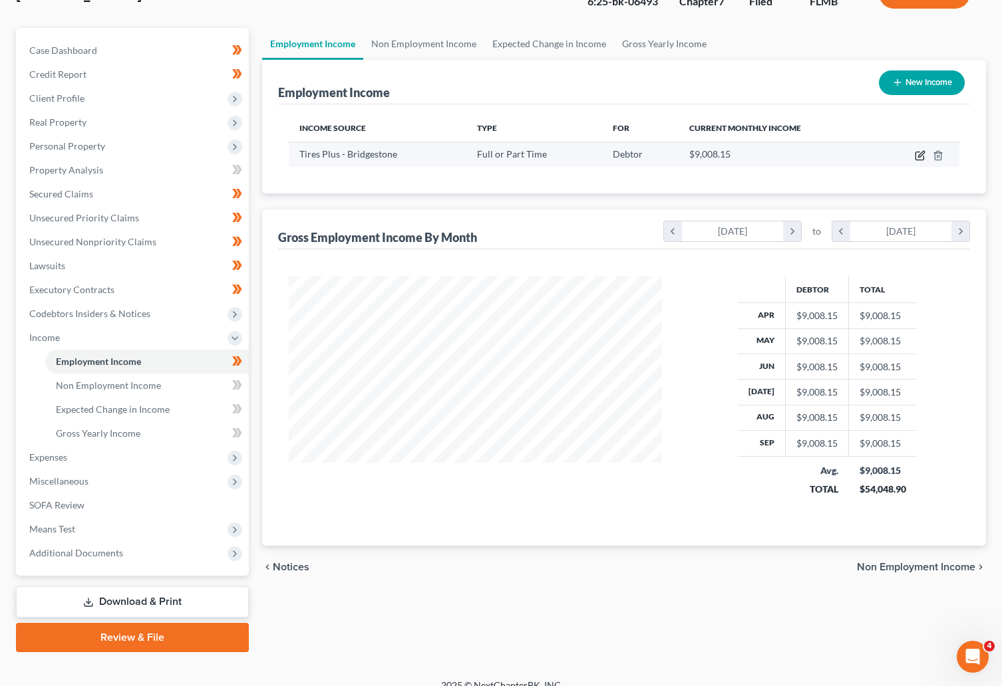
select select "0"
select select "9"
select select "0"
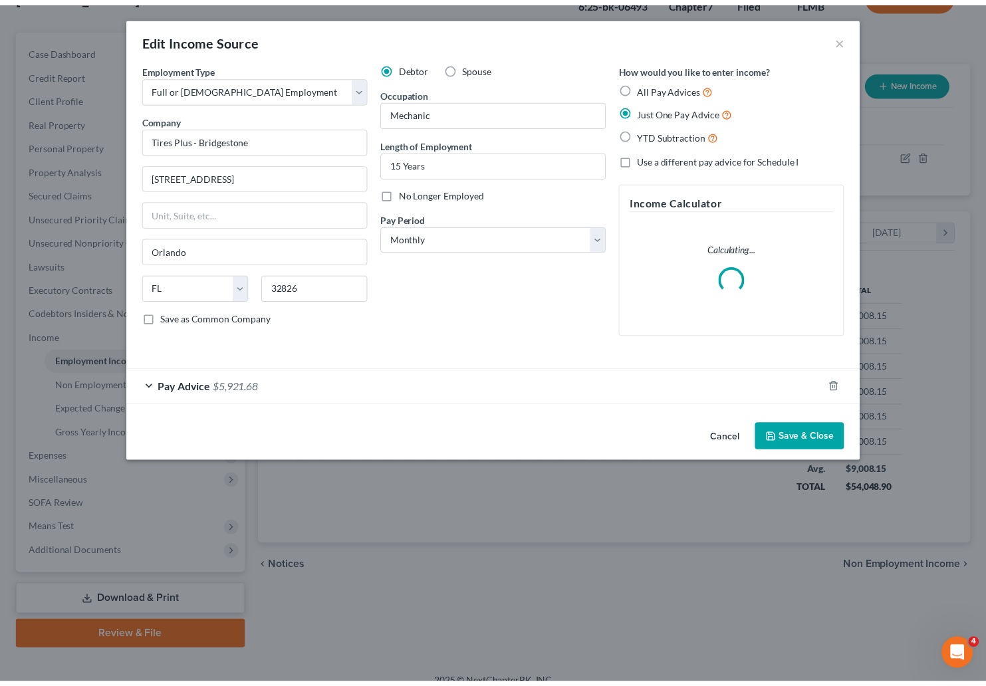
scroll to position [238, 406]
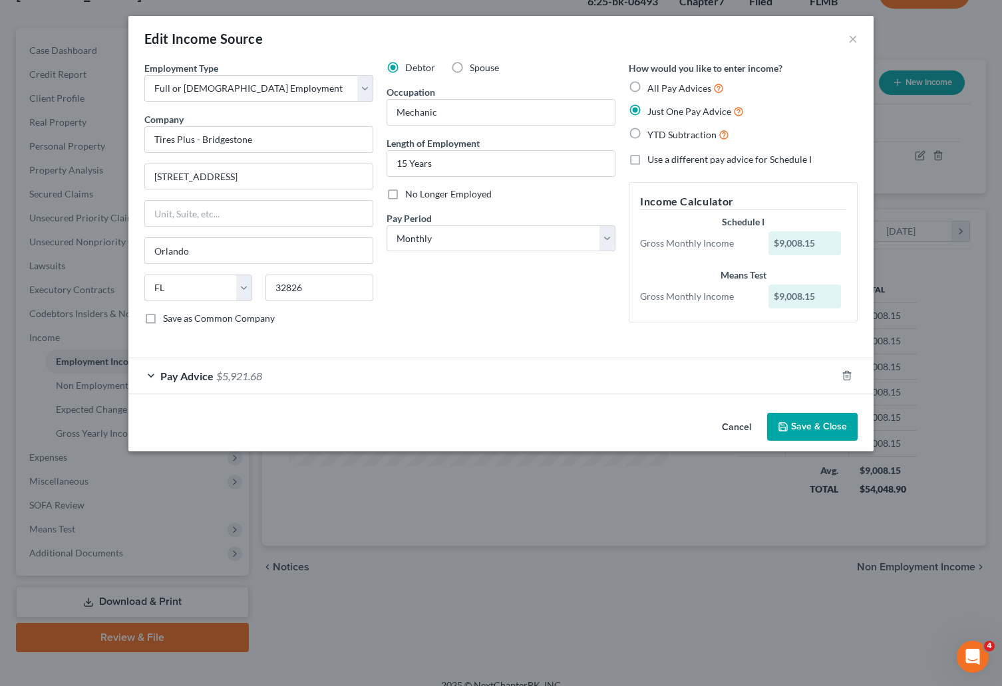
click at [743, 426] on button "Cancel" at bounding box center [736, 427] width 51 height 27
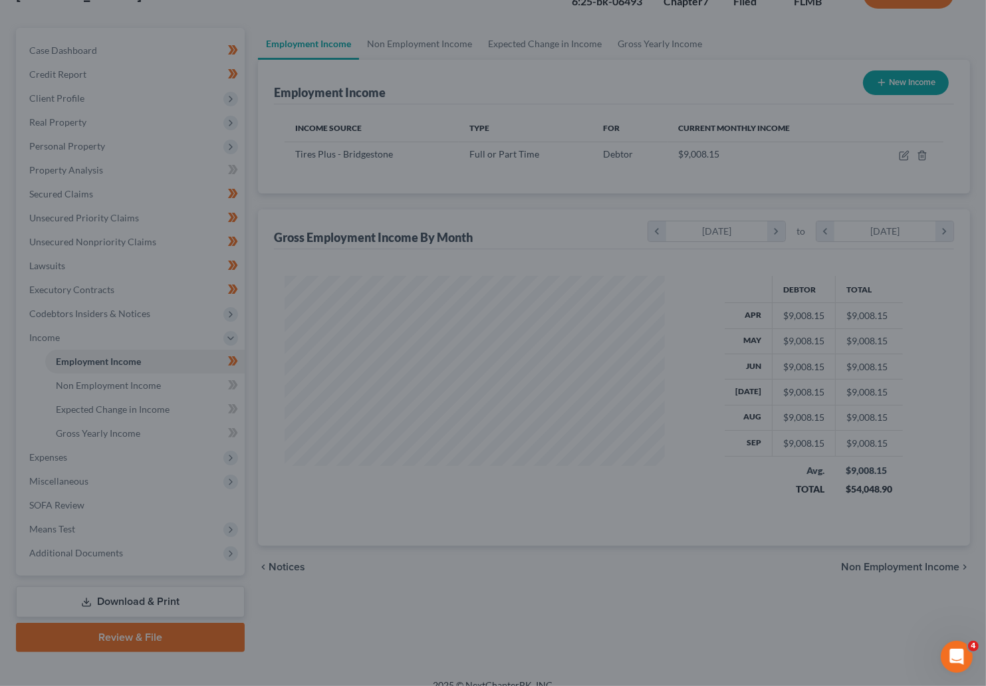
scroll to position [664867, 664707]
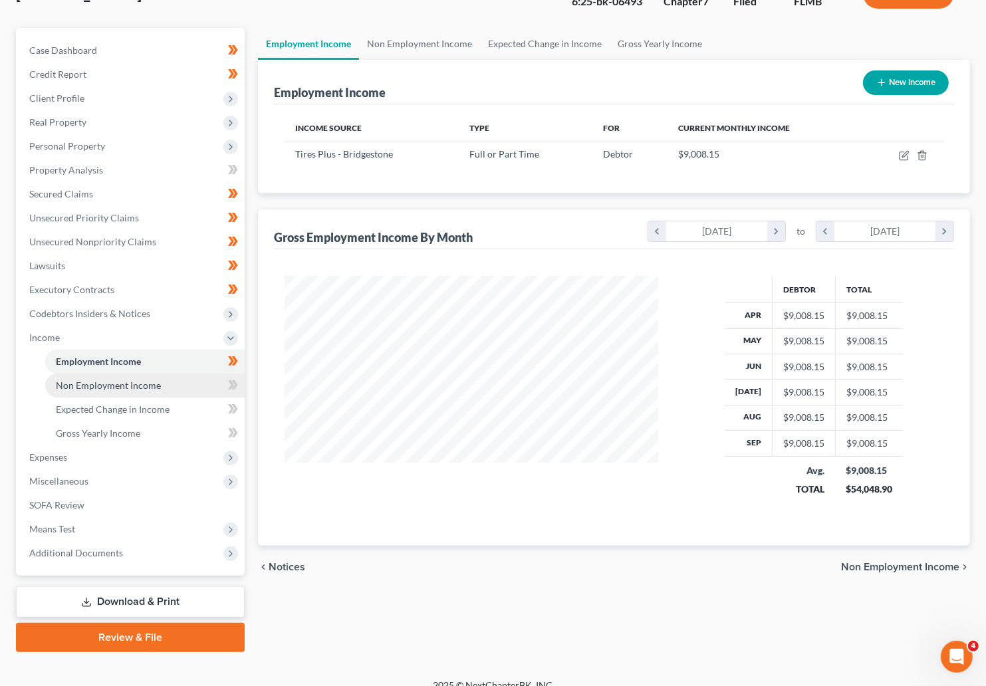
click at [124, 390] on span "Non Employment Income" at bounding box center [108, 385] width 105 height 11
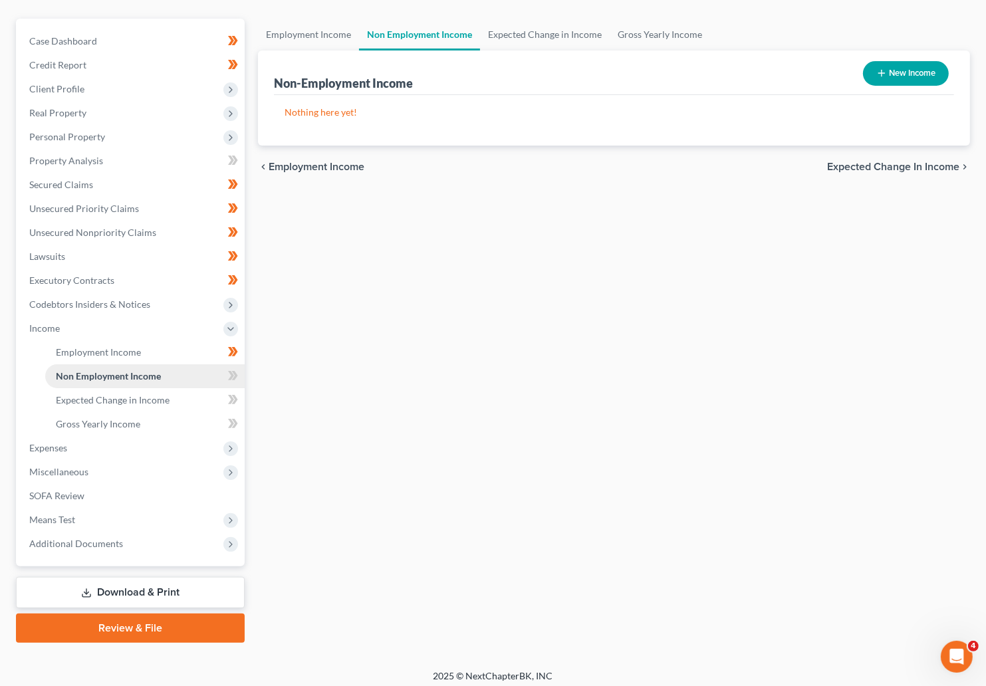
scroll to position [115, 0]
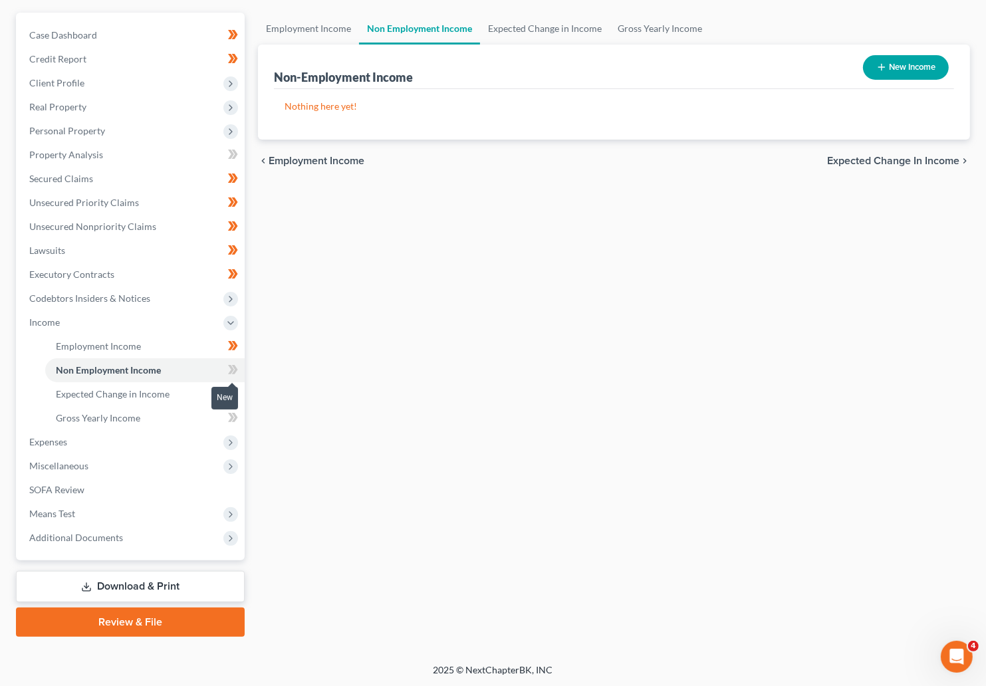
click at [229, 372] on icon at bounding box center [231, 369] width 6 height 9
click at [241, 367] on span at bounding box center [232, 372] width 23 height 20
click at [132, 396] on span "Expected Change in Income" at bounding box center [113, 393] width 114 height 11
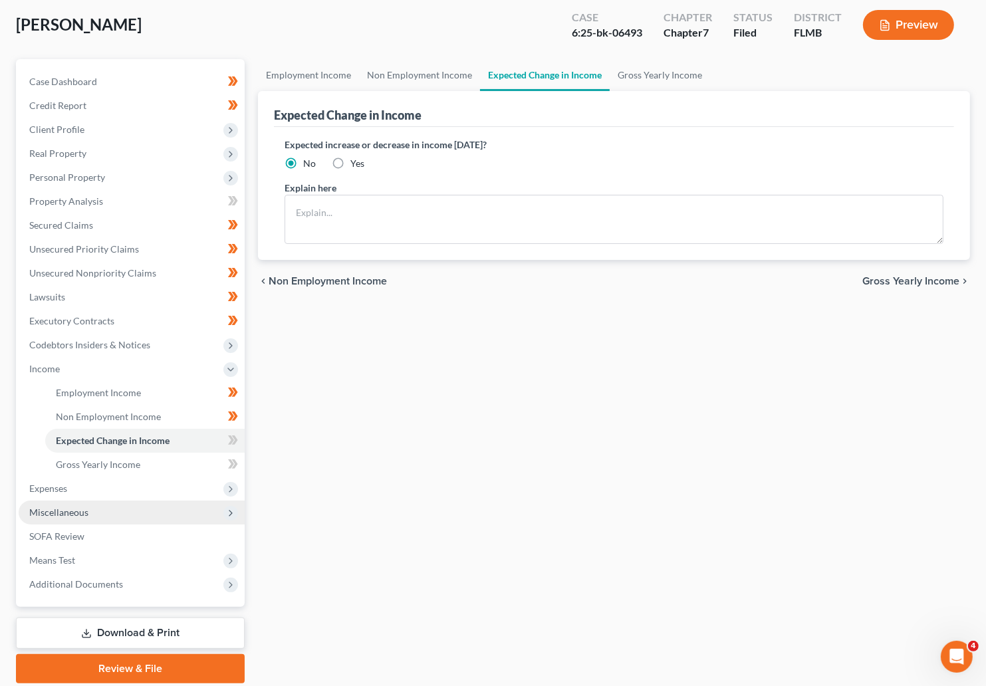
scroll to position [100, 0]
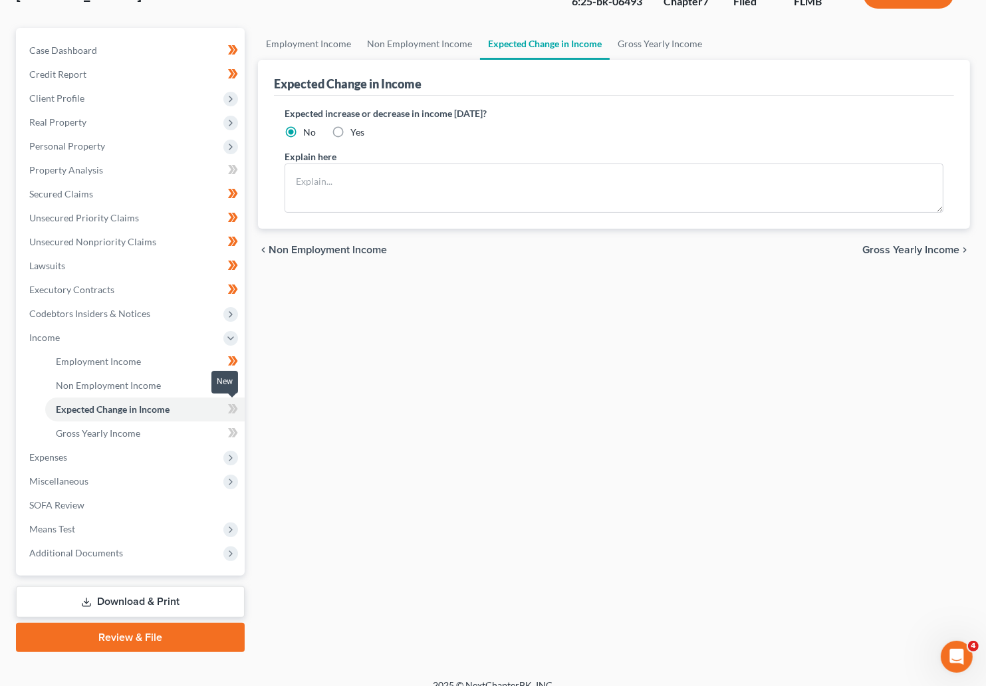
click at [233, 409] on icon at bounding box center [231, 408] width 6 height 9
click at [239, 407] on span at bounding box center [232, 411] width 23 height 20
click at [138, 433] on span "Gross Yearly Income" at bounding box center [98, 433] width 84 height 11
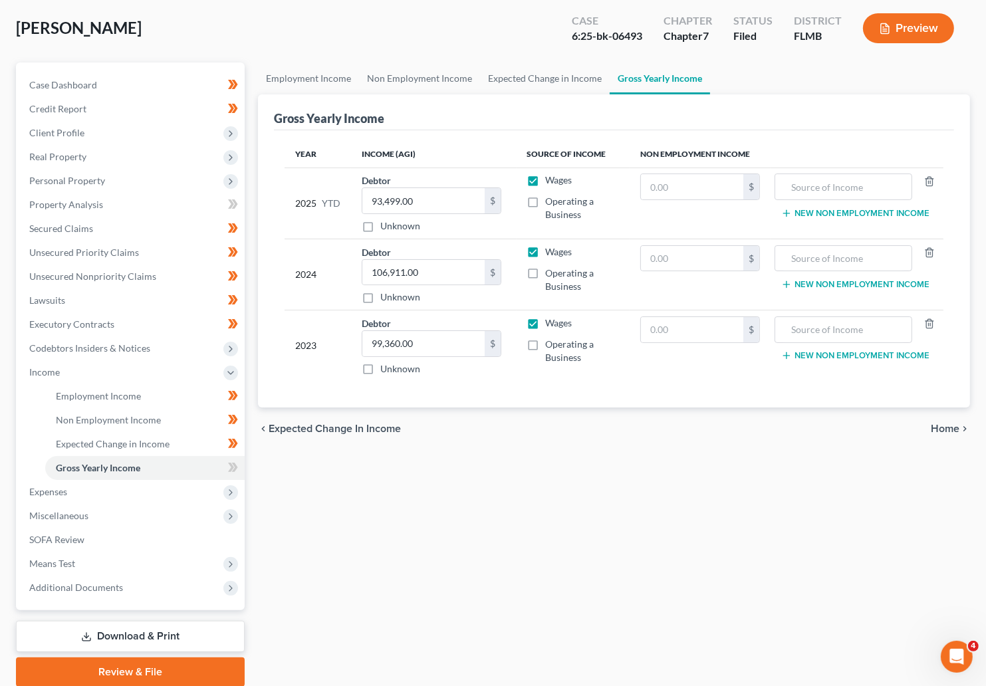
scroll to position [100, 0]
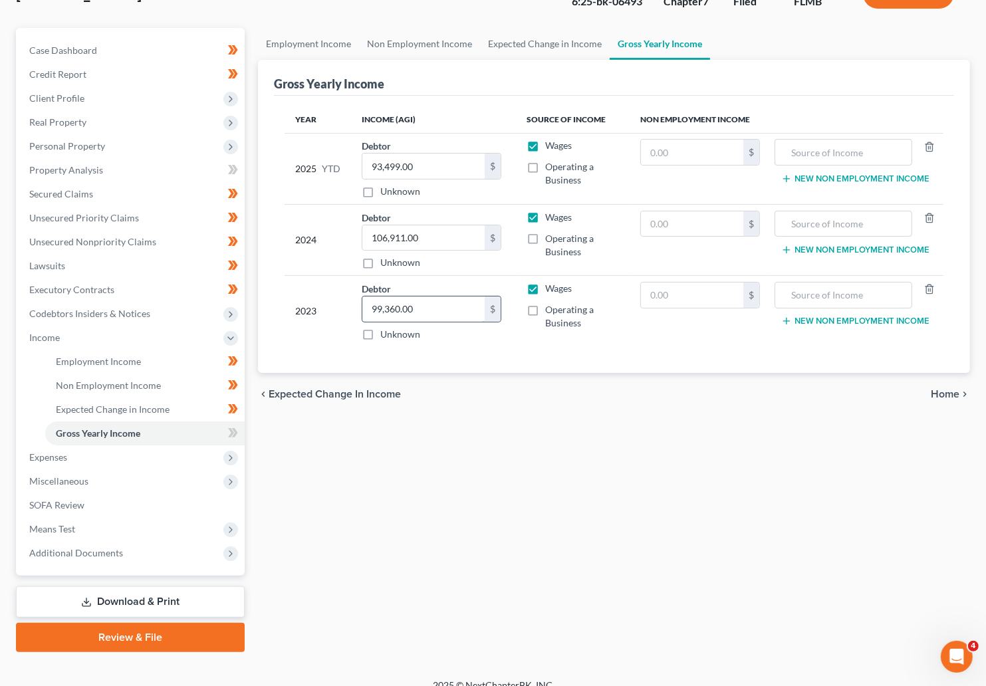
click at [426, 309] on input "99,360.00" at bounding box center [423, 309] width 122 height 25
click at [547, 346] on td "Wages Operating a Business" at bounding box center [574, 311] width 114 height 71
click at [417, 307] on input "85,191" at bounding box center [423, 309] width 122 height 25
click at [409, 305] on input "85,191" at bounding box center [423, 309] width 122 height 25
type input "85,191.00"
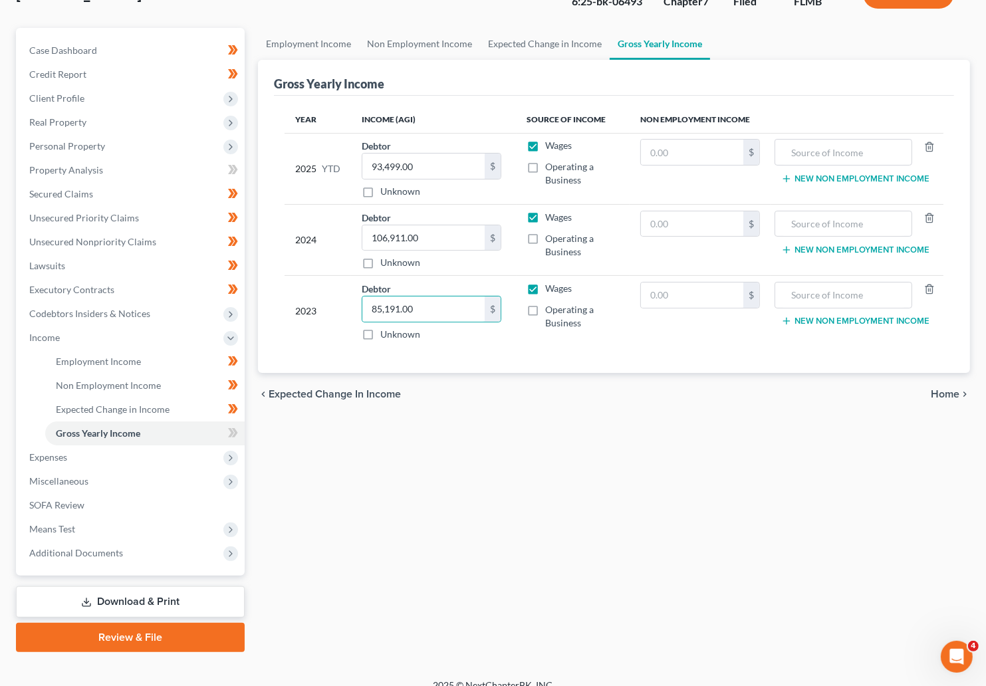
click at [505, 353] on div "Year Income (AGI) Source of Income Non Employment Income 2025 YTD Debtor 93,499…" at bounding box center [614, 235] width 680 height 278
click at [422, 235] on input "106,911.00" at bounding box center [423, 237] width 122 height 25
type input "77,414.00"
click at [458, 359] on div "Year Income (AGI) Source of Income Non Employment Income 2025 YTD Debtor 93,499…" at bounding box center [614, 235] width 680 height 278
click at [421, 163] on input "93,499.00" at bounding box center [423, 166] width 122 height 25
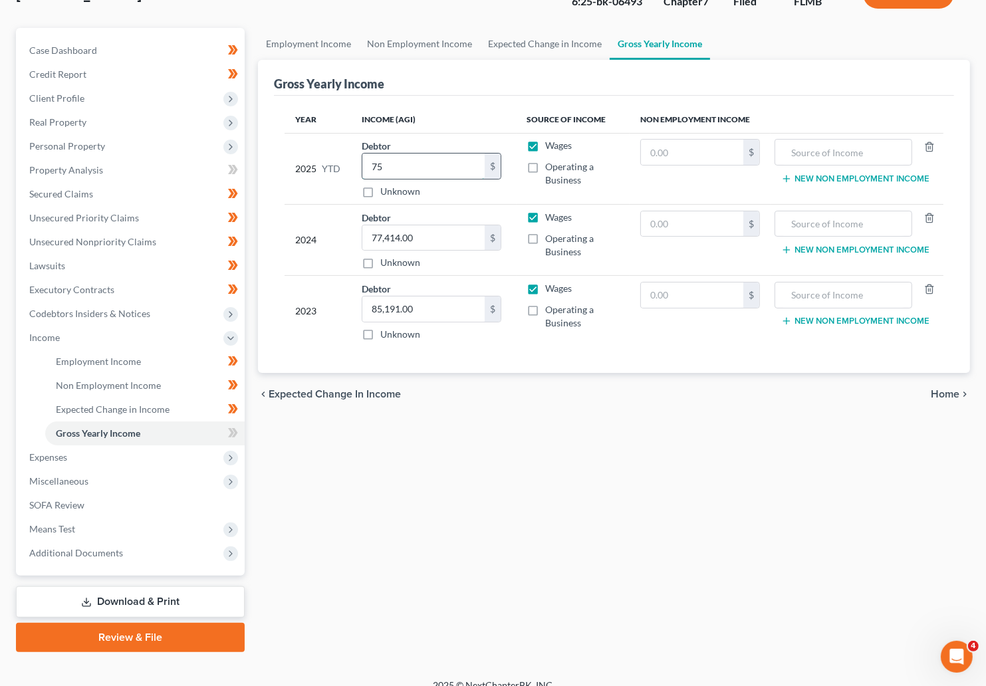
type input "7"
type input "75,520.00"
click at [489, 355] on div "Year Income (AGI) Source of Income Non Employment Income 2025 YTD Debtor 75,520…" at bounding box center [614, 235] width 680 height 278
click at [229, 426] on icon at bounding box center [233, 433] width 10 height 17
click at [234, 430] on icon at bounding box center [234, 432] width 6 height 9
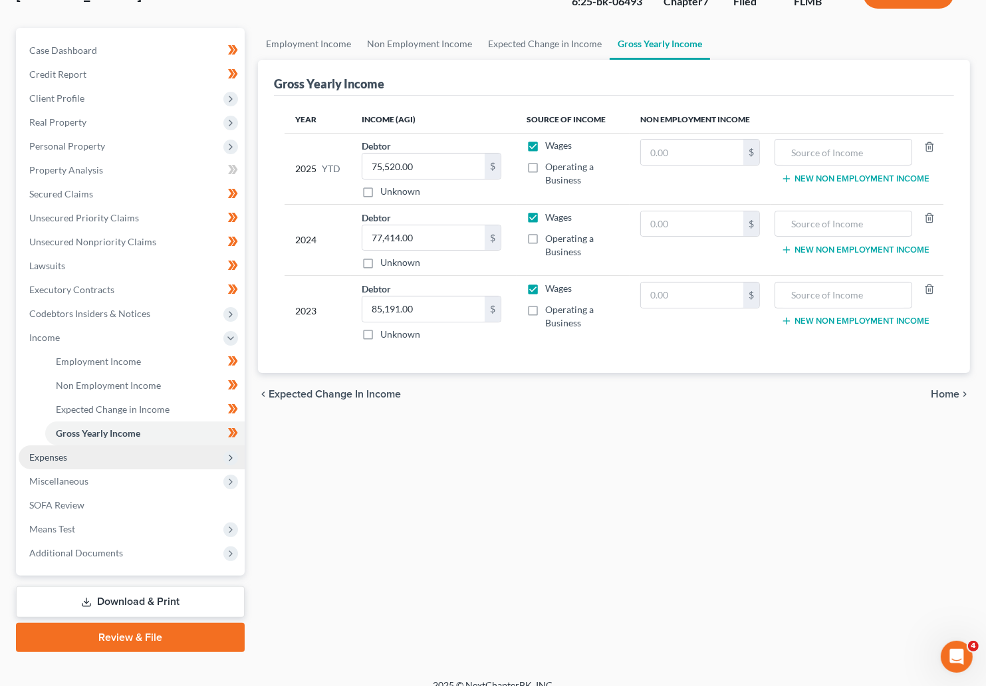
click at [59, 461] on span "Expenses" at bounding box center [48, 457] width 38 height 11
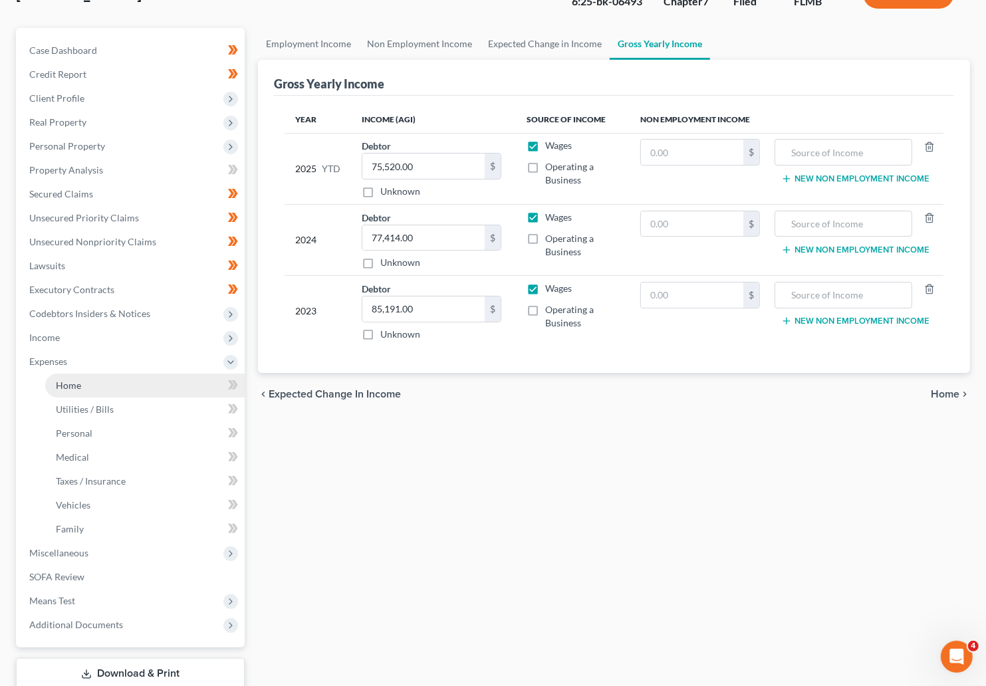
click at [71, 387] on span "Home" at bounding box center [68, 385] width 25 height 11
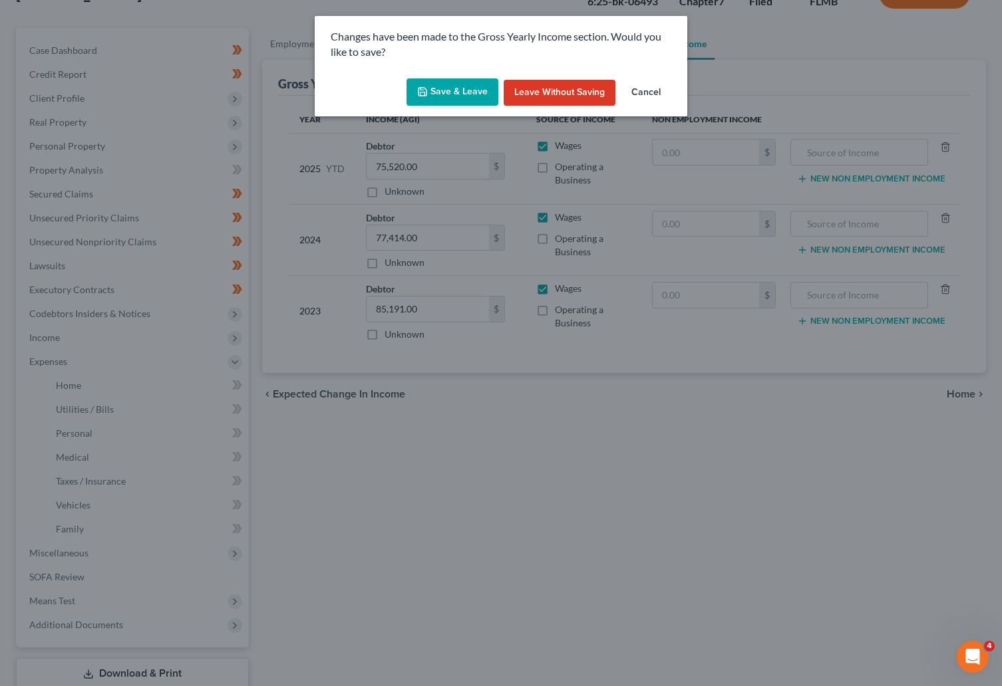
click at [434, 86] on button "Save & Leave" at bounding box center [452, 92] width 92 height 28
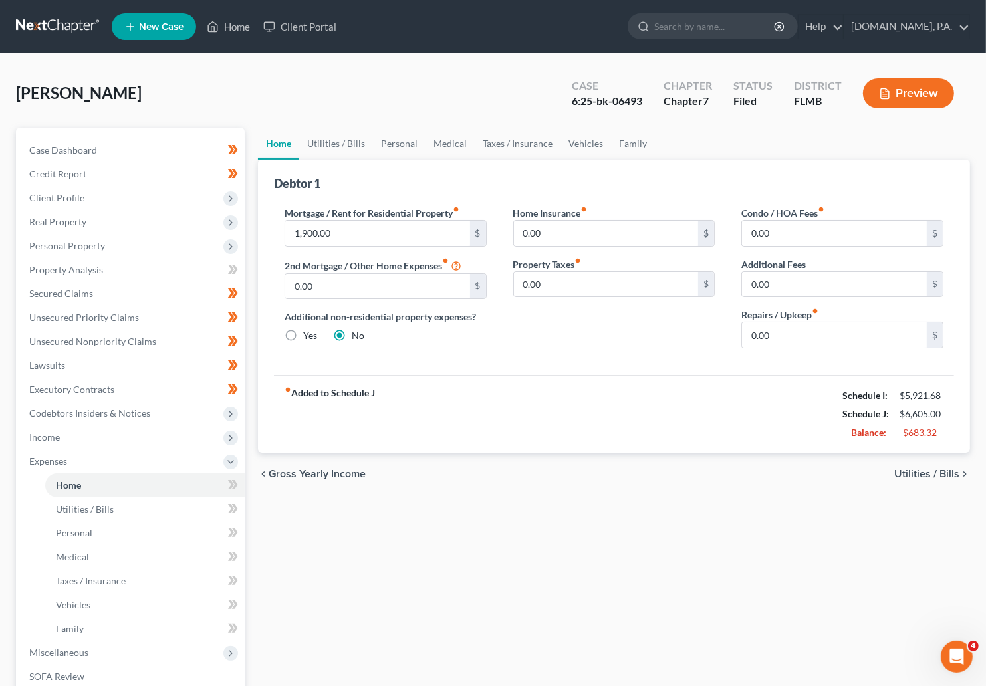
click at [748, 471] on span "Utilities / Bills" at bounding box center [927, 474] width 65 height 11
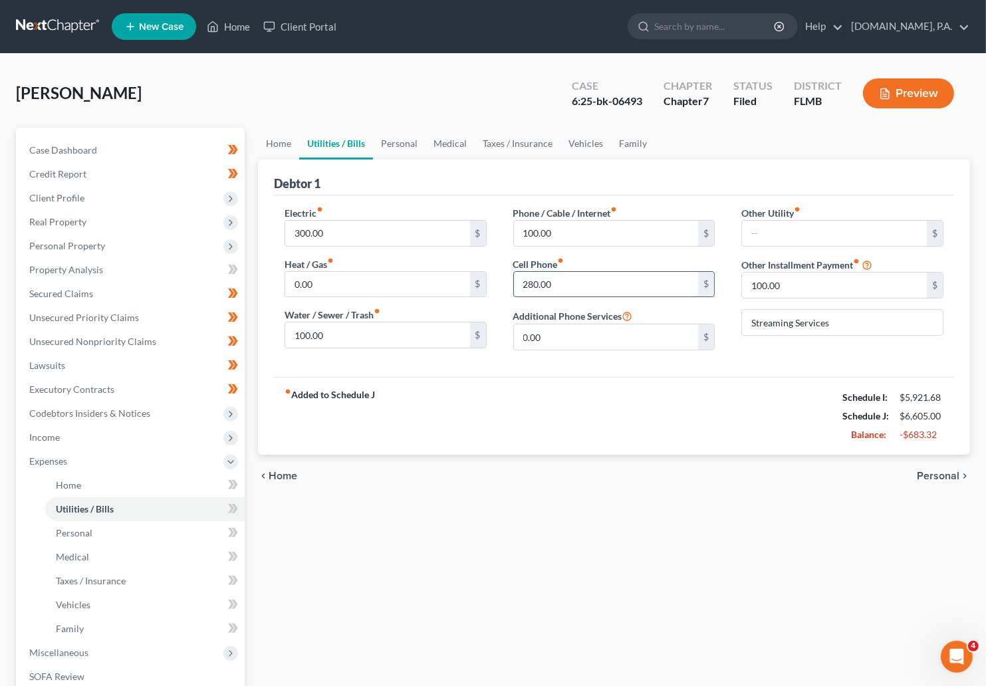
click at [568, 283] on input "280.00" at bounding box center [606, 284] width 185 height 25
type input "3"
type input "250"
click at [502, 421] on div "fiber_manual_record Added to Schedule J Schedule I: $5,921.68 Schedule J: $6,57…" at bounding box center [614, 416] width 680 height 78
click at [748, 471] on span "Personal" at bounding box center [938, 476] width 43 height 11
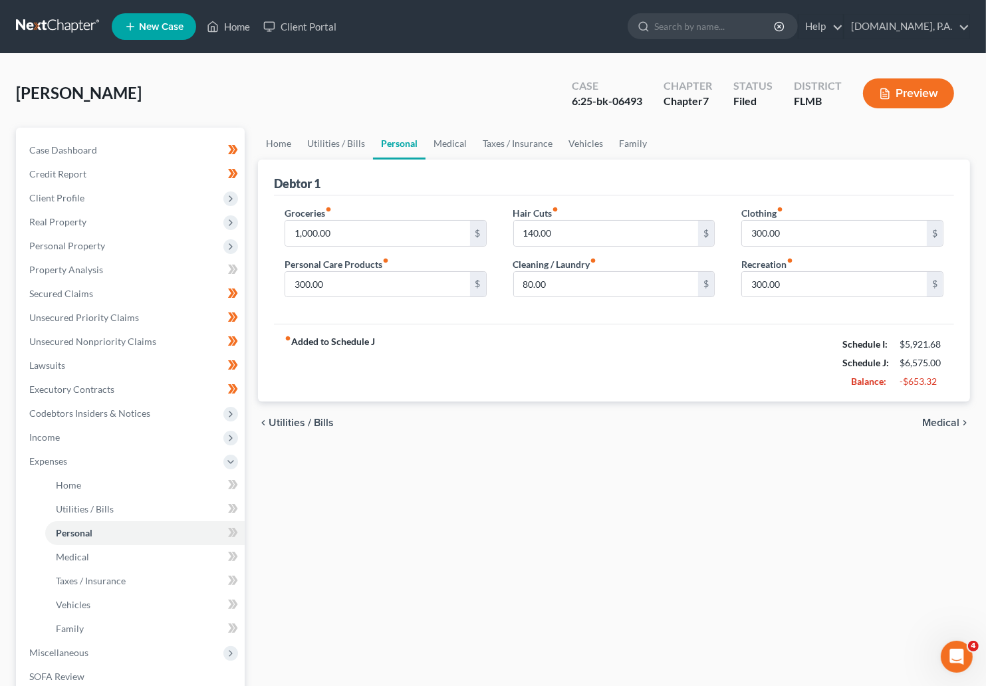
click at [748, 422] on span "Medical" at bounding box center [941, 423] width 37 height 11
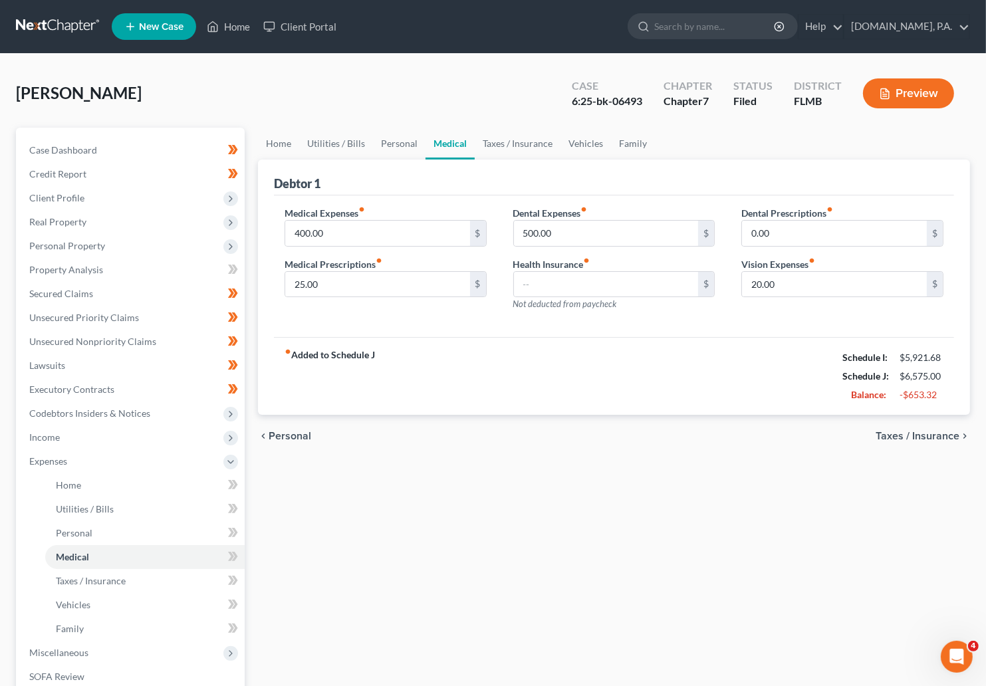
click at [748, 434] on span "Taxes / Insurance" at bounding box center [918, 436] width 84 height 11
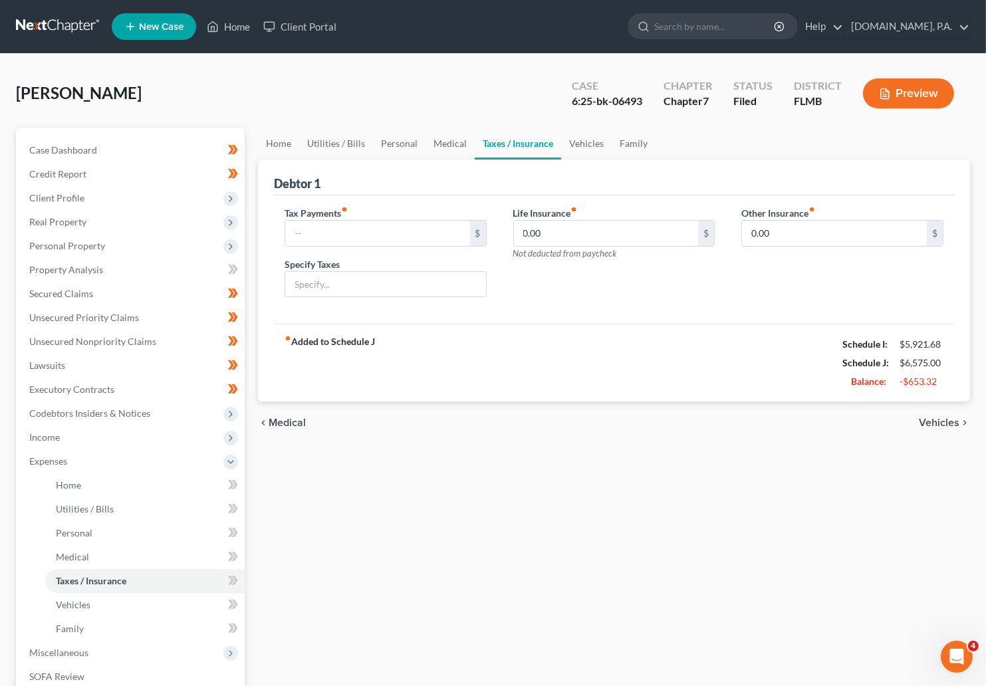
click at [748, 423] on span "Vehicles" at bounding box center [939, 423] width 41 height 11
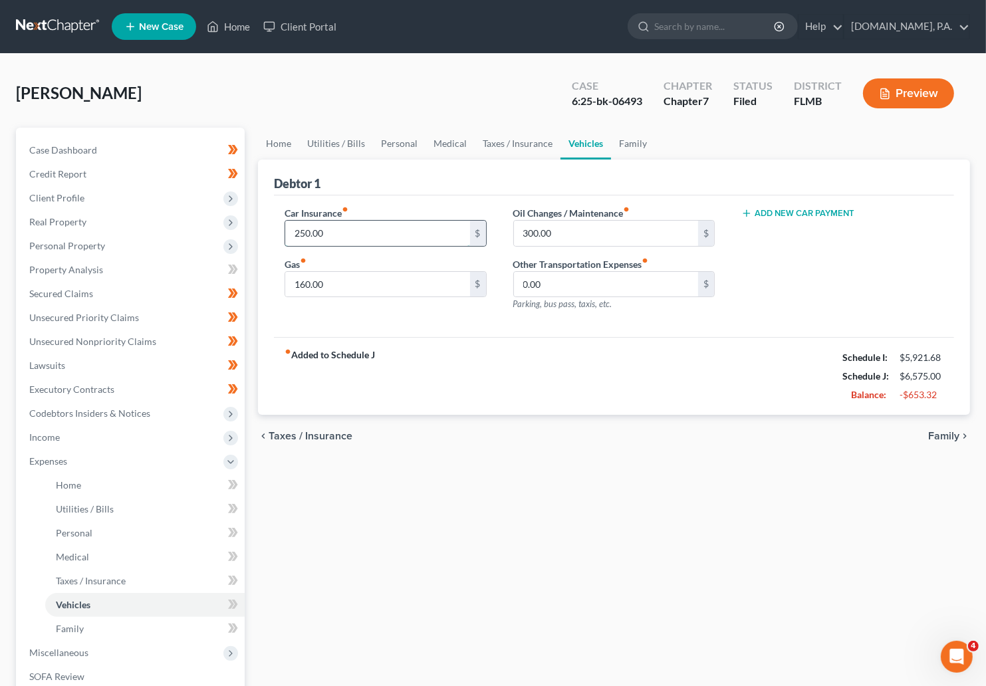
click at [343, 238] on input "250.00" at bounding box center [377, 233] width 185 height 25
type input "6"
type input "250"
click at [466, 388] on div "fiber_manual_record Added to Schedule J Schedule I: $5,921.68 Schedule J: $6,57…" at bounding box center [614, 376] width 680 height 78
click at [571, 235] on input "300.00" at bounding box center [606, 233] width 185 height 25
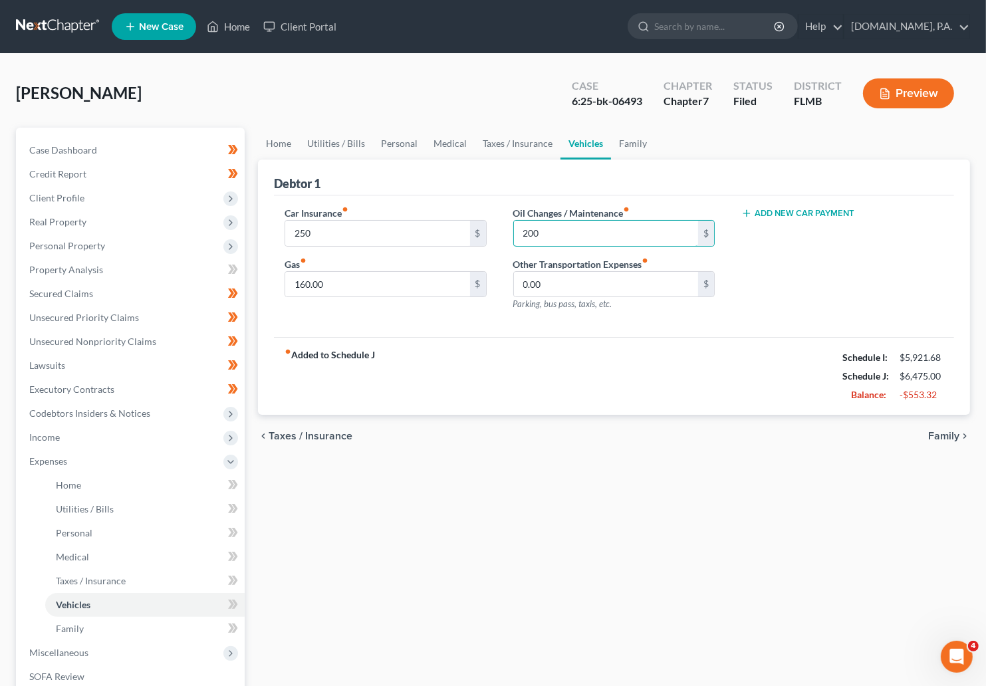
type input "200"
click at [622, 370] on div "fiber_manual_record Added to Schedule J Schedule I: $5,921.68 Schedule J: $6,47…" at bounding box center [614, 376] width 680 height 78
click at [748, 438] on span "Family" at bounding box center [943, 436] width 31 height 11
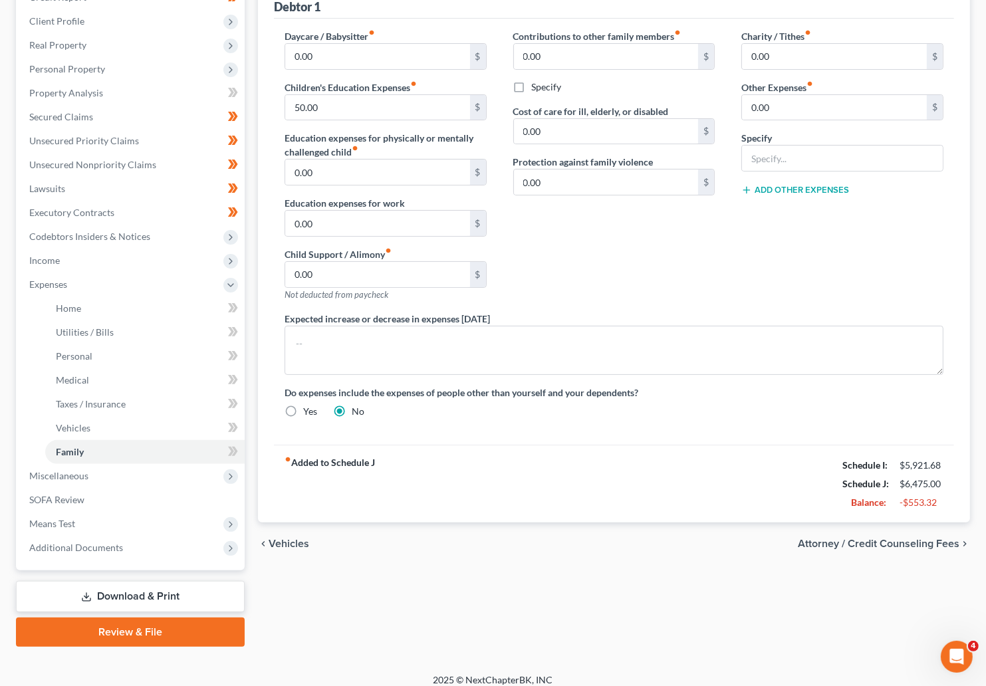
scroll to position [188, 0]
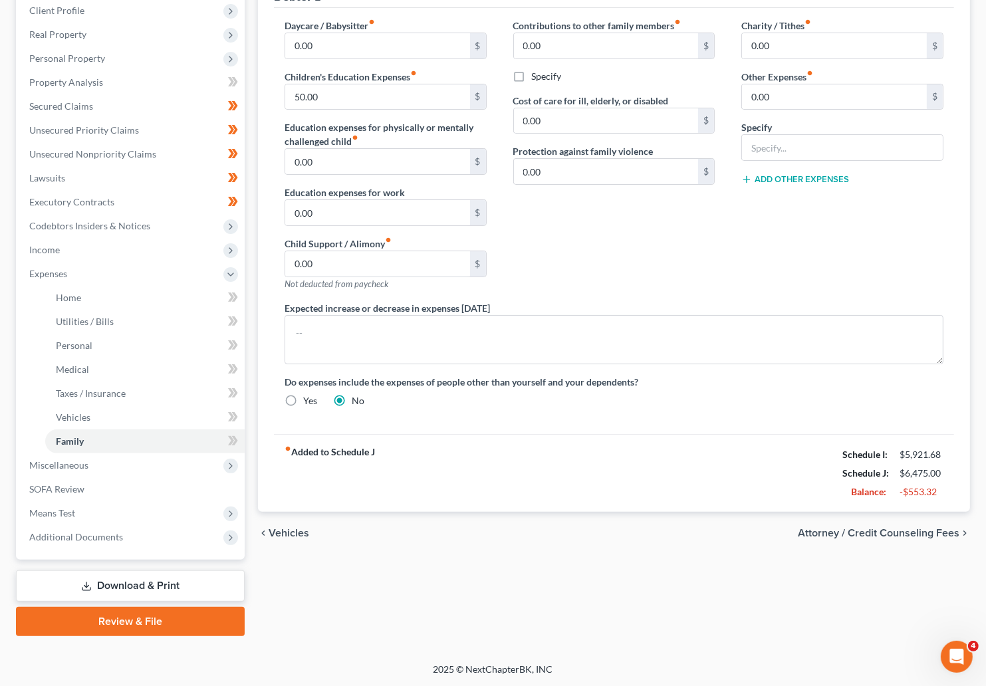
click at [297, 532] on span "Vehicles" at bounding box center [289, 533] width 41 height 11
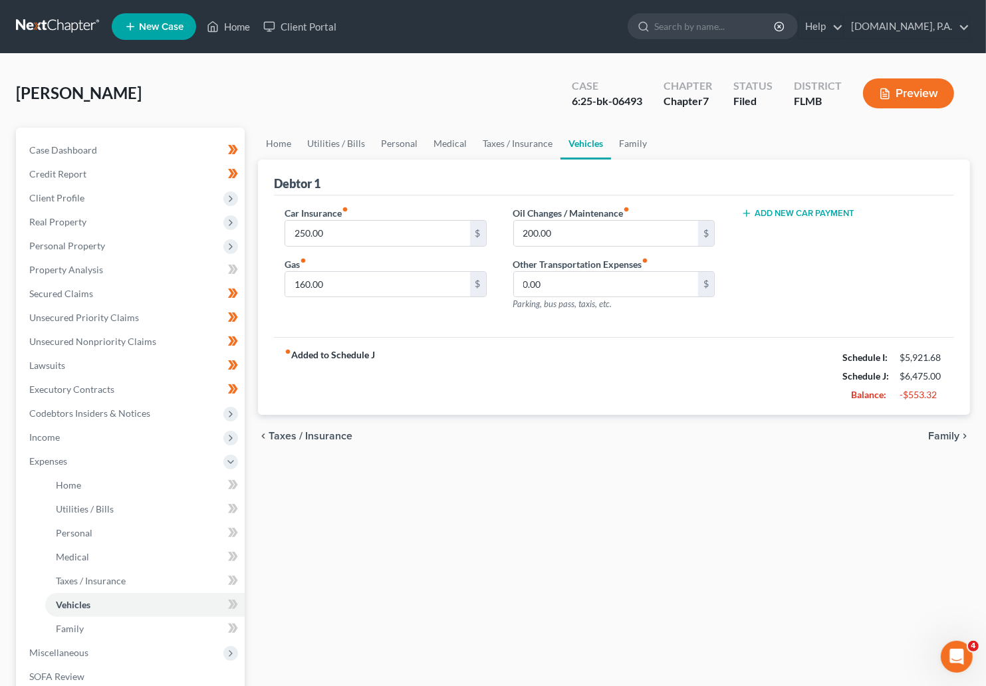
click at [307, 438] on span "Taxes / Insurance" at bounding box center [311, 436] width 84 height 11
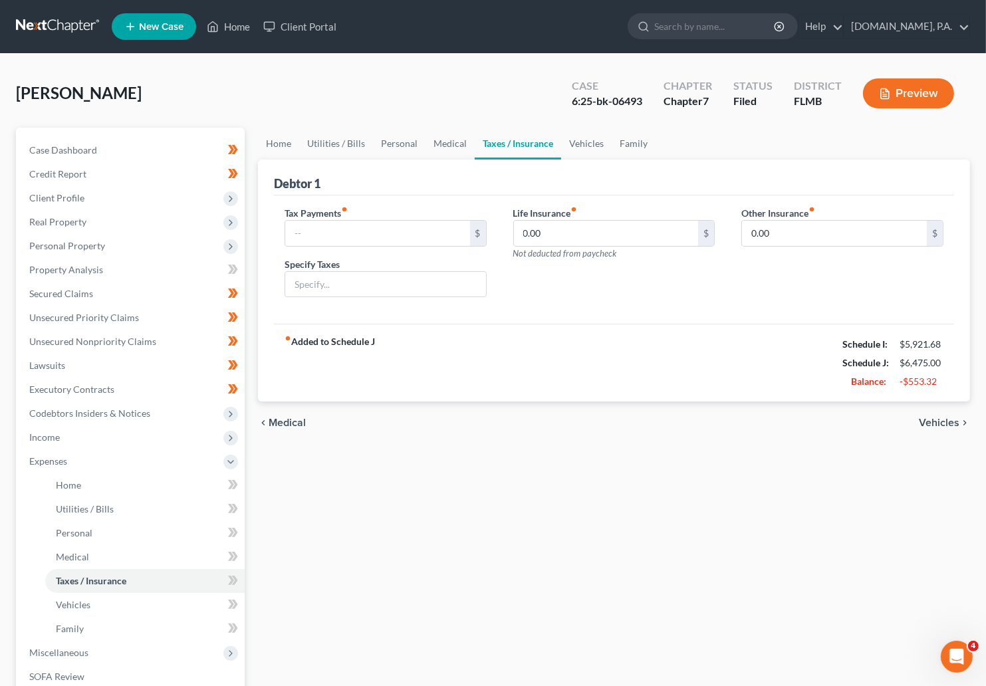
click at [292, 424] on span "Medical" at bounding box center [287, 423] width 37 height 11
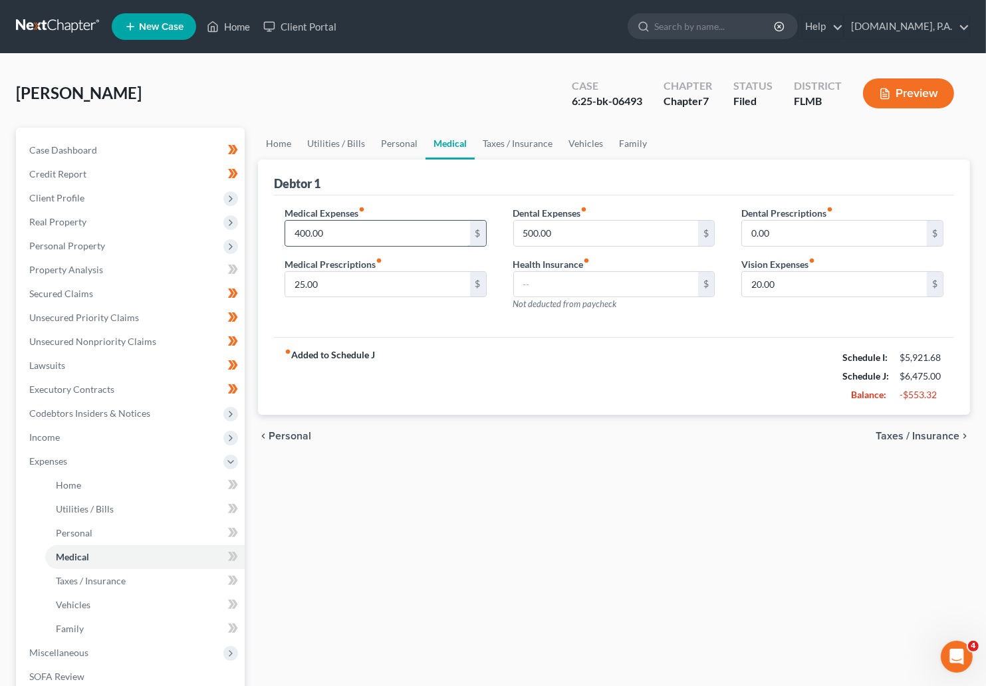
click at [333, 237] on input "400.00" at bounding box center [377, 233] width 185 height 25
type input "300.00"
click at [566, 241] on input "500.00" at bounding box center [606, 233] width 185 height 25
type input "250"
click at [565, 370] on div "fiber_manual_record Added to Schedule J Schedule I: $5,921.68 Schedule J: $6,12…" at bounding box center [614, 376] width 680 height 78
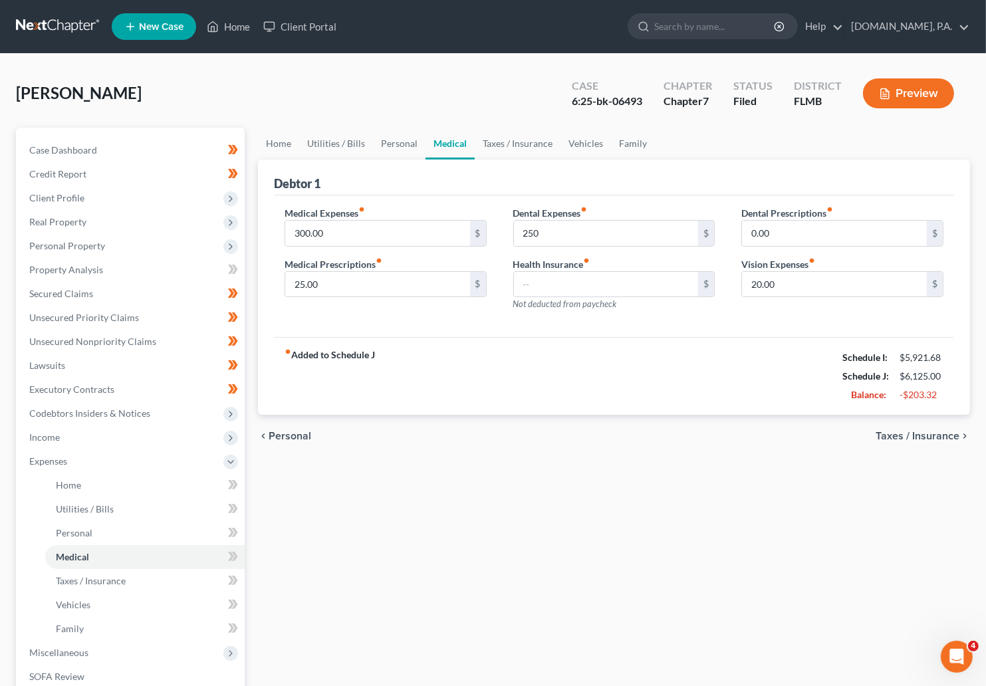
click at [296, 436] on span "Personal" at bounding box center [290, 436] width 43 height 11
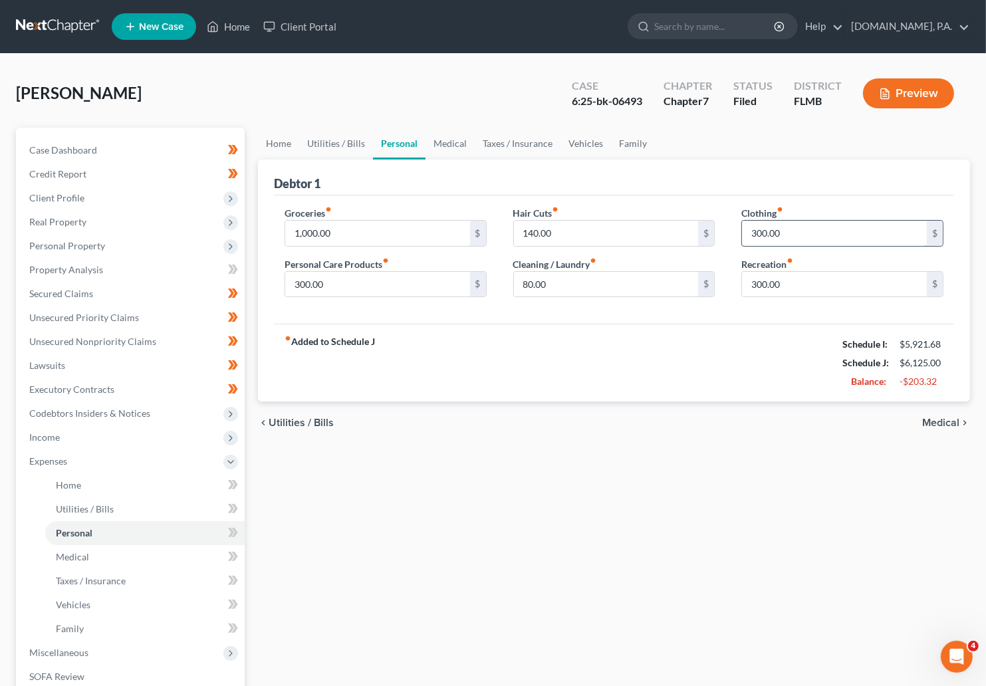
click at [748, 229] on input "300.00" at bounding box center [834, 233] width 185 height 25
type input "250"
click at [562, 233] on input "140.00" at bounding box center [606, 233] width 185 height 25
type input "120"
click at [340, 283] on input "300.00" at bounding box center [377, 284] width 185 height 25
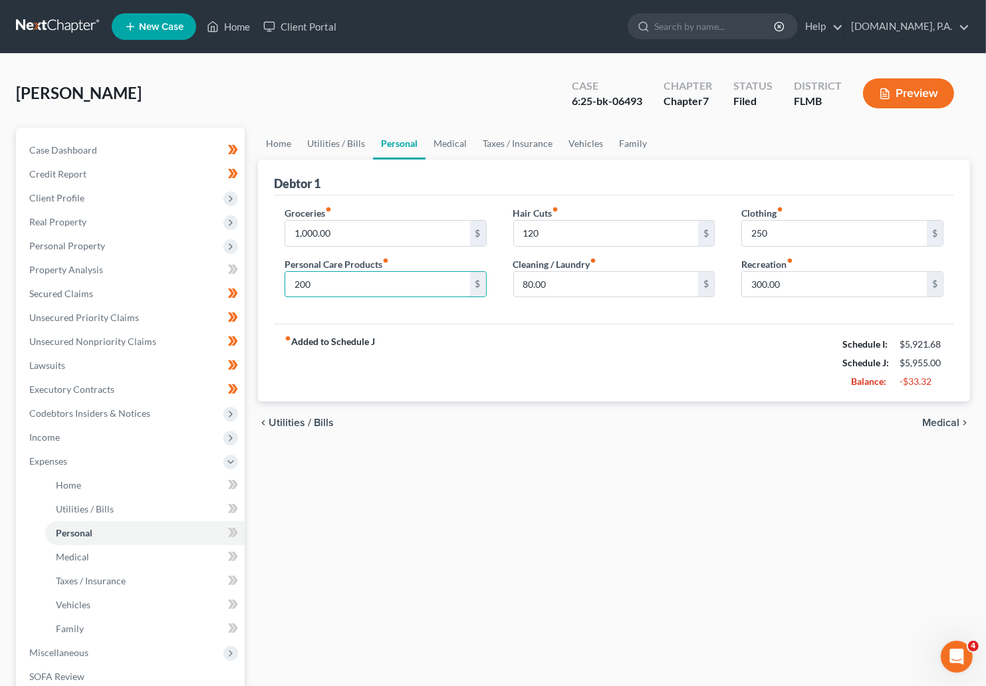
type input "200"
drag, startPoint x: 478, startPoint y: 378, endPoint x: 525, endPoint y: 347, distance: 56.1
click at [478, 378] on div "fiber_manual_record Added to Schedule J Schedule I: $5,921.68 Schedule J: $5,95…" at bounding box center [614, 363] width 680 height 78
click at [292, 419] on span "Utilities / Bills" at bounding box center [301, 423] width 65 height 11
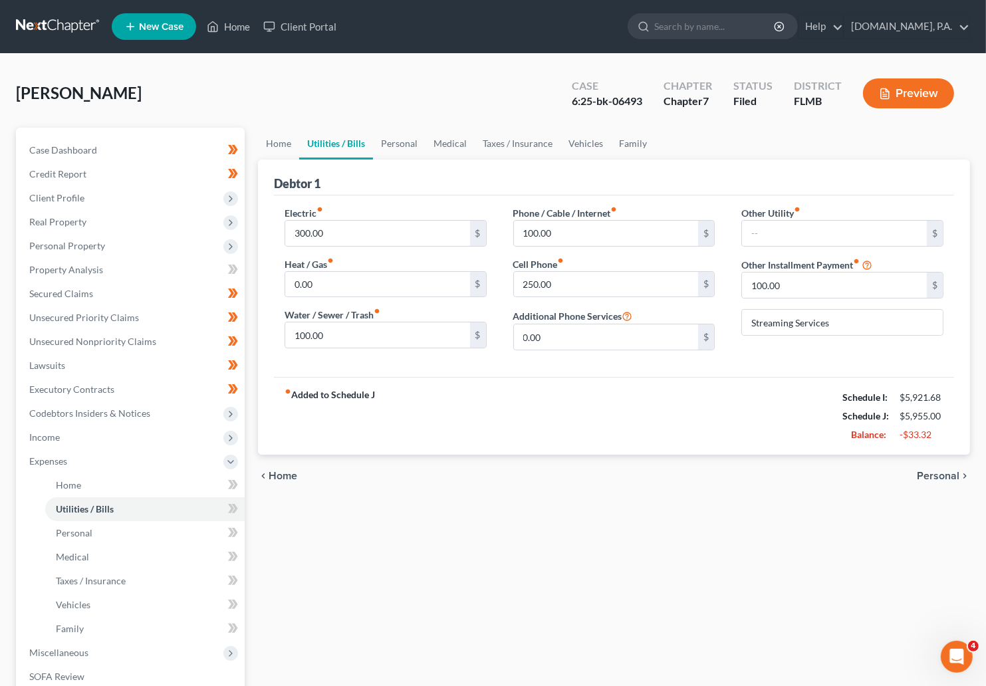
click at [277, 474] on span "Home" at bounding box center [283, 476] width 29 height 11
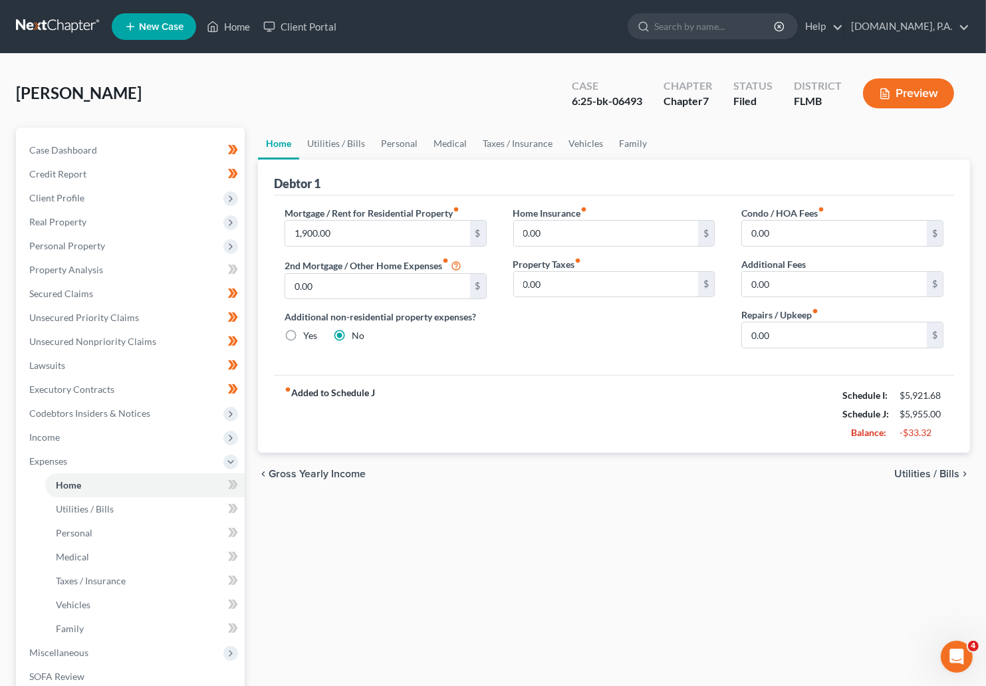
click at [748, 474] on span "Utilities / Bills" at bounding box center [927, 474] width 65 height 11
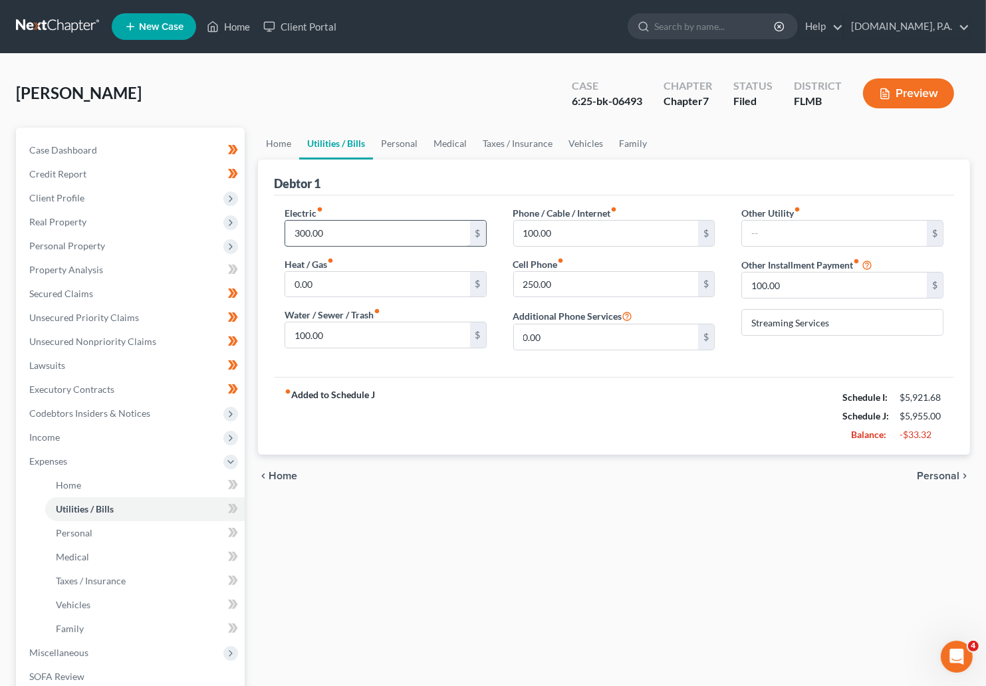
click at [315, 229] on input "300.00" at bounding box center [377, 233] width 185 height 25
click at [621, 428] on div "fiber_manual_record Added to Schedule J Schedule I: $5,921.68 Schedule J: $5,95…" at bounding box center [614, 416] width 680 height 78
click at [288, 478] on span "Home" at bounding box center [283, 476] width 29 height 11
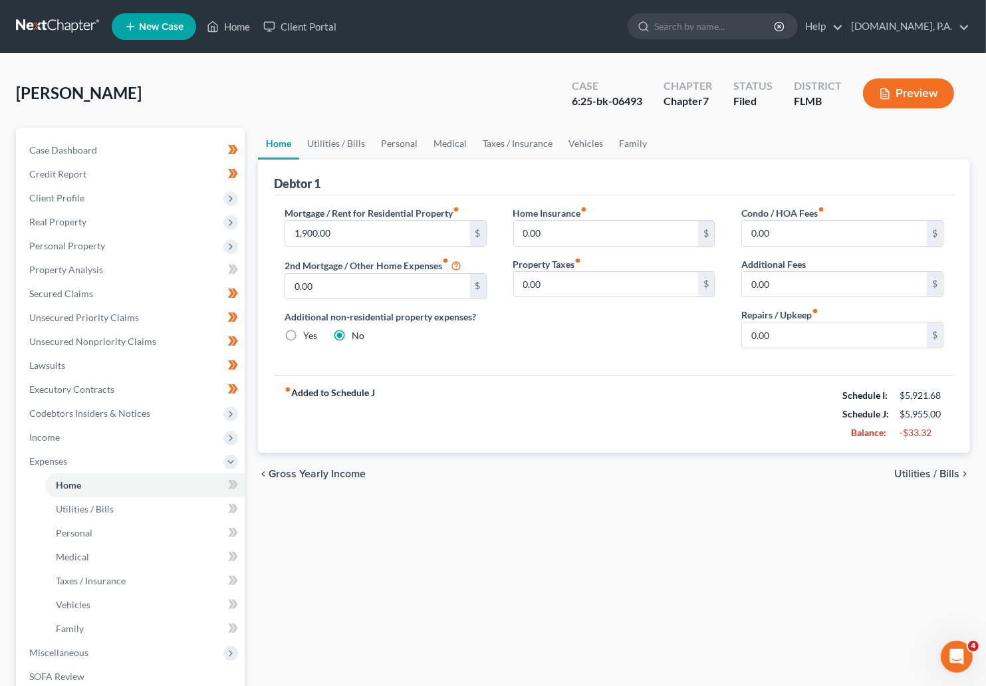
drag, startPoint x: 622, startPoint y: 438, endPoint x: 624, endPoint y: 431, distance: 6.9
click at [622, 438] on div "fiber_manual_record Added to Schedule J Schedule I: $5,921.68 Schedule J: $5,95…" at bounding box center [614, 414] width 680 height 78
click at [748, 470] on span "Utilities / Bills" at bounding box center [927, 474] width 65 height 11
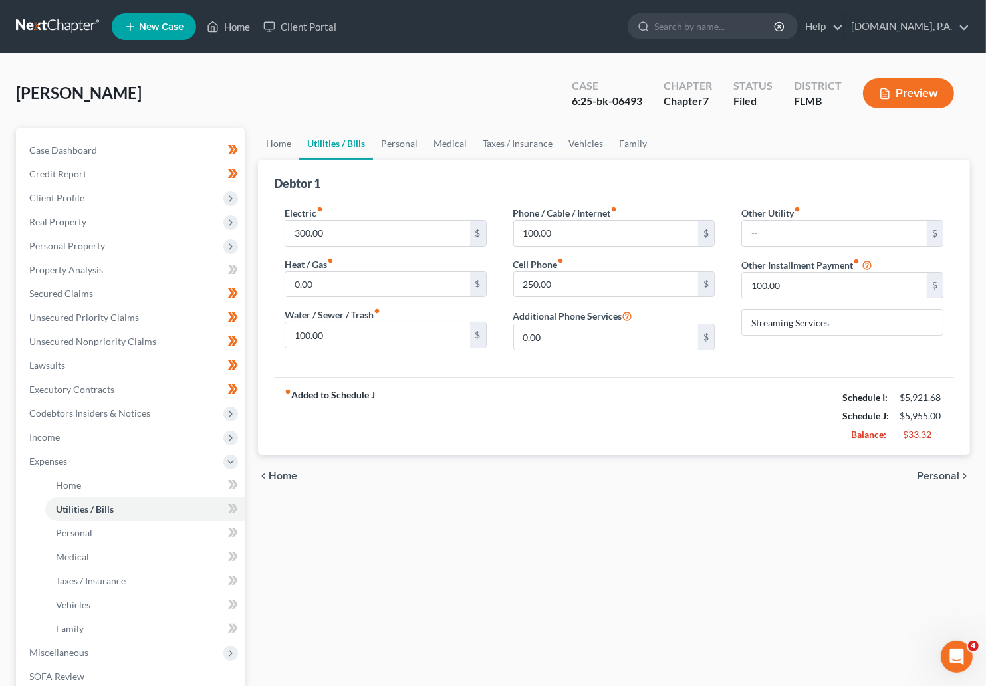
click at [748, 477] on span "Personal" at bounding box center [938, 476] width 43 height 11
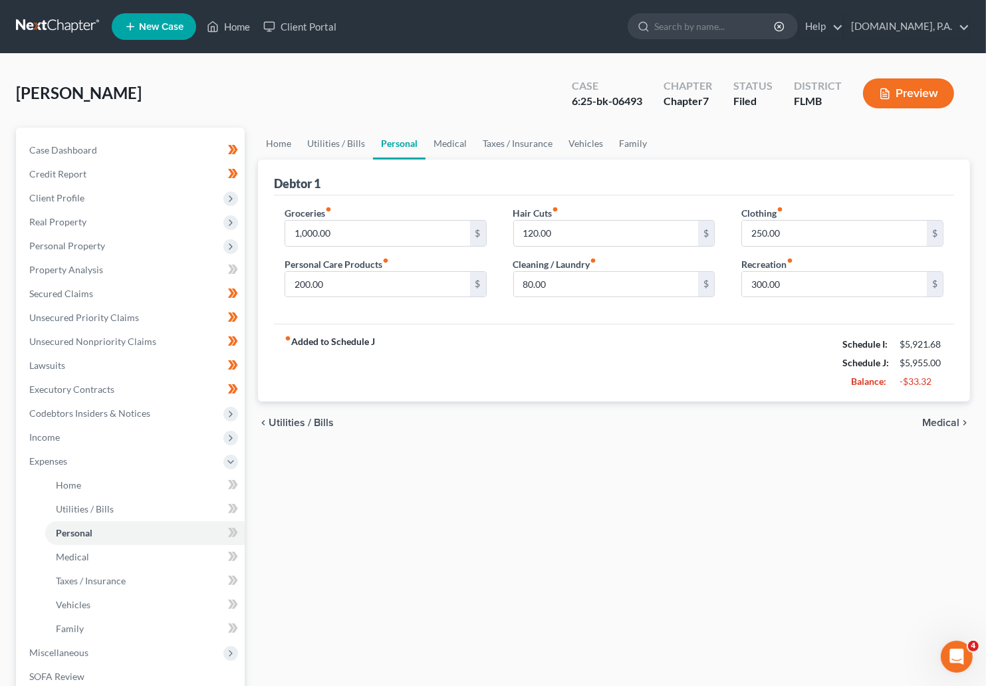
click at [748, 424] on span "Medical" at bounding box center [941, 423] width 37 height 11
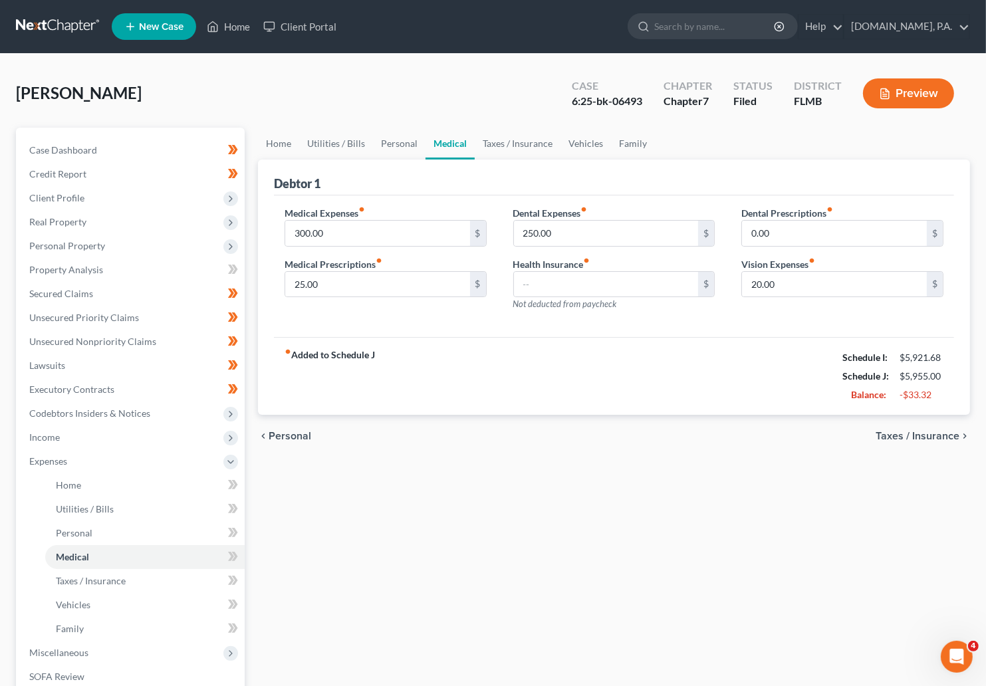
click at [748, 441] on span "Taxes / Insurance" at bounding box center [918, 436] width 84 height 11
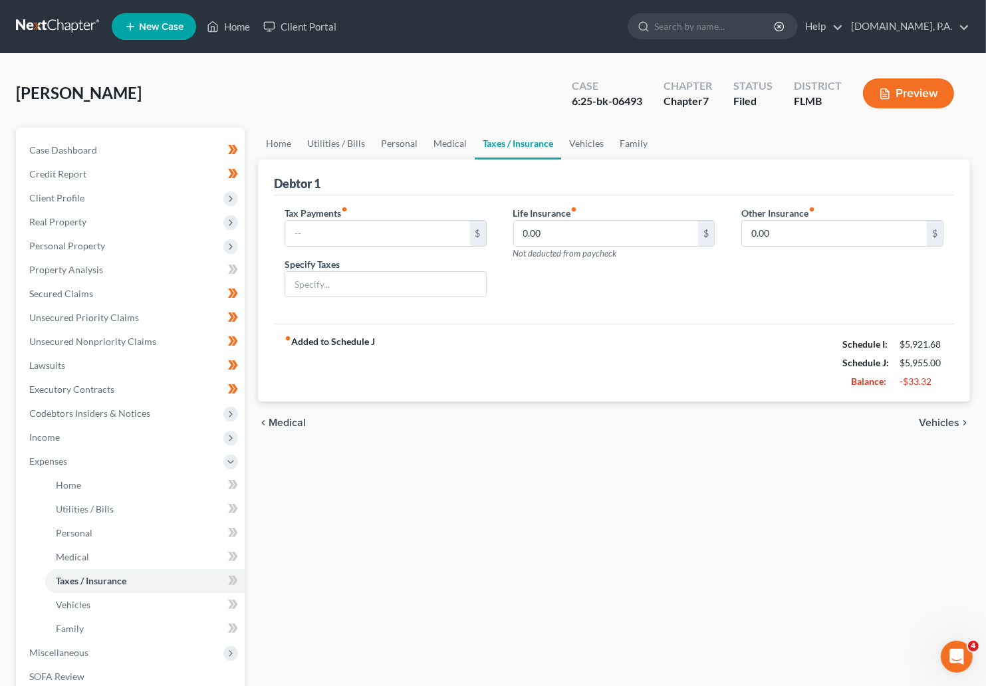
click at [748, 427] on span "Vehicles" at bounding box center [939, 423] width 41 height 11
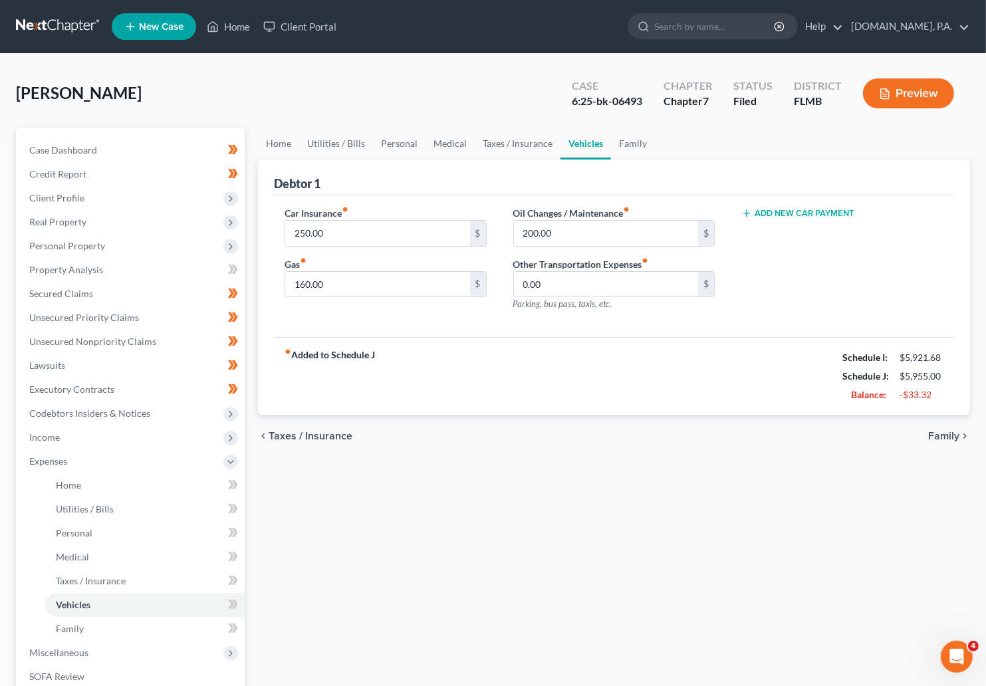
click at [748, 437] on span "Family" at bounding box center [943, 436] width 31 height 11
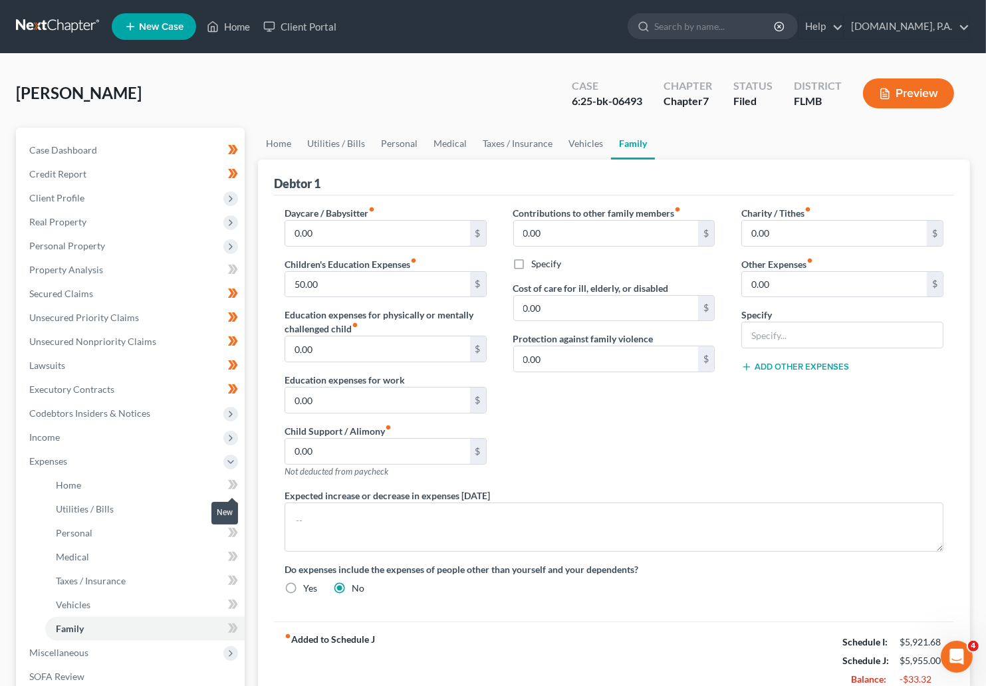
click at [230, 490] on icon at bounding box center [233, 485] width 10 height 17
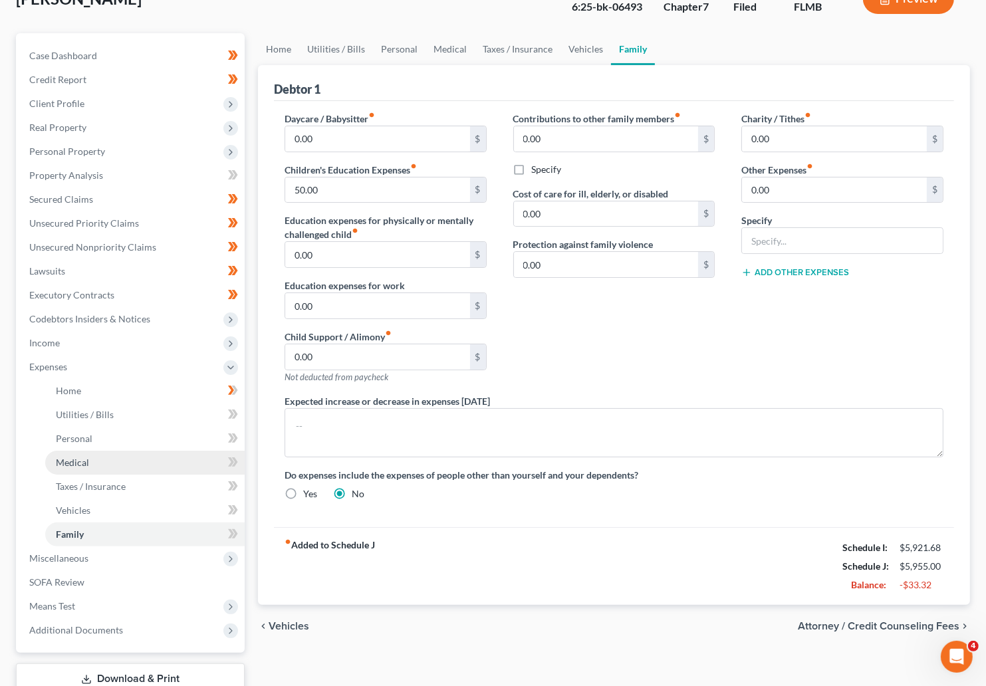
scroll to position [100, 0]
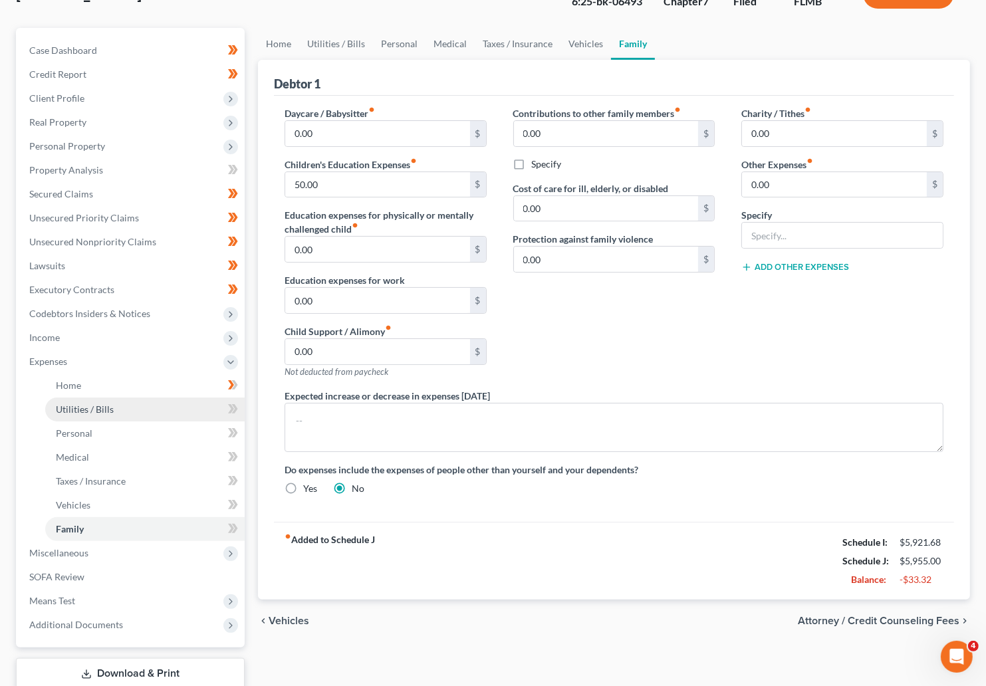
click at [93, 410] on span "Utilities / Bills" at bounding box center [85, 409] width 58 height 11
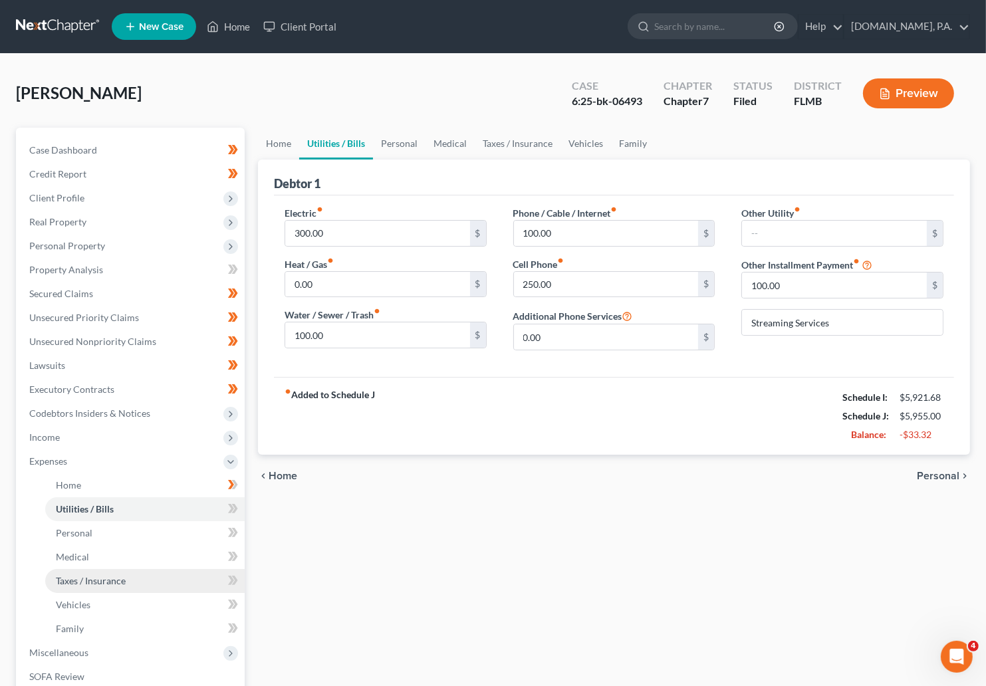
scroll to position [100, 0]
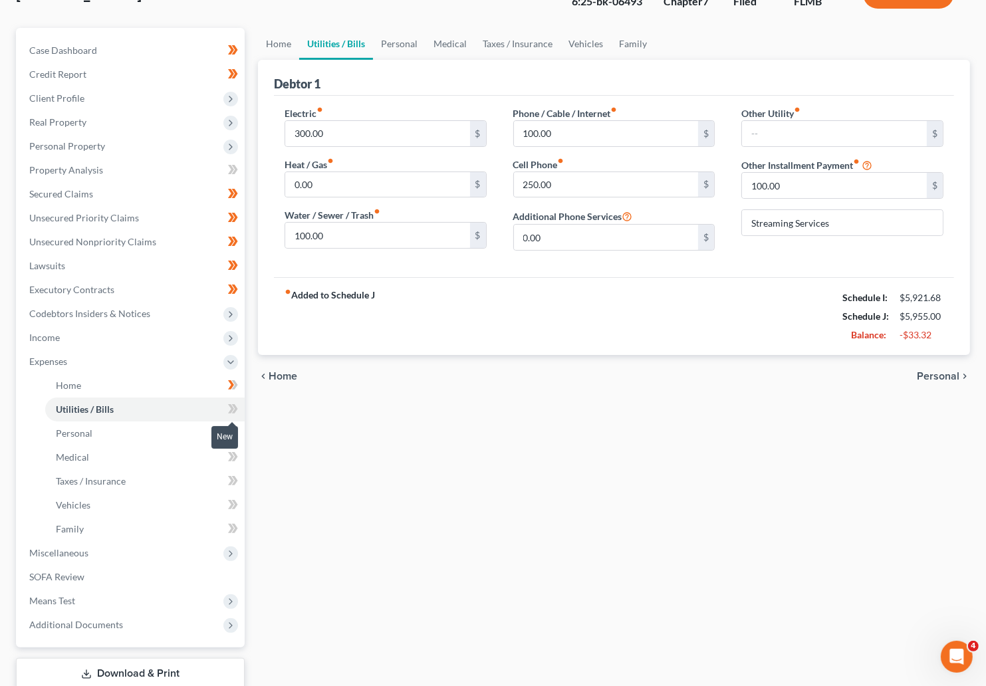
click at [233, 406] on icon at bounding box center [233, 409] width 10 height 17
click at [87, 438] on link "Personal" at bounding box center [145, 434] width 200 height 24
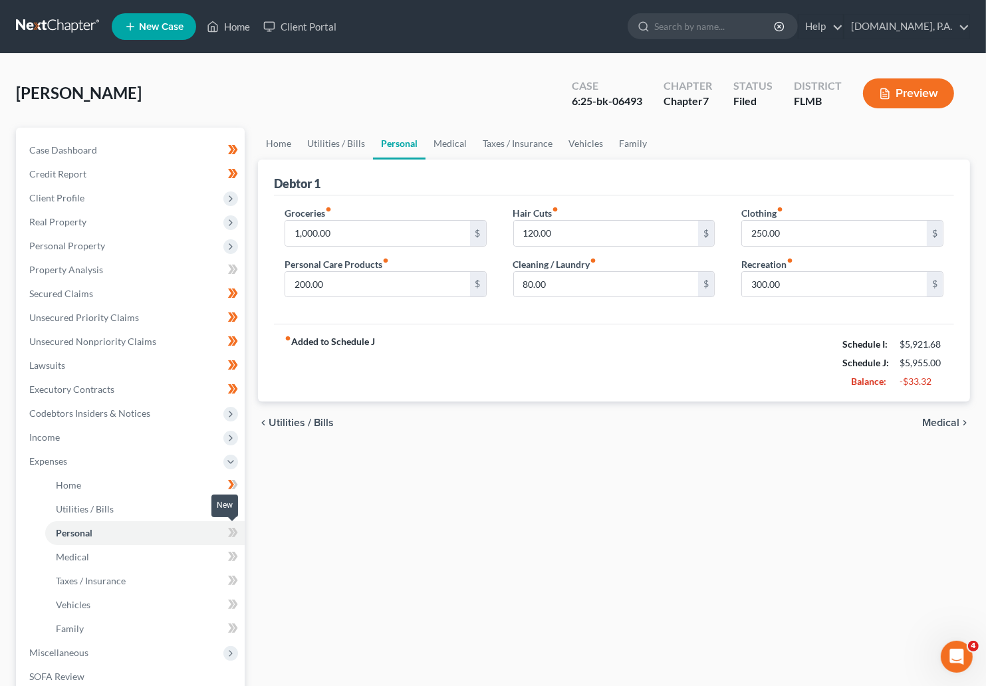
click at [232, 534] on icon at bounding box center [231, 532] width 6 height 9
click at [237, 534] on icon at bounding box center [233, 533] width 10 height 17
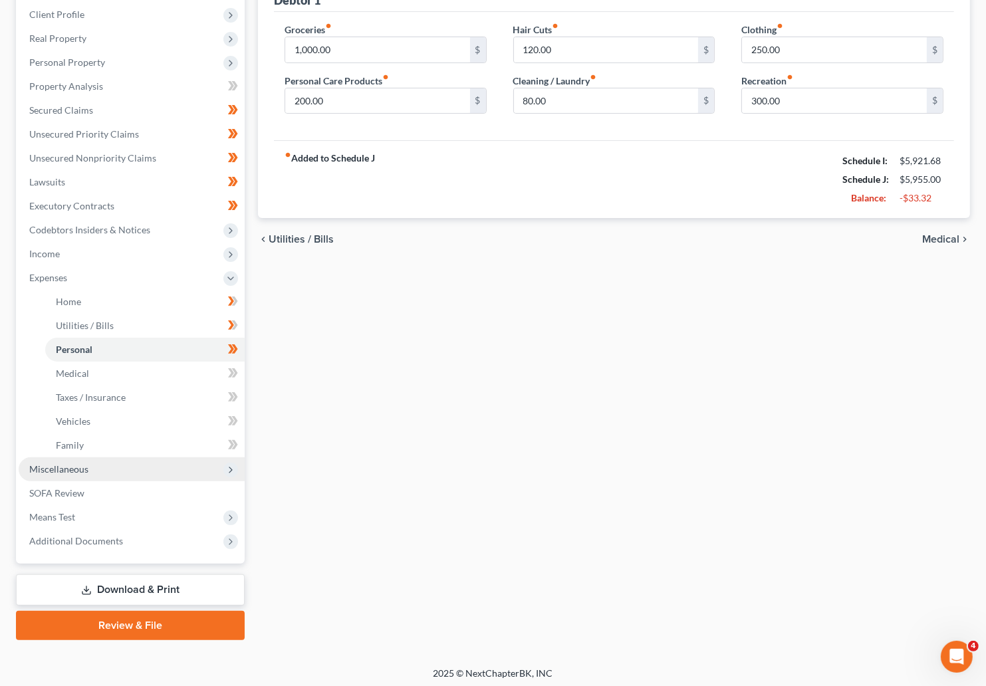
scroll to position [188, 0]
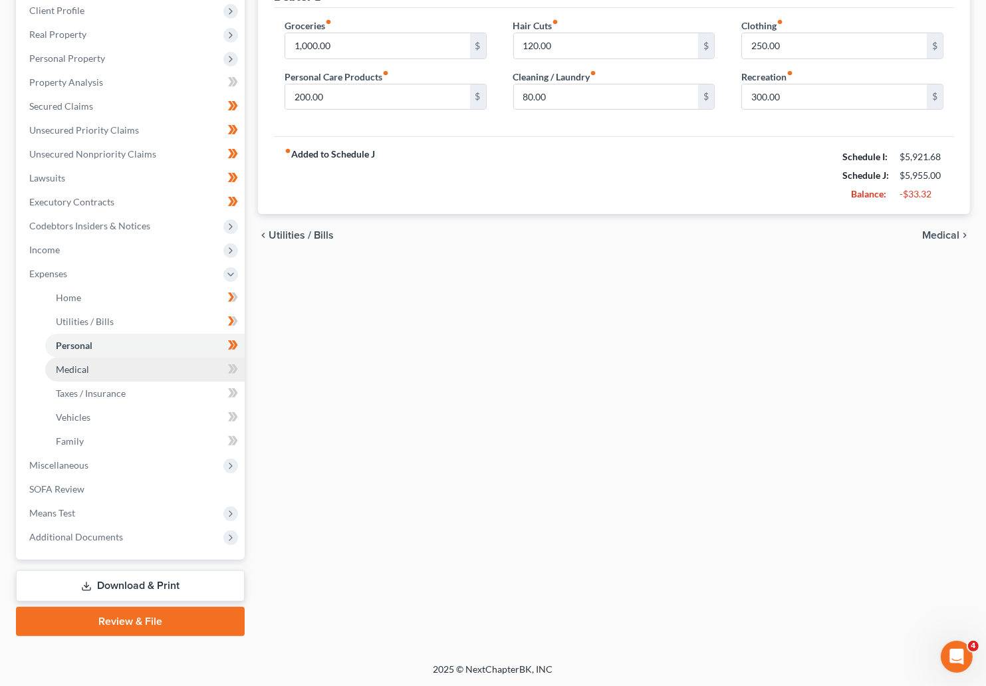
click at [78, 373] on span "Medical" at bounding box center [72, 369] width 33 height 11
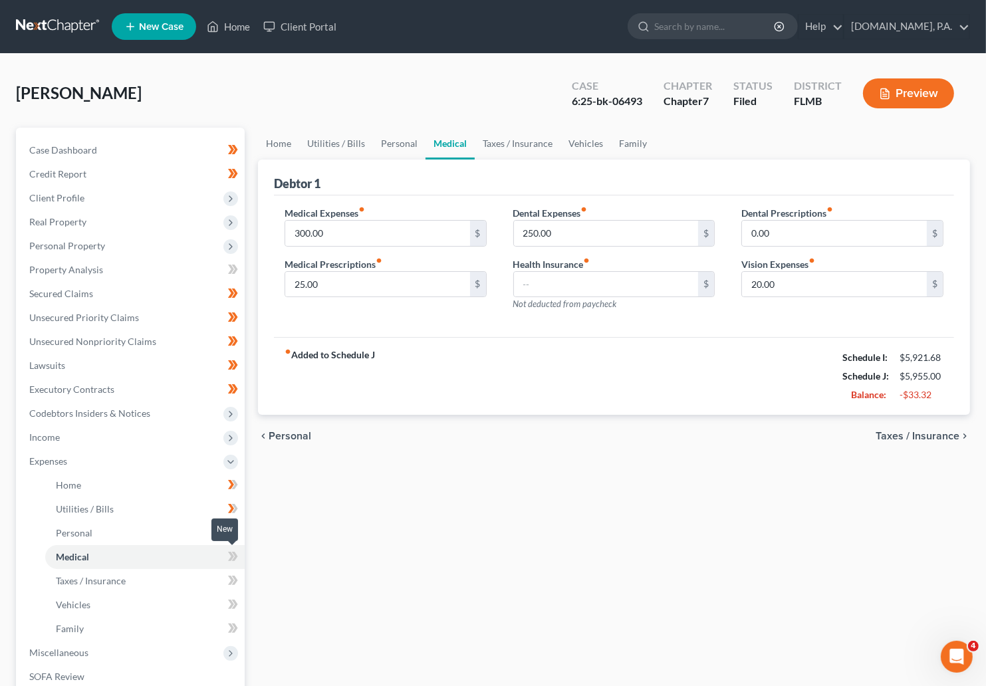
drag, startPoint x: 231, startPoint y: 559, endPoint x: 211, endPoint y: 537, distance: 29.2
click at [234, 559] on icon at bounding box center [233, 557] width 10 height 17
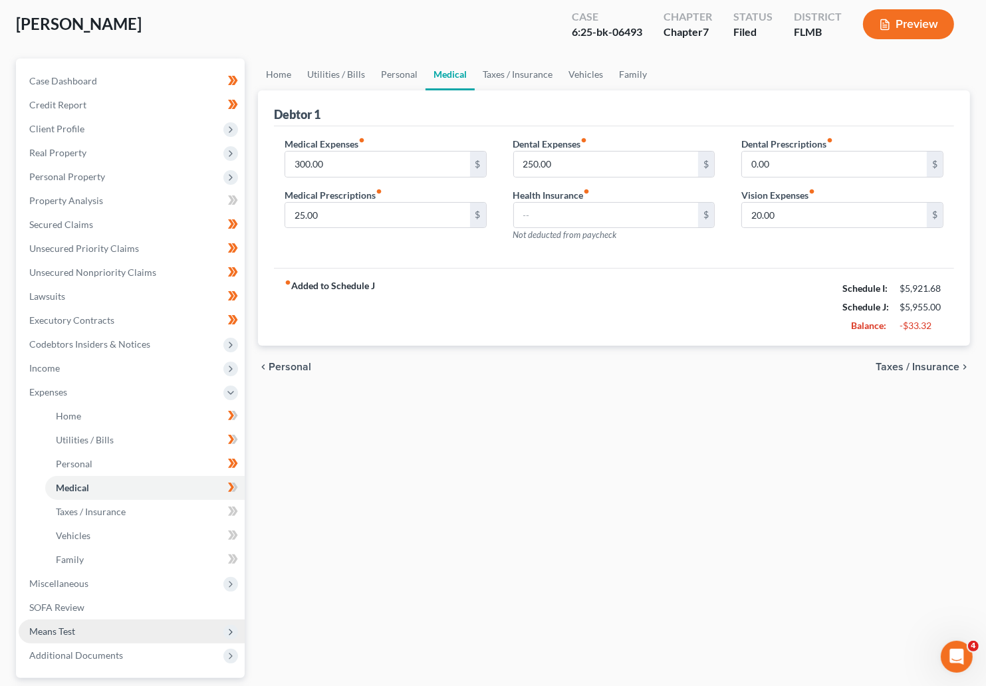
scroll to position [188, 0]
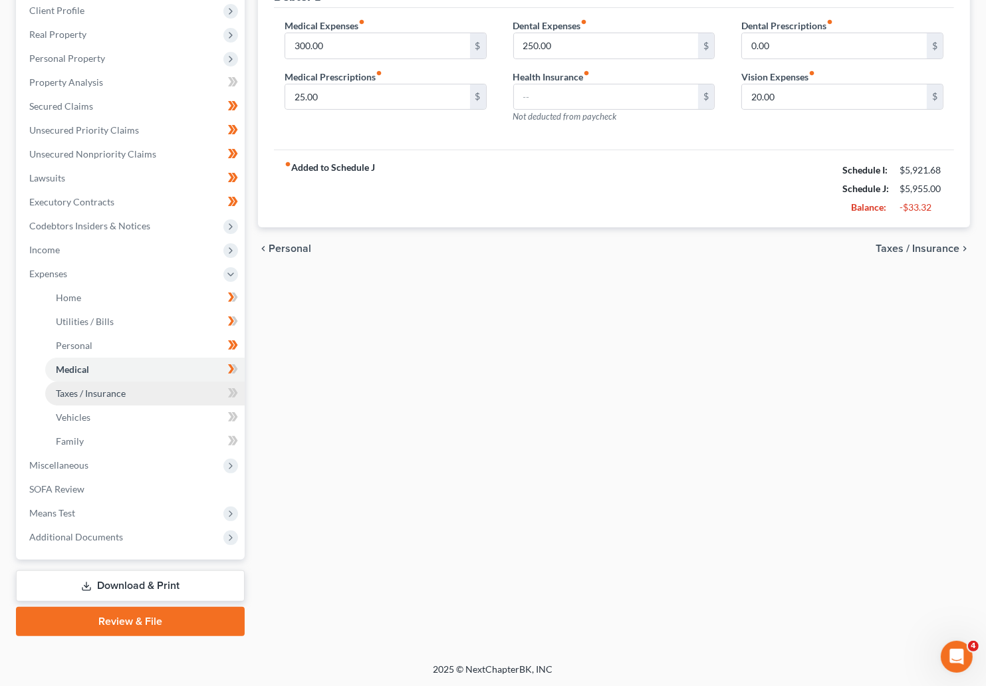
click at [101, 395] on span "Taxes / Insurance" at bounding box center [91, 393] width 70 height 11
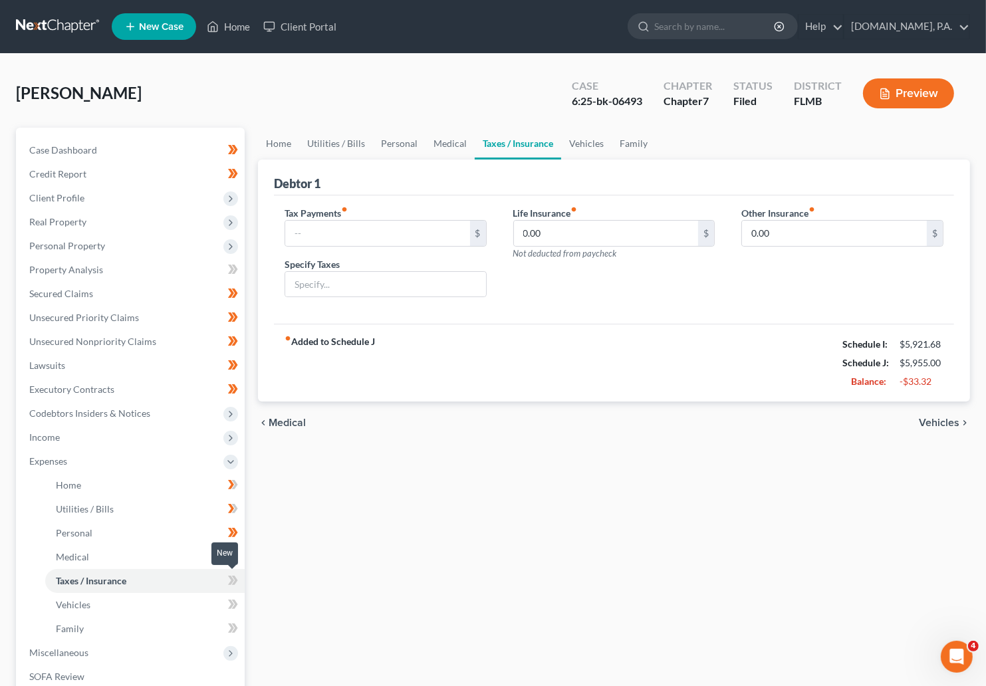
click at [234, 583] on g at bounding box center [233, 580] width 10 height 9
click at [240, 584] on span at bounding box center [232, 583] width 23 height 20
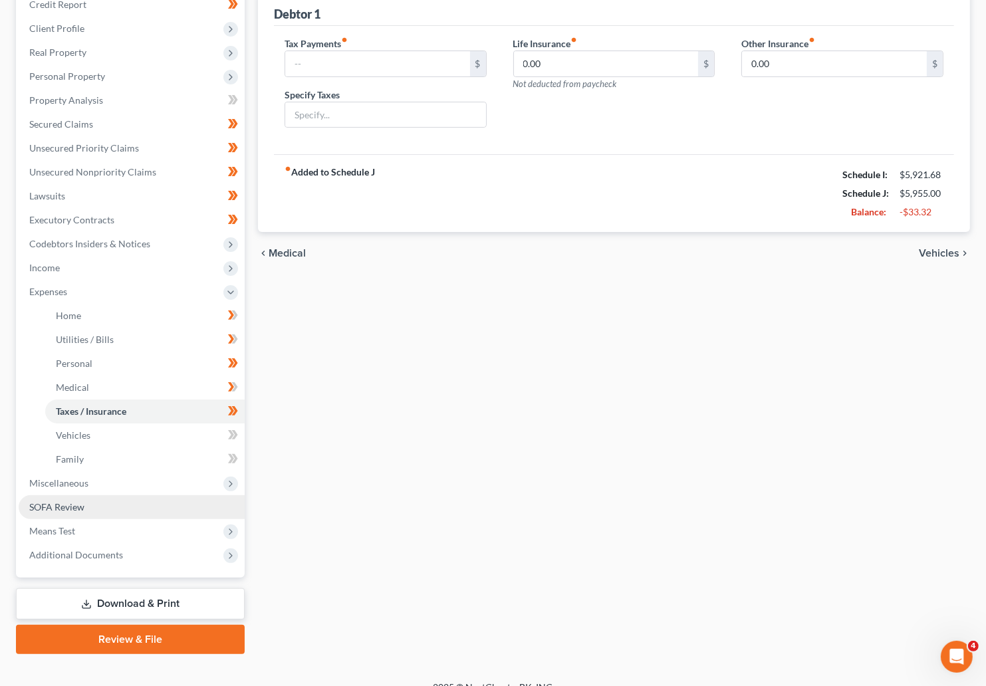
scroll to position [188, 0]
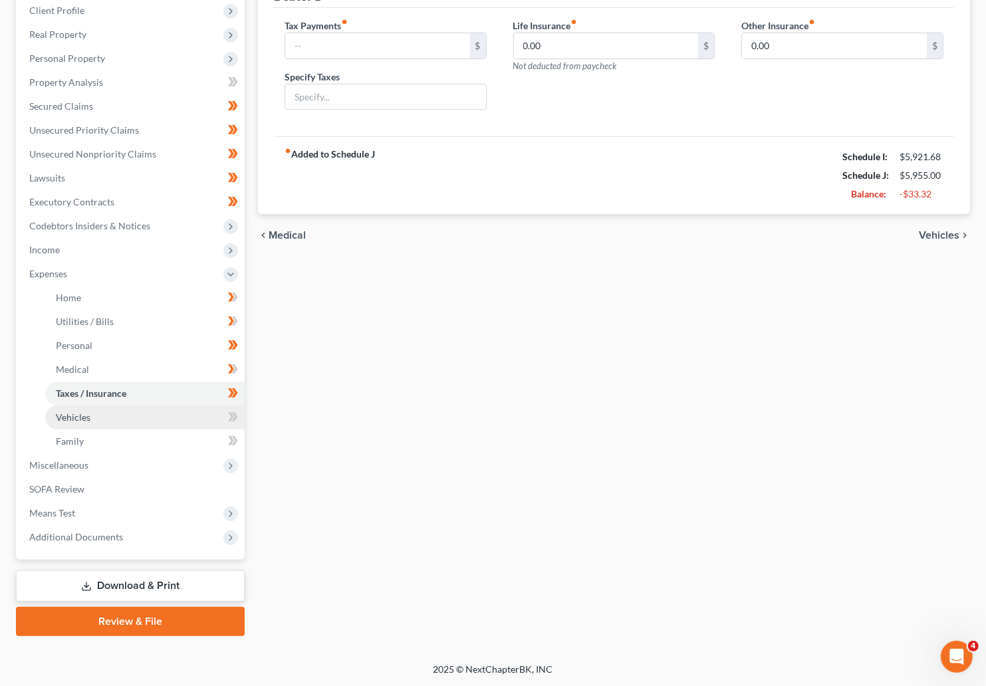
click at [104, 418] on link "Vehicles" at bounding box center [145, 418] width 200 height 24
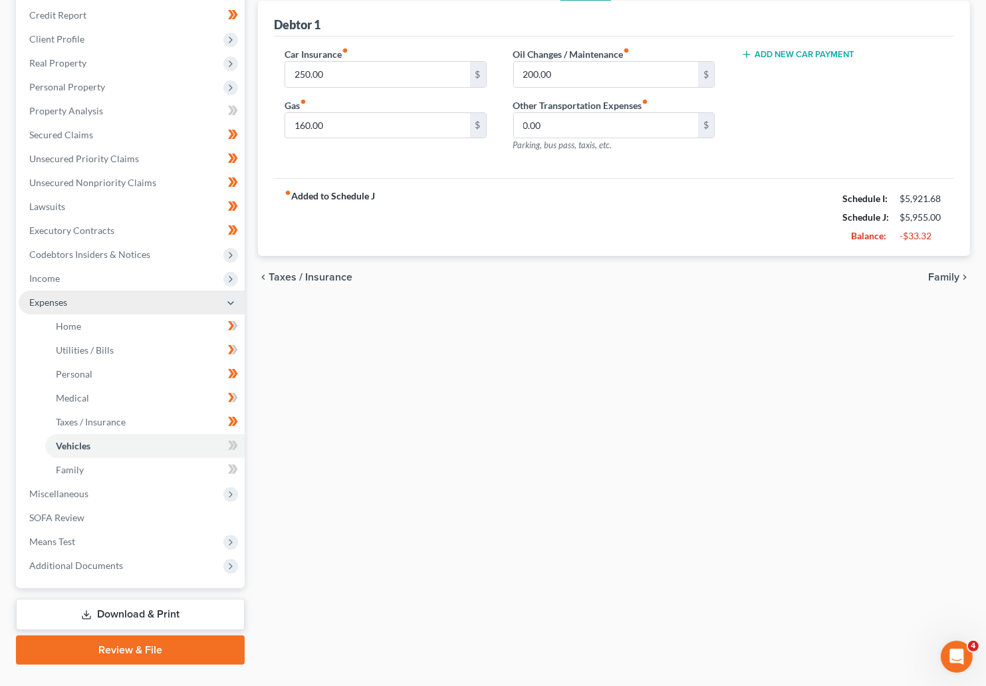
scroll to position [188, 0]
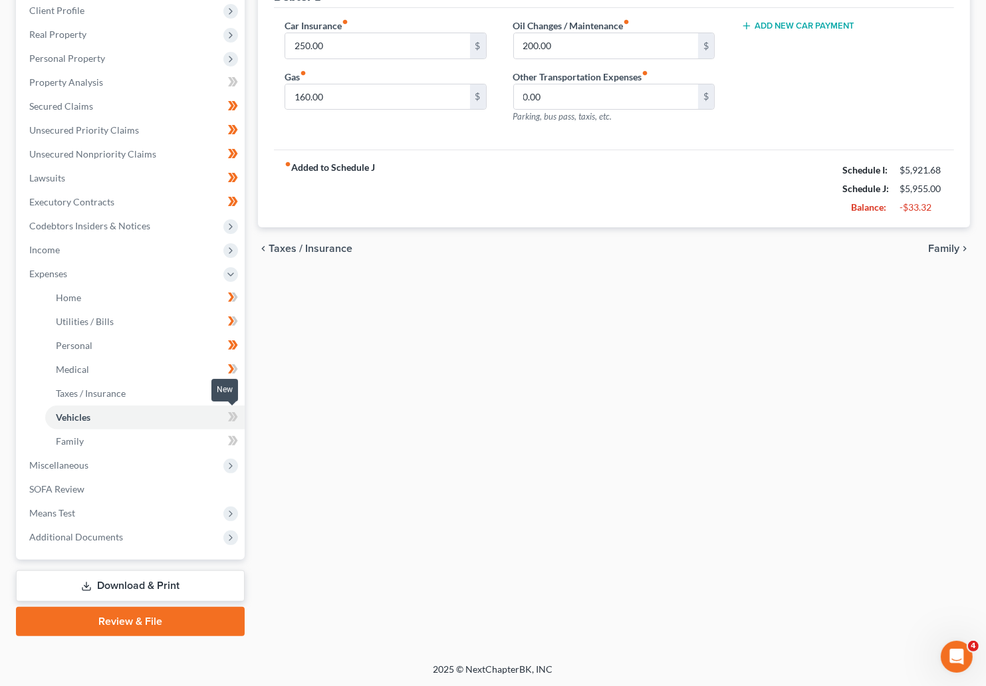
click at [233, 417] on icon at bounding box center [233, 417] width 10 height 17
drag, startPoint x: 88, startPoint y: 444, endPoint x: 124, endPoint y: 484, distance: 53.7
click at [88, 445] on link "Family" at bounding box center [145, 442] width 200 height 24
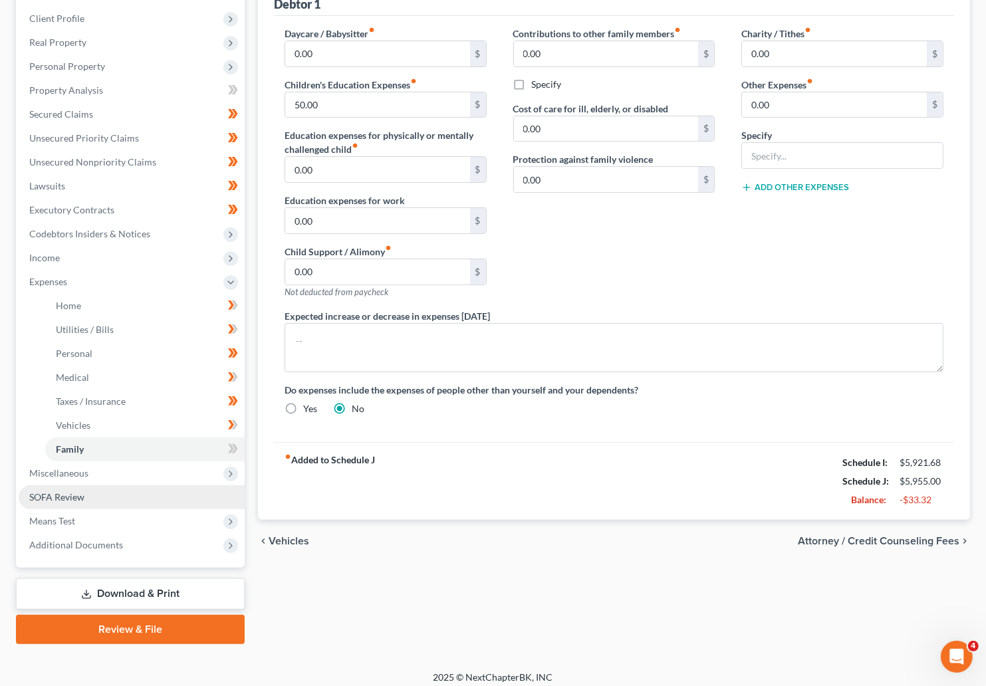
scroll to position [188, 0]
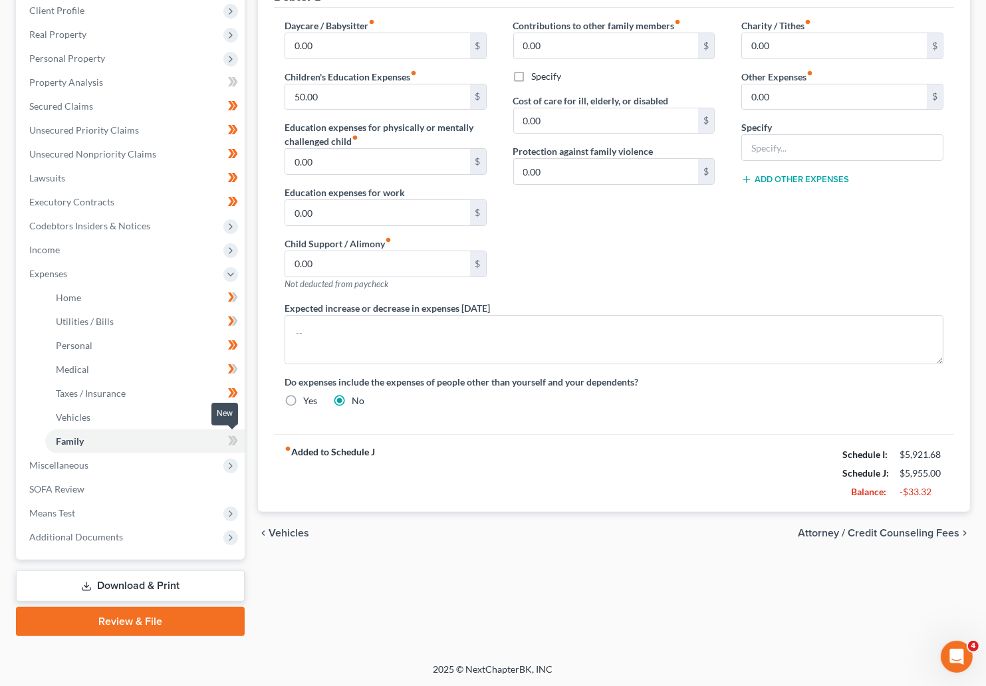
click at [228, 439] on icon at bounding box center [233, 441] width 10 height 17
click at [235, 439] on icon at bounding box center [234, 440] width 6 height 9
click at [78, 464] on span "Miscellaneous" at bounding box center [58, 465] width 59 height 11
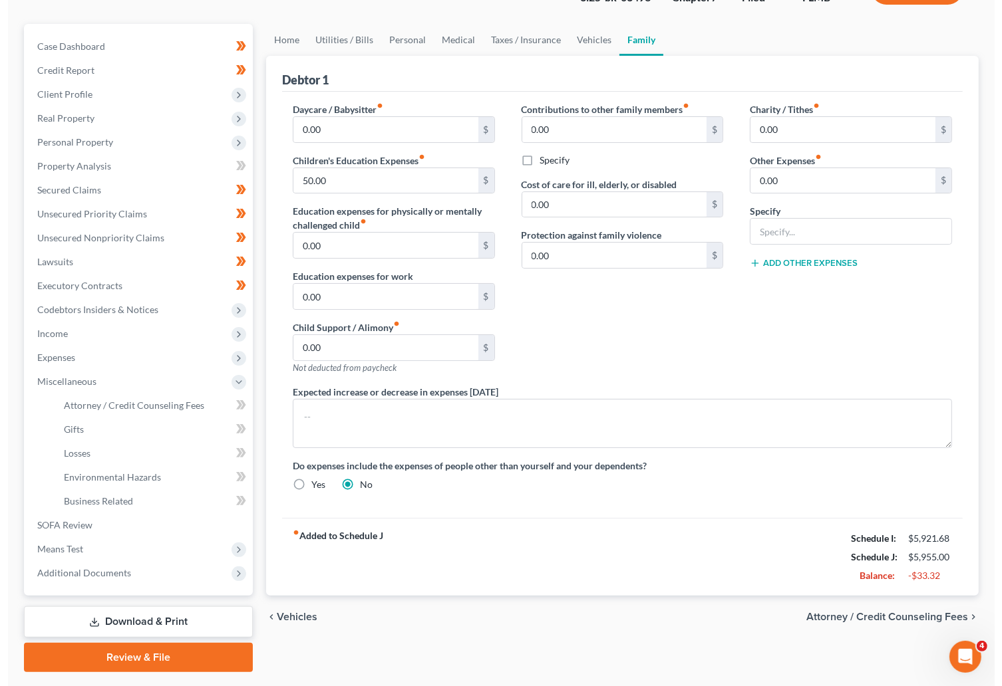
scroll to position [139, 0]
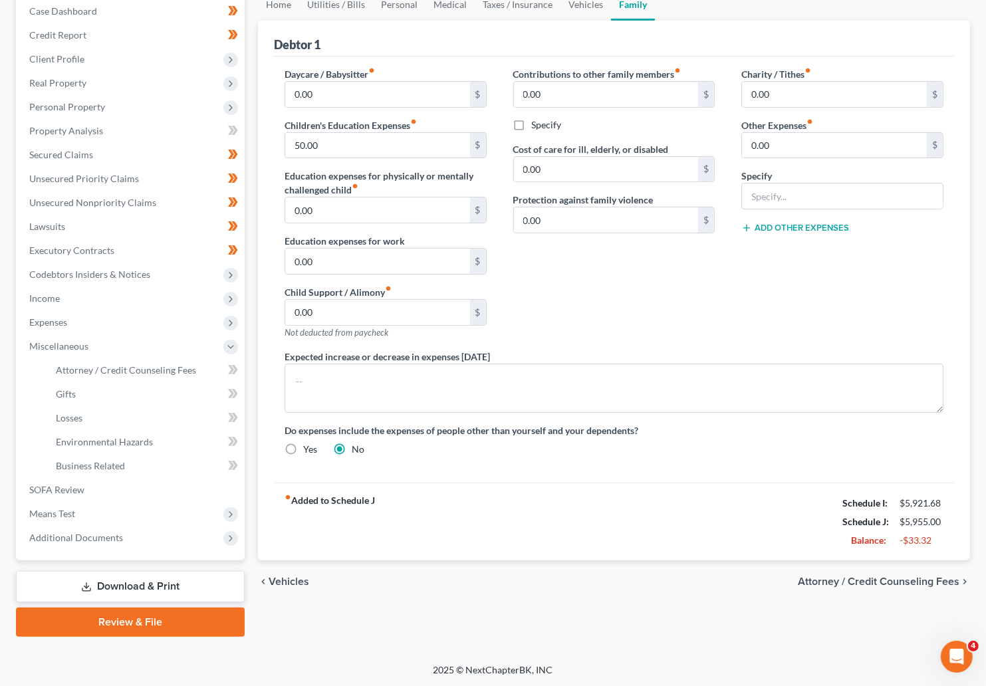
click at [748, 583] on span "Attorney / Credit Counseling Fees" at bounding box center [879, 582] width 162 height 11
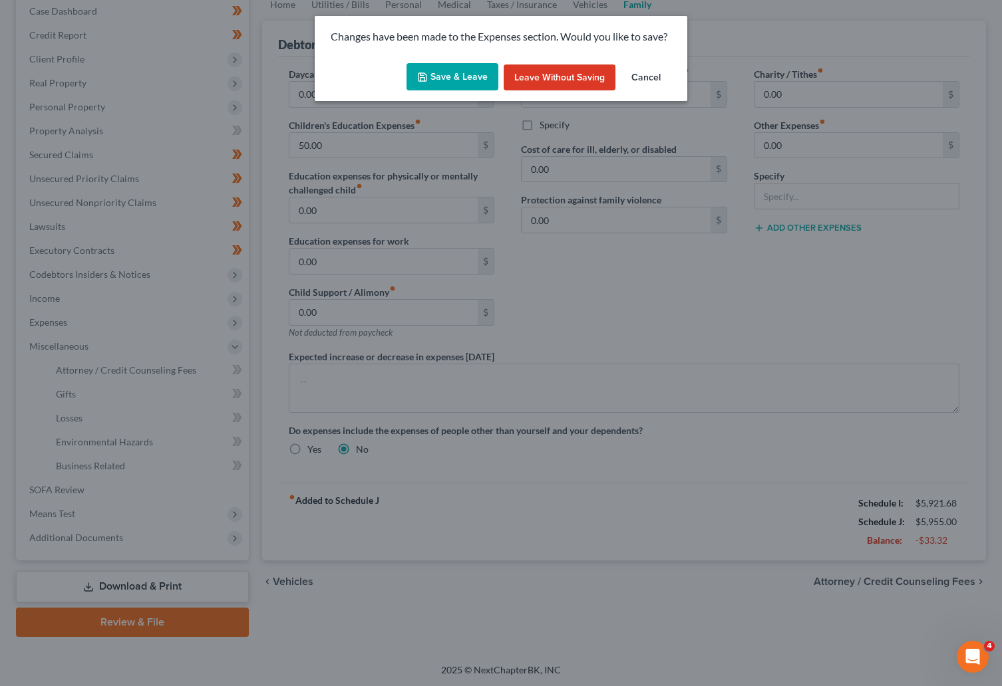
click at [456, 80] on button "Save & Leave" at bounding box center [452, 77] width 92 height 28
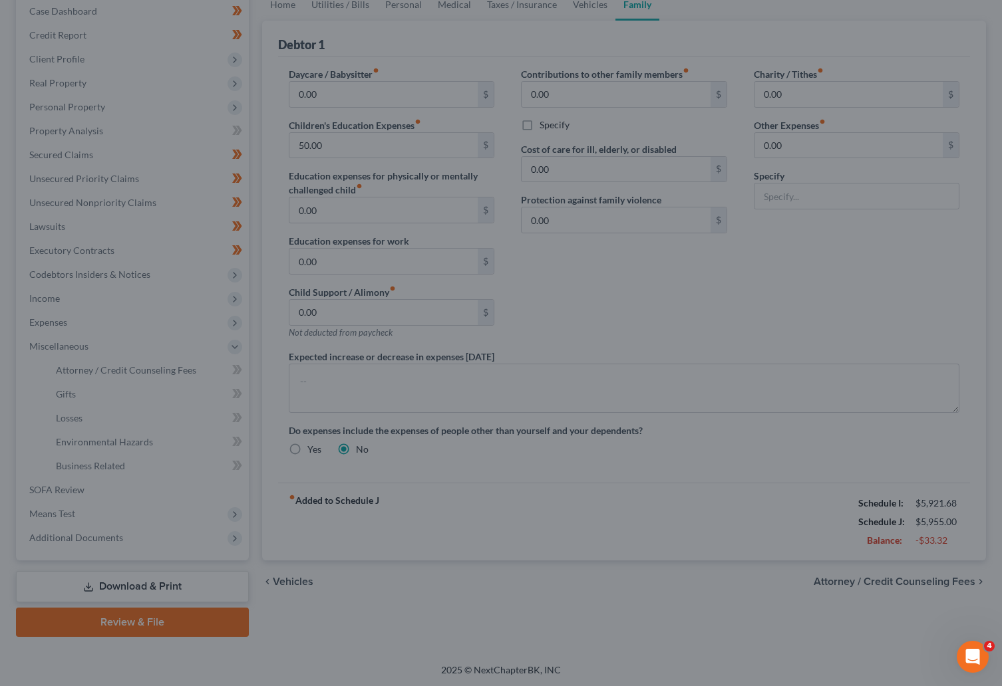
select select "3"
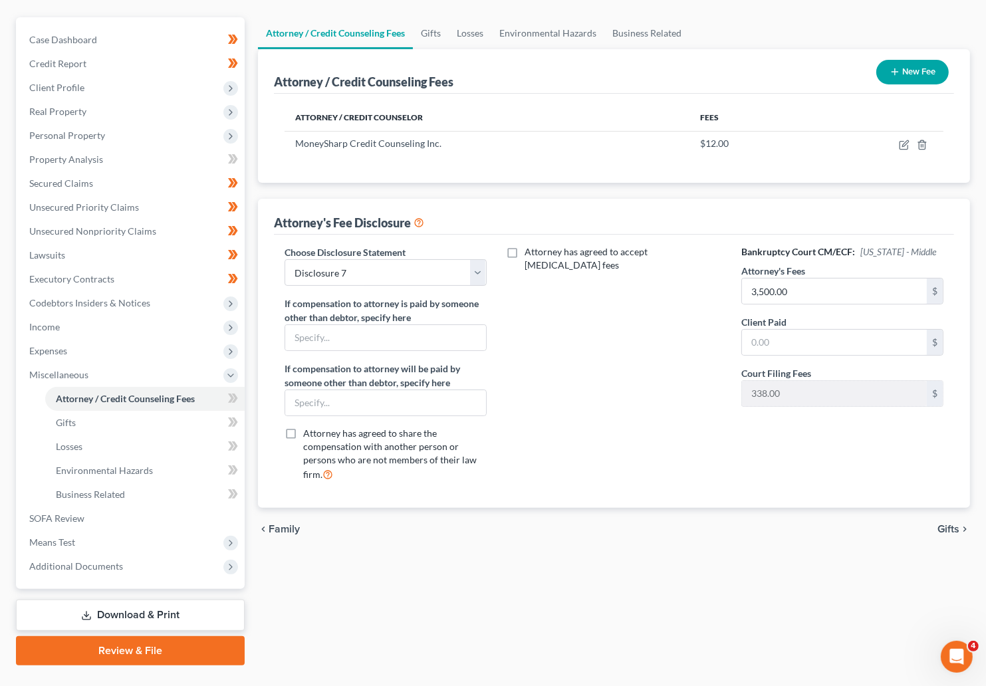
scroll to position [139, 0]
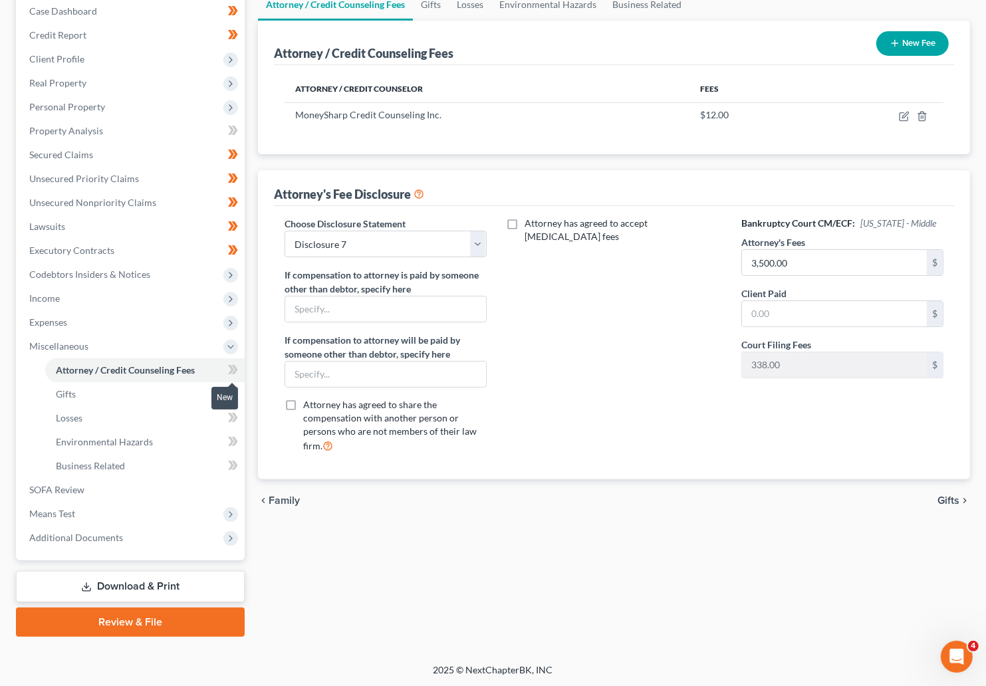
click at [233, 370] on g at bounding box center [233, 369] width 10 height 9
click at [234, 369] on icon at bounding box center [234, 369] width 6 height 9
click at [233, 392] on icon at bounding box center [231, 393] width 6 height 9
click at [233, 390] on icon at bounding box center [234, 393] width 6 height 9
click at [748, 496] on span "Gifts" at bounding box center [949, 501] width 22 height 11
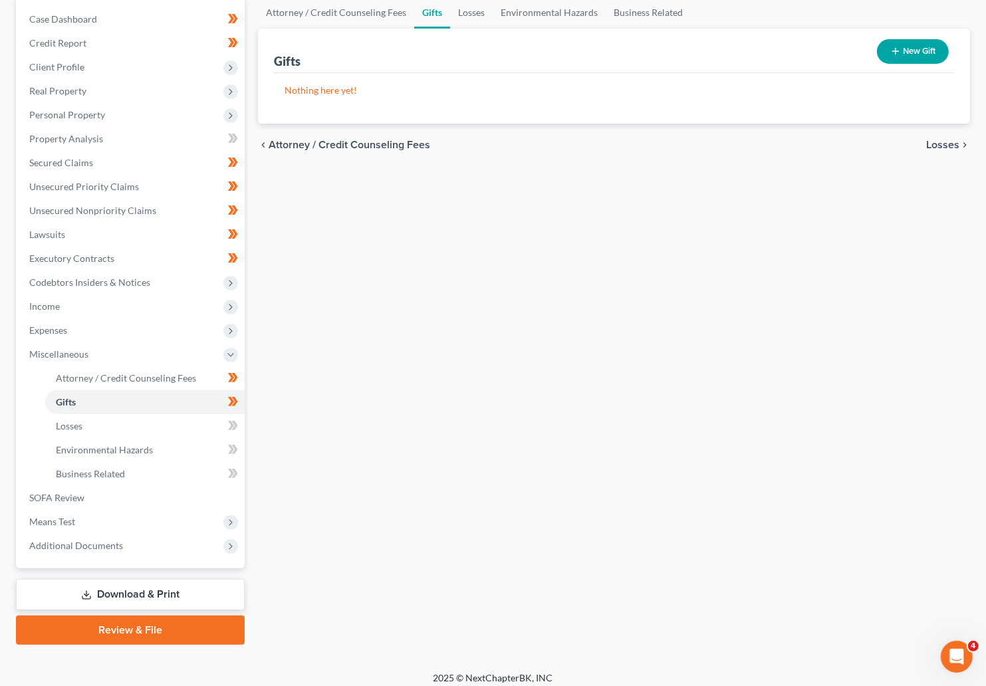
scroll to position [139, 0]
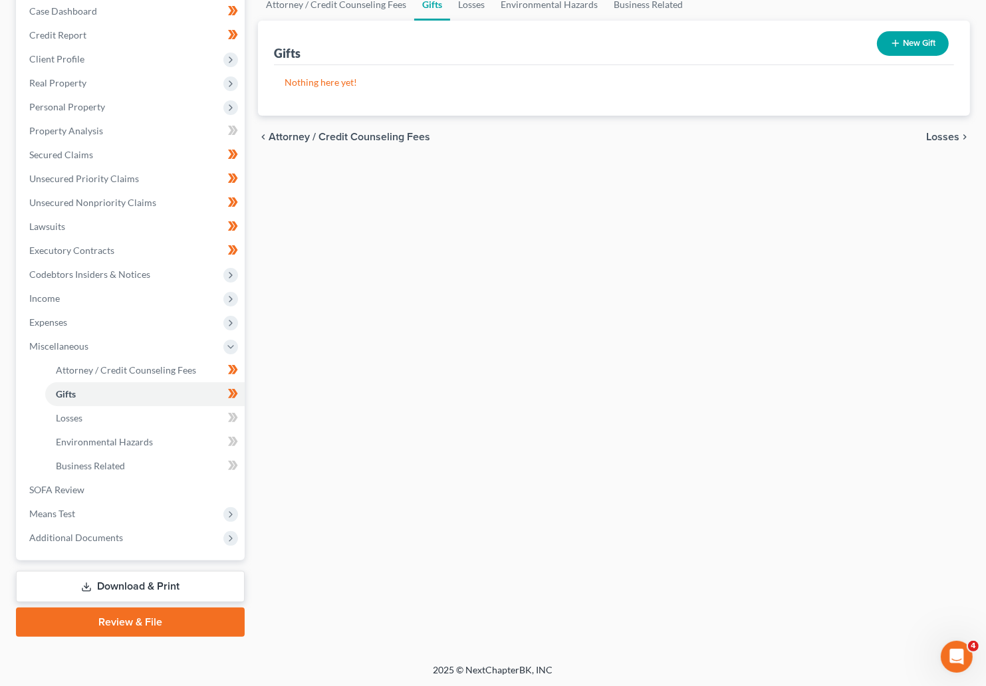
drag, startPoint x: 950, startPoint y: 139, endPoint x: 883, endPoint y: 210, distance: 97.9
click at [748, 140] on span "Losses" at bounding box center [942, 137] width 33 height 11
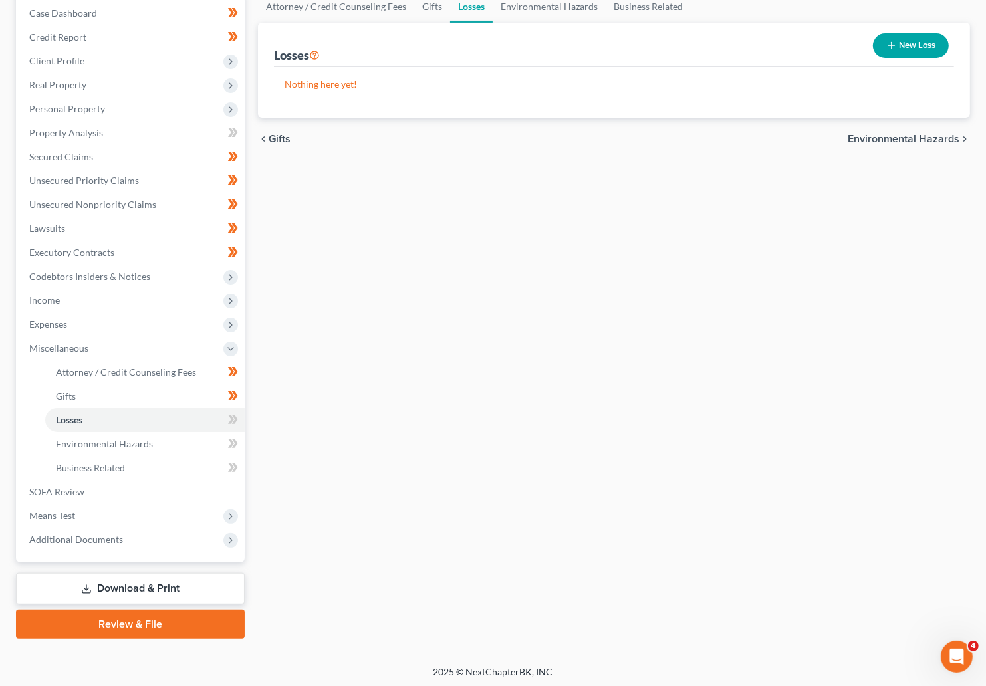
scroll to position [17, 0]
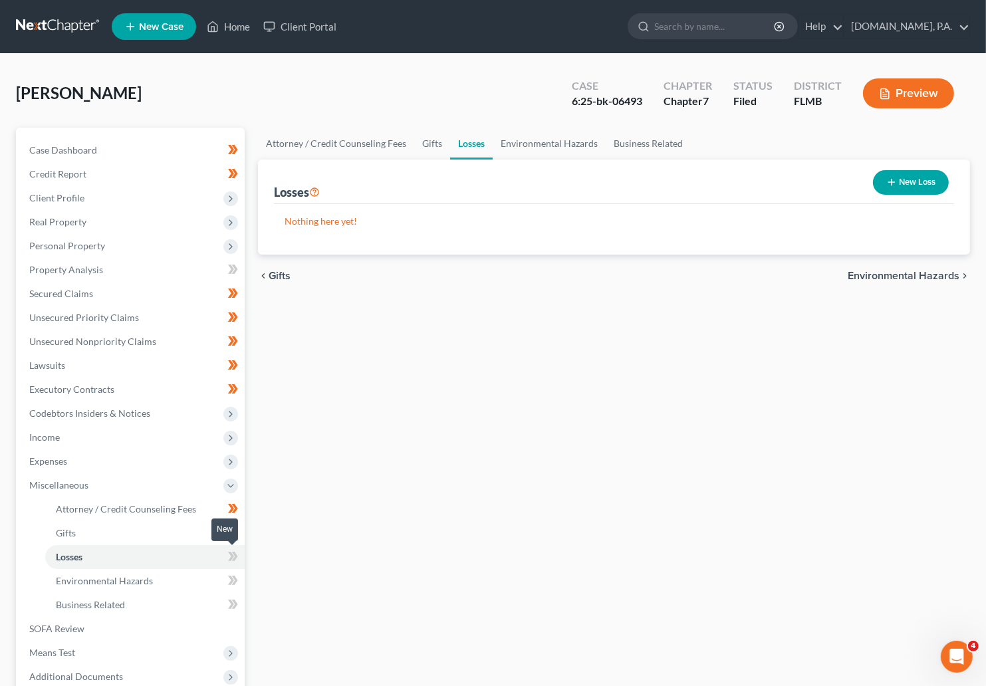
click at [233, 560] on icon at bounding box center [234, 556] width 6 height 9
click at [237, 558] on icon at bounding box center [233, 557] width 10 height 17
drag, startPoint x: 891, startPoint y: 278, endPoint x: 777, endPoint y: 342, distance: 131.0
click at [748, 279] on span "Environmental Hazards" at bounding box center [904, 276] width 112 height 11
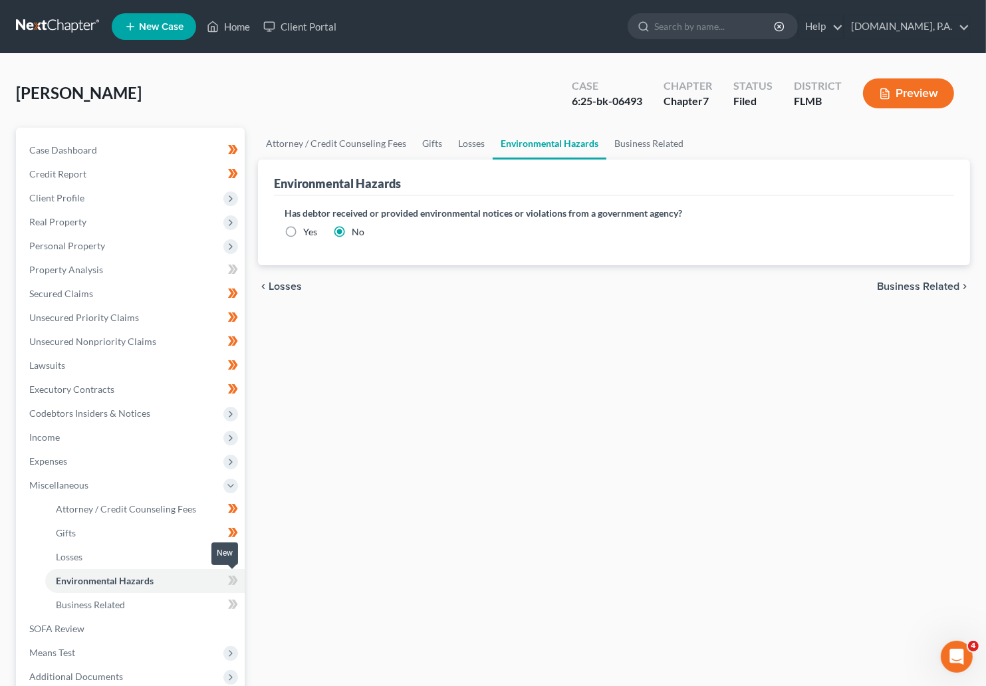
click at [234, 584] on icon at bounding box center [234, 580] width 6 height 9
click at [236, 581] on icon at bounding box center [234, 580] width 6 height 9
drag, startPoint x: 889, startPoint y: 289, endPoint x: 880, endPoint y: 295, distance: 10.5
click at [748, 289] on span "Business Related" at bounding box center [918, 286] width 82 height 11
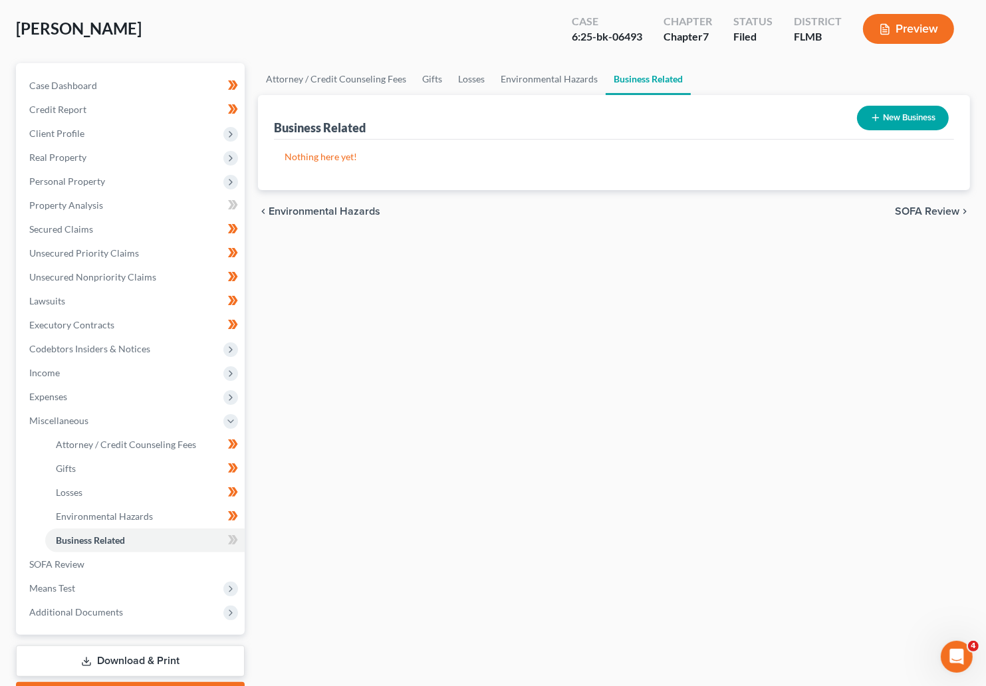
scroll to position [139, 0]
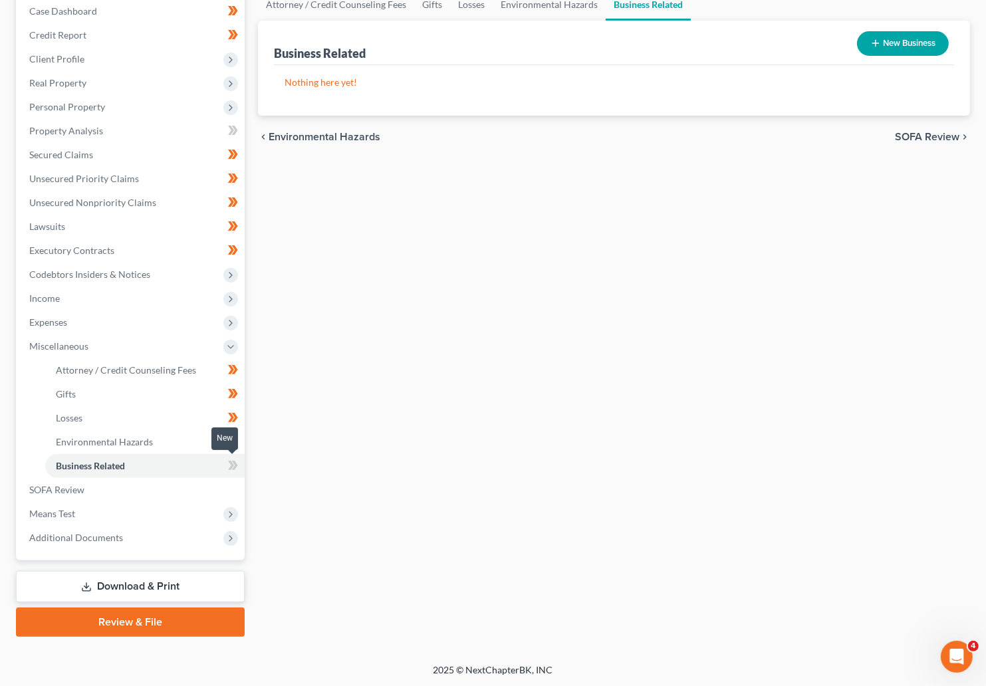
click at [236, 466] on icon at bounding box center [233, 466] width 10 height 17
click at [238, 466] on span at bounding box center [232, 468] width 23 height 20
click at [700, 343] on div "Attorney / Credit Counseling Fees Gifts Losses Environmental Hazards Business R…" at bounding box center [614, 313] width 726 height 648
drag, startPoint x: 557, startPoint y: 241, endPoint x: 464, endPoint y: 318, distance: 121.0
click at [557, 241] on div "Attorney / Credit Counseling Fees Gifts Losses Environmental Hazards Business R…" at bounding box center [614, 313] width 726 height 648
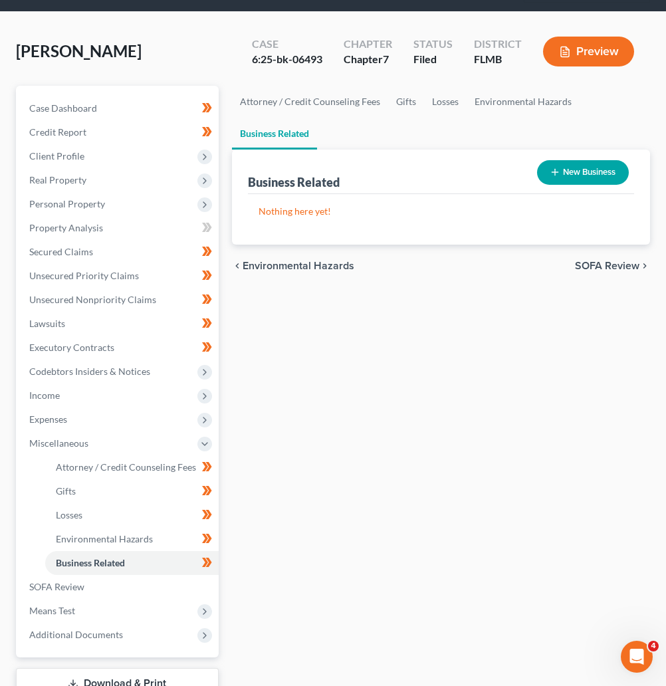
scroll to position [0, 0]
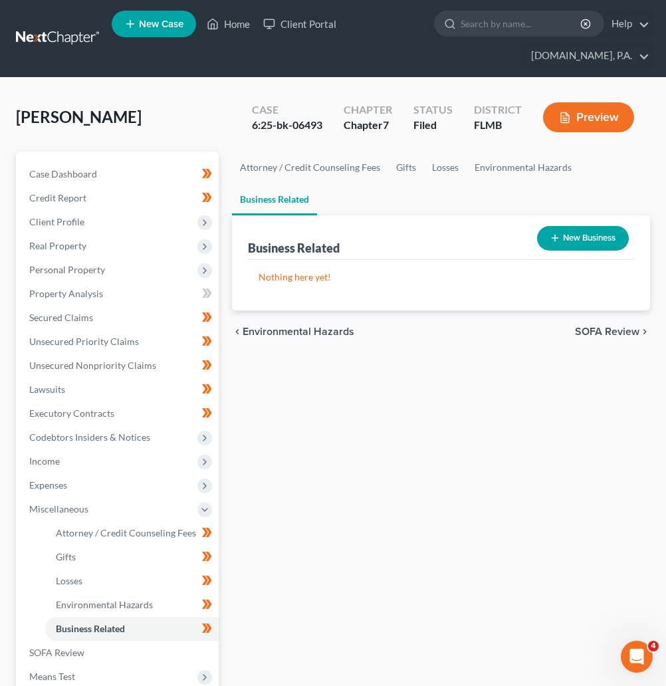
click at [55, 31] on link at bounding box center [58, 39] width 85 height 24
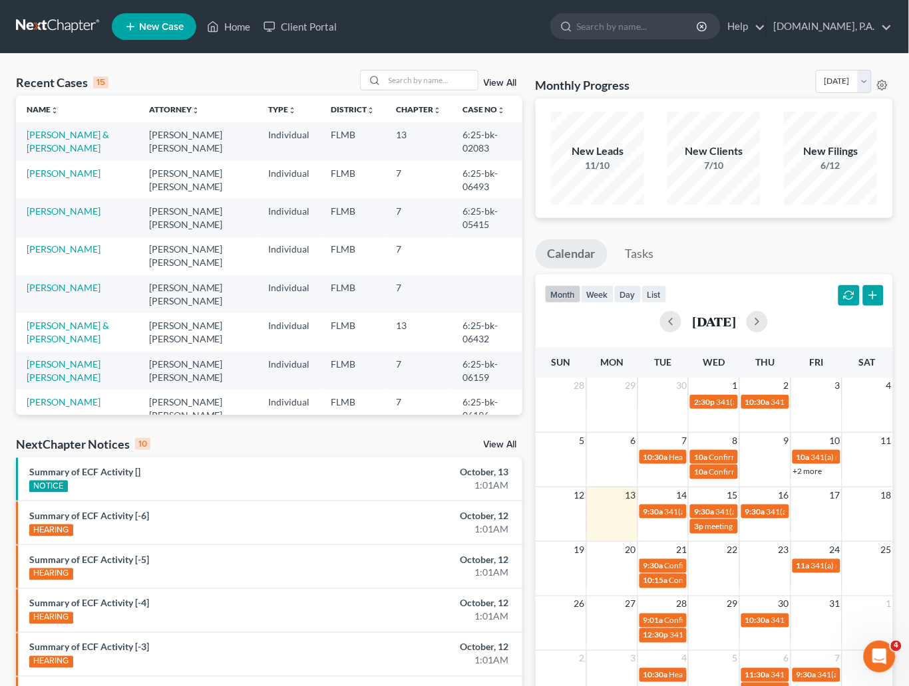
click at [496, 85] on link "View All" at bounding box center [500, 82] width 33 height 9
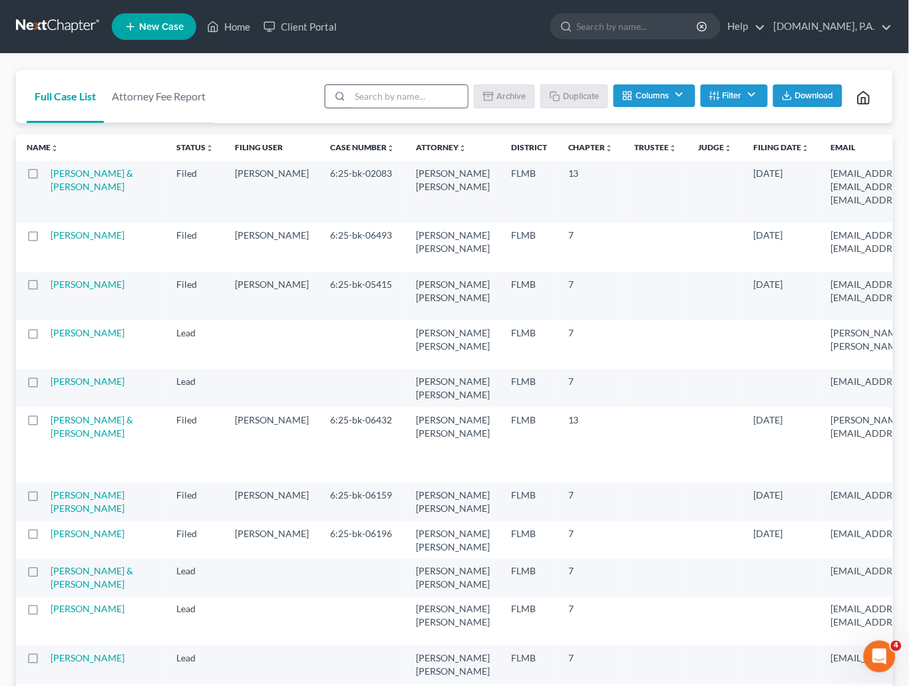
click at [416, 93] on input "search" at bounding box center [409, 96] width 118 height 23
type input "sample"
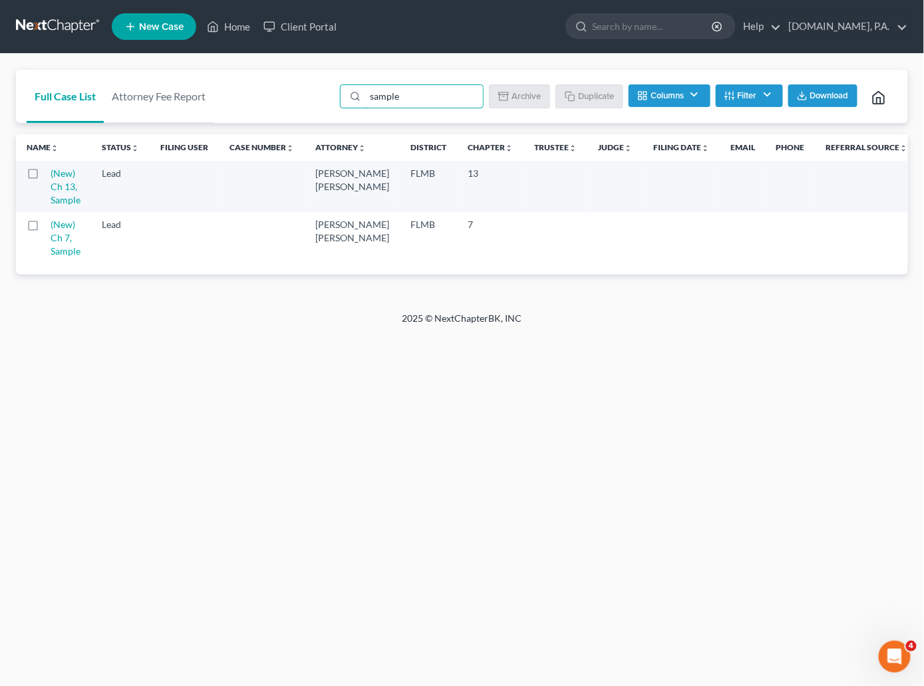
click at [45, 177] on label at bounding box center [45, 177] width 0 height 0
click at [51, 173] on input "checkbox" at bounding box center [55, 171] width 9 height 9
click at [591, 96] on button "Duplicate" at bounding box center [590, 95] width 67 height 23
checkbox input "false"
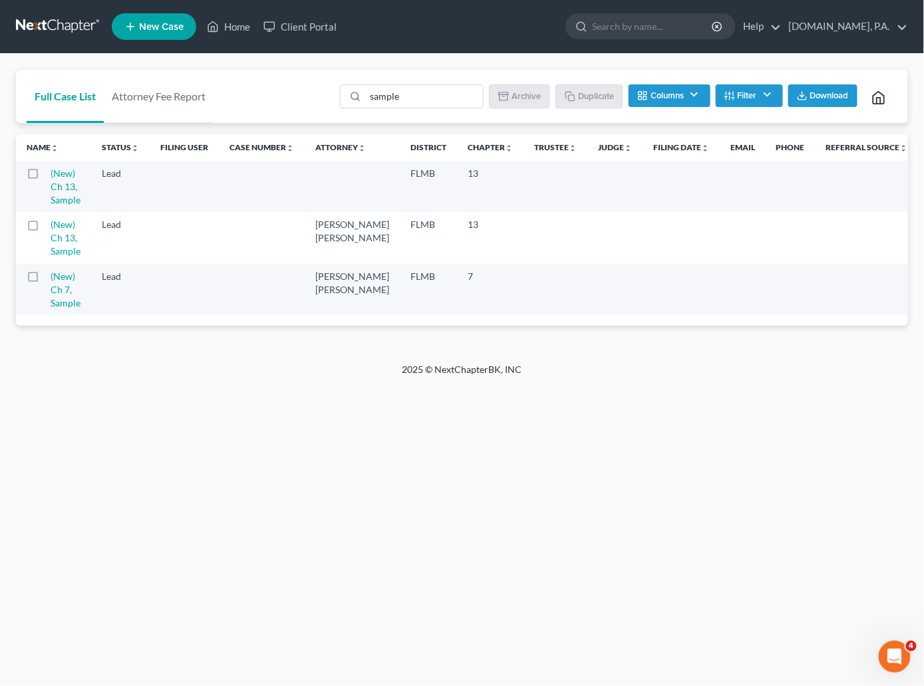
click at [45, 177] on label at bounding box center [45, 177] width 0 height 0
click at [51, 176] on input "checkbox" at bounding box center [55, 171] width 9 height 9
click at [45, 177] on label at bounding box center [45, 177] width 0 height 0
click at [51, 176] on input "checkbox" at bounding box center [55, 171] width 9 height 9
checkbox input "false"
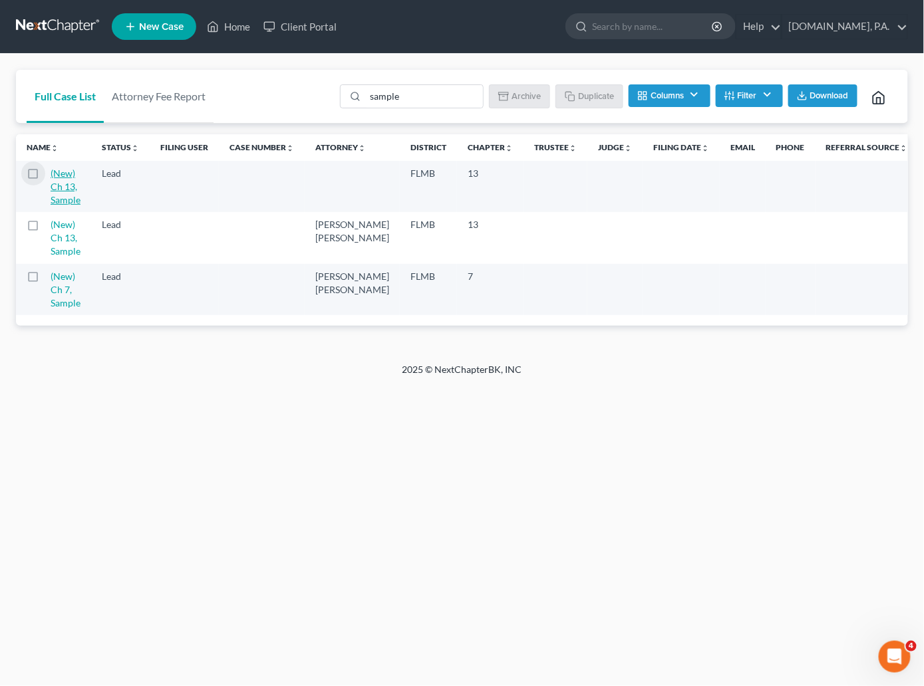
click at [61, 191] on link "(New) Ch 13, Sample" at bounding box center [66, 187] width 30 height 38
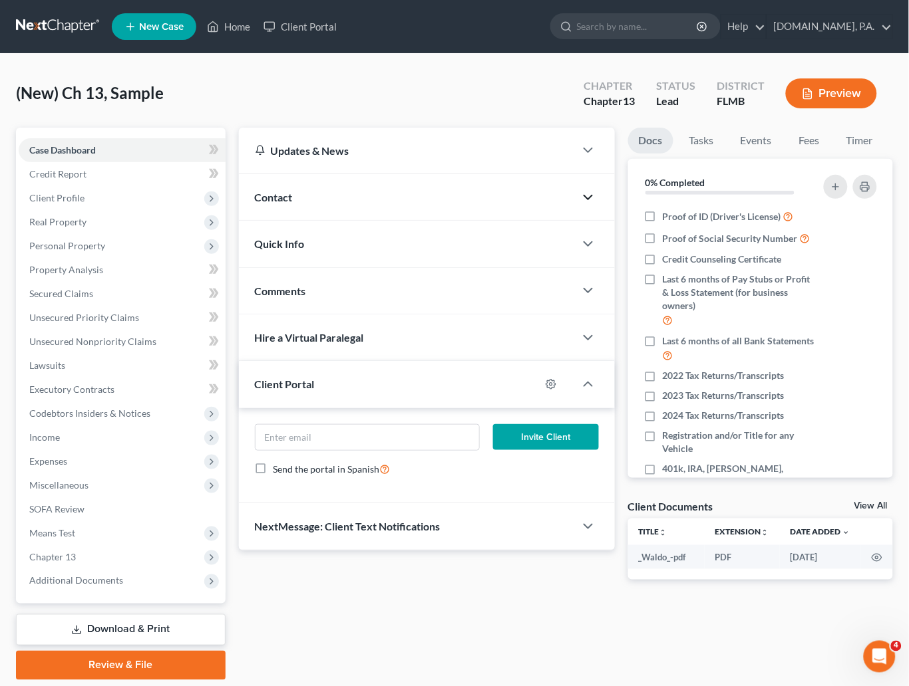
click at [586, 192] on icon "button" at bounding box center [588, 198] width 16 height 16
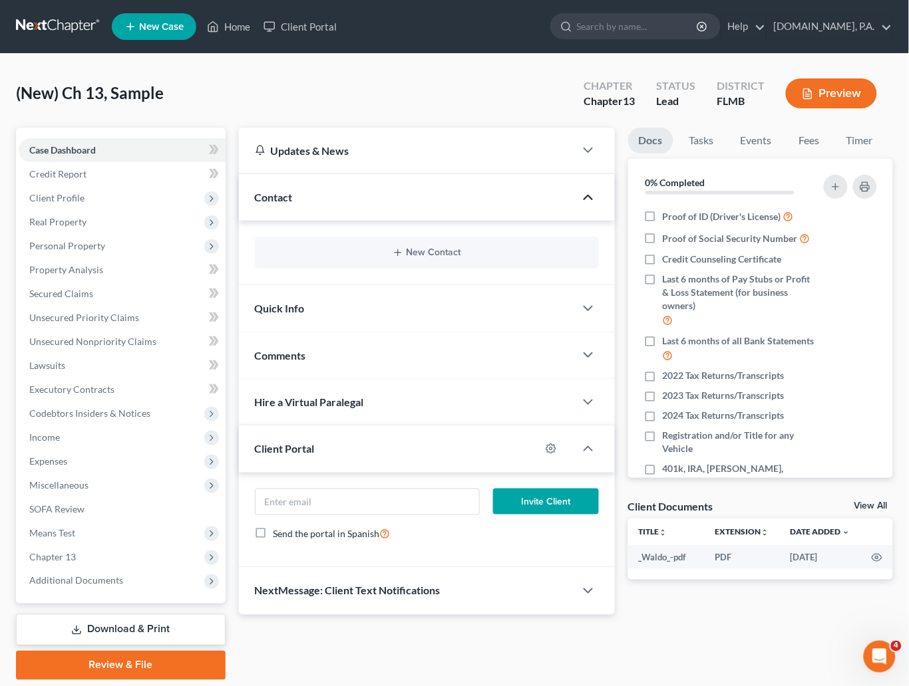
click at [457, 245] on div "New Contact" at bounding box center [427, 253] width 344 height 32
click at [409, 253] on button "New Contact" at bounding box center [426, 252] width 323 height 11
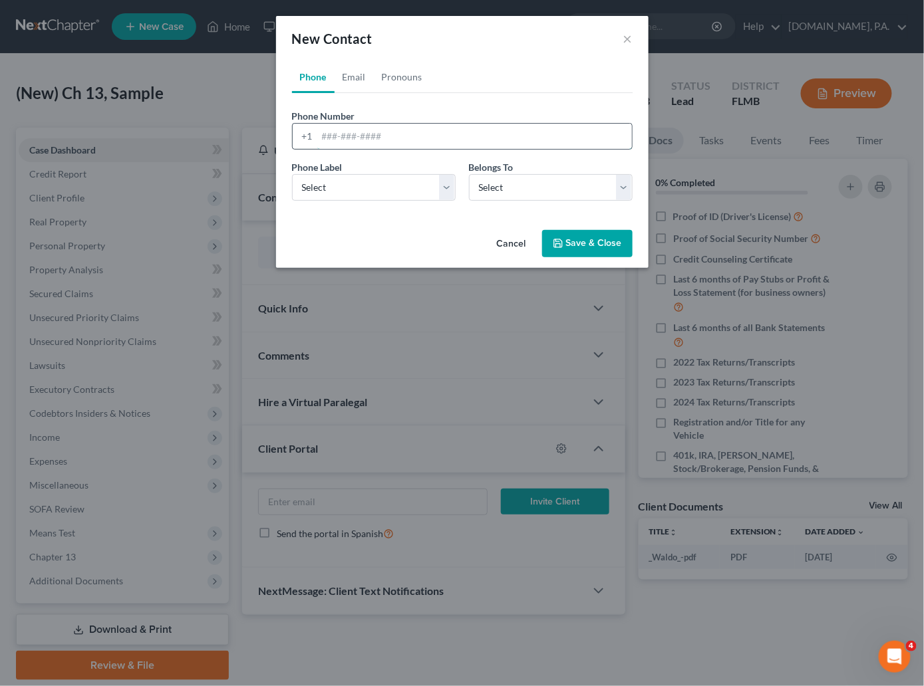
click at [328, 136] on input "tel" at bounding box center [474, 136] width 315 height 25
paste input "6784726646"
click at [337, 134] on input "6784726646" at bounding box center [474, 136] width 315 height 25
click at [358, 134] on input "678-4726646" at bounding box center [474, 136] width 315 height 25
type input "678-472-6646"
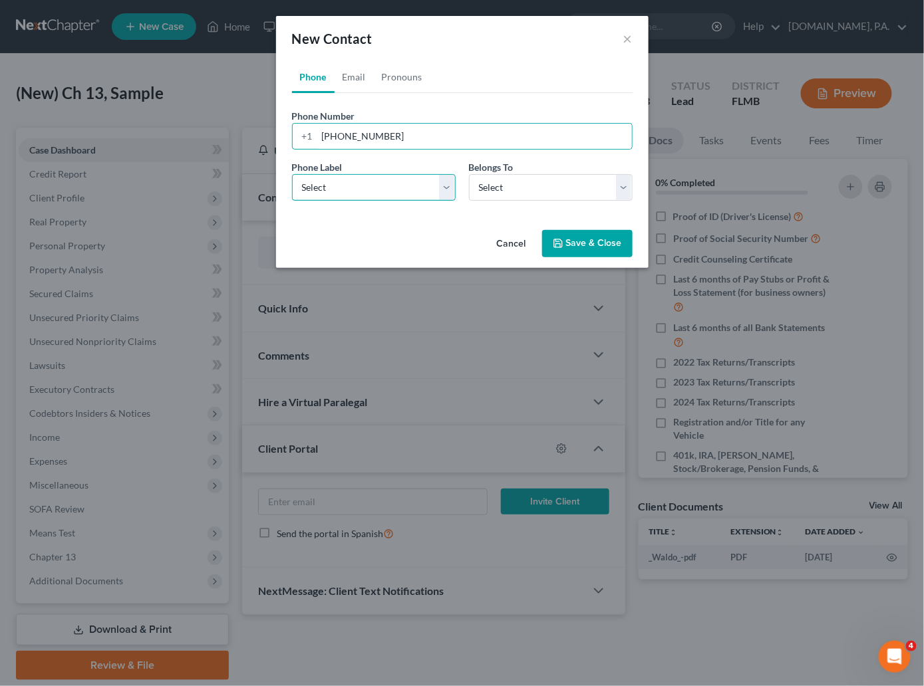
click at [446, 185] on select "Select Mobile Home Work Other" at bounding box center [374, 187] width 164 height 27
select select "0"
click at [292, 174] on select "Select Mobile Home Work Other" at bounding box center [374, 187] width 164 height 27
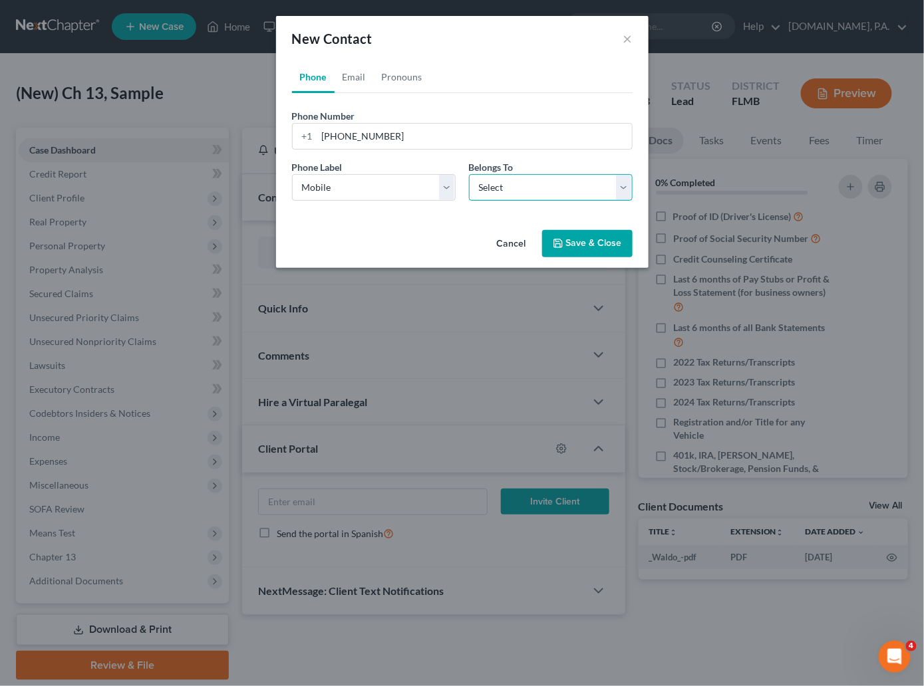
click at [625, 180] on select "Select Client Other" at bounding box center [551, 187] width 164 height 27
select select "0"
click at [469, 174] on select "Select Client Other" at bounding box center [551, 187] width 164 height 27
select select "0"
click at [360, 78] on link "Email" at bounding box center [354, 77] width 39 height 32
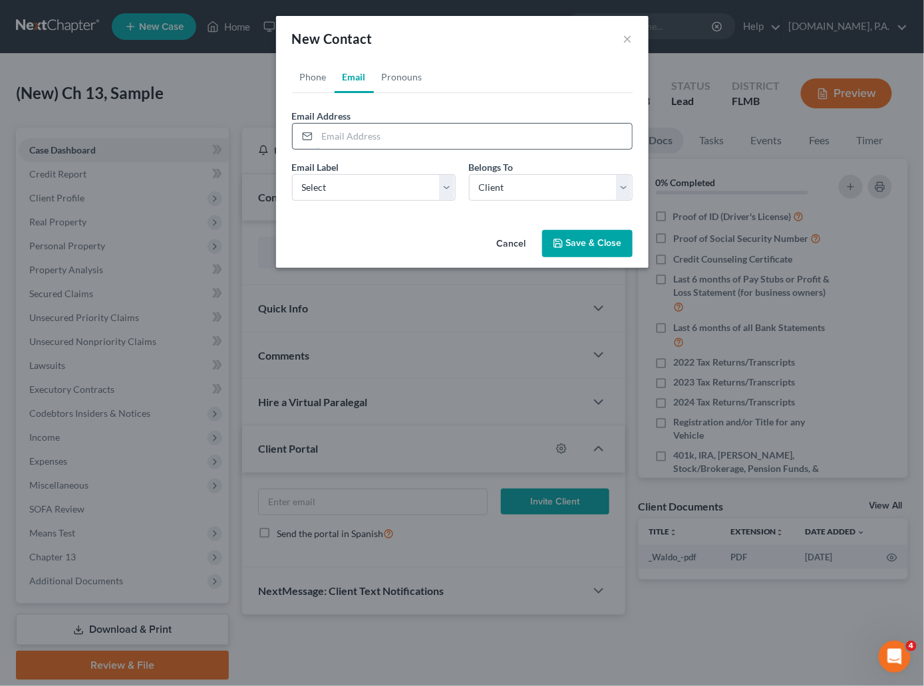
click at [330, 134] on input "email" at bounding box center [474, 136] width 315 height 25
paste input "[EMAIL_ADDRESS][DOMAIN_NAME]"
type input "[EMAIL_ADDRESS][DOMAIN_NAME]"
click at [450, 186] on select "Select Home Work Other" at bounding box center [374, 187] width 164 height 27
select select "0"
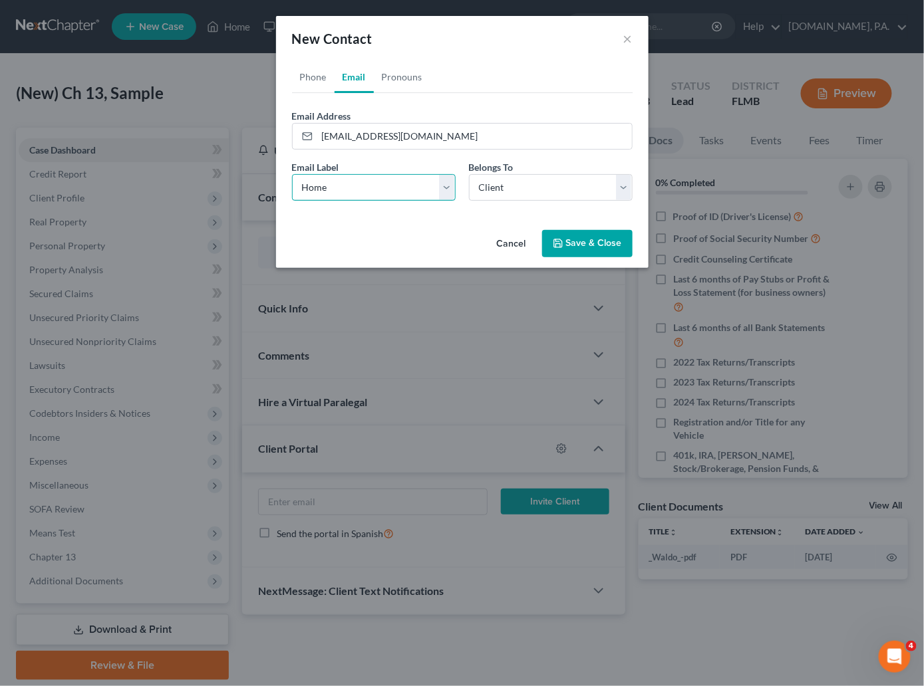
click at [292, 174] on select "Select Home Work Other" at bounding box center [374, 187] width 164 height 27
click at [408, 76] on link "Pronouns" at bounding box center [402, 77] width 57 height 32
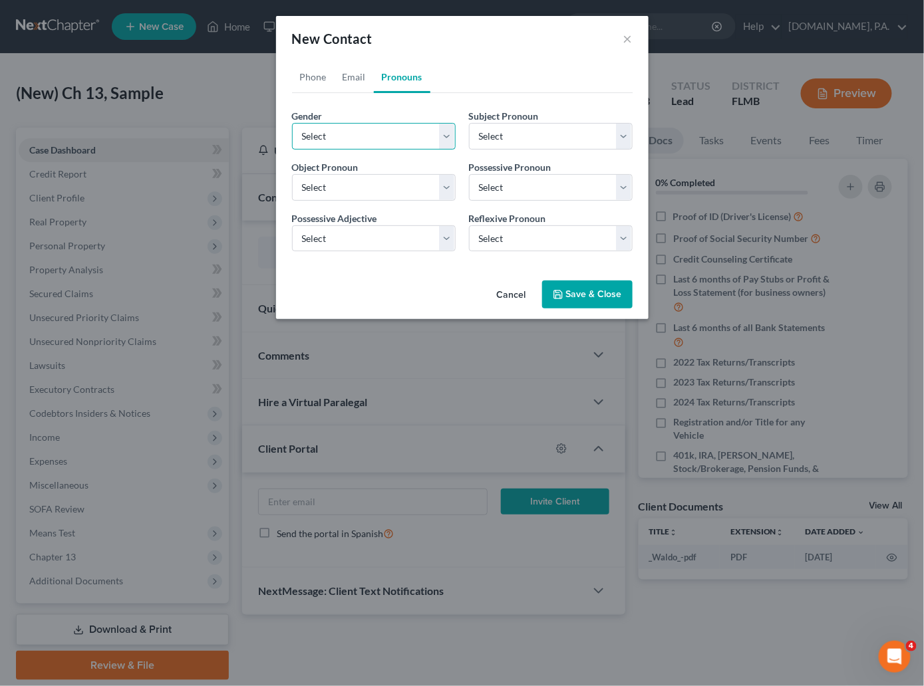
click at [450, 133] on select "Select [DEMOGRAPHIC_DATA] [DEMOGRAPHIC_DATA] [DEMOGRAPHIC_DATA] More Than One P…" at bounding box center [374, 136] width 164 height 27
select select "1"
click at [292, 123] on select "Select [DEMOGRAPHIC_DATA] [DEMOGRAPHIC_DATA] [DEMOGRAPHIC_DATA] More Than One P…" at bounding box center [374, 136] width 164 height 27
select select "1"
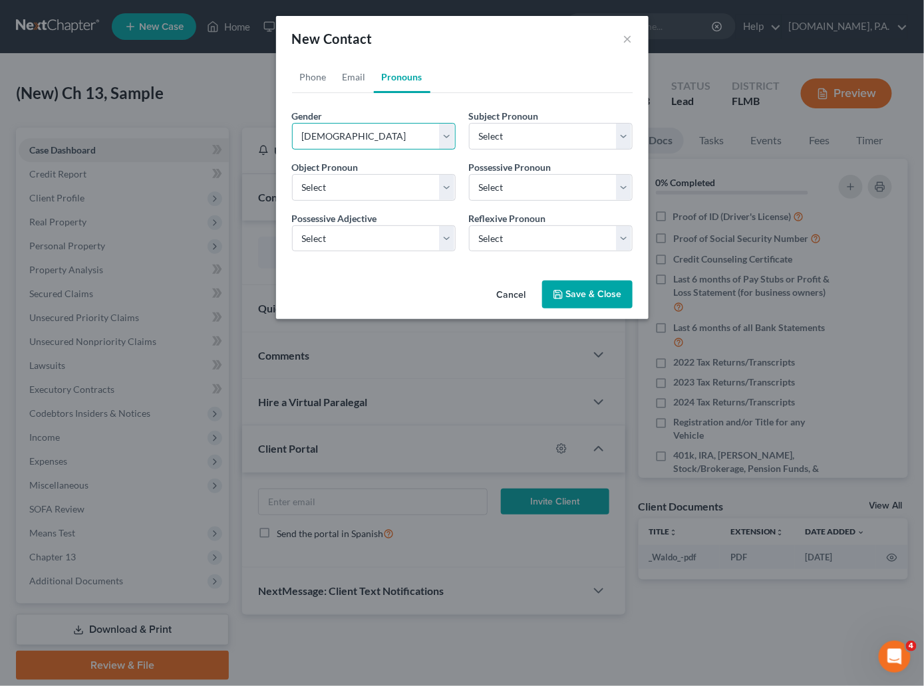
select select "1"
click at [593, 291] on button "Save & Close" at bounding box center [587, 295] width 90 height 28
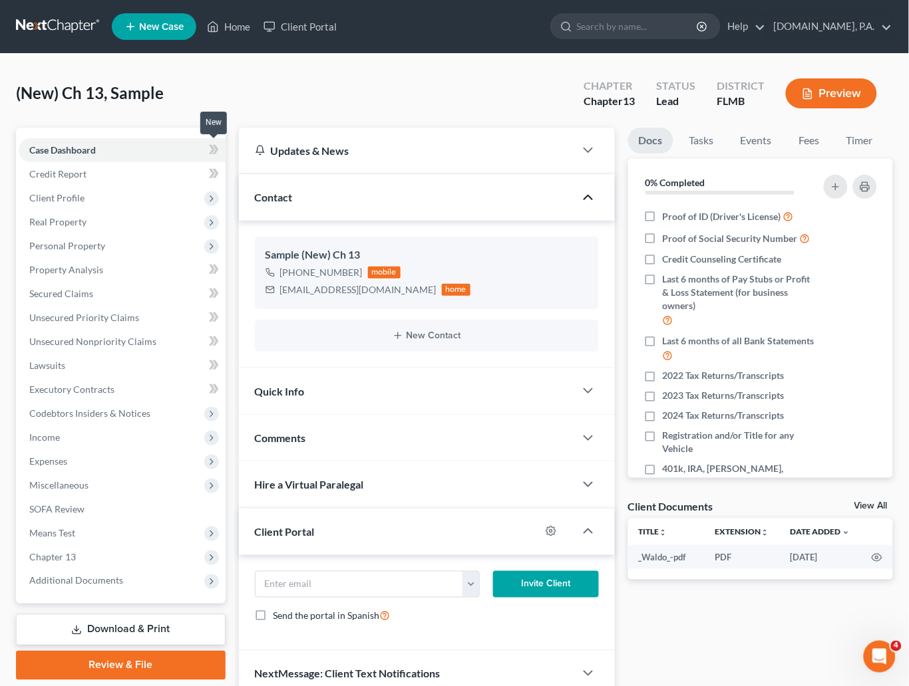
click at [215, 146] on icon at bounding box center [215, 149] width 6 height 9
click at [79, 194] on span "Client Profile" at bounding box center [56, 197] width 55 height 11
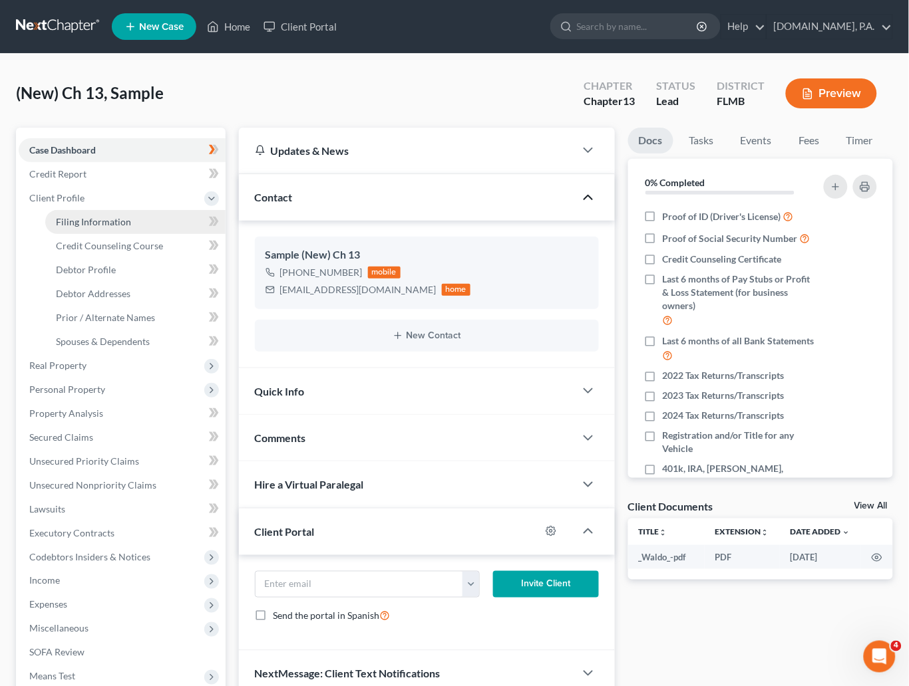
click at [100, 225] on span "Filing Information" at bounding box center [93, 221] width 75 height 11
select select "1"
select select "0"
select select "3"
select select "15"
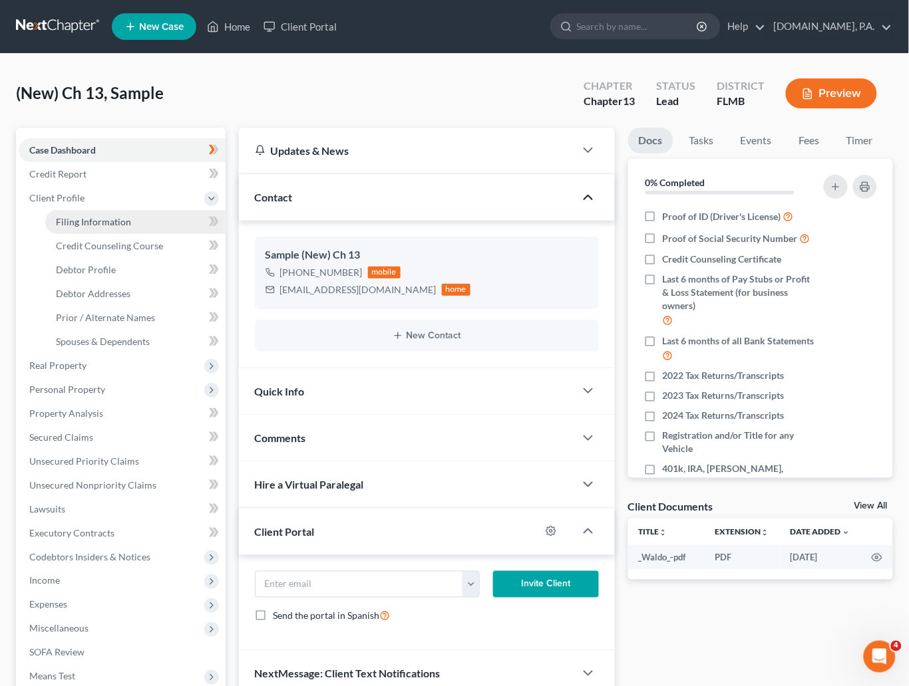
select select "0"
select select "9"
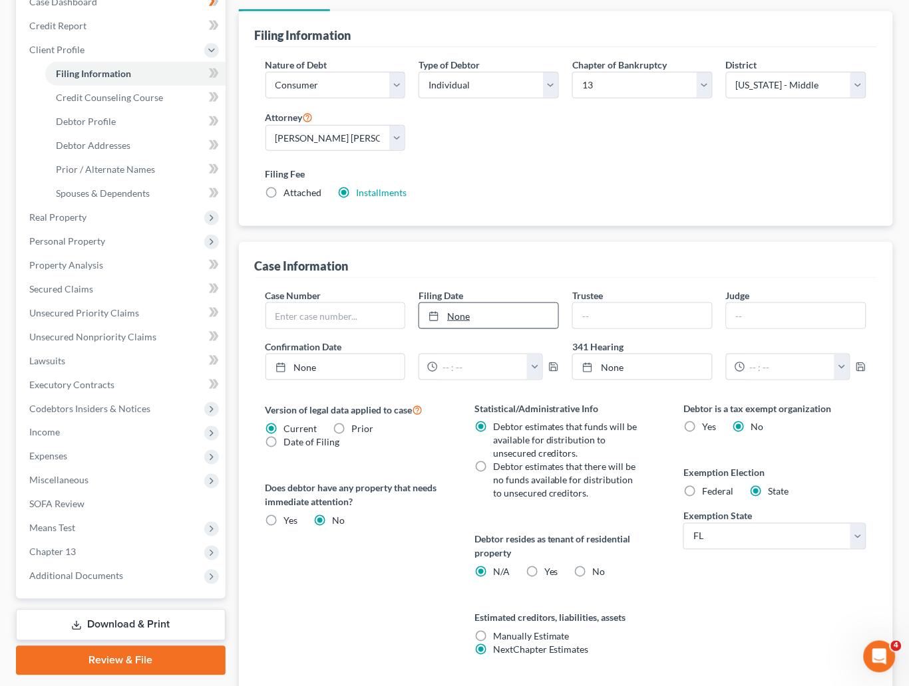
scroll to position [200, 0]
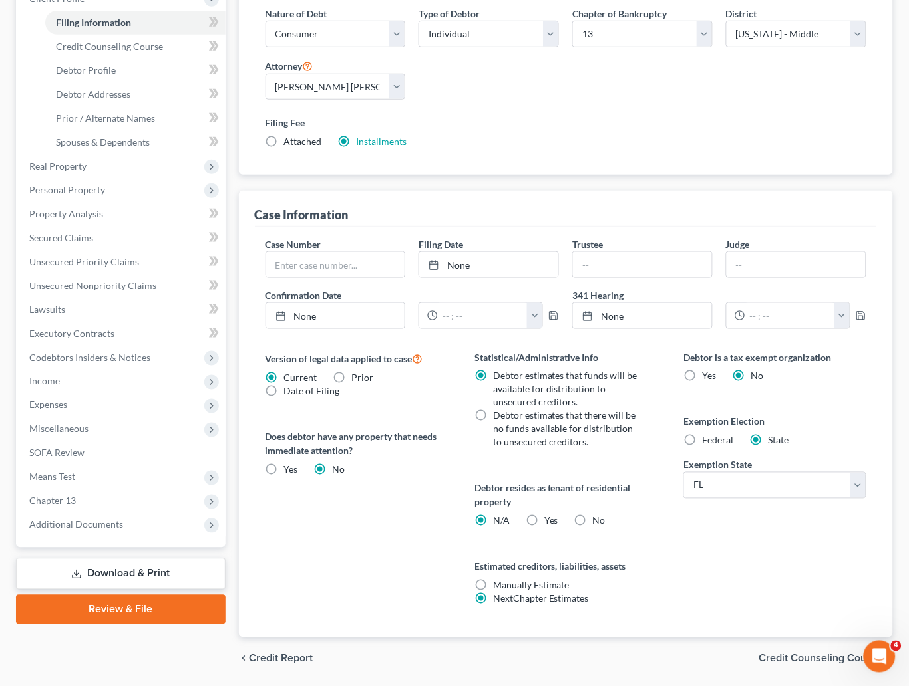
click at [593, 521] on label "No" at bounding box center [599, 521] width 13 height 13
click at [598, 521] on input "No" at bounding box center [602, 519] width 9 height 9
radio input "true"
radio input "false"
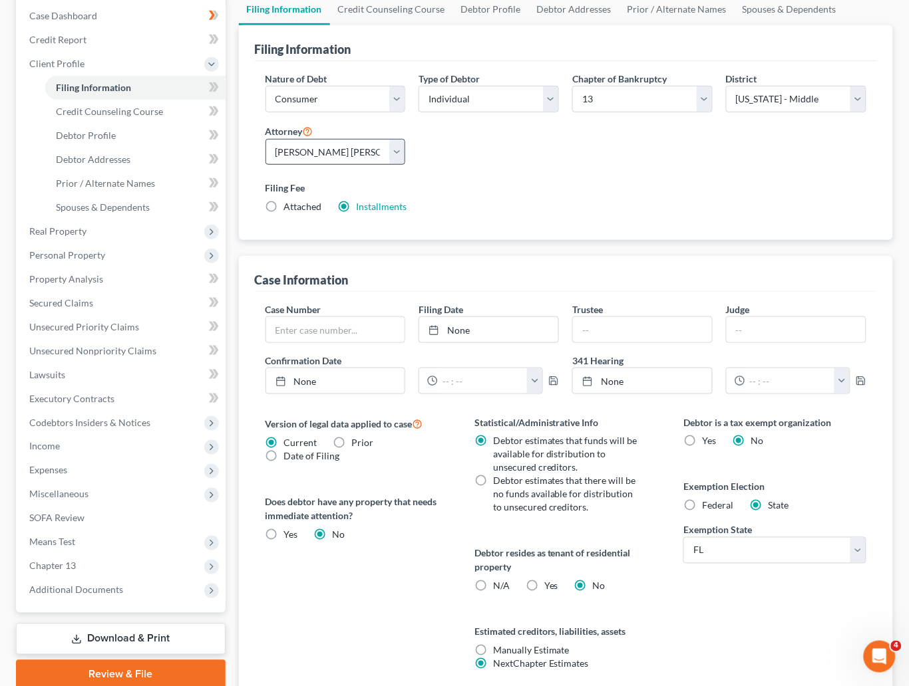
scroll to position [100, 0]
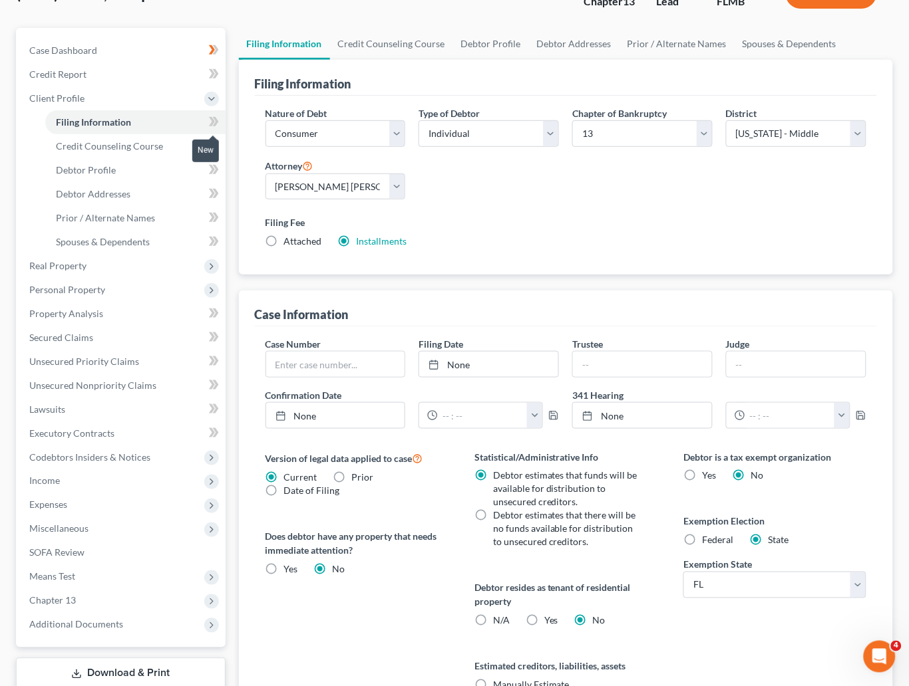
click at [214, 126] on icon at bounding box center [214, 122] width 10 height 17
click at [98, 173] on span "Debtor Profile" at bounding box center [86, 169] width 60 height 11
select select "0"
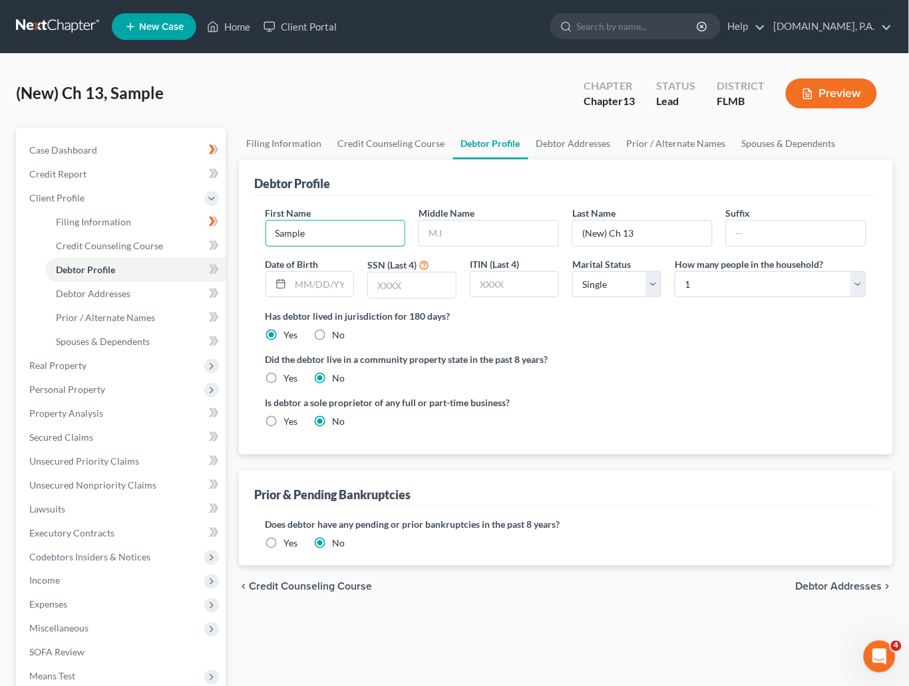
drag, startPoint x: 316, startPoint y: 231, endPoint x: 234, endPoint y: 239, distance: 82.2
click at [234, 239] on div "Filing Information Credit Counseling Course Debtor Profile Debtor Addresses Pri…" at bounding box center [566, 476] width 668 height 696
type input "Paulette"
type input "Burgess"
click at [680, 285] on select "Select 1 2 3 4 5 6 7 8 9 10 11 12 13 14 15 16 17 18 19 20" at bounding box center [770, 284] width 192 height 27
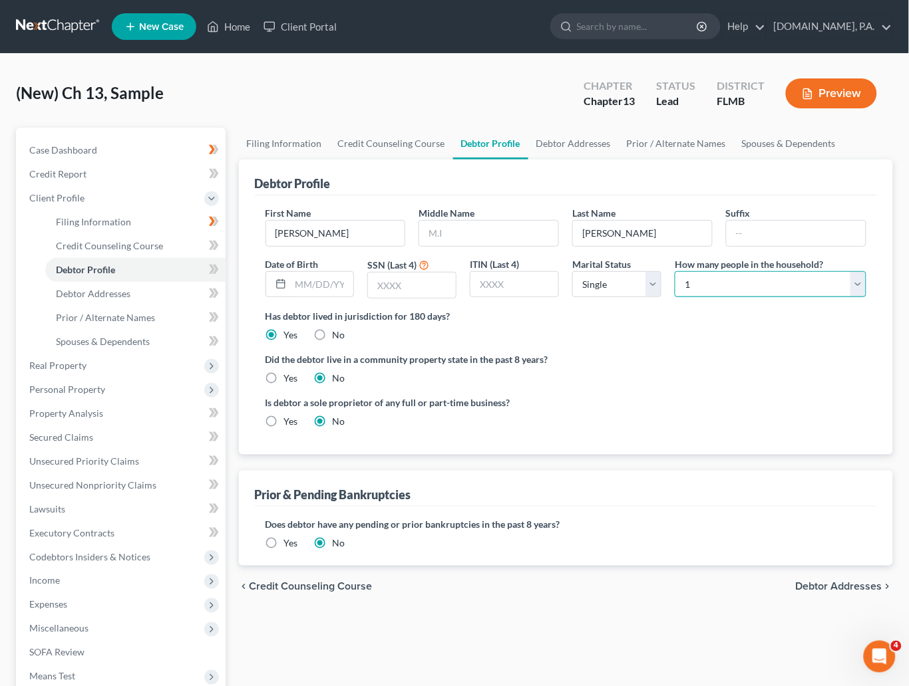
select select "1"
click at [674, 271] on select "Select 1 2 3 4 5 6 7 8 9 10 11 12 13 14 15 16 17 18 19 20" at bounding box center [770, 284] width 192 height 27
click at [206, 267] on span at bounding box center [213, 271] width 23 height 20
click at [657, 285] on select "Select Single Married Separated Divorced Widowed" at bounding box center [616, 284] width 89 height 27
select select "1"
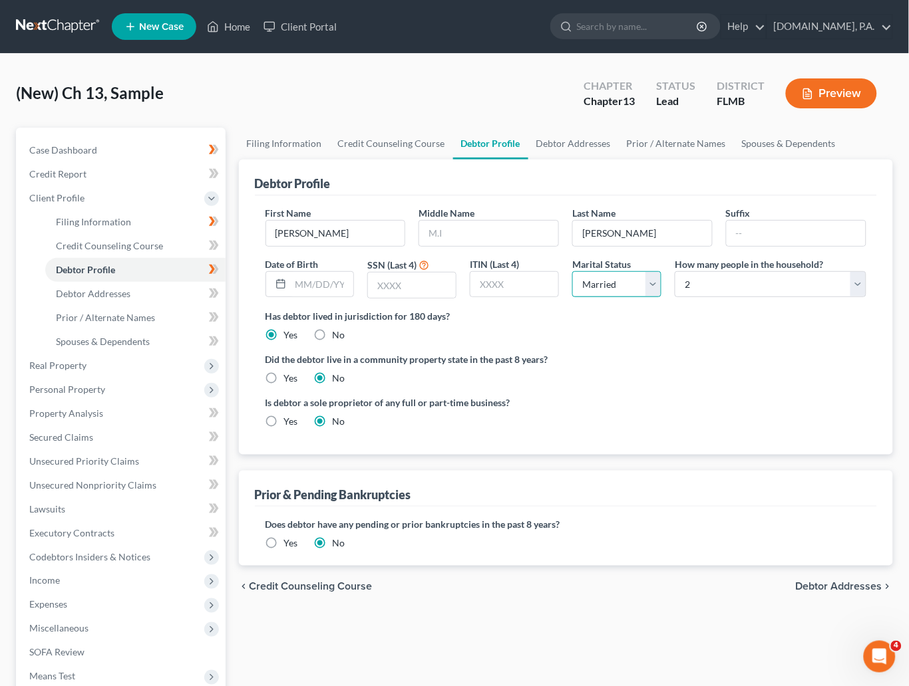
click at [572, 271] on select "Select Single Married Separated Divorced Widowed" at bounding box center [616, 284] width 89 height 27
click at [105, 291] on span "Debtor Addresses" at bounding box center [93, 293] width 74 height 11
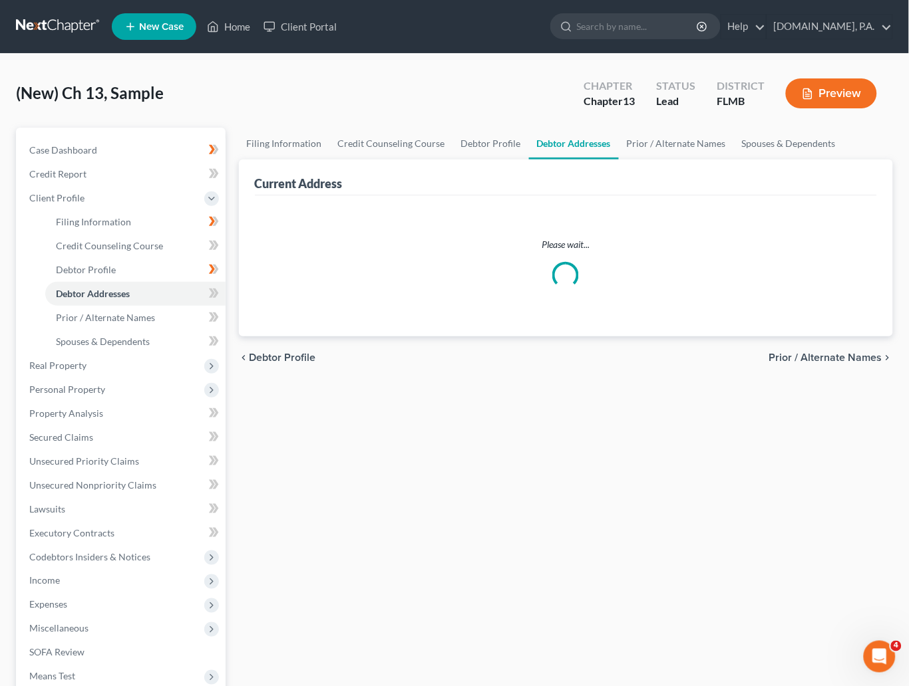
select select "0"
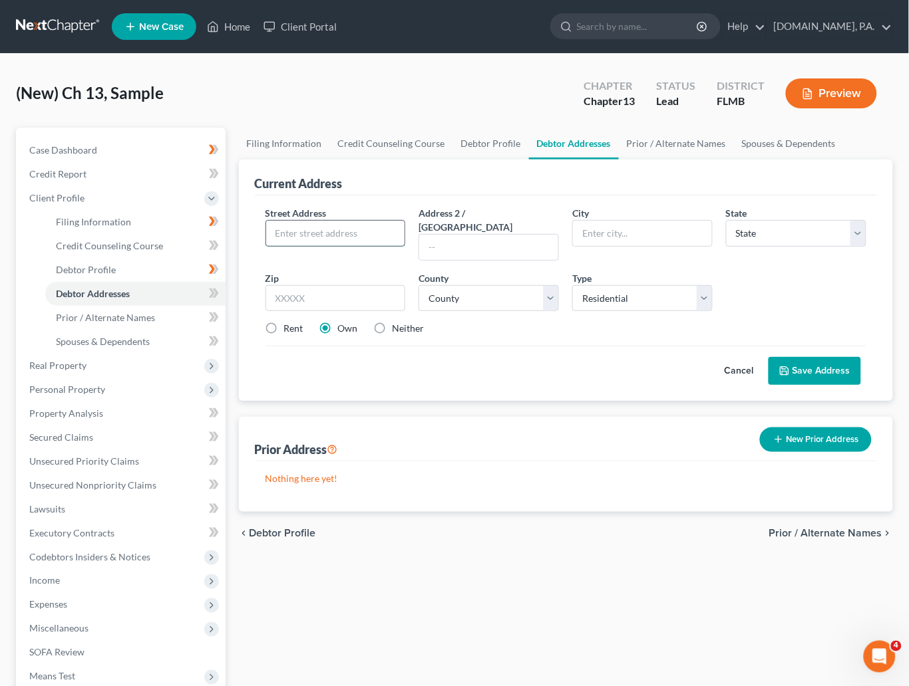
click at [332, 231] on input "text" at bounding box center [335, 233] width 139 height 25
paste input "964 Moss Tree Place"
type input "964 Moss Tree Place"
click at [307, 285] on input "text" at bounding box center [335, 298] width 140 height 27
type input "."
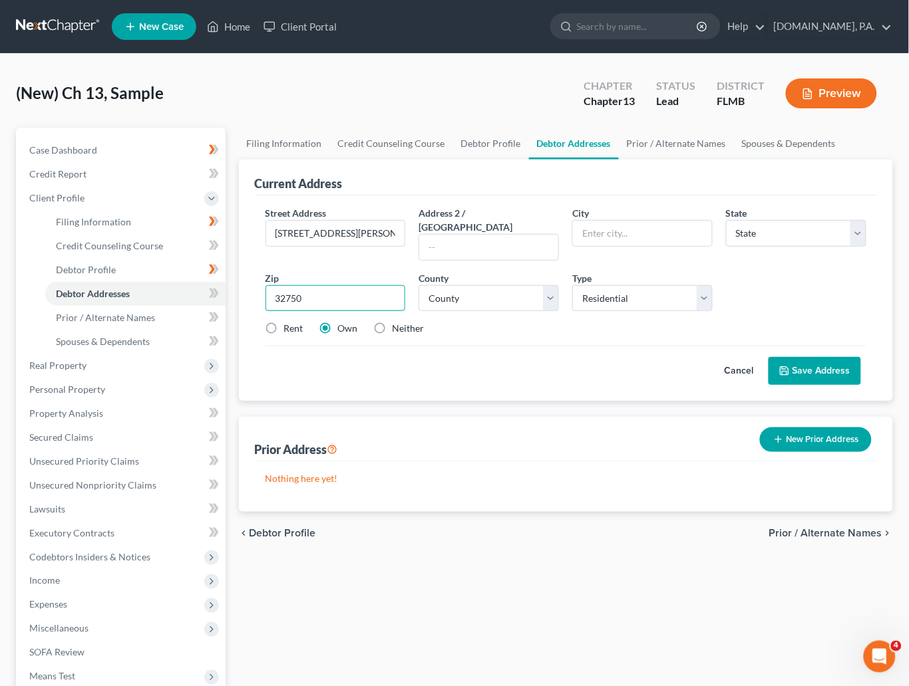
type input "32750"
type input "Longwood"
select select "9"
click at [416, 361] on div "Cancel Save Address" at bounding box center [565, 365] width 601 height 39
click at [549, 286] on select "County [GEOGRAPHIC_DATA] [GEOGRAPHIC_DATA] [GEOGRAPHIC_DATA] [GEOGRAPHIC_DATA] …" at bounding box center [488, 298] width 140 height 27
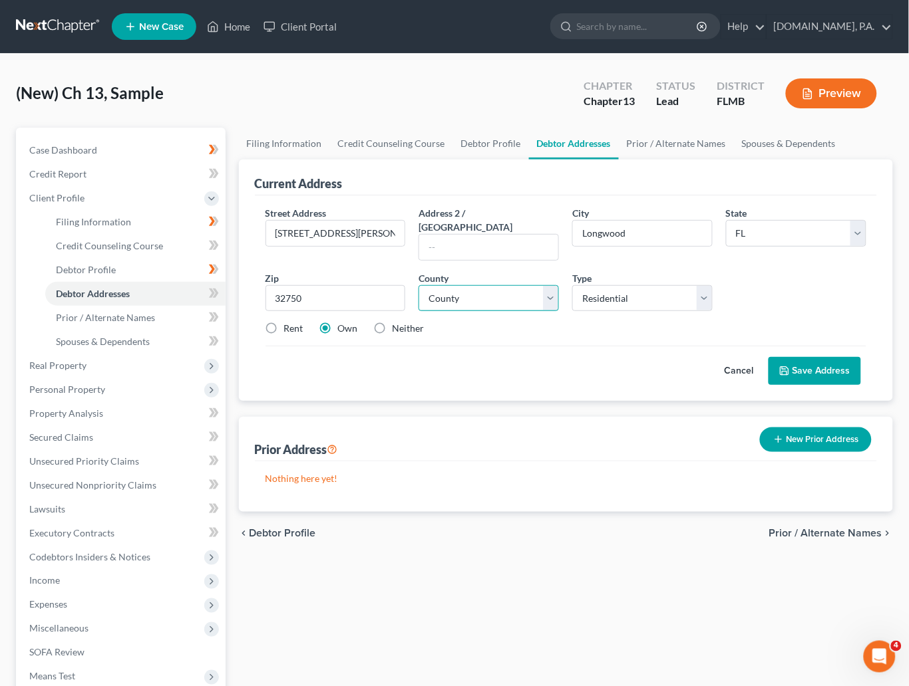
select select "56"
click at [418, 285] on select "County [GEOGRAPHIC_DATA] [GEOGRAPHIC_DATA] [GEOGRAPHIC_DATA] [GEOGRAPHIC_DATA] …" at bounding box center [488, 298] width 140 height 27
click at [680, 358] on button "Save Address" at bounding box center [814, 371] width 92 height 28
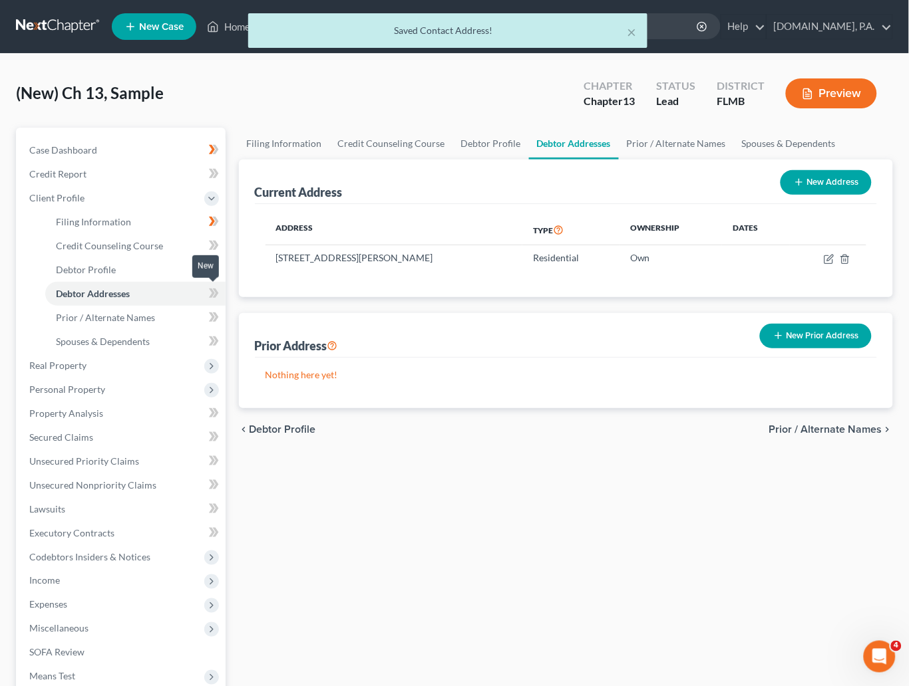
click at [213, 293] on icon at bounding box center [212, 293] width 6 height 9
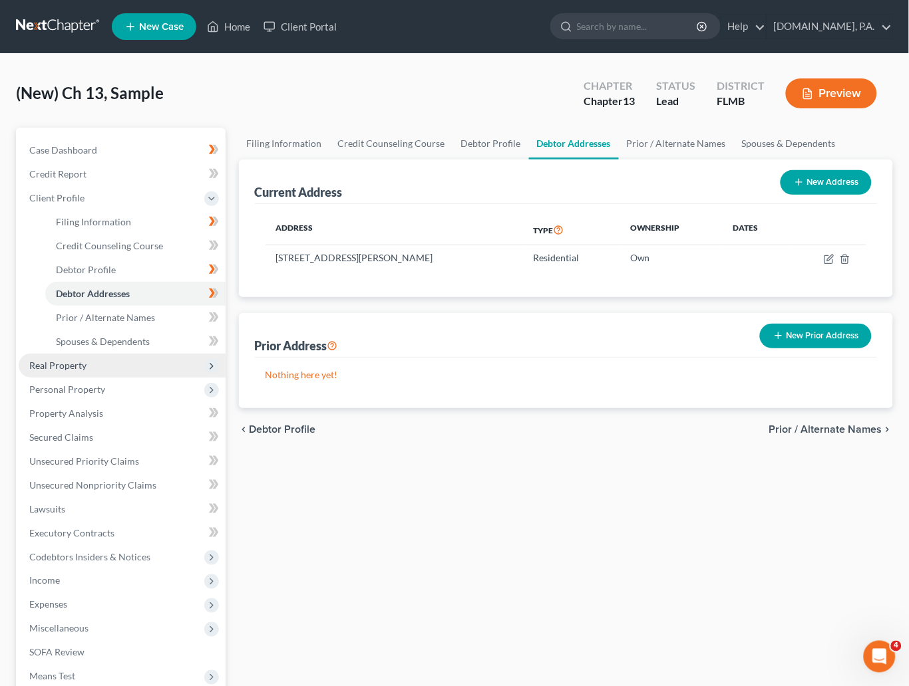
click at [78, 364] on span "Real Property" at bounding box center [57, 365] width 57 height 11
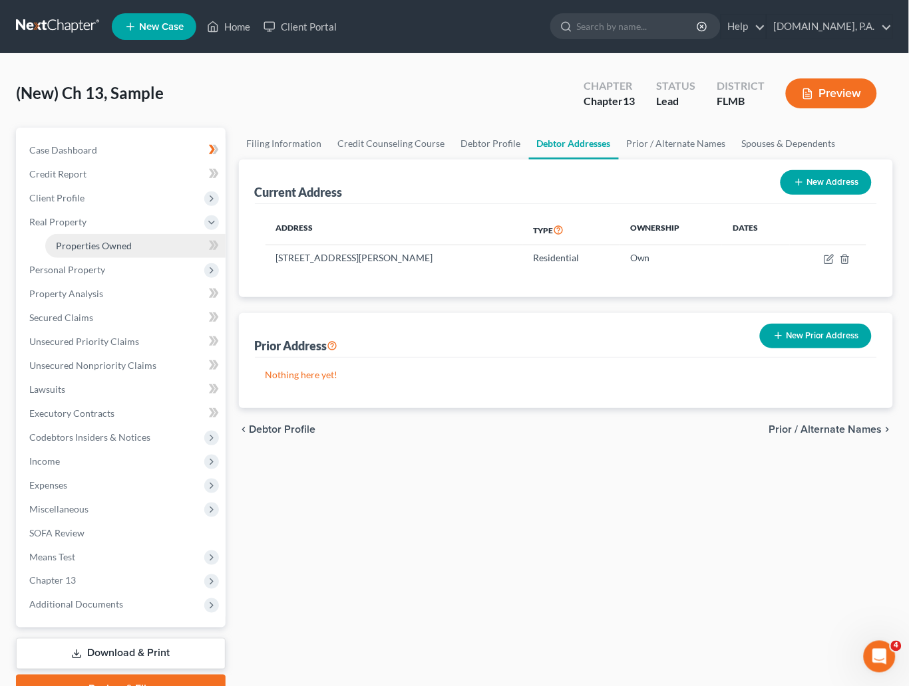
click at [77, 246] on span "Properties Owned" at bounding box center [94, 245] width 76 height 11
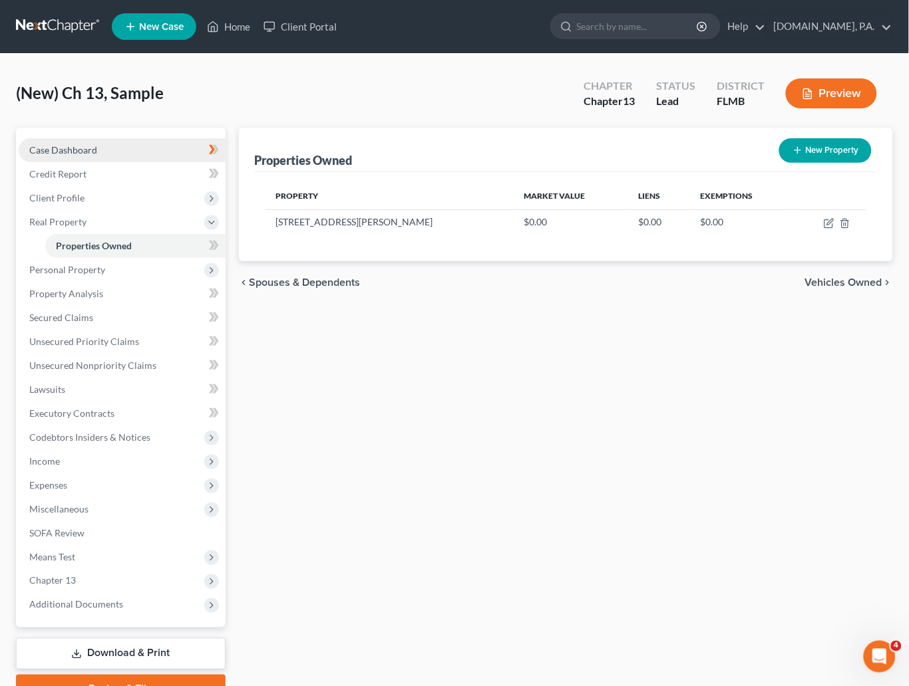
click at [65, 150] on span "Case Dashboard" at bounding box center [63, 149] width 68 height 11
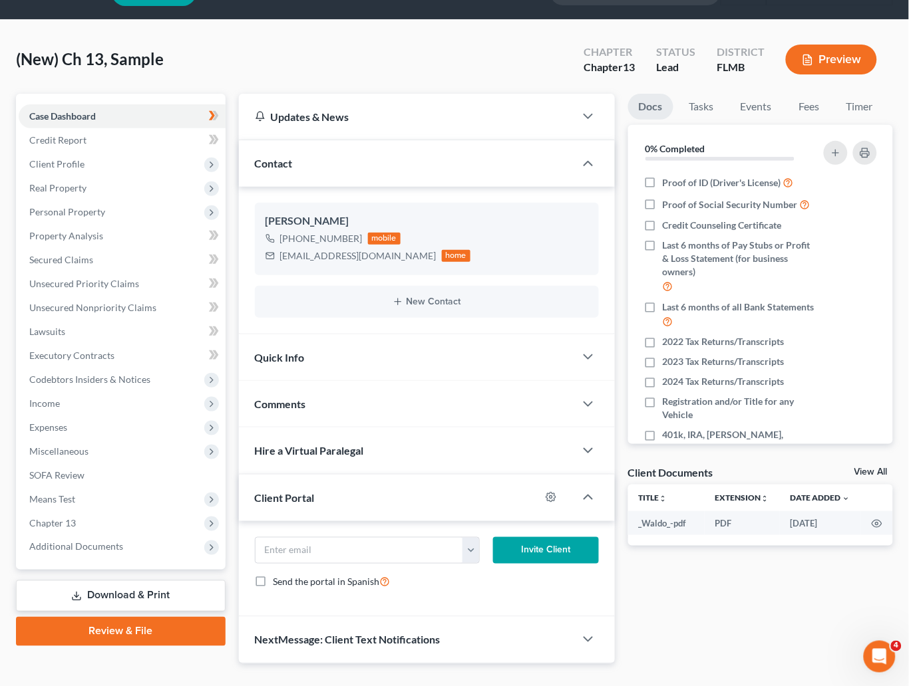
scroll to position [63, 0]
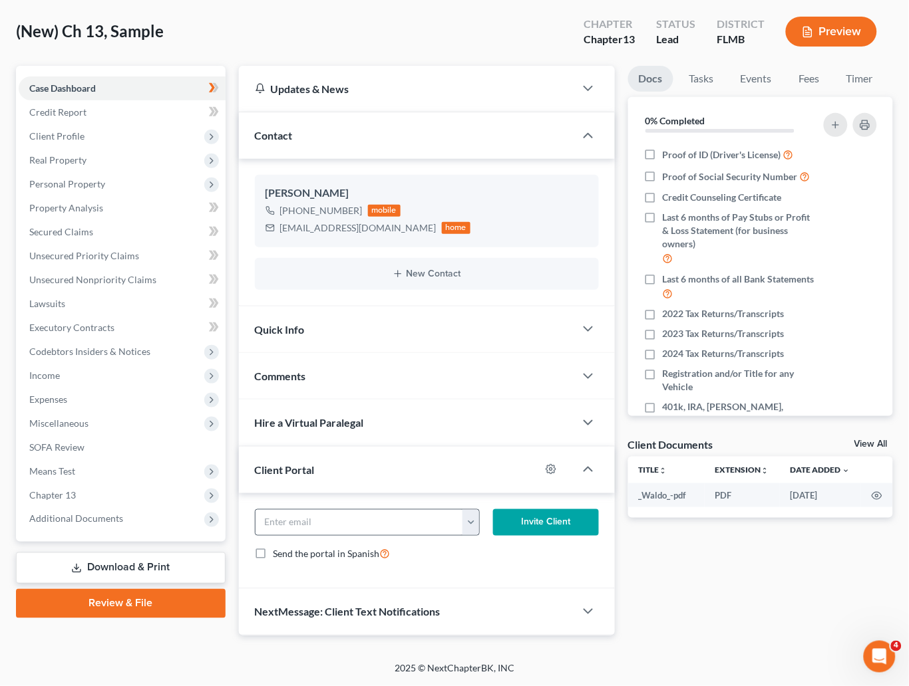
click at [468, 523] on button "button" at bounding box center [470, 522] width 16 height 25
drag, startPoint x: 496, startPoint y: 553, endPoint x: 517, endPoint y: 547, distance: 22.3
click at [497, 554] on link "[EMAIL_ADDRESS][DOMAIN_NAME]" at bounding box center [554, 552] width 182 height 23
type input "[EMAIL_ADDRESS][DOMAIN_NAME]"
click at [554, 518] on button "Invite Client" at bounding box center [546, 522] width 106 height 27
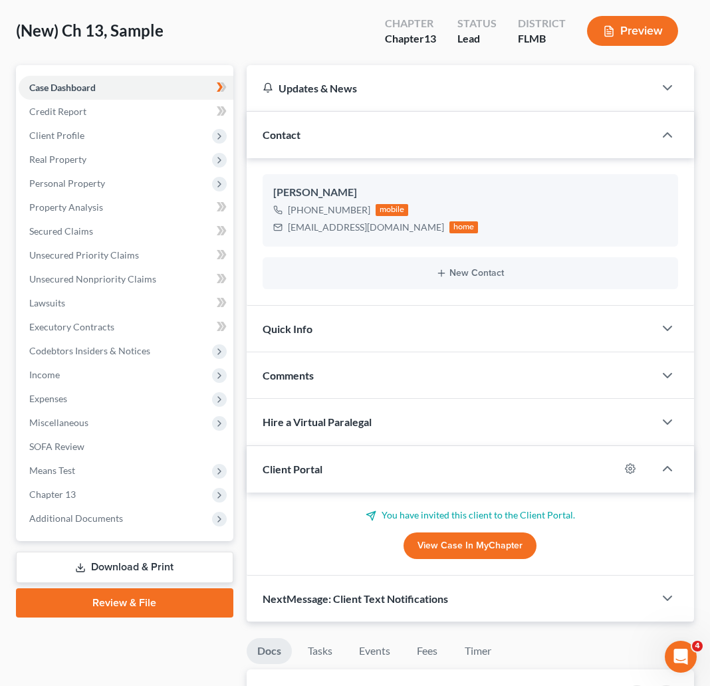
click at [309, 26] on div "(New) Ch 13, Sample Upgraded Chapter Chapter 13 Status Lead District FLMB Previ…" at bounding box center [355, 36] width 678 height 58
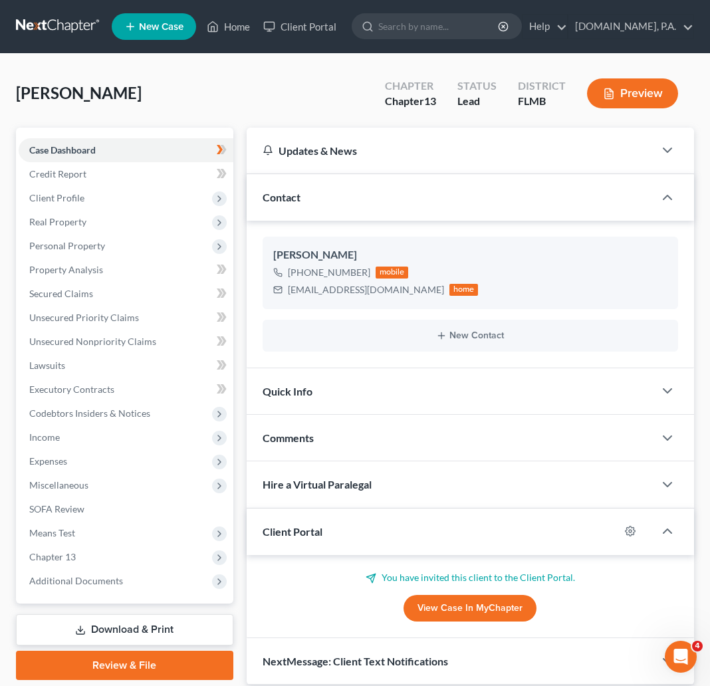
click at [57, 18] on link at bounding box center [58, 27] width 85 height 24
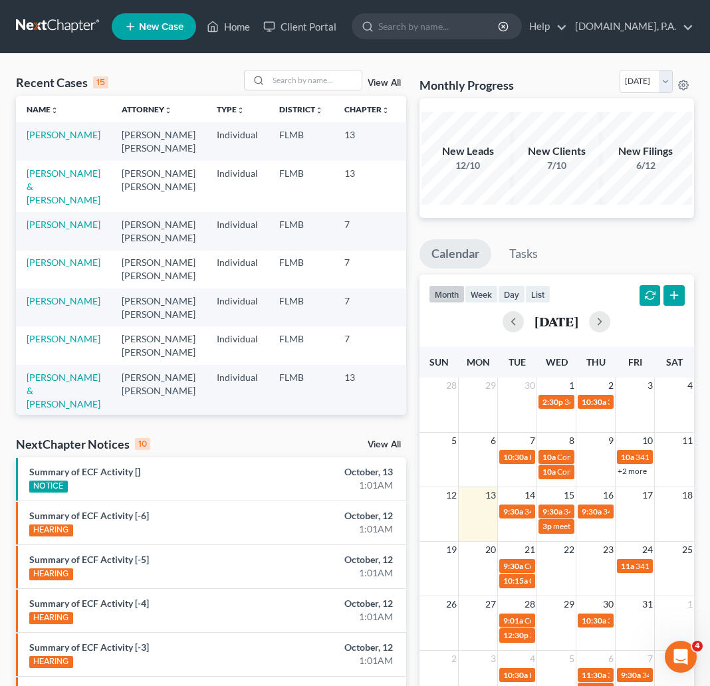
click at [392, 80] on link "View All" at bounding box center [384, 82] width 33 height 9
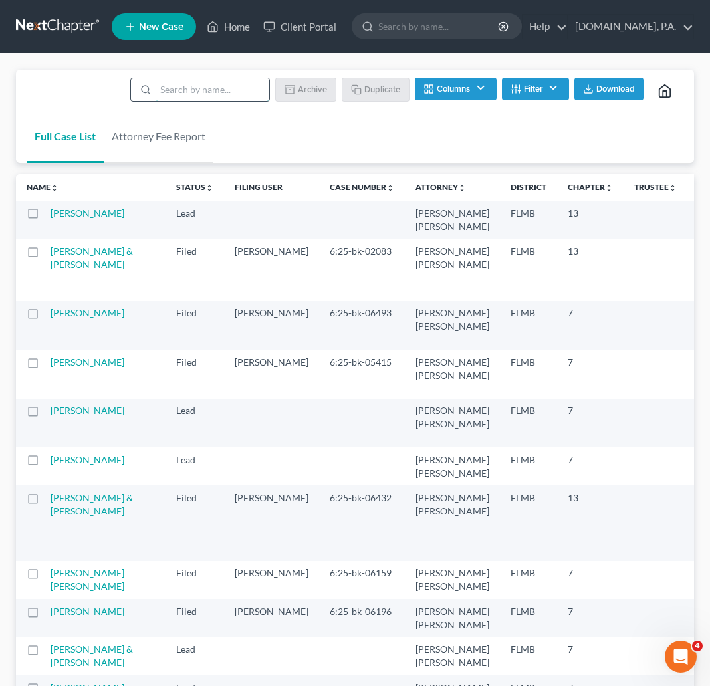
click at [210, 87] on input "search" at bounding box center [213, 89] width 114 height 23
type input "sample"
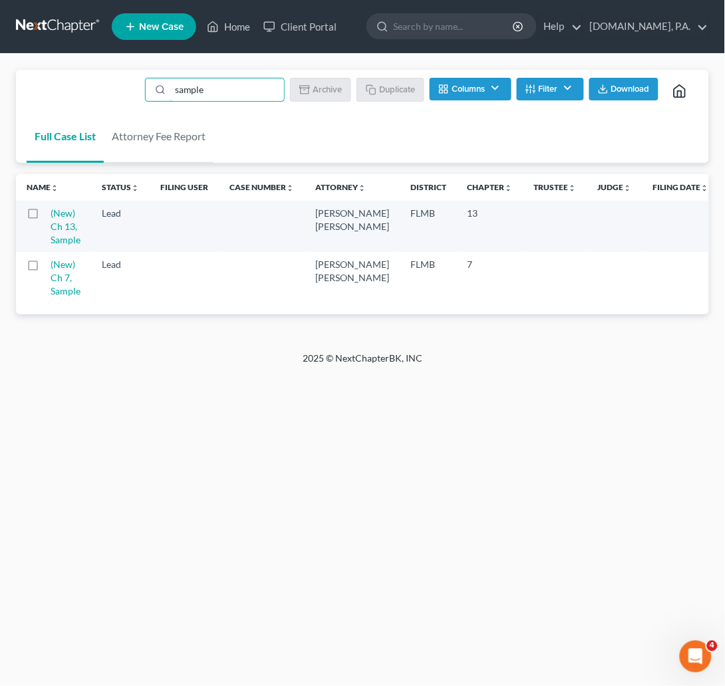
click at [45, 268] on label at bounding box center [45, 268] width 0 height 0
click at [51, 263] on input "checkbox" at bounding box center [55, 262] width 9 height 9
click at [397, 86] on button "Duplicate" at bounding box center [391, 89] width 67 height 23
checkbox input "false"
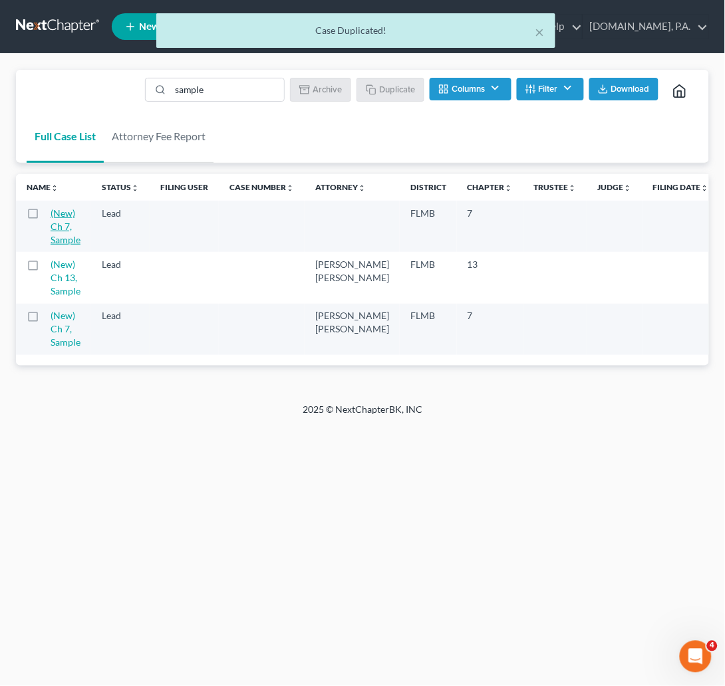
click at [61, 227] on link "(New) Ch 7, Sample" at bounding box center [66, 227] width 30 height 38
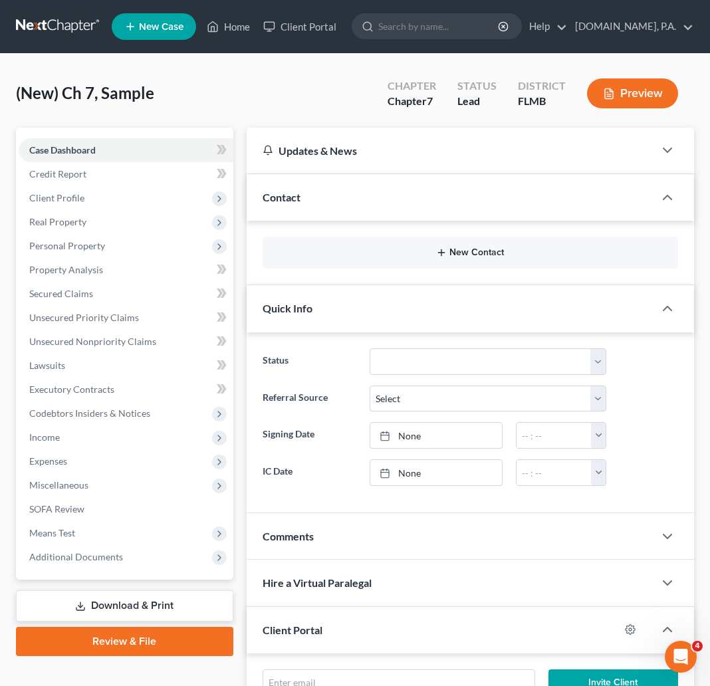
click at [474, 255] on button "New Contact" at bounding box center [470, 252] width 394 height 11
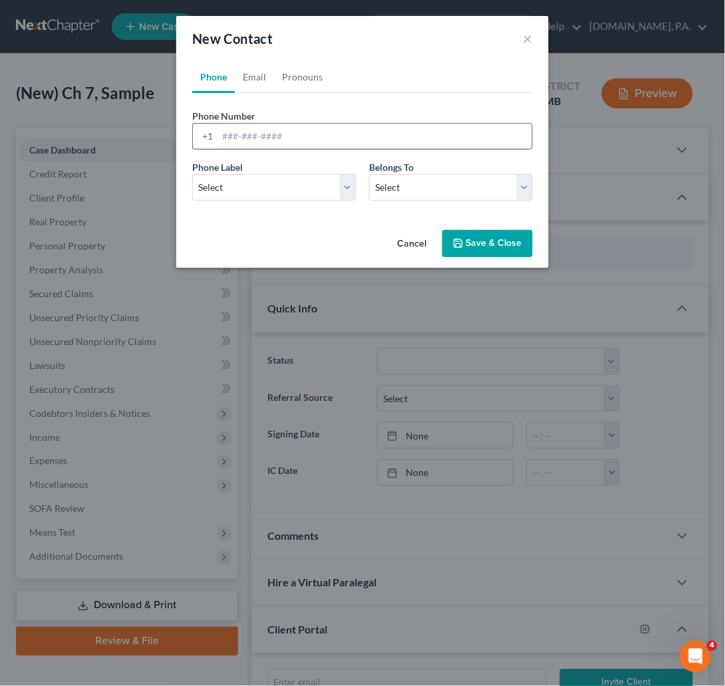
click at [233, 137] on input "tel" at bounding box center [374, 136] width 315 height 25
paste input "[PHONE_NUMBER]"
type input "[PHONE_NUMBER]"
click at [344, 186] on select "Select Mobile Home Work Other" at bounding box center [274, 187] width 164 height 27
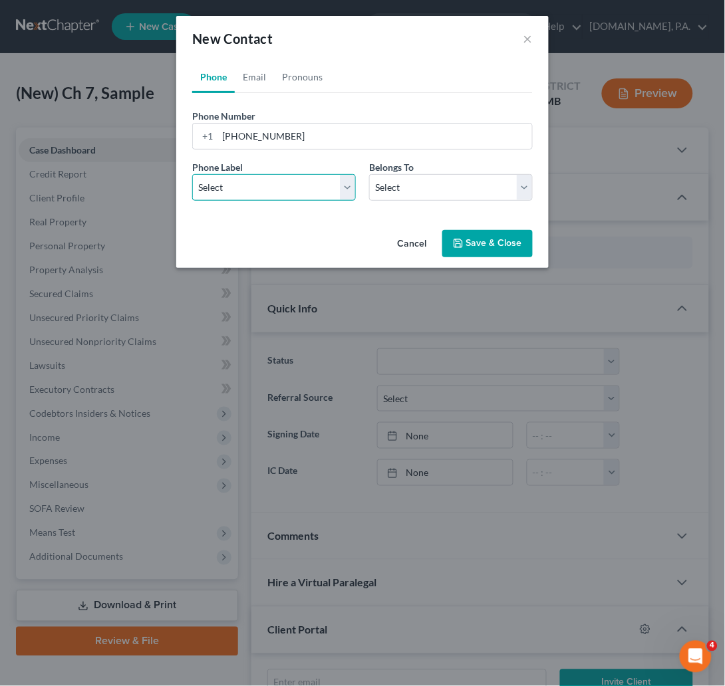
select select "0"
click at [192, 174] on select "Select Mobile Home Work Other" at bounding box center [274, 187] width 164 height 27
click at [525, 192] on select "Select Client Other" at bounding box center [451, 187] width 164 height 27
select select "0"
click at [369, 174] on select "Select Client Other" at bounding box center [451, 187] width 164 height 27
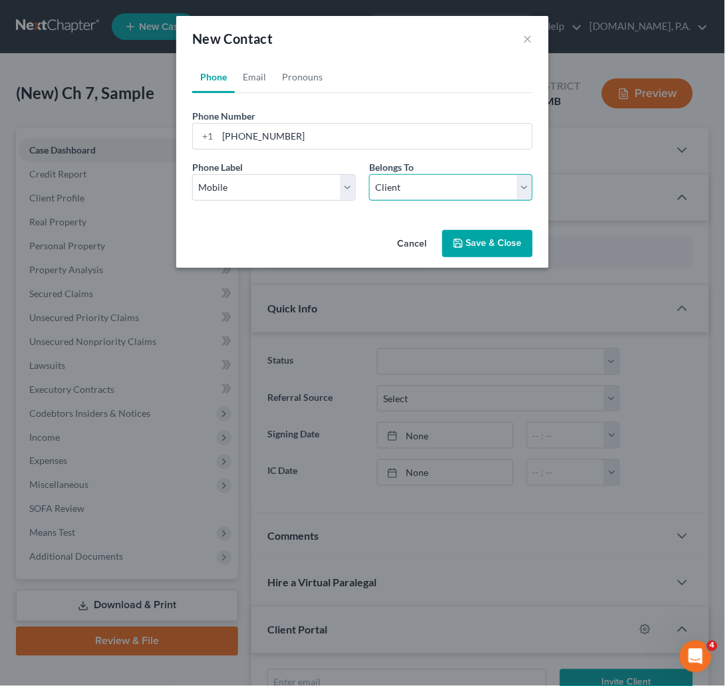
select select "0"
click at [263, 80] on link "Email" at bounding box center [254, 77] width 39 height 32
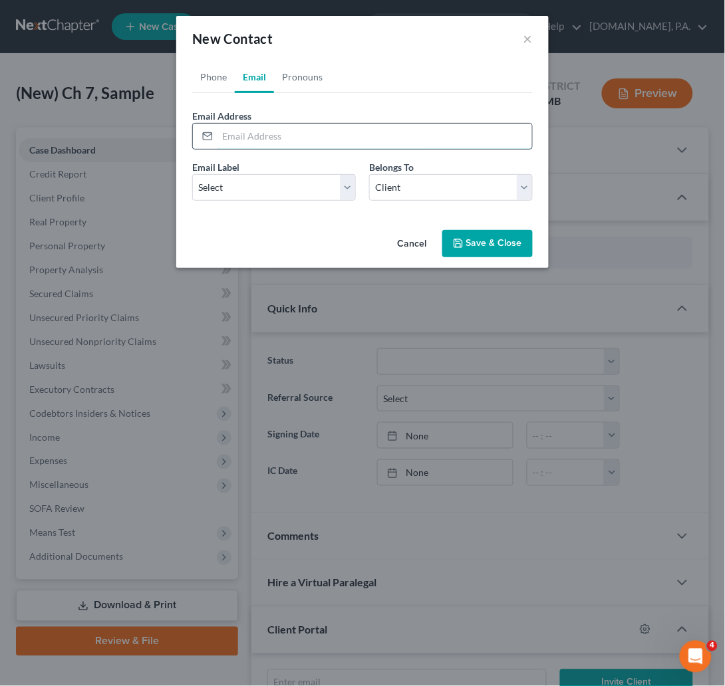
click at [252, 134] on input "email" at bounding box center [374, 136] width 315 height 25
paste input "[EMAIL_ADDRESS][DOMAIN_NAME]"
type input "[EMAIL_ADDRESS][DOMAIN_NAME]"
click at [345, 188] on select "Select Home Work Other" at bounding box center [274, 187] width 164 height 27
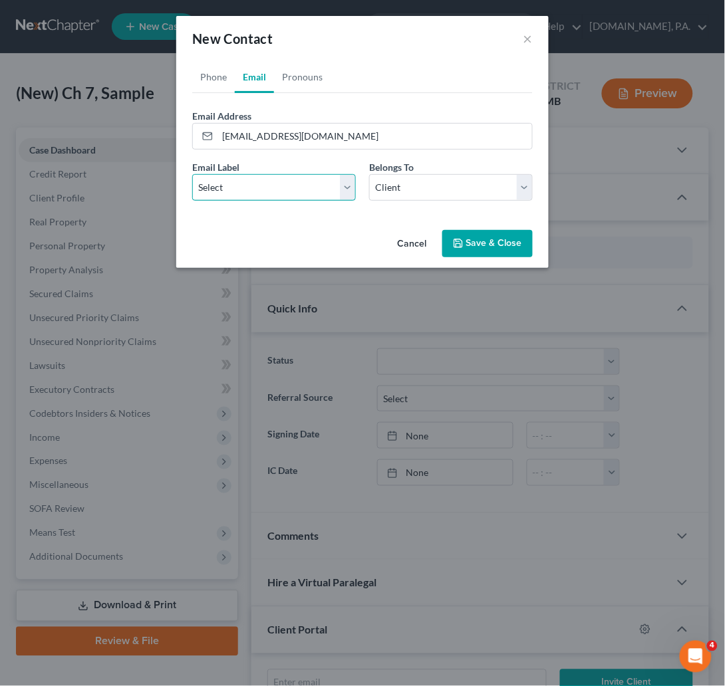
select select "0"
click at [192, 174] on select "Select Home Work Other" at bounding box center [274, 187] width 164 height 27
click at [313, 79] on link "Pronouns" at bounding box center [302, 77] width 57 height 32
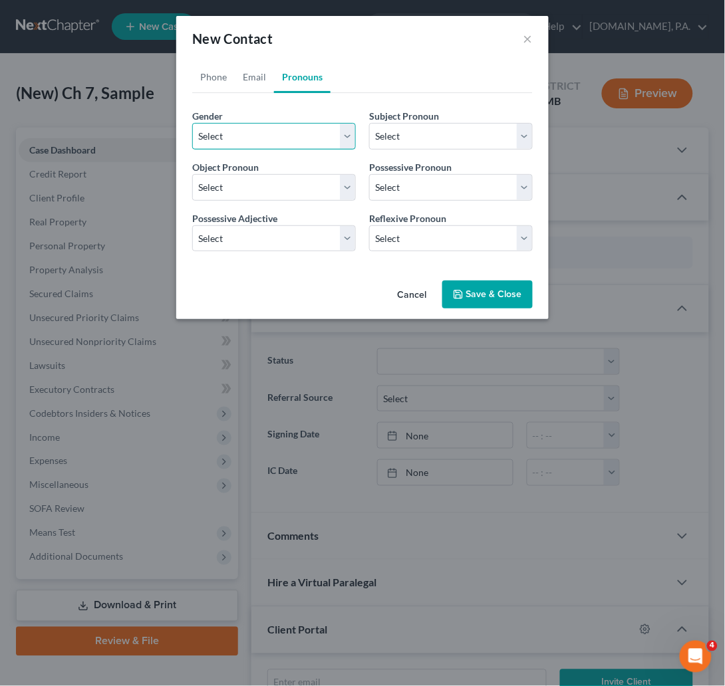
click at [348, 133] on select "Select [DEMOGRAPHIC_DATA] [DEMOGRAPHIC_DATA] [DEMOGRAPHIC_DATA] More Than One P…" at bounding box center [274, 136] width 164 height 27
select select "0"
click at [192, 123] on select "Select [DEMOGRAPHIC_DATA] [DEMOGRAPHIC_DATA] [DEMOGRAPHIC_DATA] More Than One P…" at bounding box center [274, 136] width 164 height 27
select select "0"
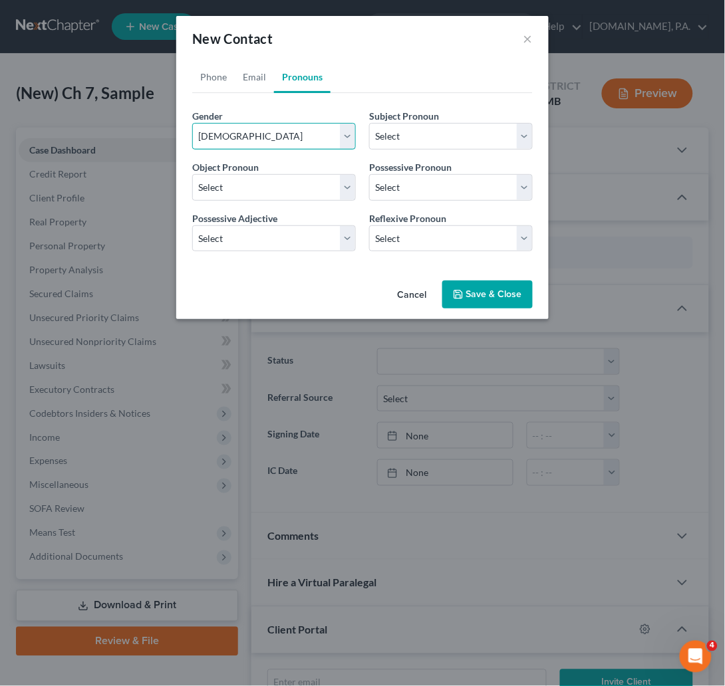
select select "0"
click at [492, 294] on button "Save & Close" at bounding box center [487, 295] width 90 height 28
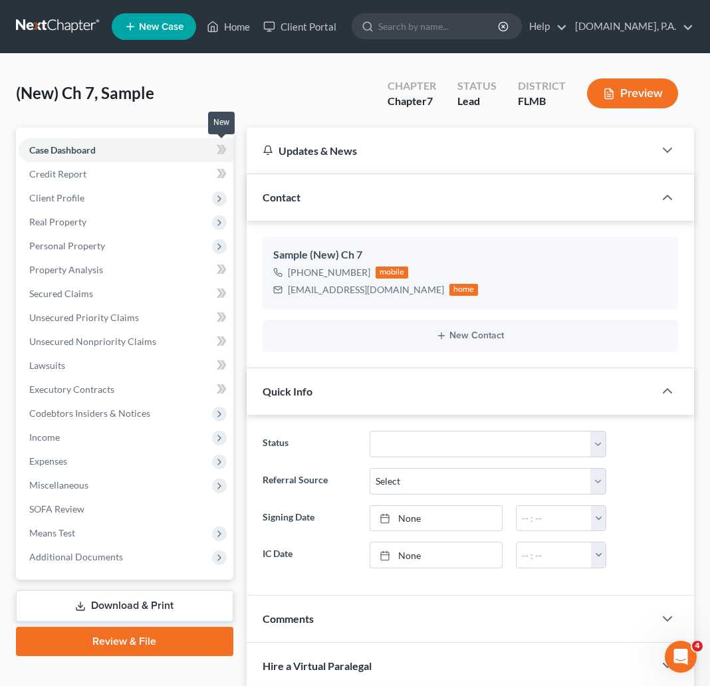
click at [213, 146] on span at bounding box center [221, 152] width 23 height 20
click at [82, 197] on span "Client Profile" at bounding box center [56, 197] width 55 height 11
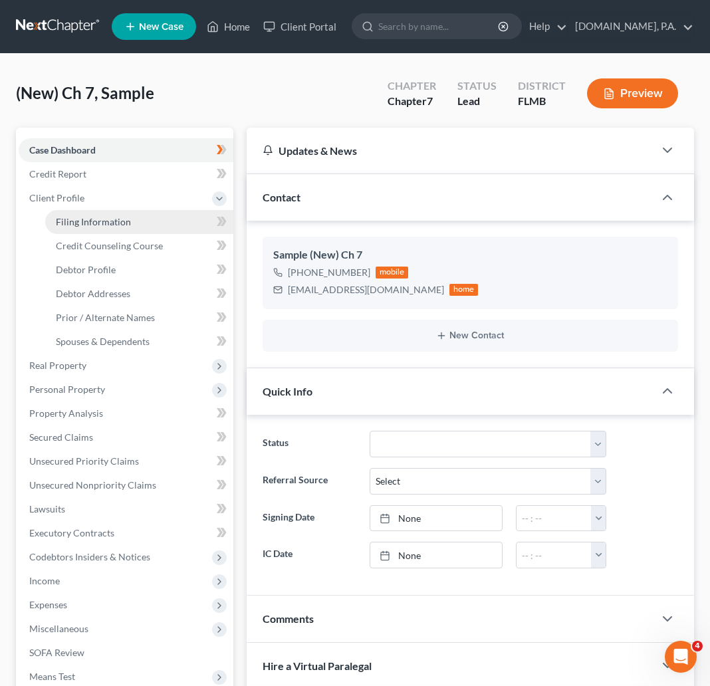
click at [103, 223] on span "Filing Information" at bounding box center [93, 221] width 75 height 11
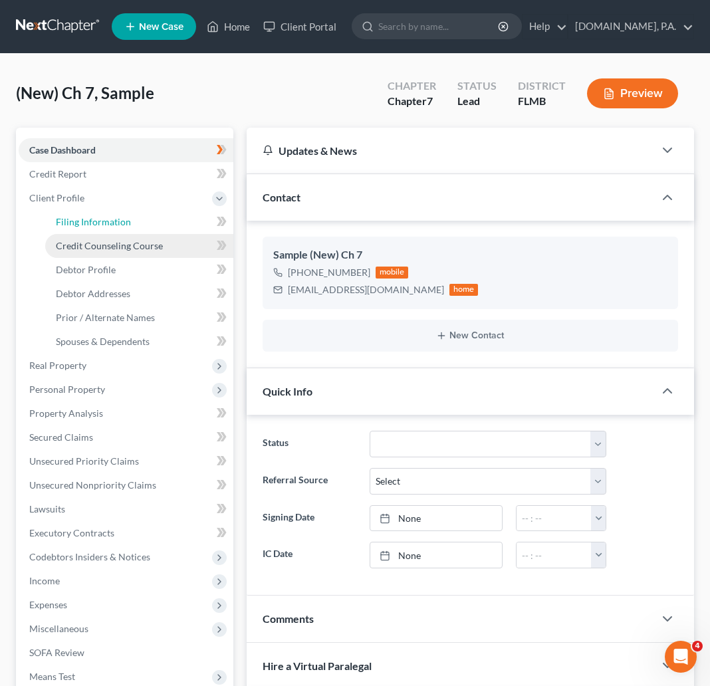
select select "1"
select select "0"
select select "15"
select select "0"
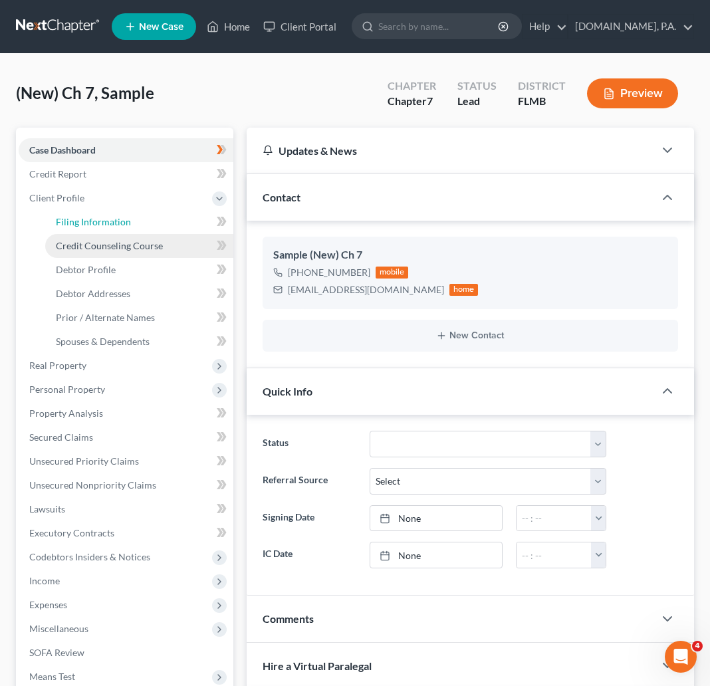
select select "9"
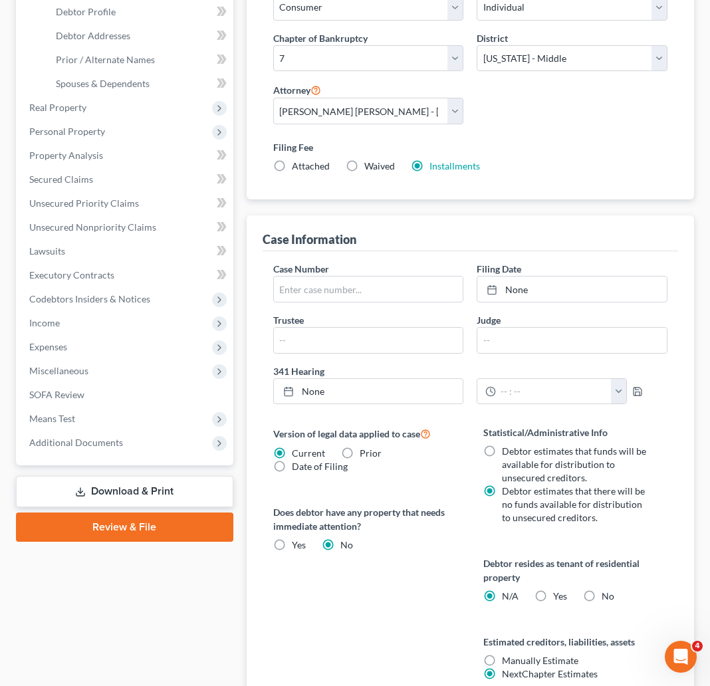
scroll to position [299, 0]
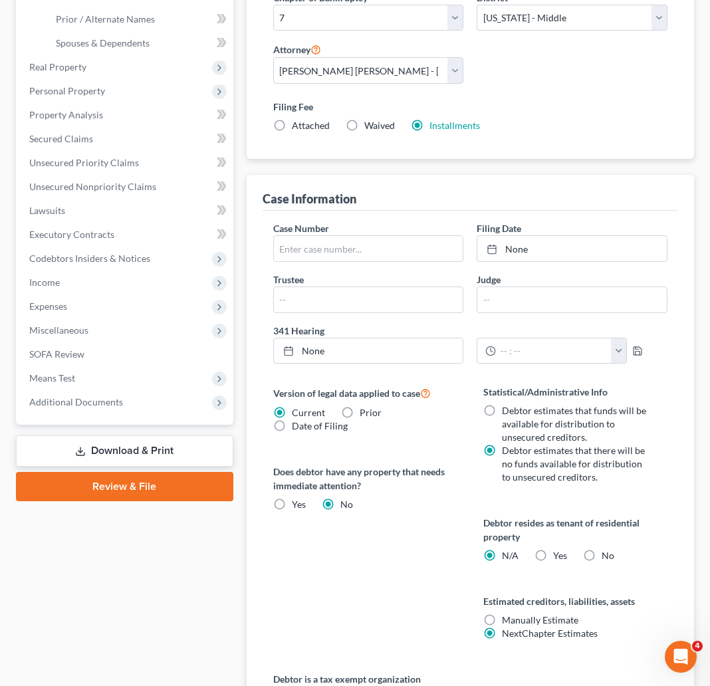
click at [602, 555] on label "No" at bounding box center [608, 555] width 13 height 13
click at [607, 555] on input "No" at bounding box center [611, 553] width 9 height 9
radio input "true"
radio input "false"
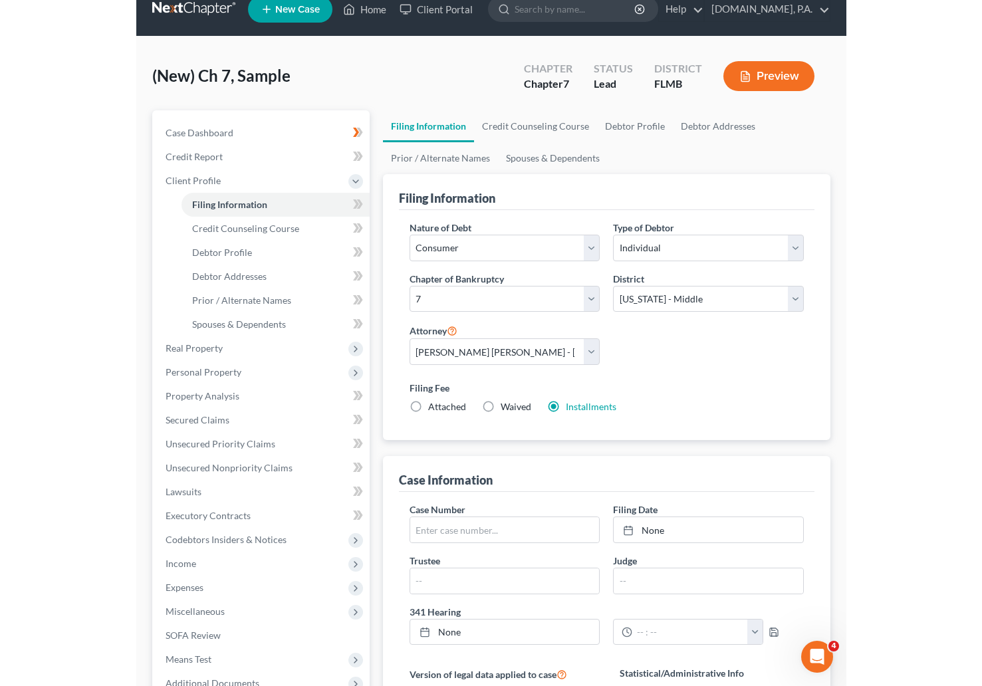
scroll to position [0, 0]
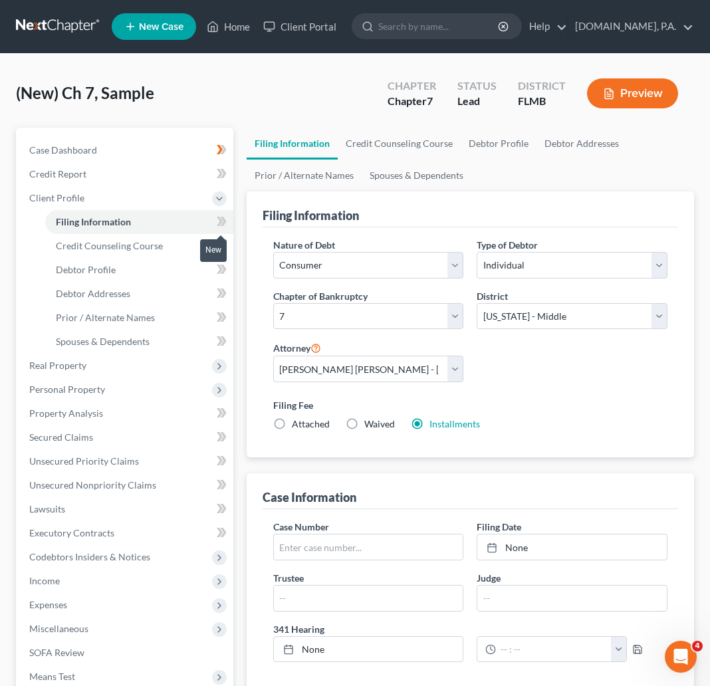
click at [221, 223] on icon at bounding box center [222, 221] width 10 height 17
click at [94, 267] on span "Debtor Profile" at bounding box center [86, 269] width 60 height 11
select select "0"
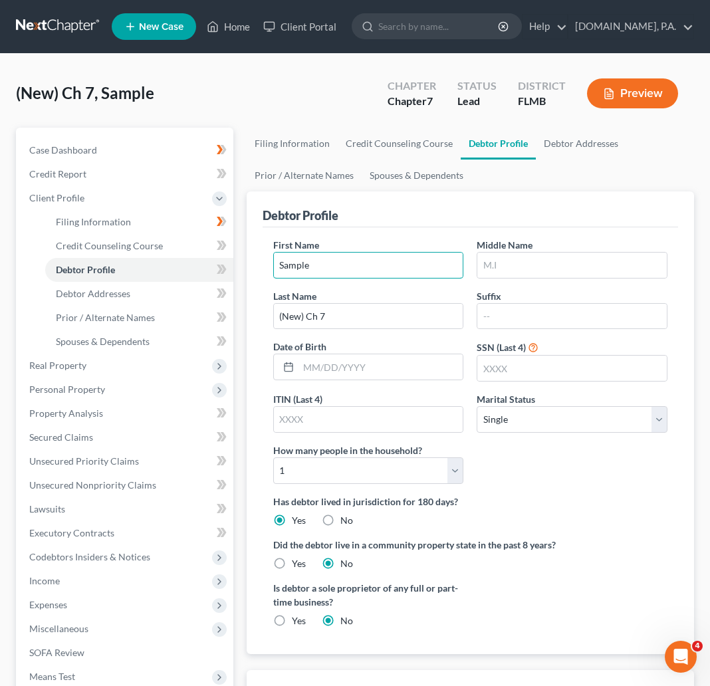
drag, startPoint x: 288, startPoint y: 267, endPoint x: 258, endPoint y: 271, distance: 30.2
click at [258, 271] on div "Debtor Profile First Name Sample Middle Name Last Name (New) Ch 7 Suffix Date o…" at bounding box center [471, 423] width 448 height 463
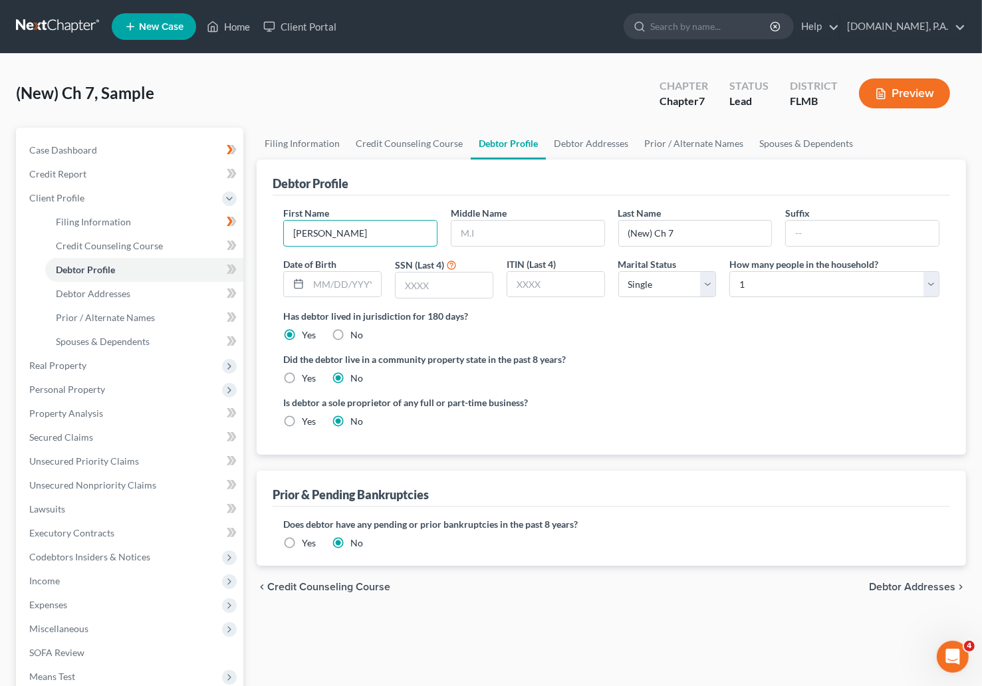
type input "[PERSON_NAME]"
type input "Danish"
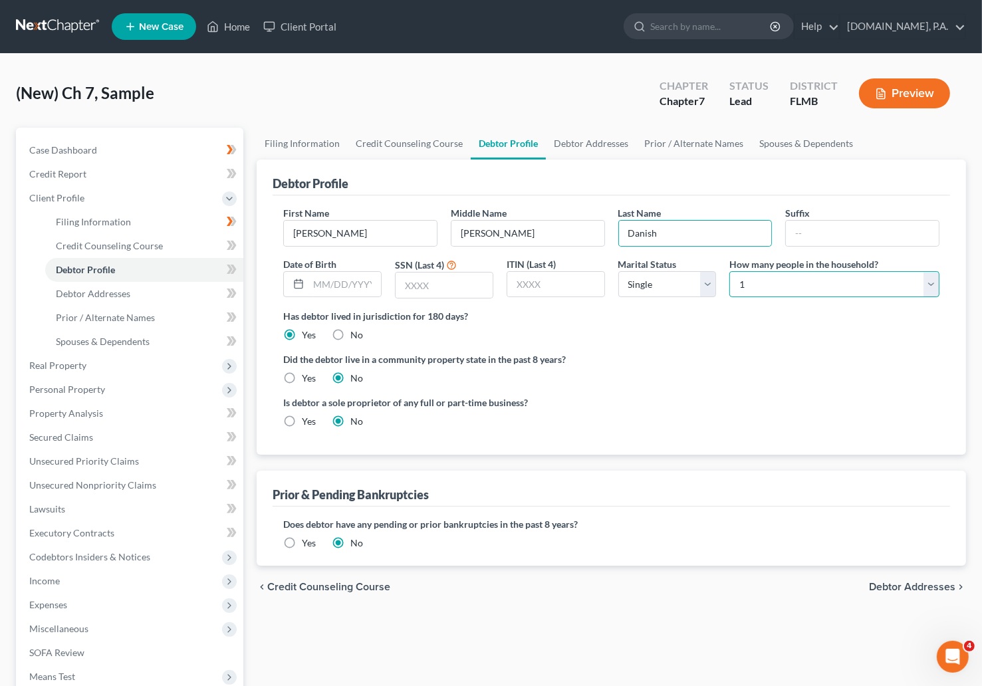
click at [724, 285] on select "Select 1 2 3 4 5 6 7 8 9 10 11 12 13 14 15 16 17 18 19 20" at bounding box center [835, 284] width 210 height 27
select select "1"
click at [724, 271] on select "Select 1 2 3 4 5 6 7 8 9 10 11 12 13 14 15 16 17 18 19 20" at bounding box center [835, 284] width 210 height 27
click at [710, 279] on select "Select Single Married Separated Divorced Widowed" at bounding box center [668, 284] width 98 height 27
select select "1"
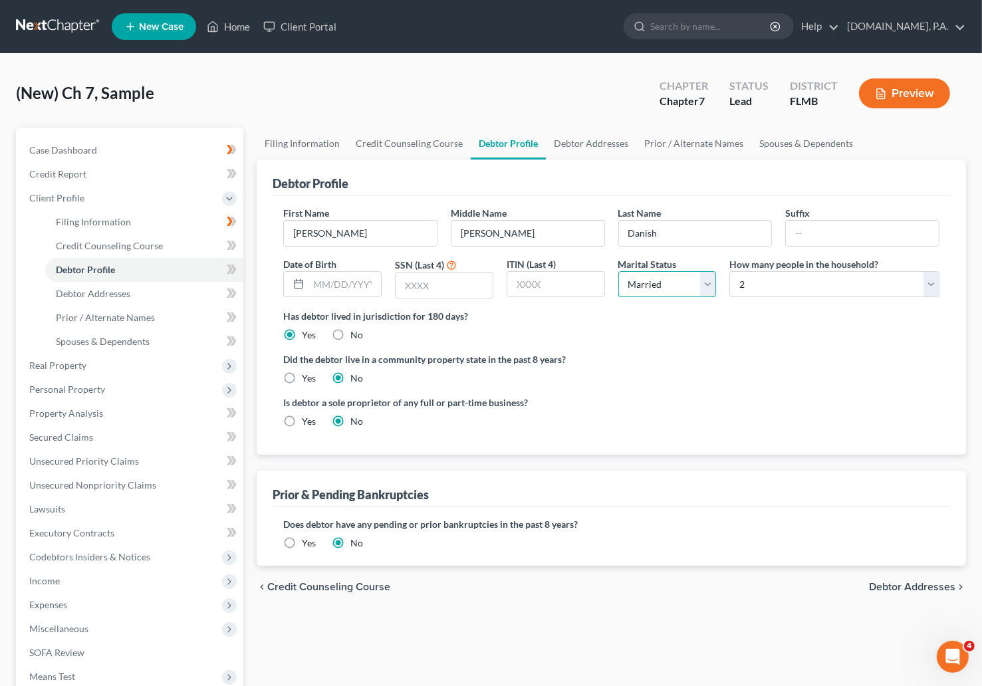
click at [619, 271] on select "Select Single Married Separated Divorced Widowed" at bounding box center [668, 284] width 98 height 27
click at [233, 265] on icon at bounding box center [234, 269] width 6 height 9
click at [233, 267] on icon at bounding box center [232, 269] width 10 height 17
click at [116, 219] on span "Filing Information" at bounding box center [93, 221] width 75 height 11
select select "1"
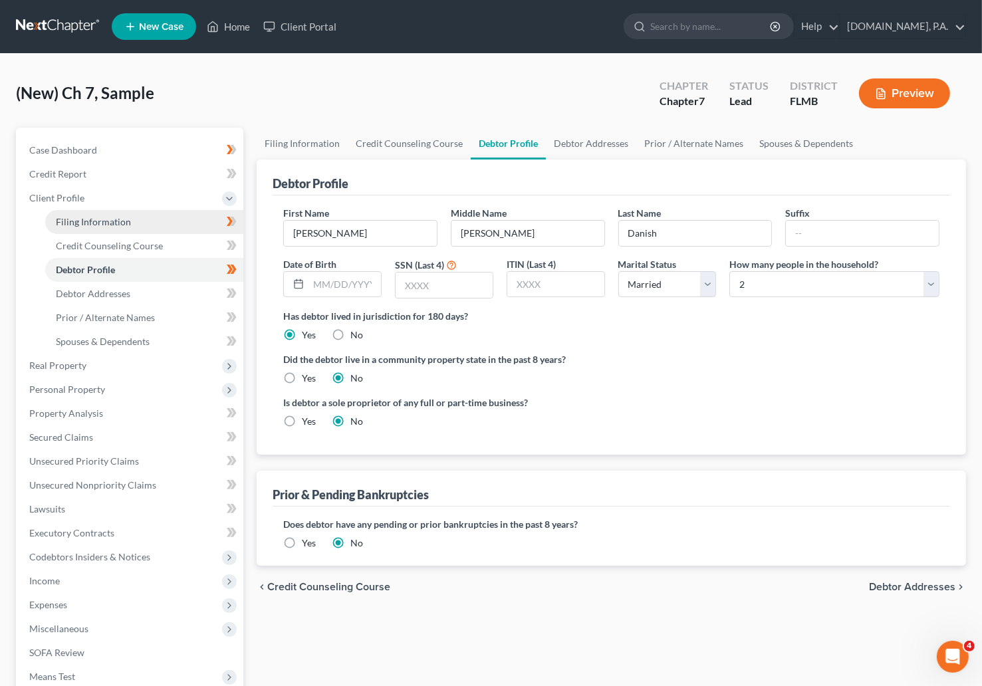
select select "0"
select select "15"
select select "0"
select select "9"
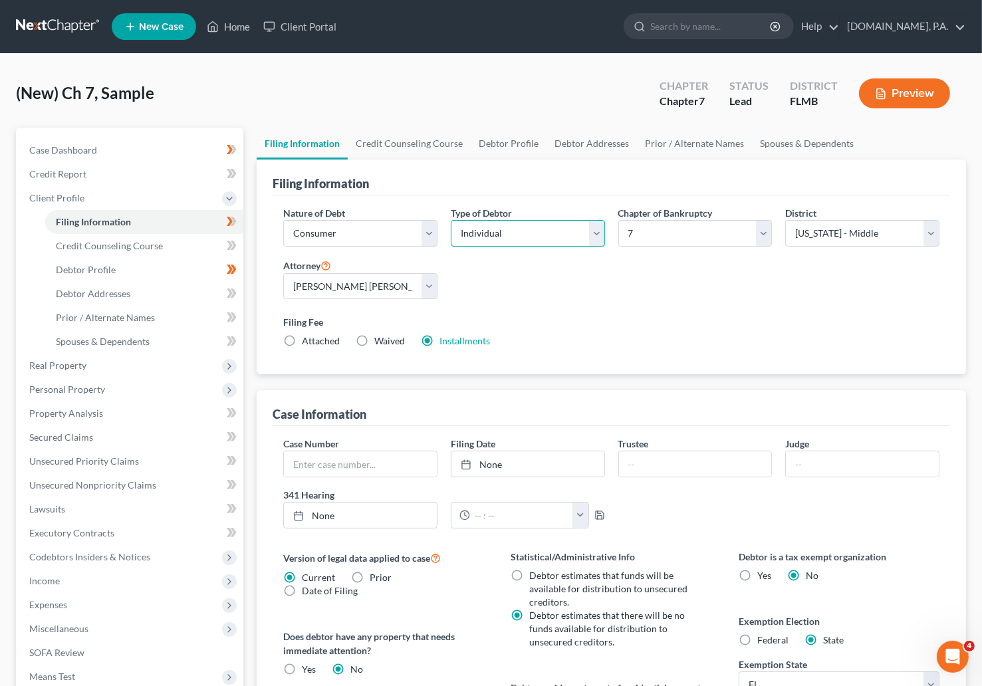
click at [597, 231] on select "Select Individual Joint" at bounding box center [528, 233] width 154 height 27
select select "1"
click at [451, 220] on select "Select Individual Joint" at bounding box center [528, 233] width 154 height 27
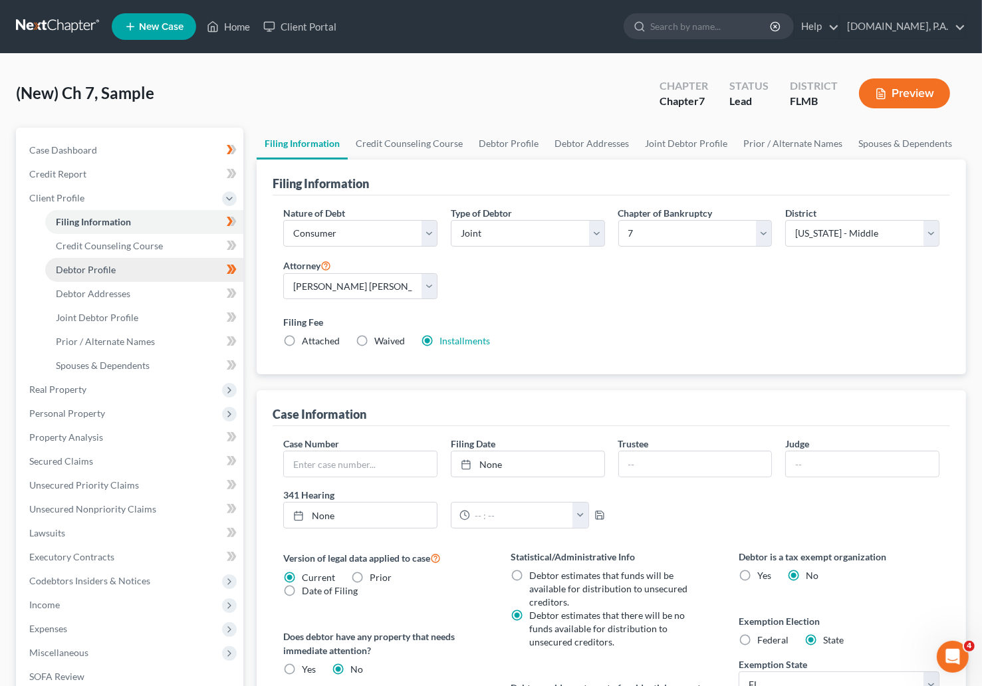
click at [99, 265] on span "Debtor Profile" at bounding box center [86, 269] width 60 height 11
select select "1"
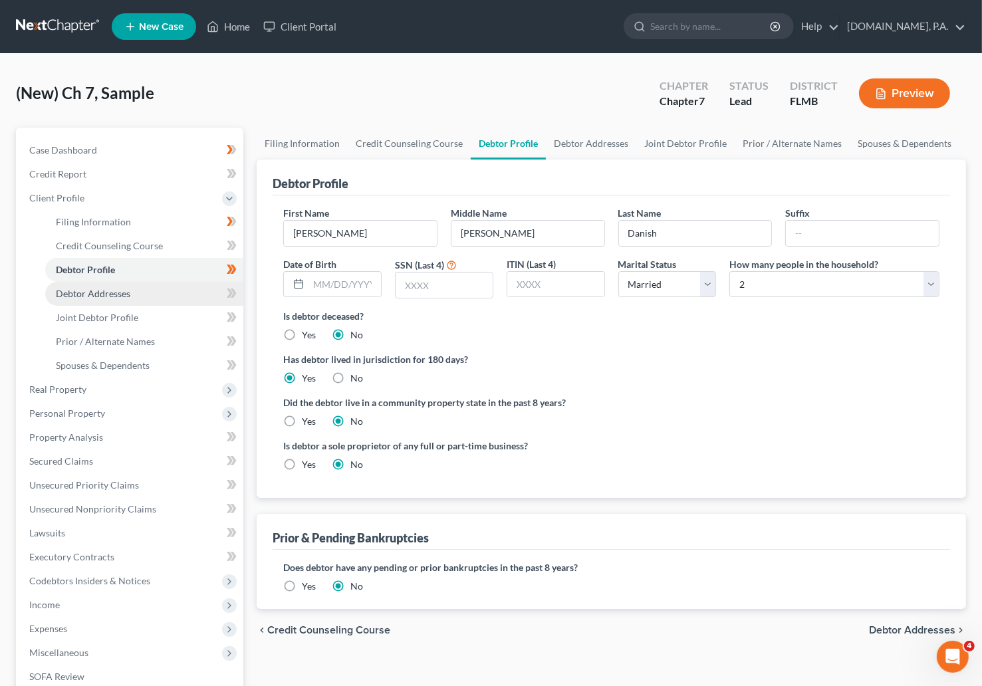
click at [100, 293] on span "Debtor Addresses" at bounding box center [93, 293] width 74 height 11
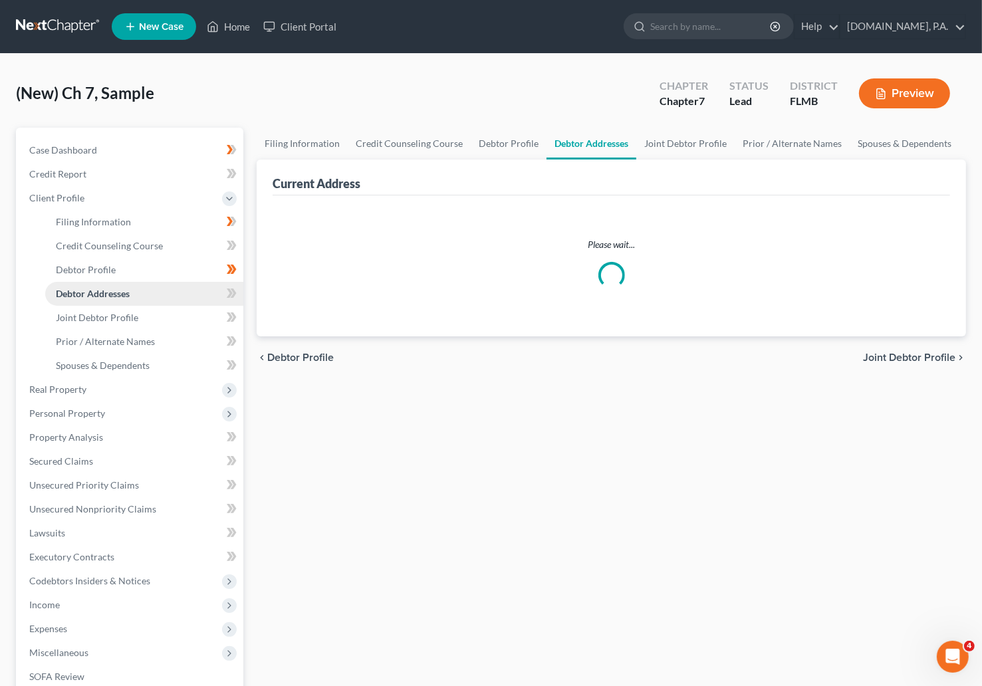
select select "0"
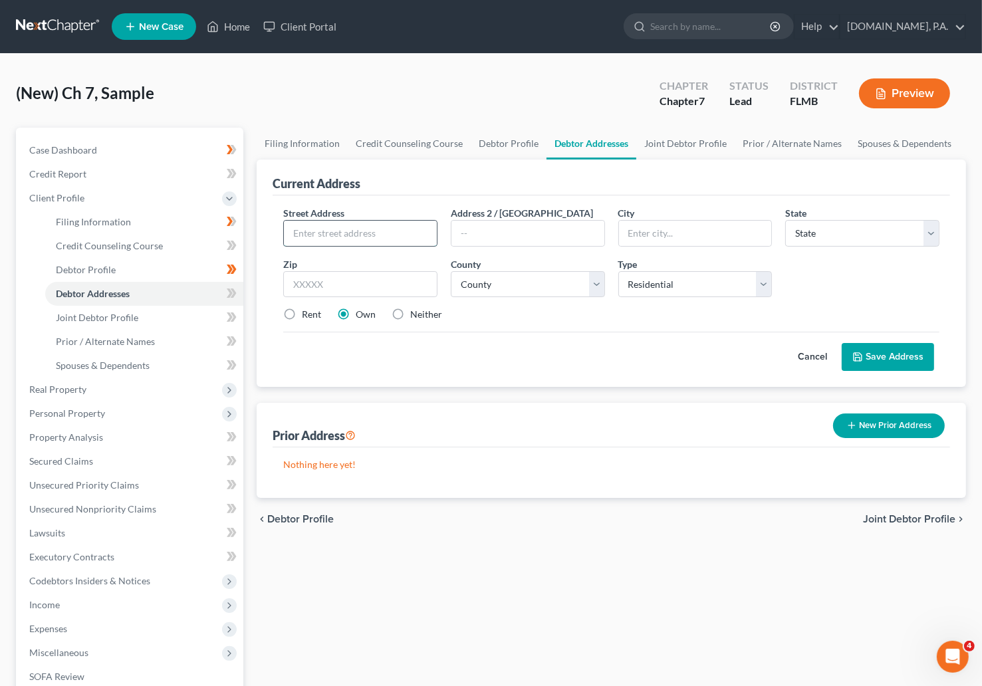
click at [345, 235] on input "text" at bounding box center [360, 233] width 153 height 25
paste input "[STREET_ADDRESS]"
type input "[STREET_ADDRESS]"
click at [370, 281] on input "text" at bounding box center [360, 284] width 154 height 27
type input "34748"
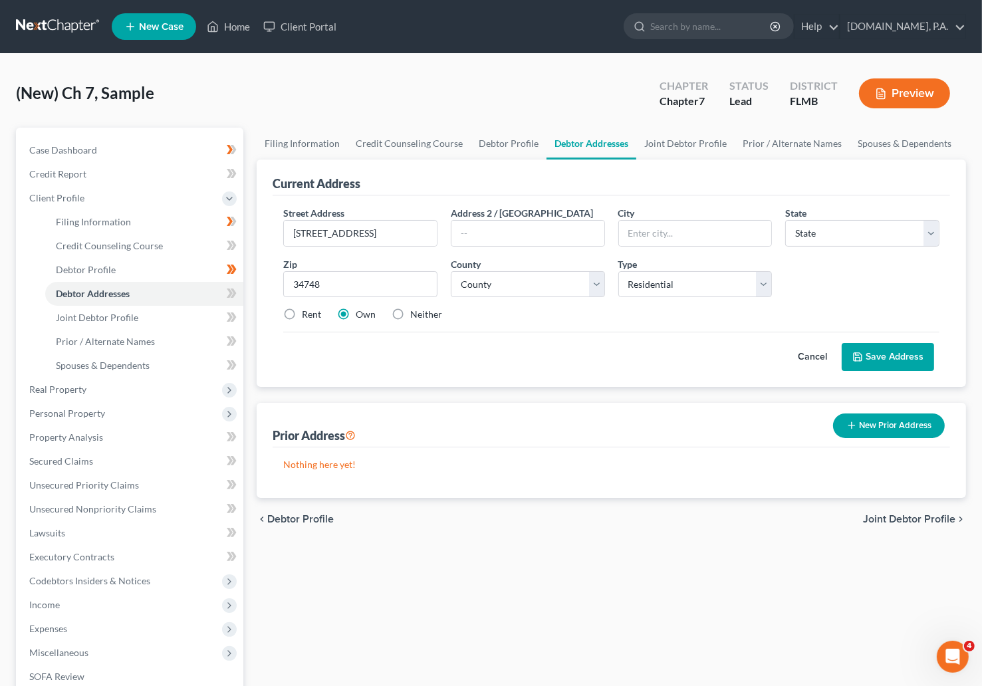
click at [527, 359] on div "Cancel Save Address" at bounding box center [611, 351] width 656 height 39
type input "[GEOGRAPHIC_DATA]"
select select "9"
click at [597, 283] on select "County [GEOGRAPHIC_DATA] [GEOGRAPHIC_DATA] [GEOGRAPHIC_DATA] [GEOGRAPHIC_DATA] …" at bounding box center [528, 284] width 154 height 27
select select "33"
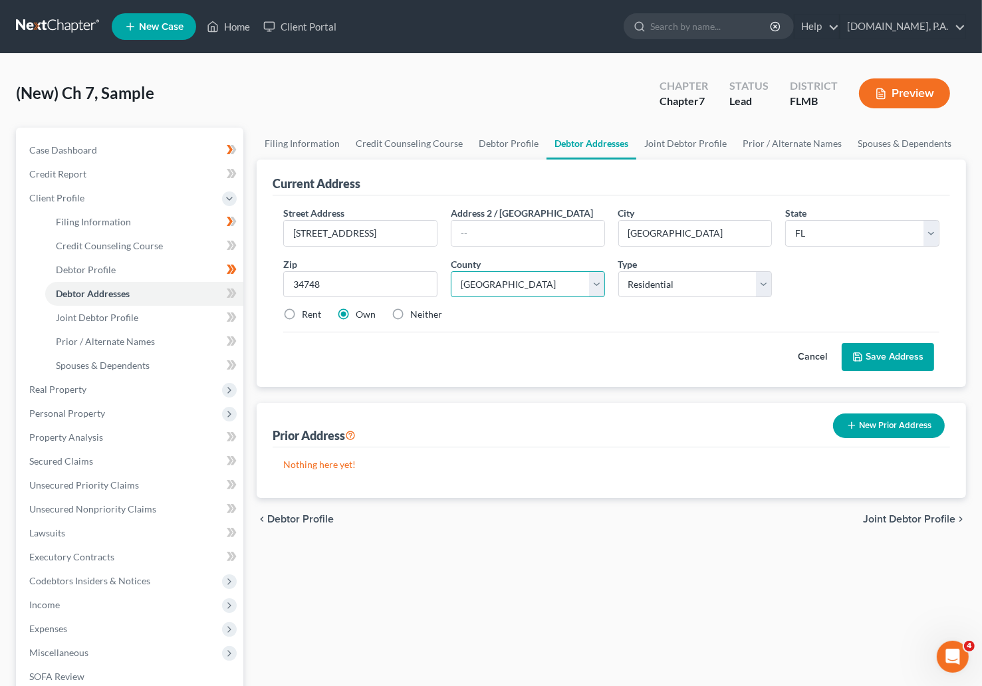
click at [451, 271] on select "County [GEOGRAPHIC_DATA] [GEOGRAPHIC_DATA] [GEOGRAPHIC_DATA] [GEOGRAPHIC_DATA] …" at bounding box center [528, 284] width 154 height 27
click at [724, 354] on button "Save Address" at bounding box center [888, 357] width 92 height 28
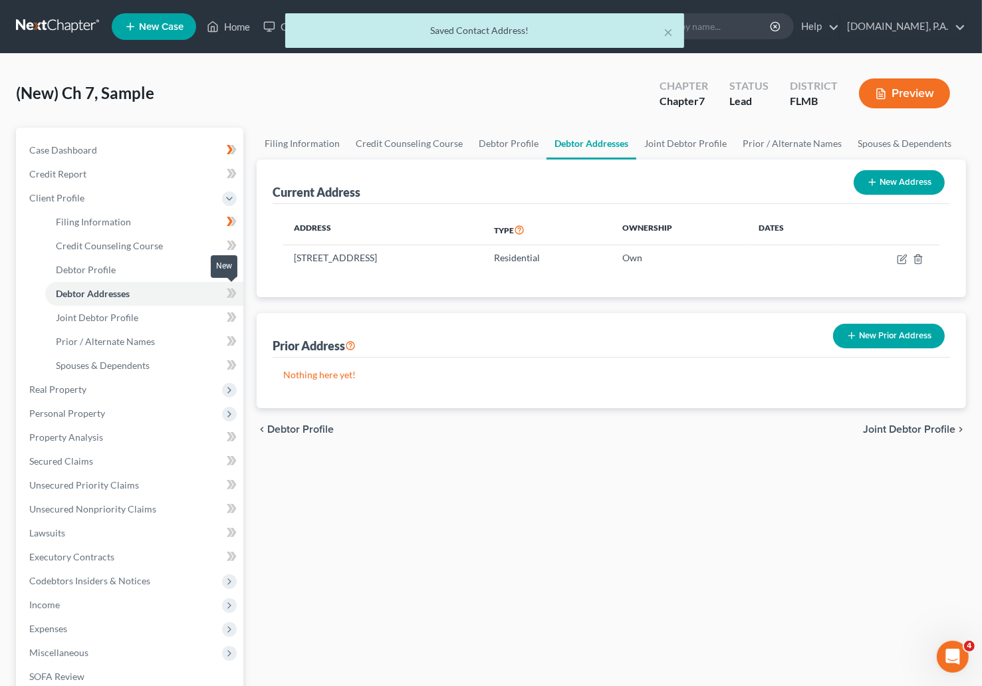
click at [232, 290] on icon at bounding box center [234, 293] width 6 height 9
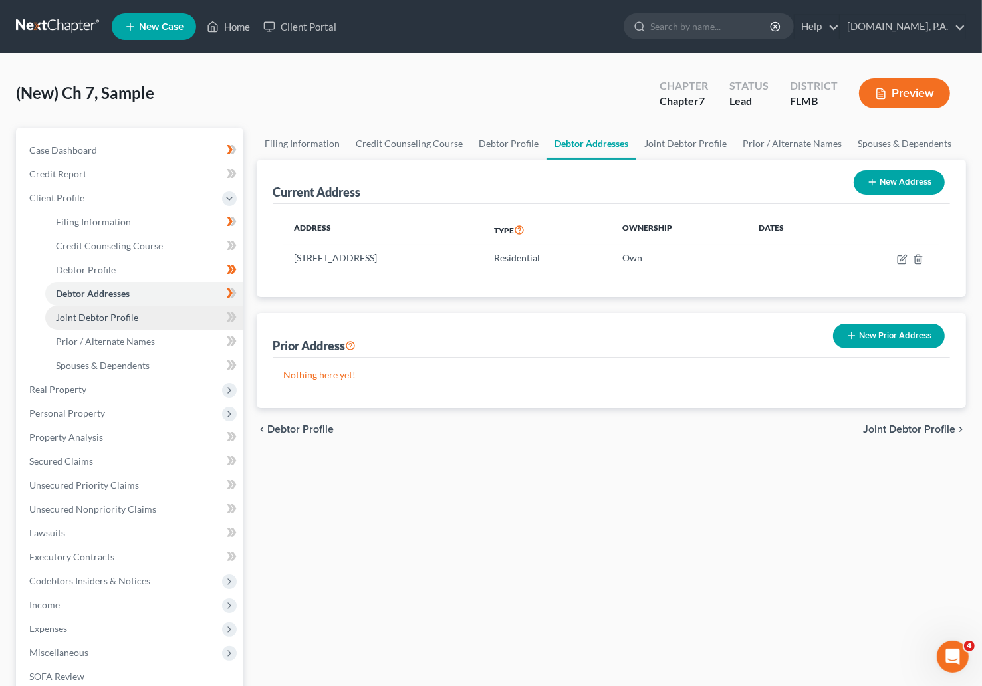
click at [142, 314] on link "Joint Debtor Profile" at bounding box center [144, 318] width 198 height 24
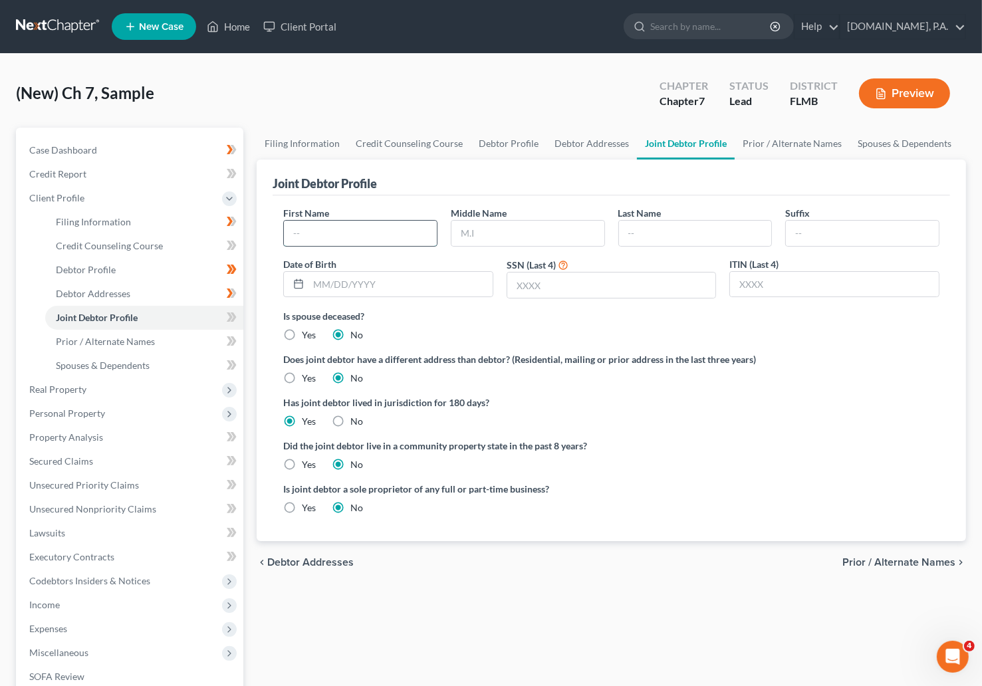
click at [355, 235] on input "text" at bounding box center [360, 233] width 153 height 25
type input "[PERSON_NAME]"
type input "Danish"
click at [225, 318] on span at bounding box center [231, 319] width 23 height 20
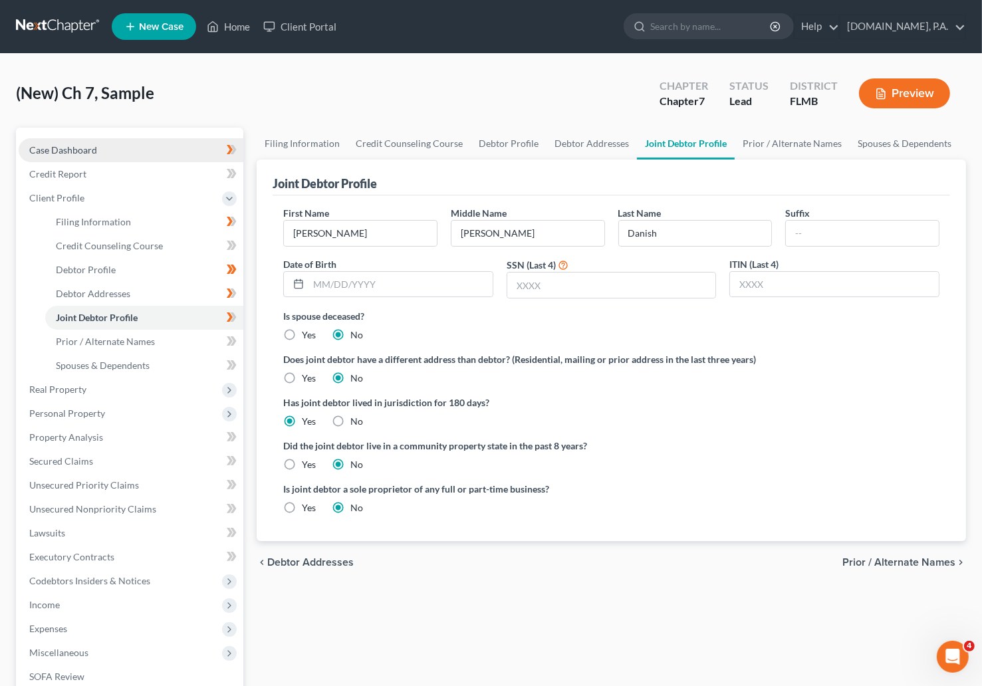
click at [61, 148] on span "Case Dashboard" at bounding box center [63, 149] width 68 height 11
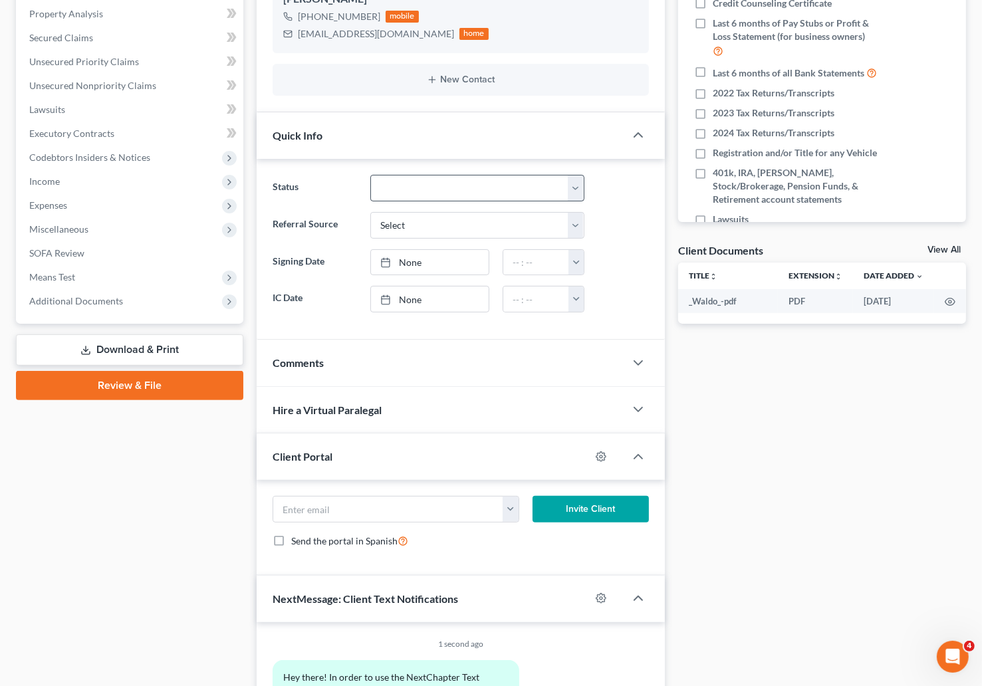
scroll to position [372, 0]
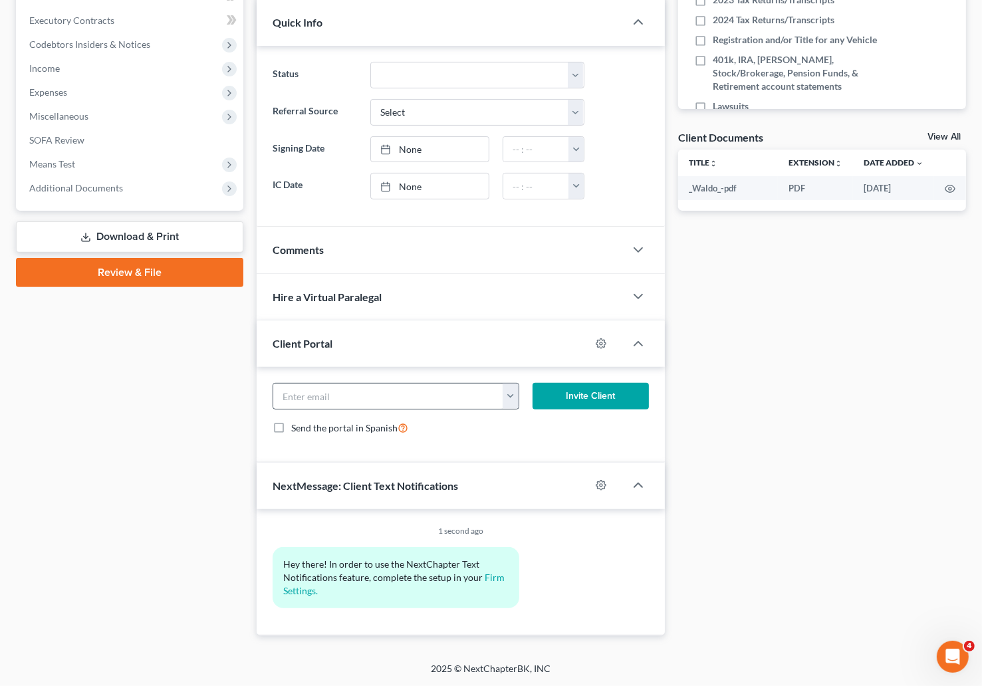
click at [509, 394] on button "button" at bounding box center [511, 396] width 16 height 25
click at [534, 429] on link "[EMAIL_ADDRESS][DOMAIN_NAME]" at bounding box center [593, 425] width 182 height 23
type input "[EMAIL_ADDRESS][DOMAIN_NAME]"
click at [582, 392] on button "Invite Client" at bounding box center [591, 396] width 116 height 27
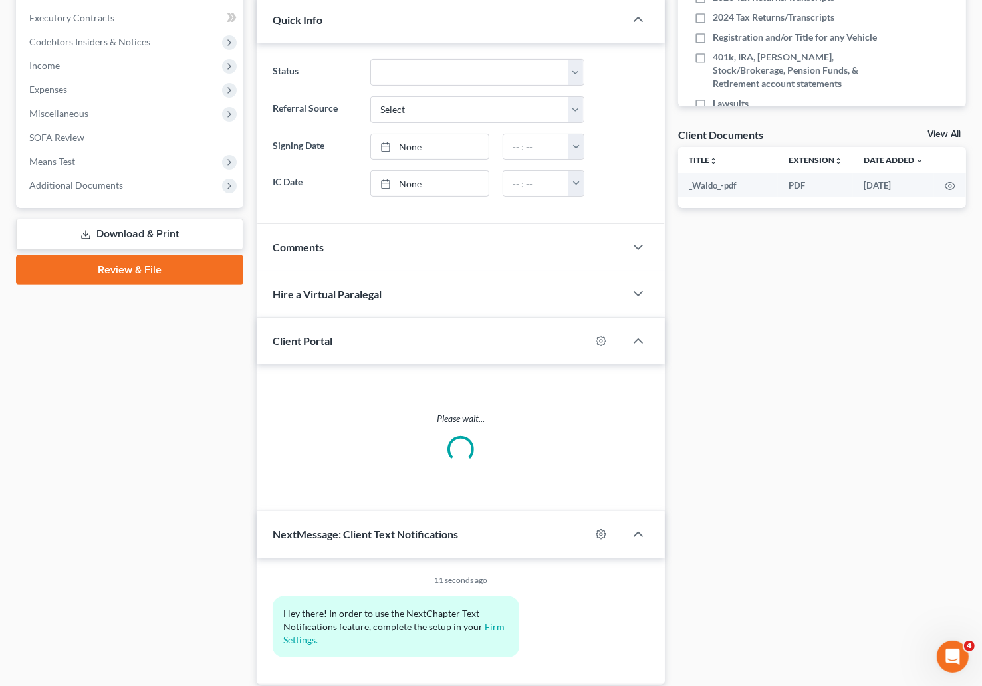
scroll to position [359, 0]
